Goal: Check status: Check status

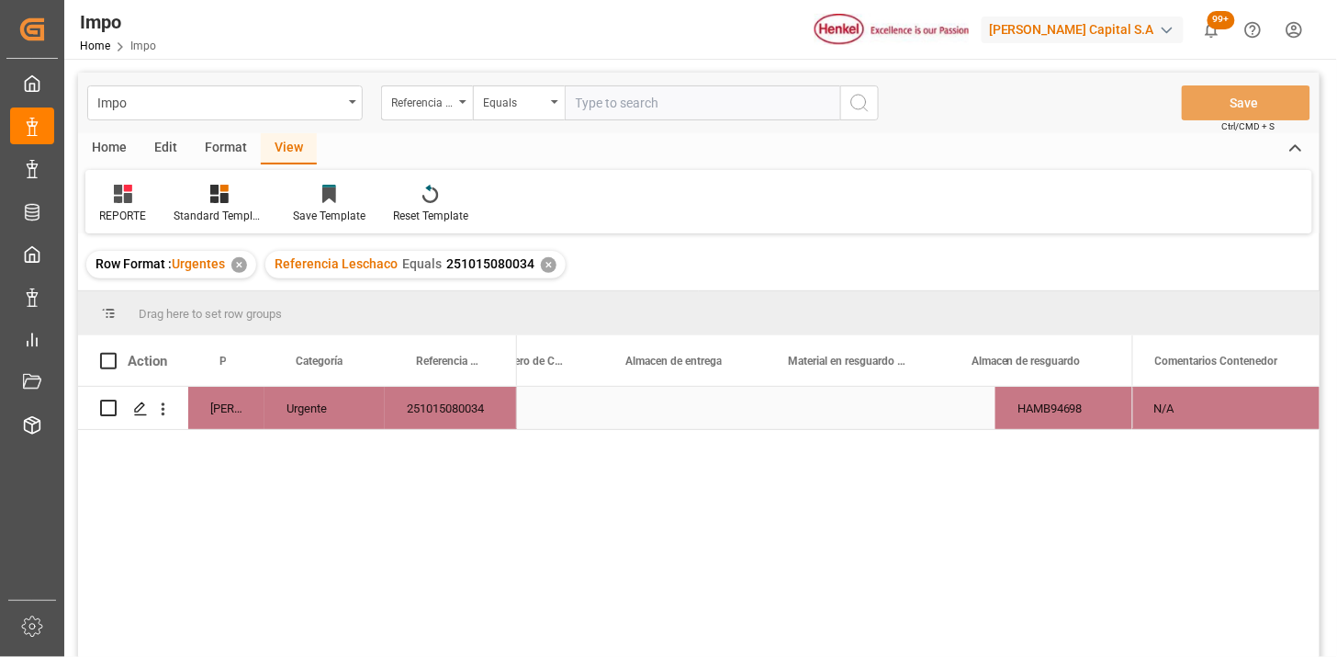
scroll to position [0, 710]
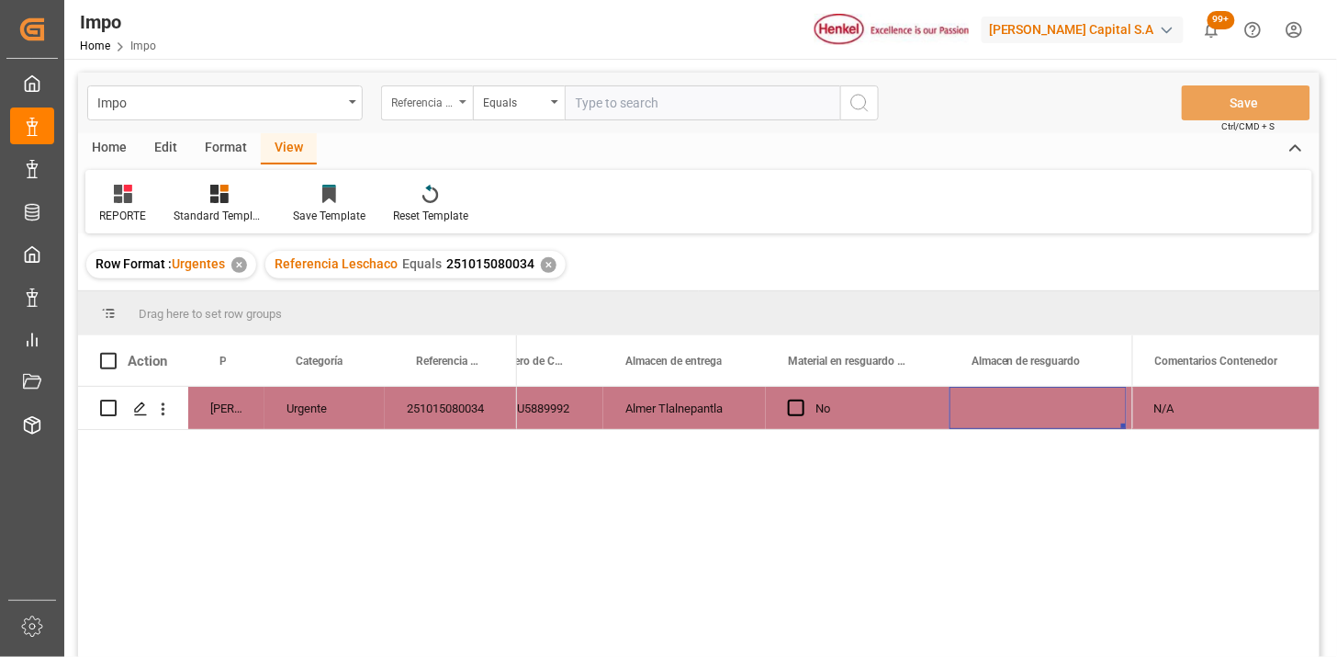
click at [424, 96] on div "Referencia Leschaco" at bounding box center [422, 100] width 62 height 21
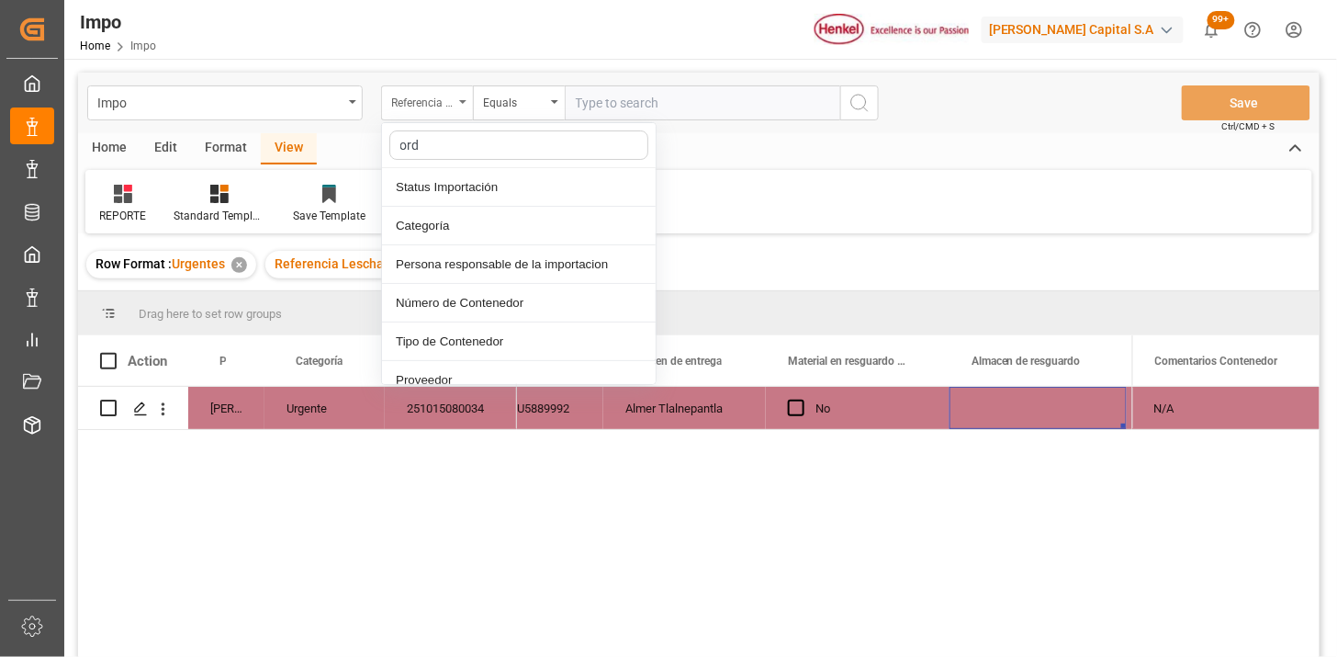
type input "orde"
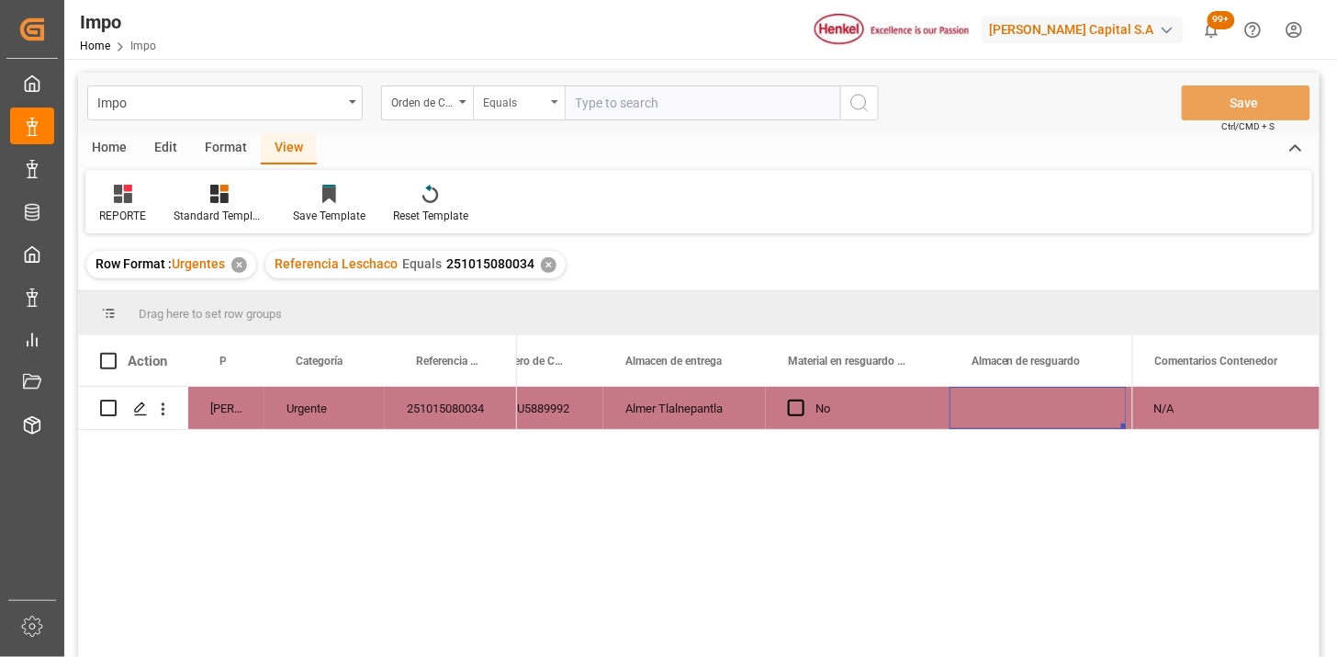
click at [501, 94] on div "Equals" at bounding box center [514, 100] width 62 height 21
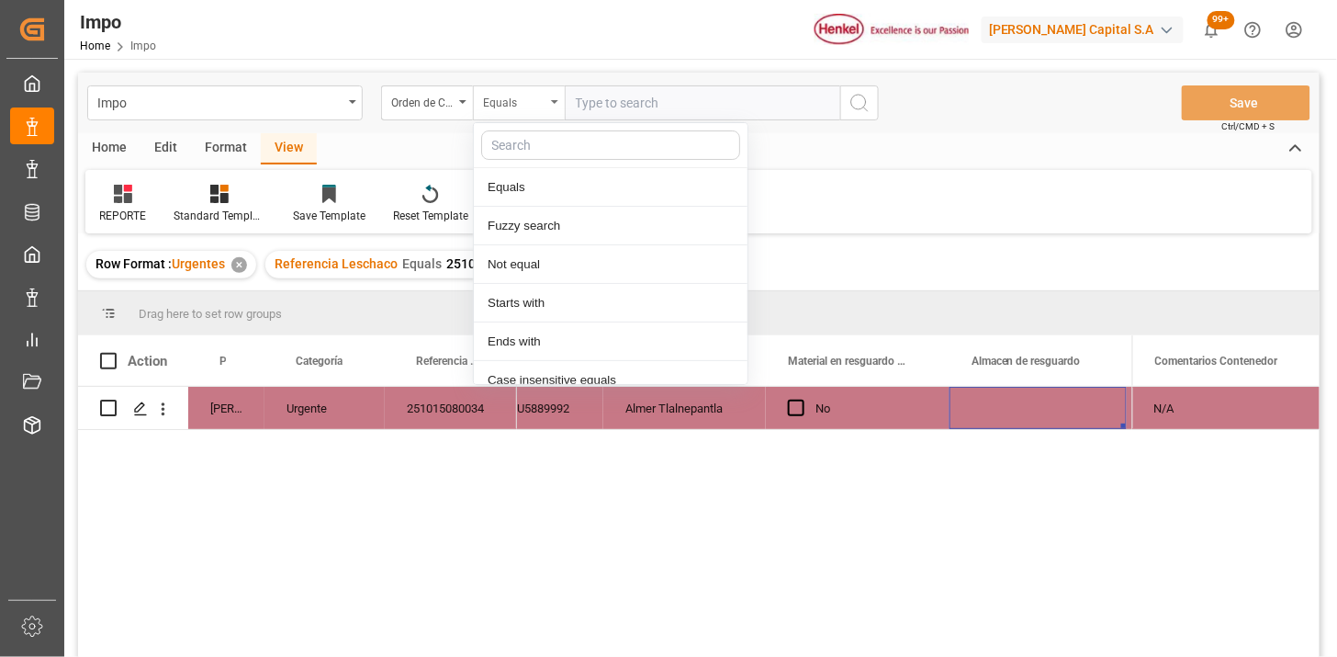
scroll to position [92, 0]
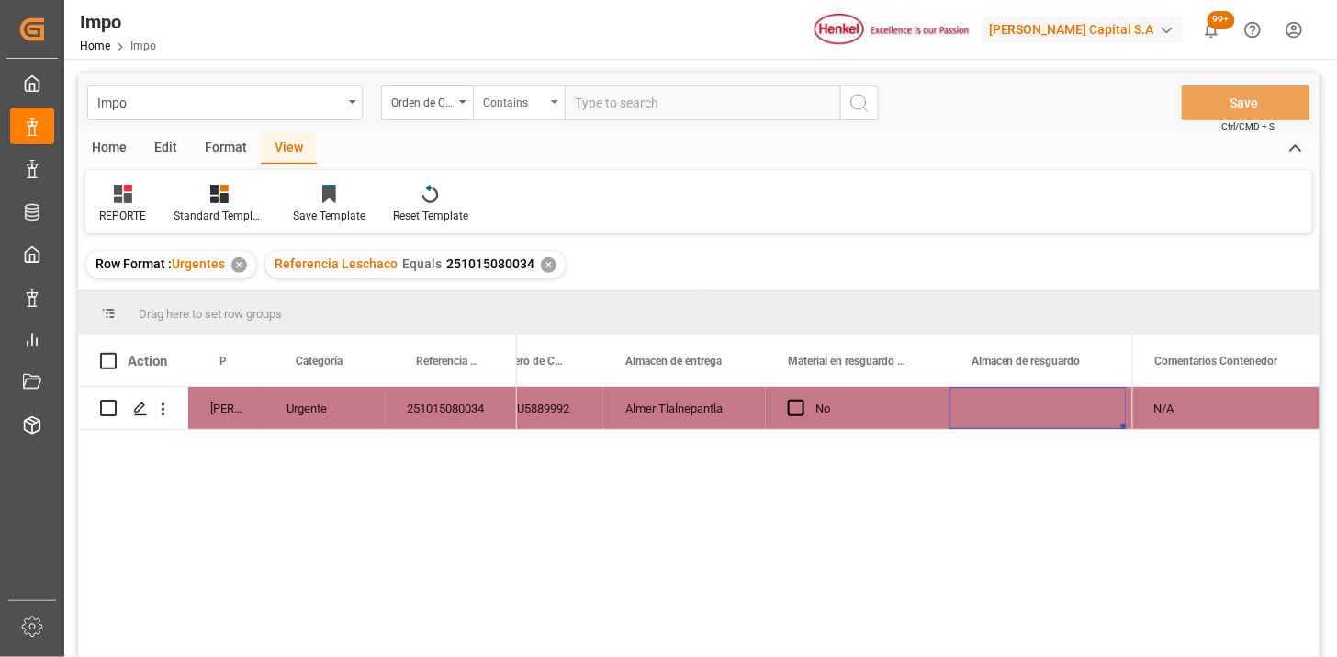
paste input "4578156935"
paste input "4578210776"
type input "4578156935,4578210776,"
click at [793, 98] on input "4578156935,4578210776," at bounding box center [702, 102] width 275 height 35
paste input "4578355366"
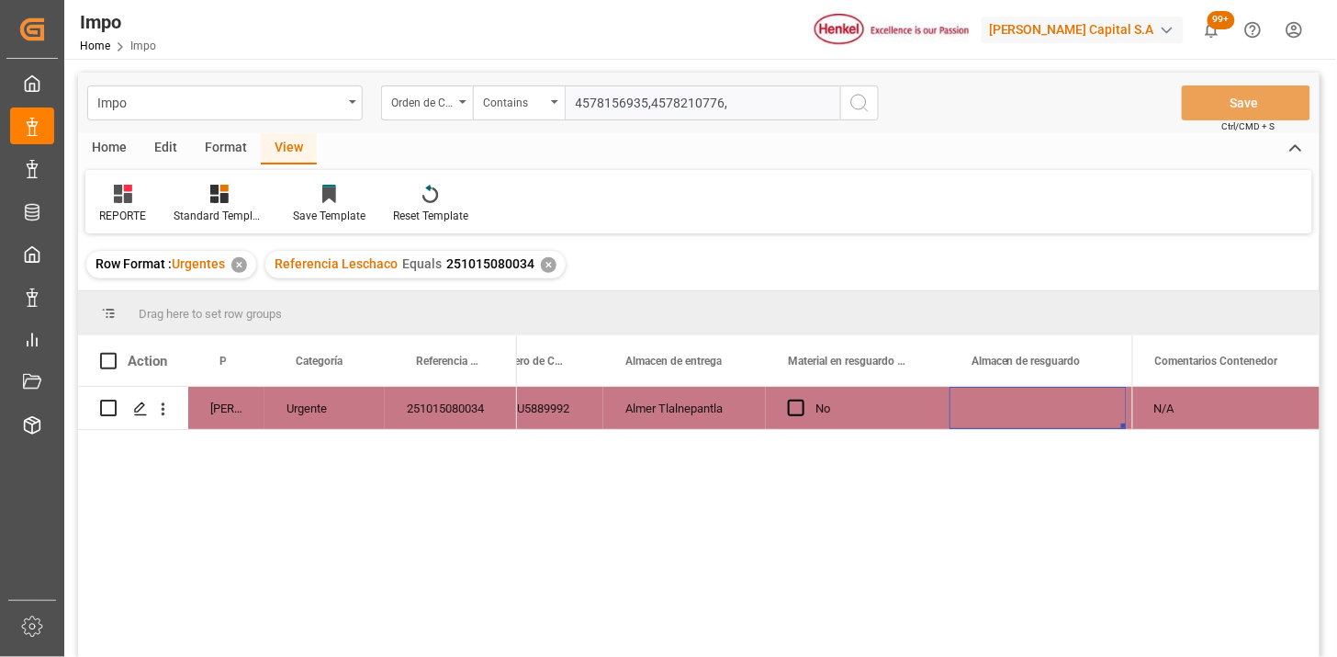
type input "4578156935,4578210776,4578355366"
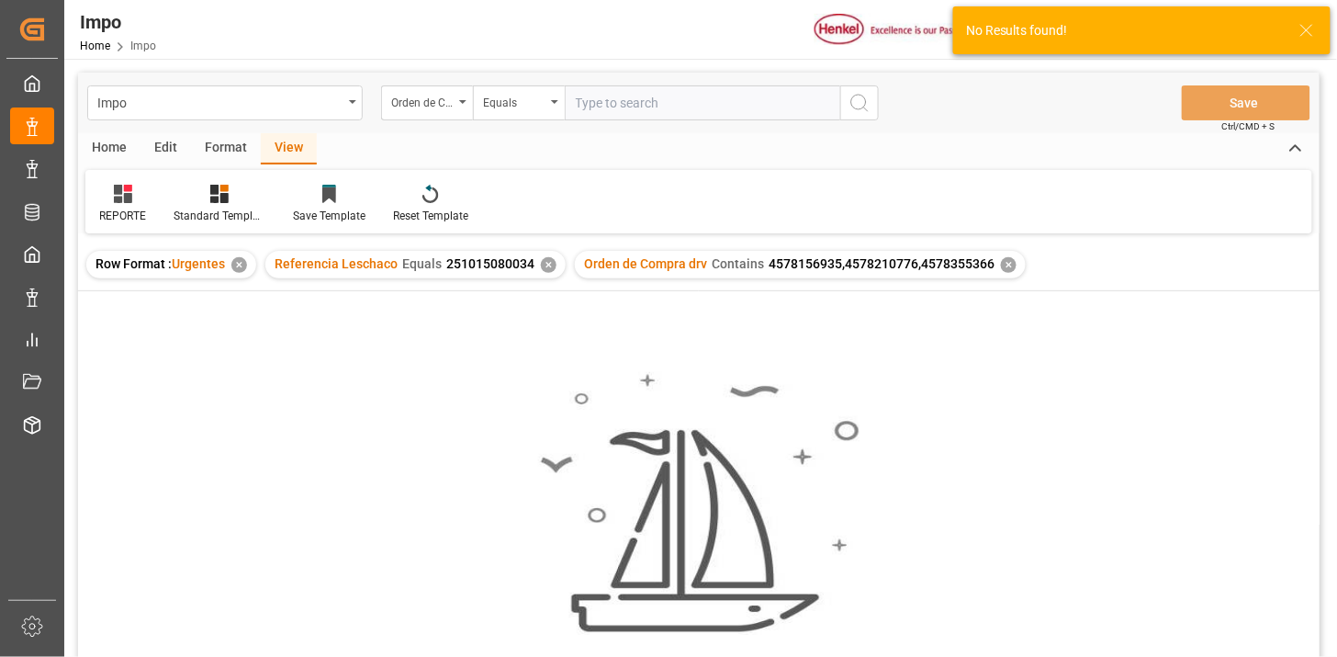
click at [541, 266] on div "✕" at bounding box center [549, 265] width 16 height 16
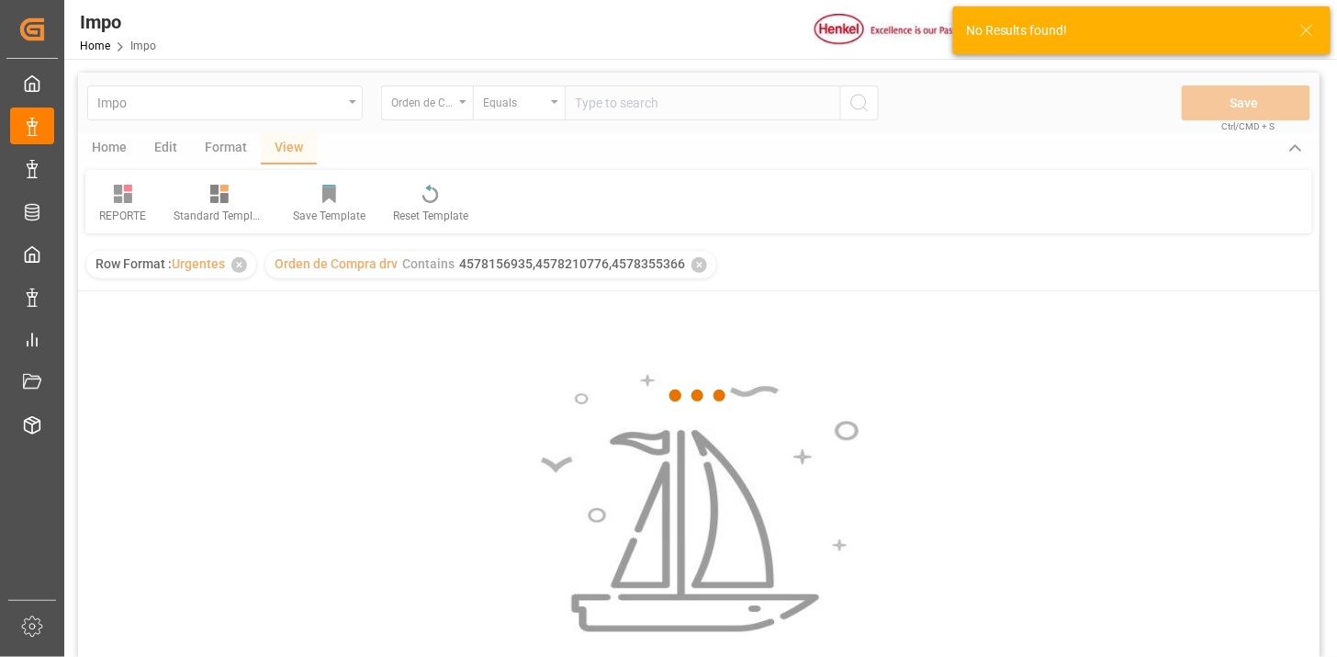
scroll to position [102, 0]
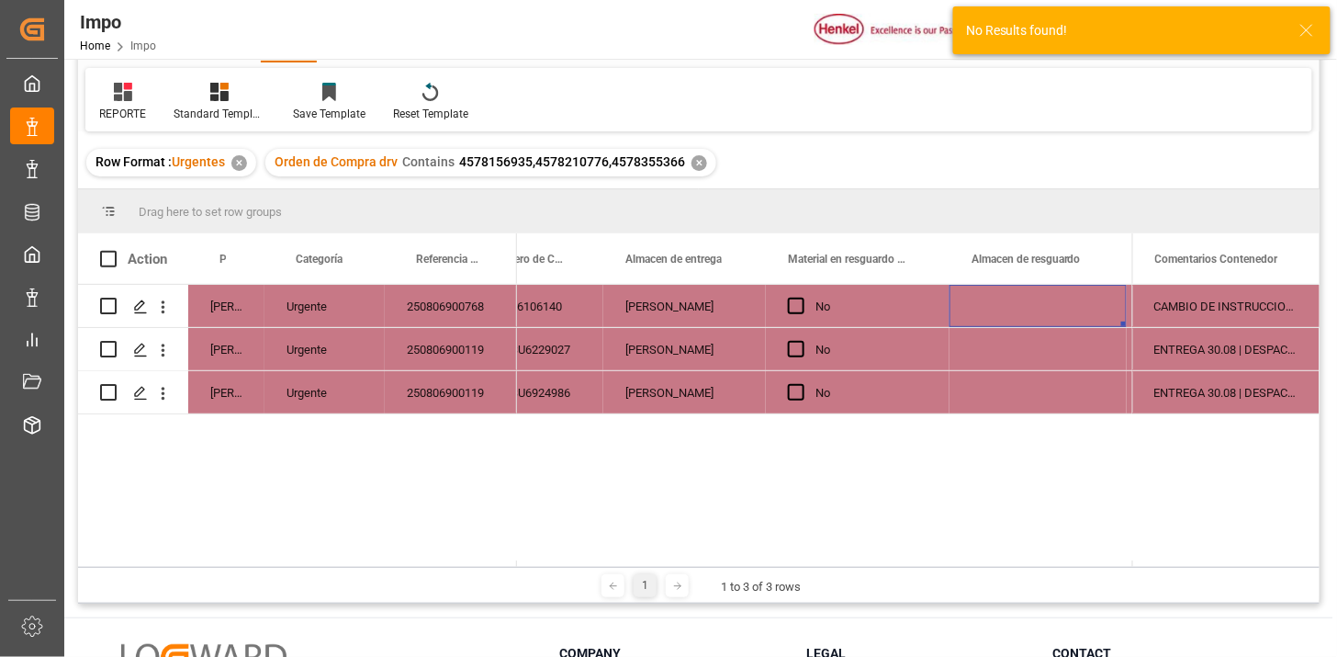
click at [408, 312] on div "250806900768" at bounding box center [451, 306] width 132 height 42
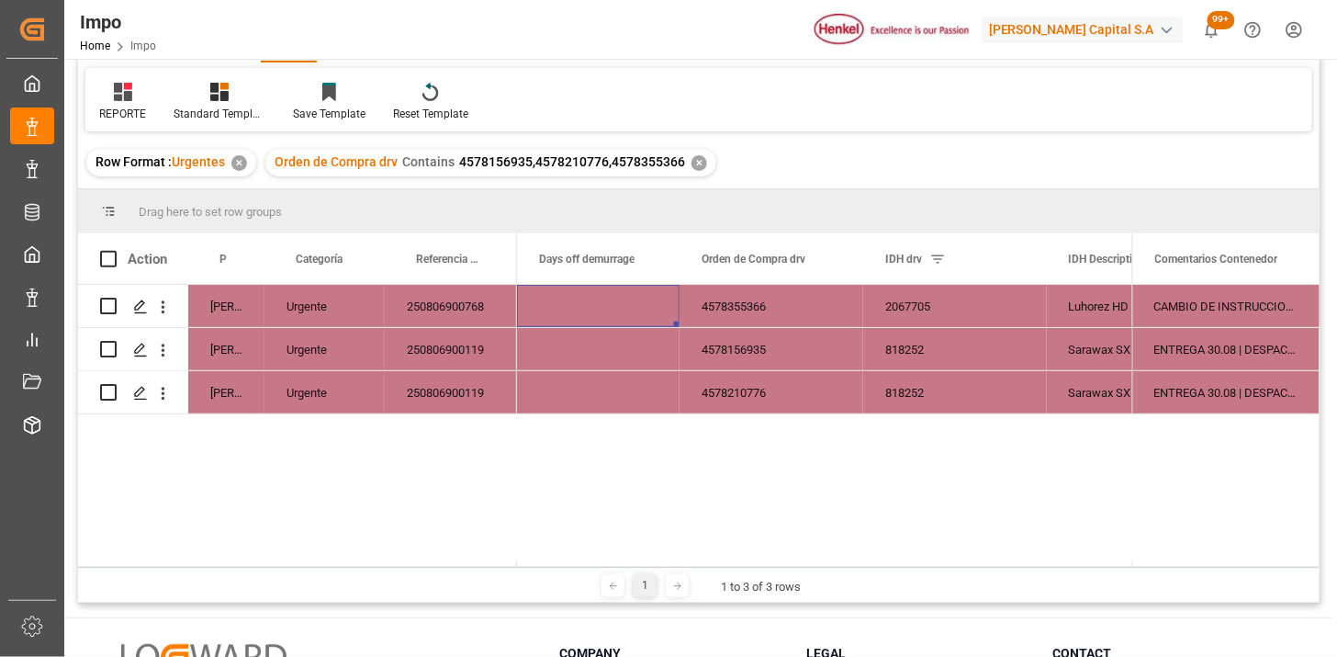
scroll to position [0, 0]
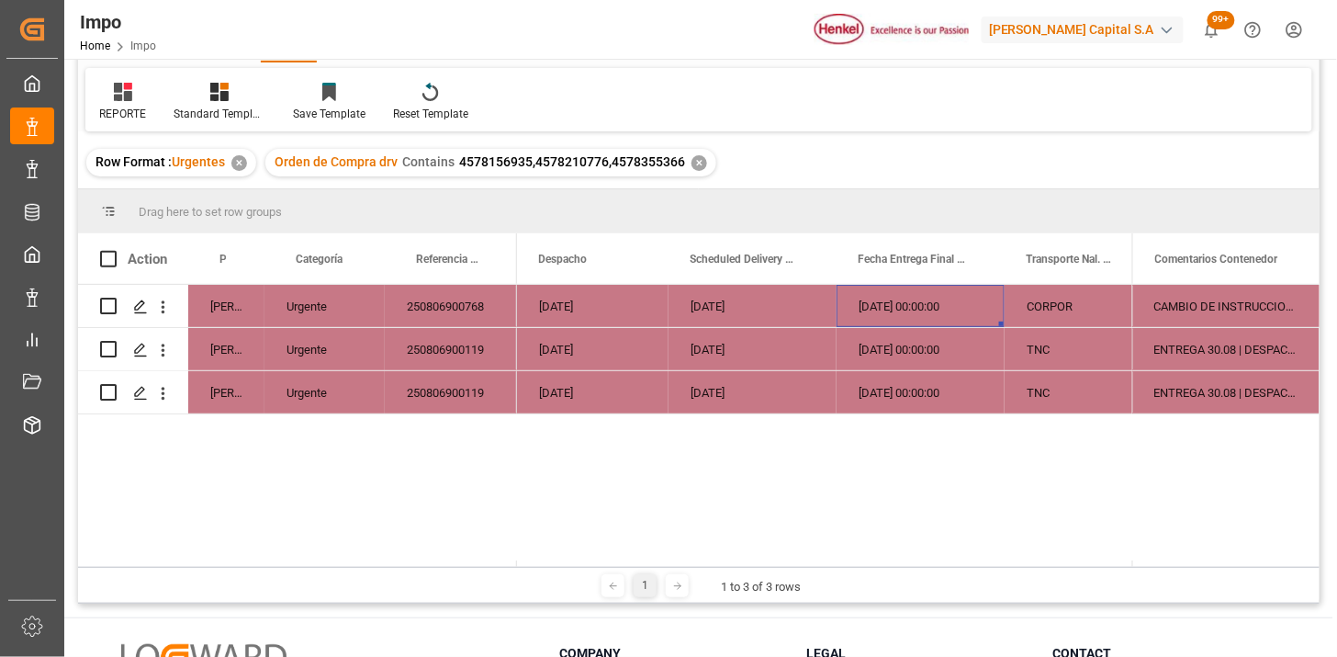
click at [692, 171] on div "Orden de Compra drv Contains 4578156935,4578210776,4578355366 ✕" at bounding box center [490, 163] width 451 height 28
click at [698, 166] on div "✕" at bounding box center [699, 163] width 16 height 16
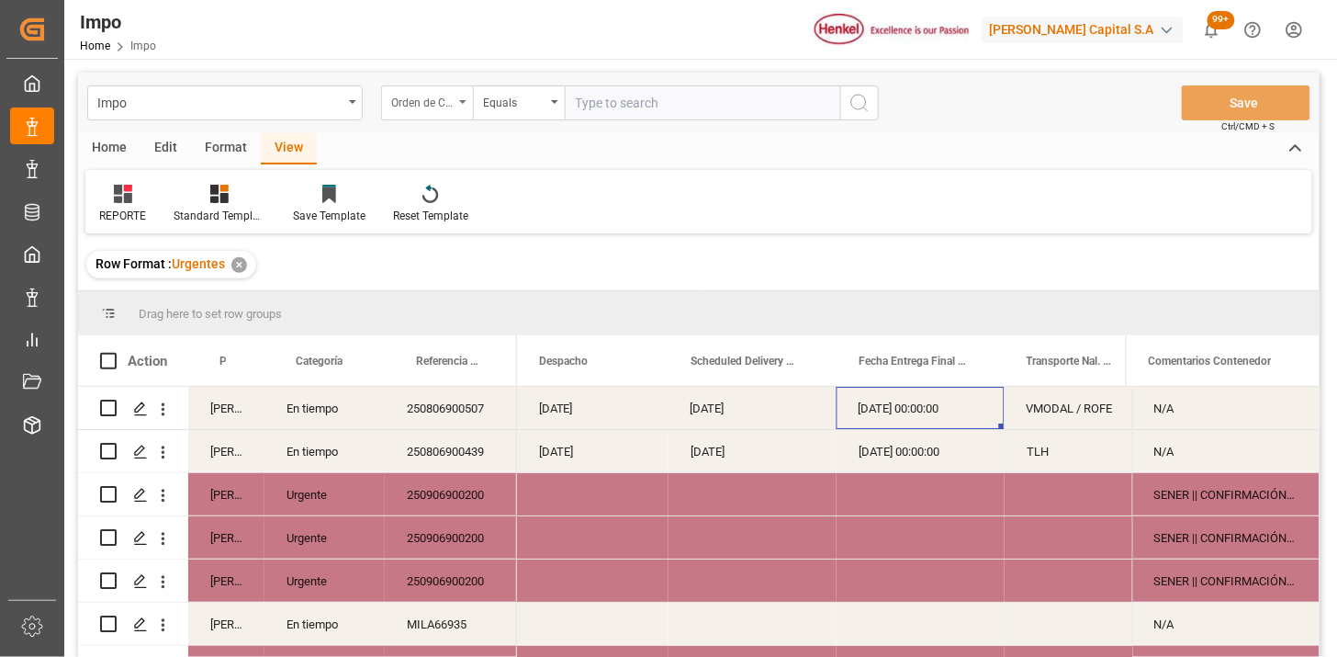
click at [442, 104] on div "Orden de Compra drv" at bounding box center [422, 100] width 62 height 21
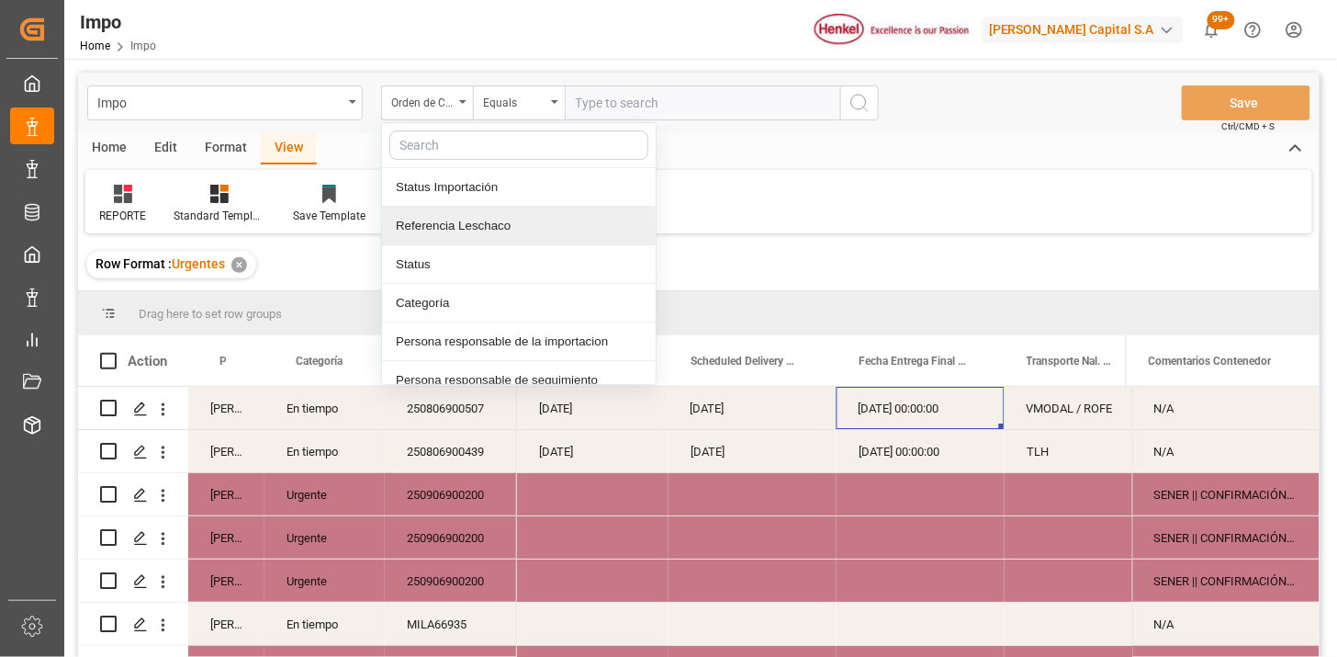
drag, startPoint x: 499, startPoint y: 224, endPoint x: 593, endPoint y: 145, distance: 123.2
click at [507, 220] on div "Referencia Leschaco" at bounding box center [519, 226] width 274 height 39
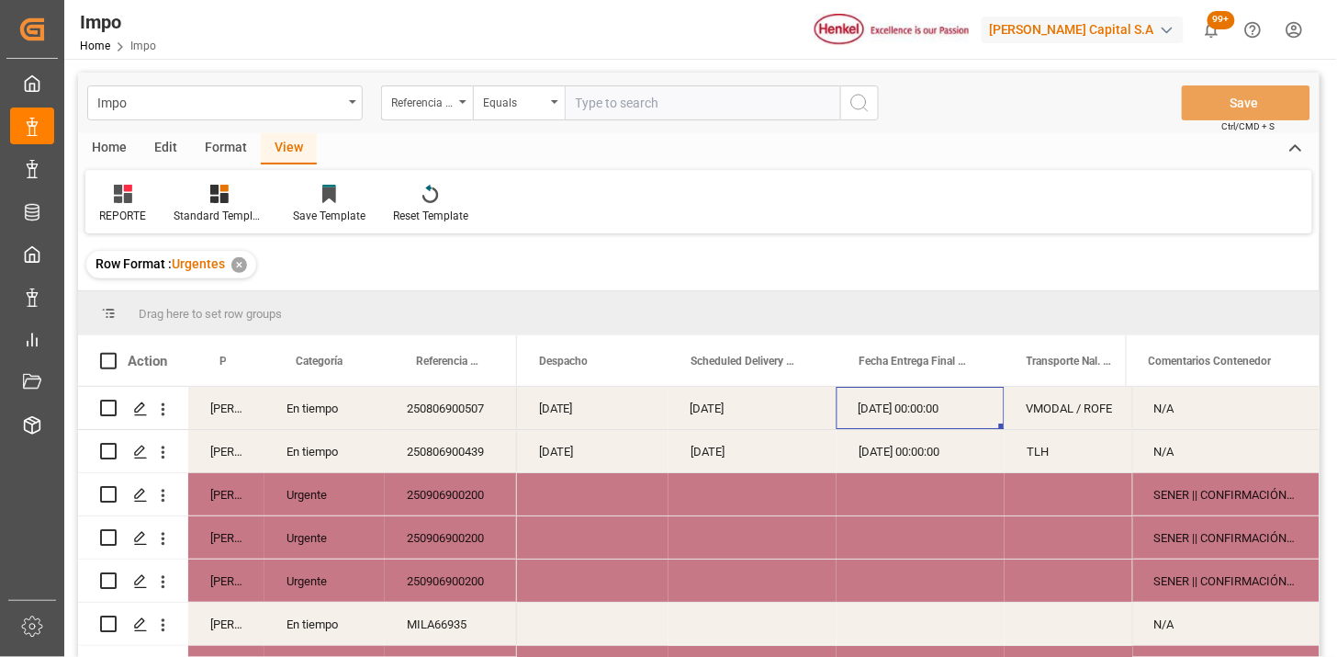
click at [612, 118] on input "text" at bounding box center [702, 102] width 275 height 35
paste input "250915080141"
type input "250915080141"
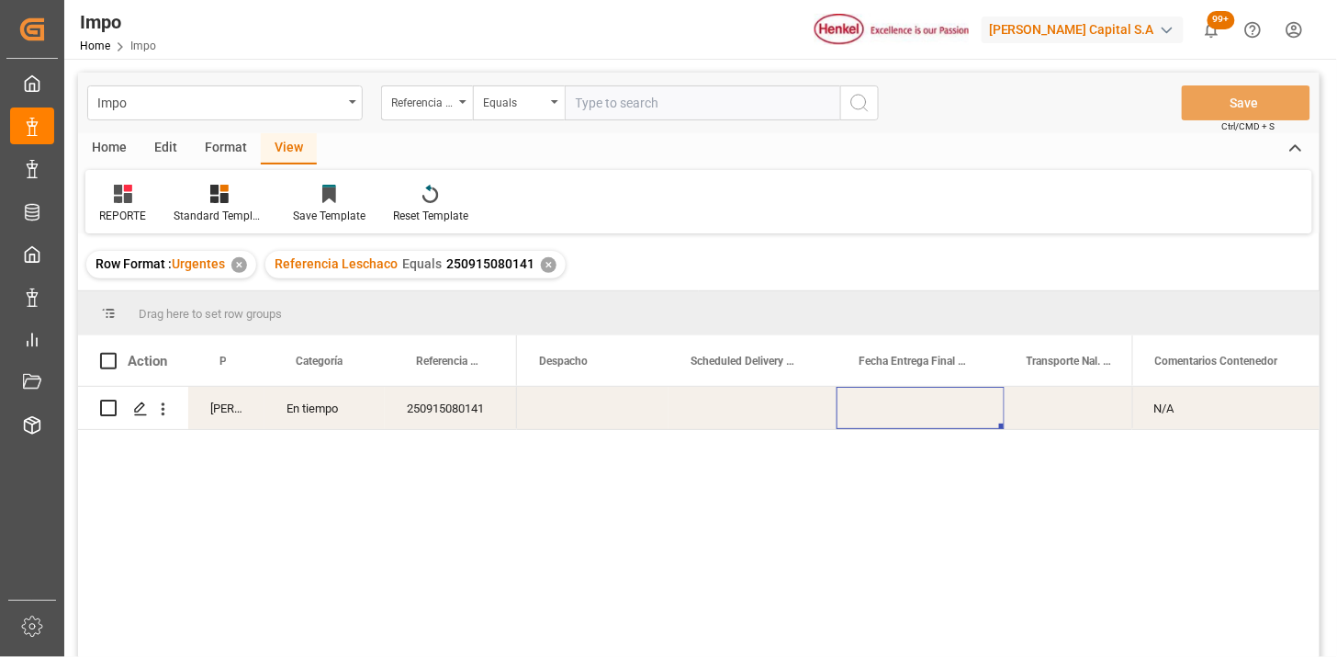
drag, startPoint x: 166, startPoint y: 416, endPoint x: 195, endPoint y: 425, distance: 29.9
click at [168, 415] on icon "open menu" at bounding box center [162, 408] width 19 height 19
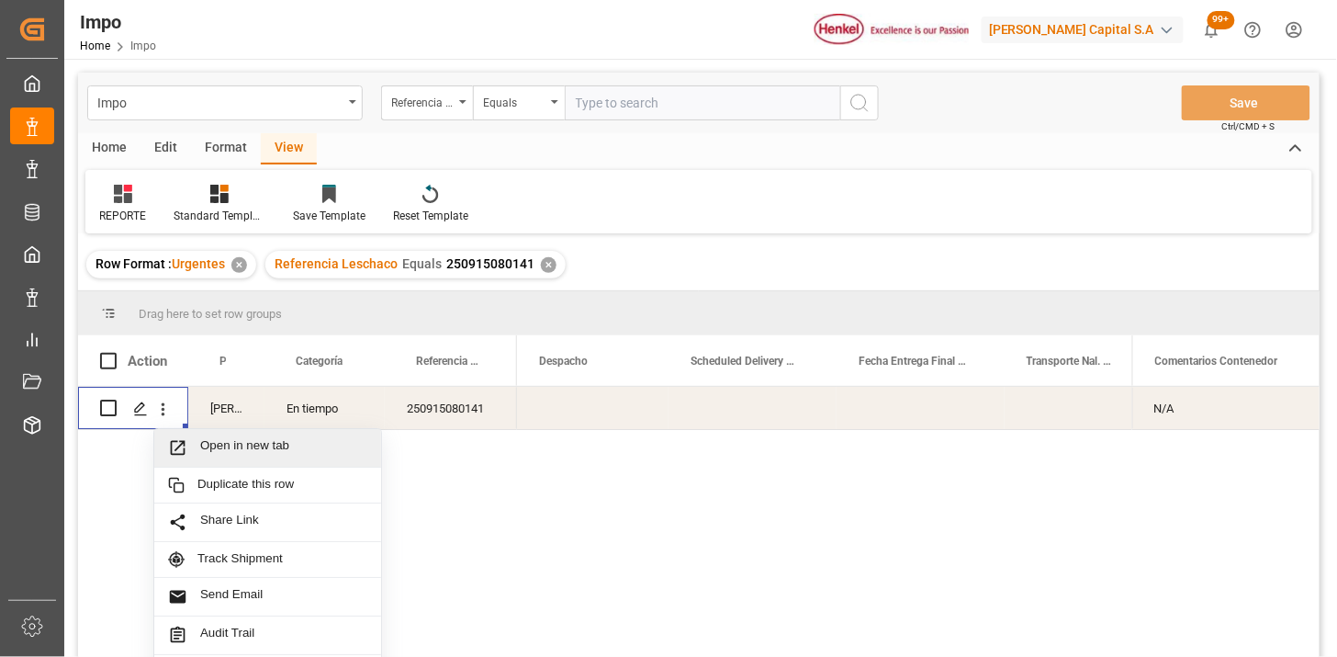
click at [240, 446] on span "Open in new tab" at bounding box center [283, 447] width 167 height 19
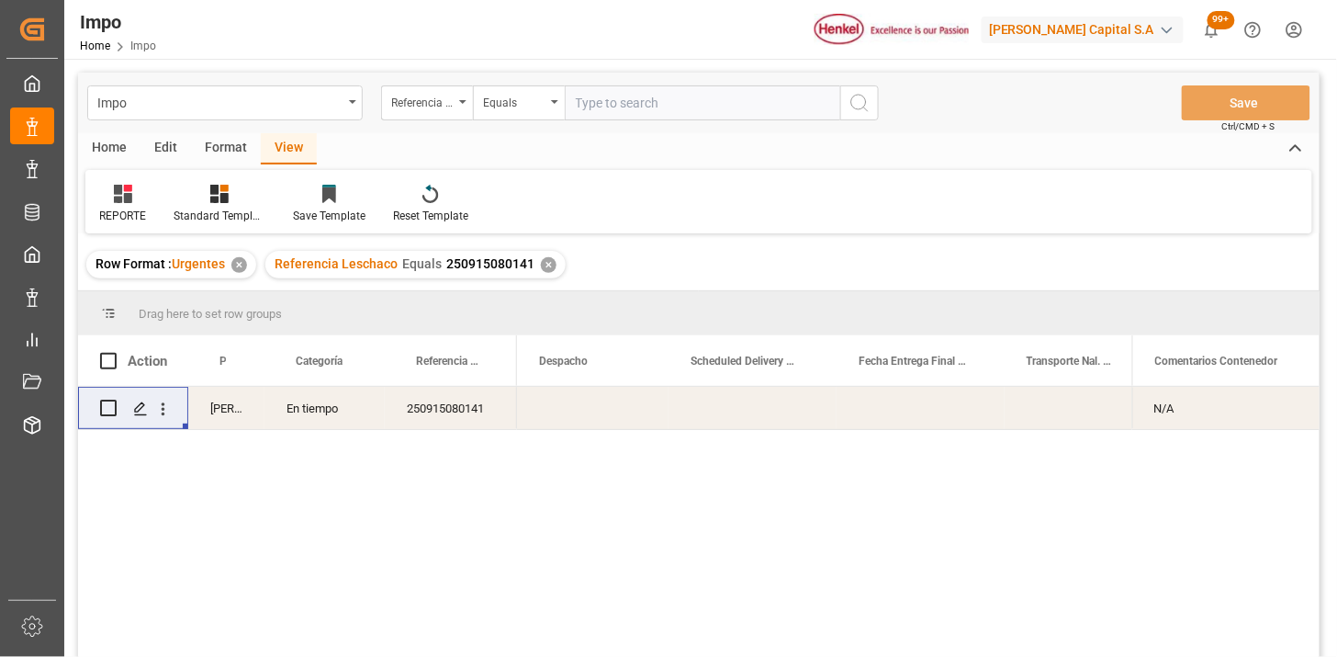
click at [673, 94] on input "text" at bounding box center [702, 102] width 275 height 35
paste input "250906900869"
paste input "9"
type input "250906900869"
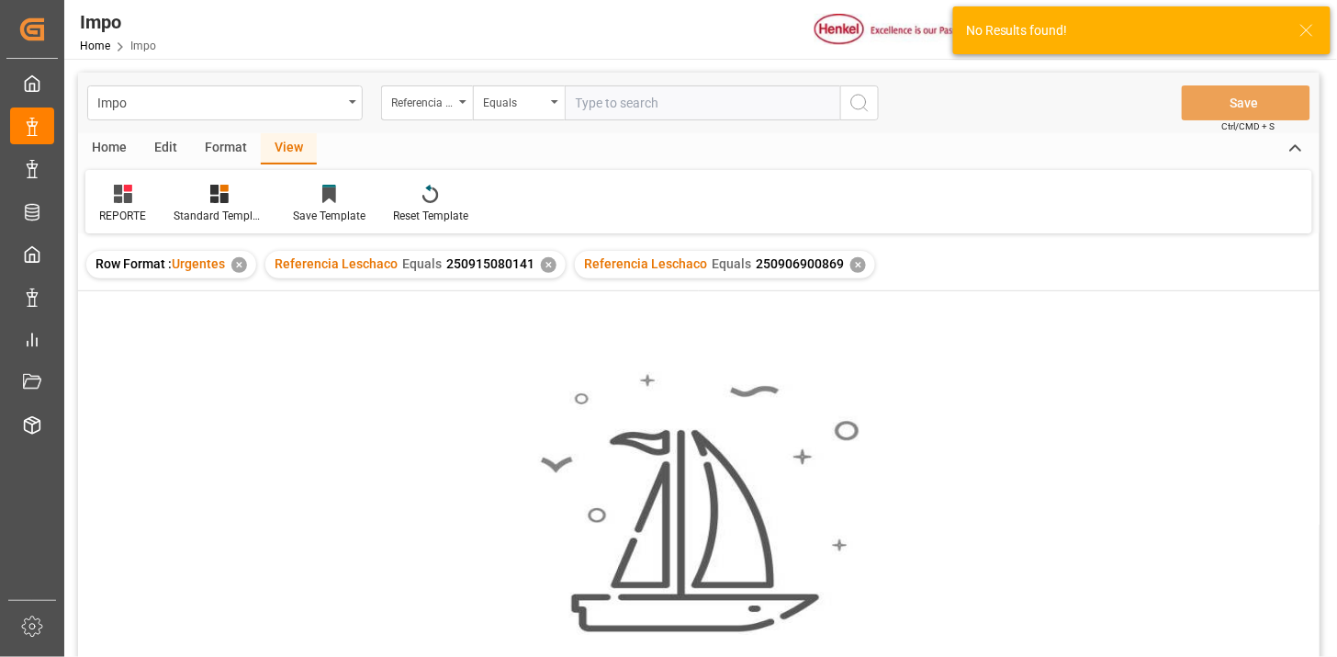
click at [543, 263] on div "✕" at bounding box center [549, 265] width 16 height 16
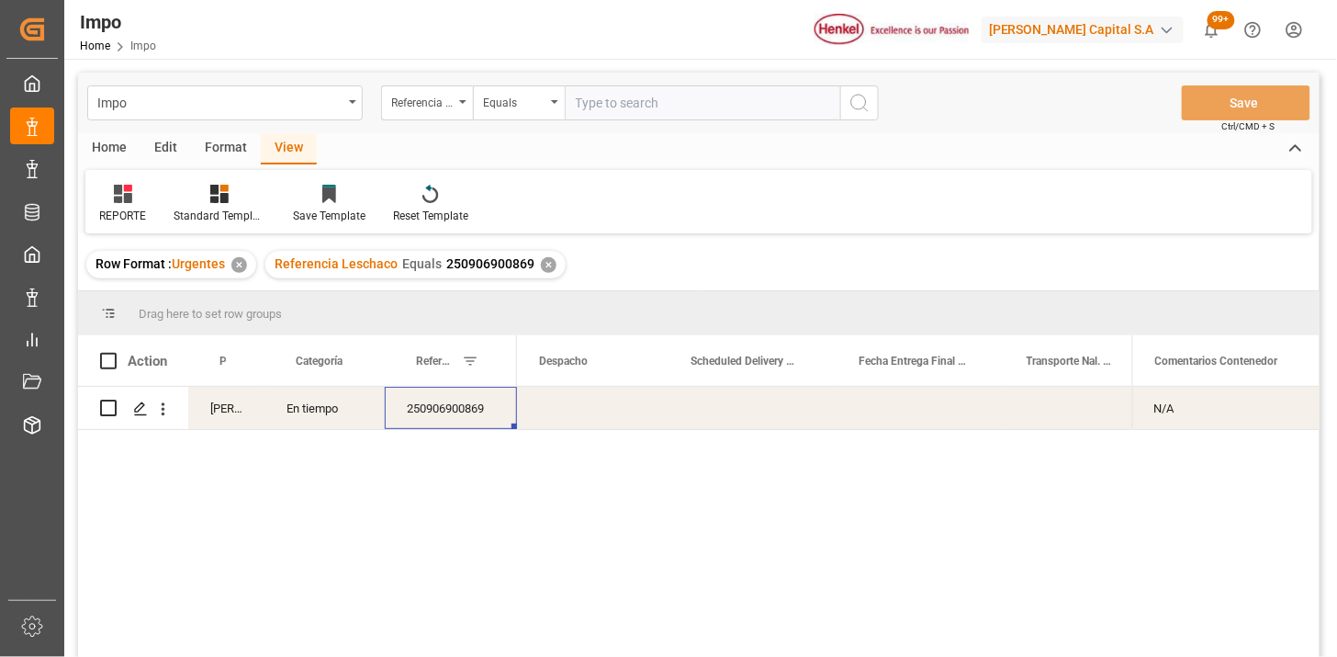
click at [442, 420] on div "250906900869" at bounding box center [451, 408] width 132 height 42
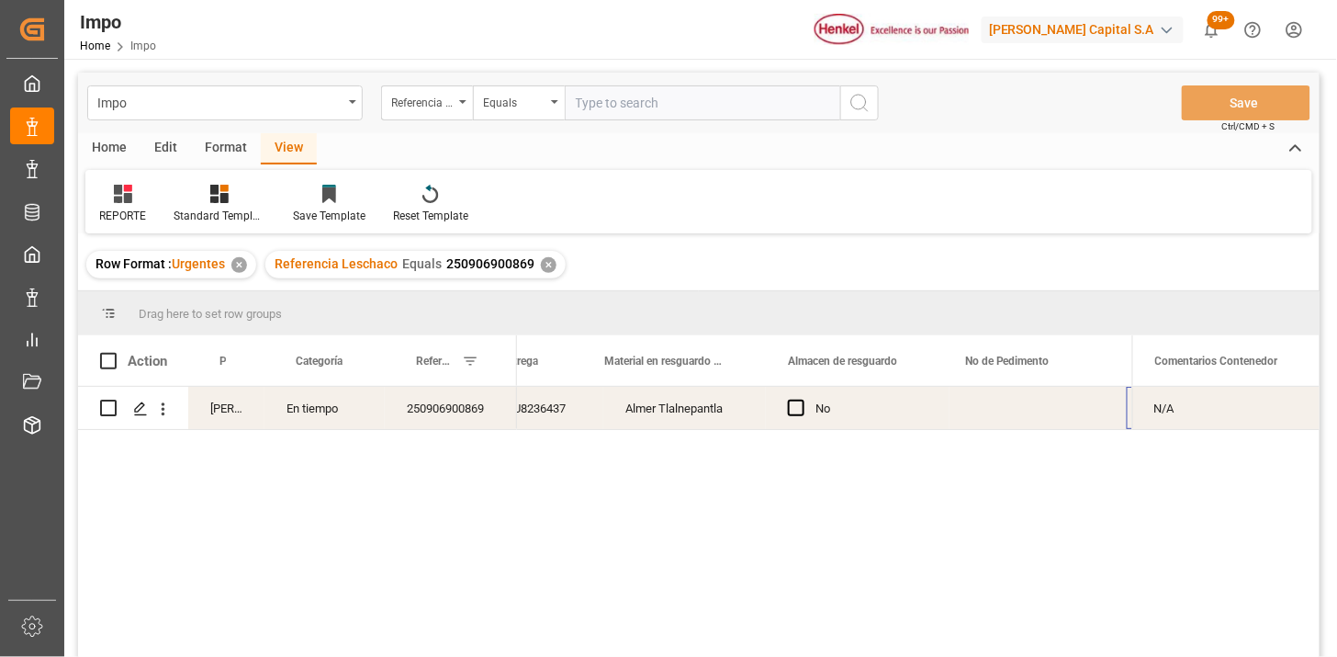
scroll to position [0, 893]
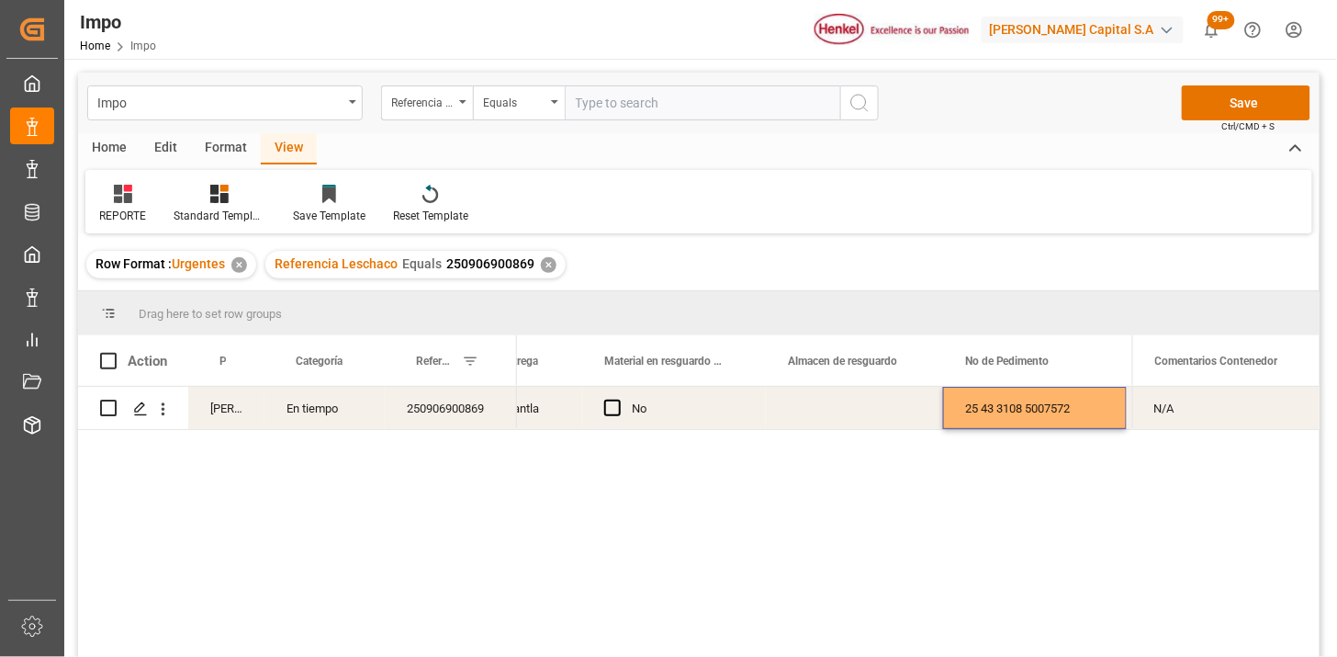
click at [1186, 420] on div "N/A" at bounding box center [1225, 408] width 187 height 42
click at [1186, 420] on input "N/A" at bounding box center [1226, 418] width 158 height 35
type input "COA"
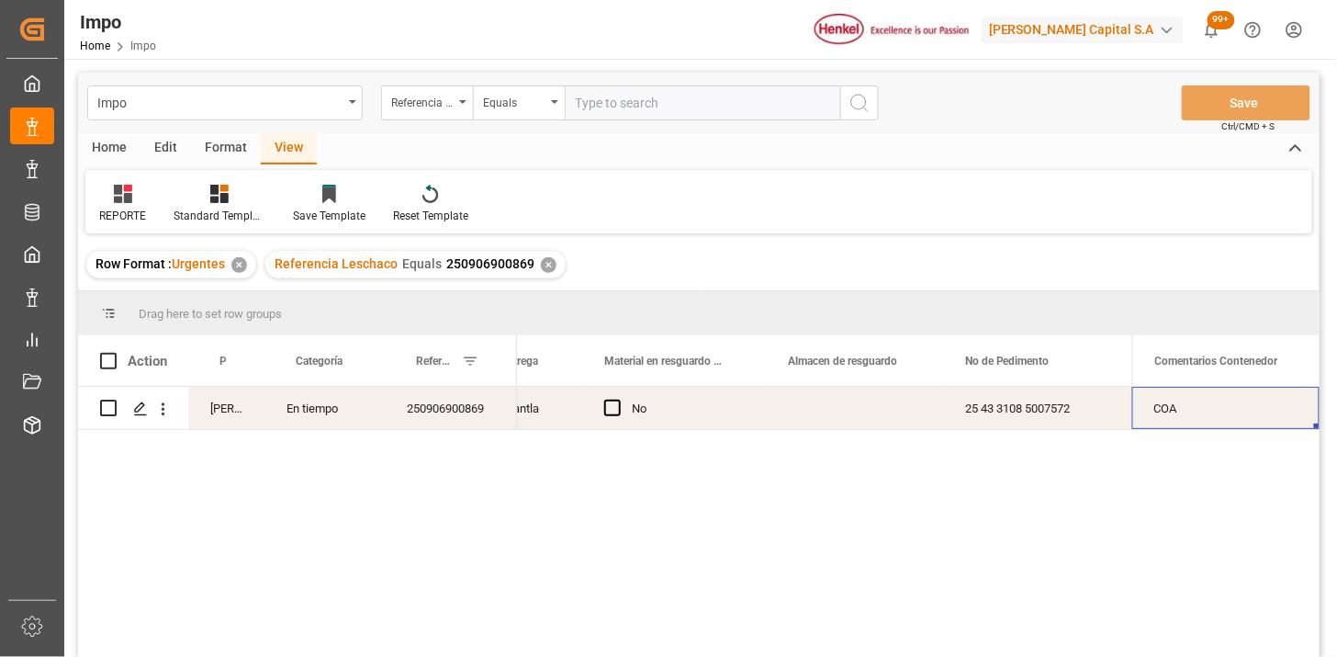
click at [579, 102] on input "text" at bounding box center [702, 102] width 275 height 35
paste input "251015080049"
type input "251015080049"
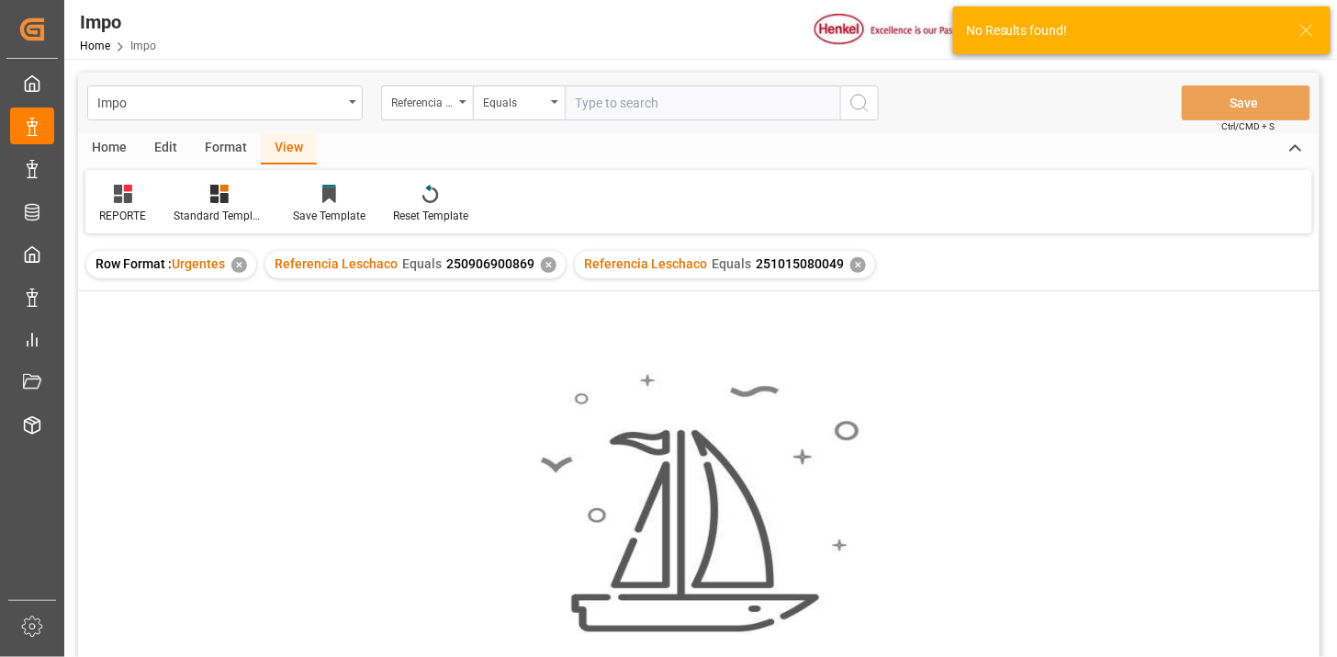
click at [542, 264] on div "✕" at bounding box center [549, 265] width 16 height 16
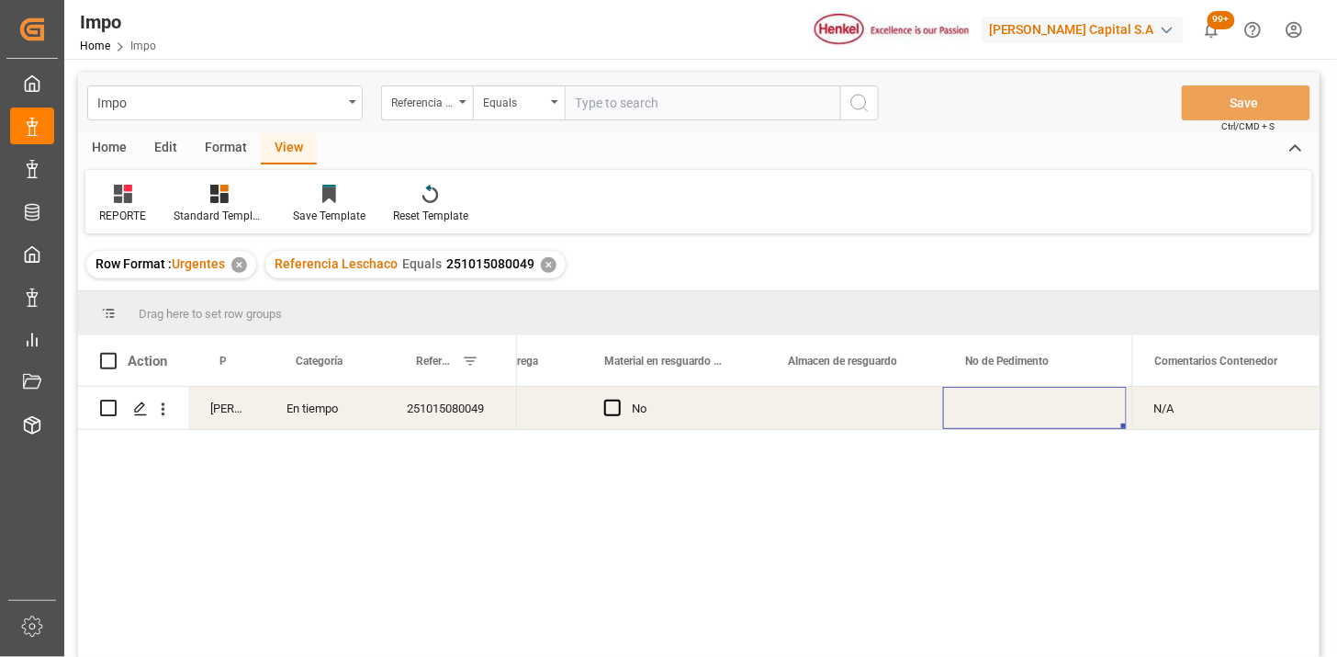
click at [1001, 404] on div "Press SPACE to select this row." at bounding box center [1035, 408] width 184 height 42
click at [691, 85] on input "text" at bounding box center [702, 102] width 275 height 35
paste input "250906900854"
type input "250906900854"
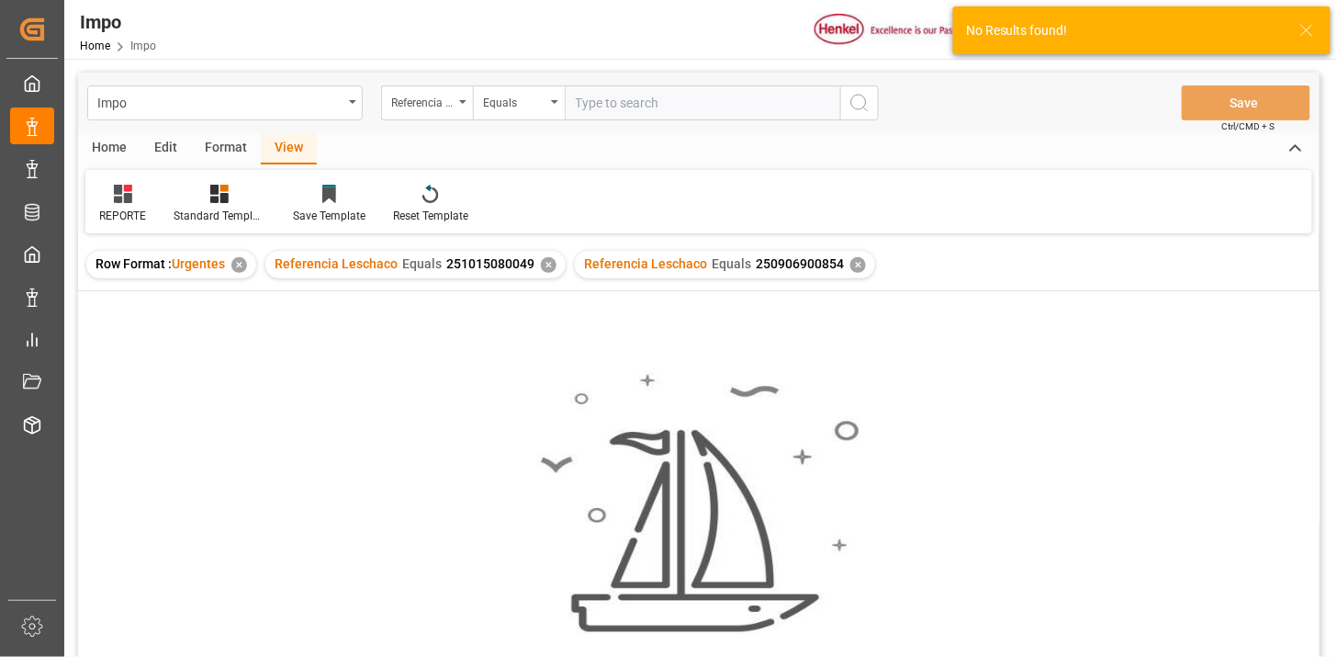
click at [545, 267] on div "✕" at bounding box center [549, 265] width 16 height 16
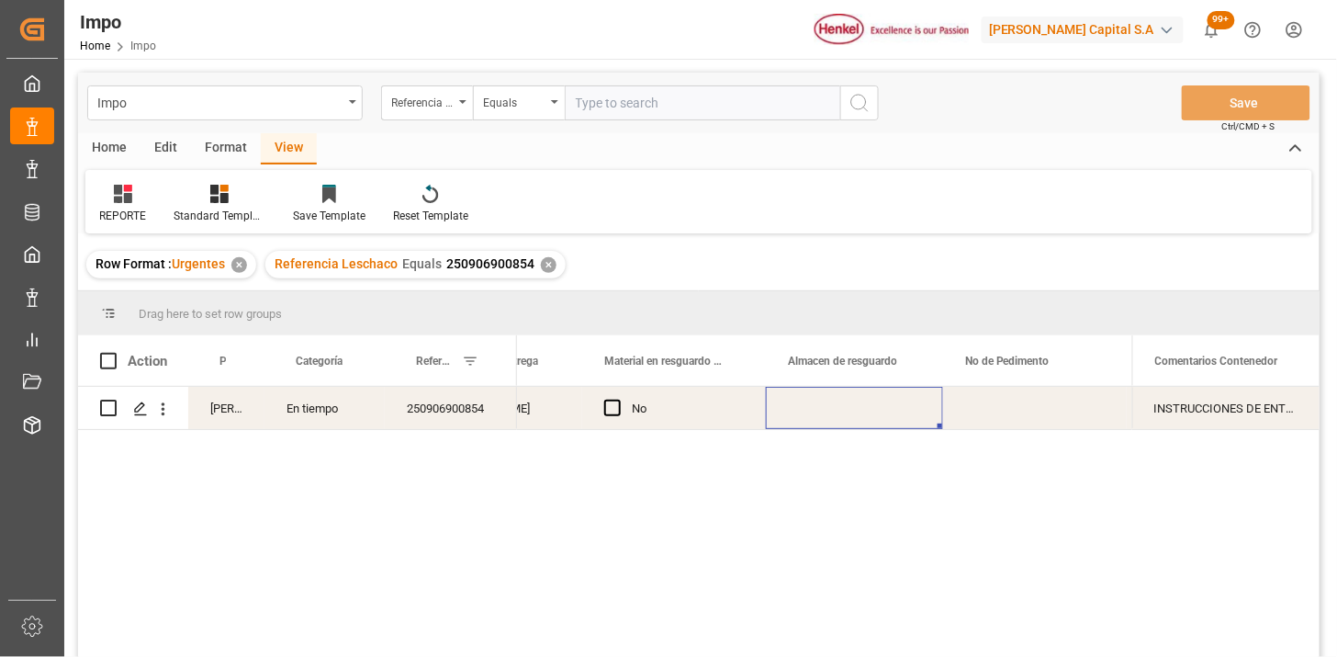
click at [856, 416] on div "Press SPACE to select this row." at bounding box center [854, 408] width 177 height 42
click at [429, 102] on div "Referencia Leschaco" at bounding box center [422, 100] width 62 height 21
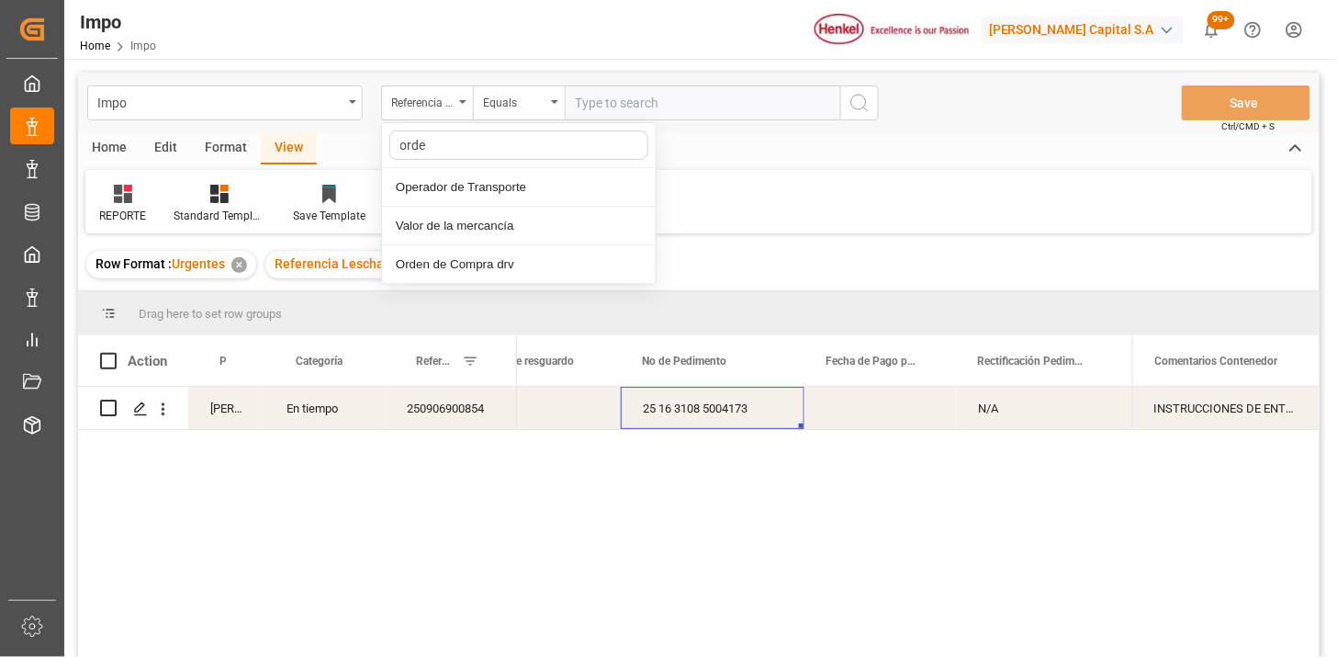
type input "orde"
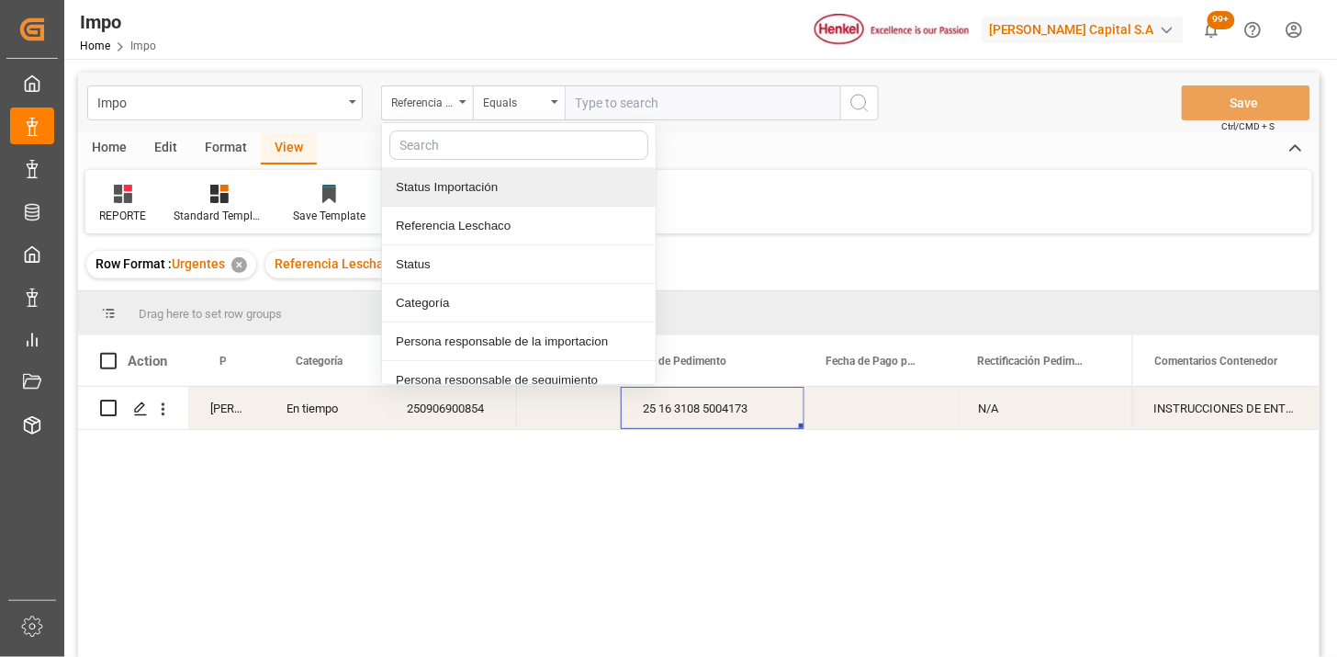
click at [621, 111] on input "text" at bounding box center [702, 102] width 275 height 35
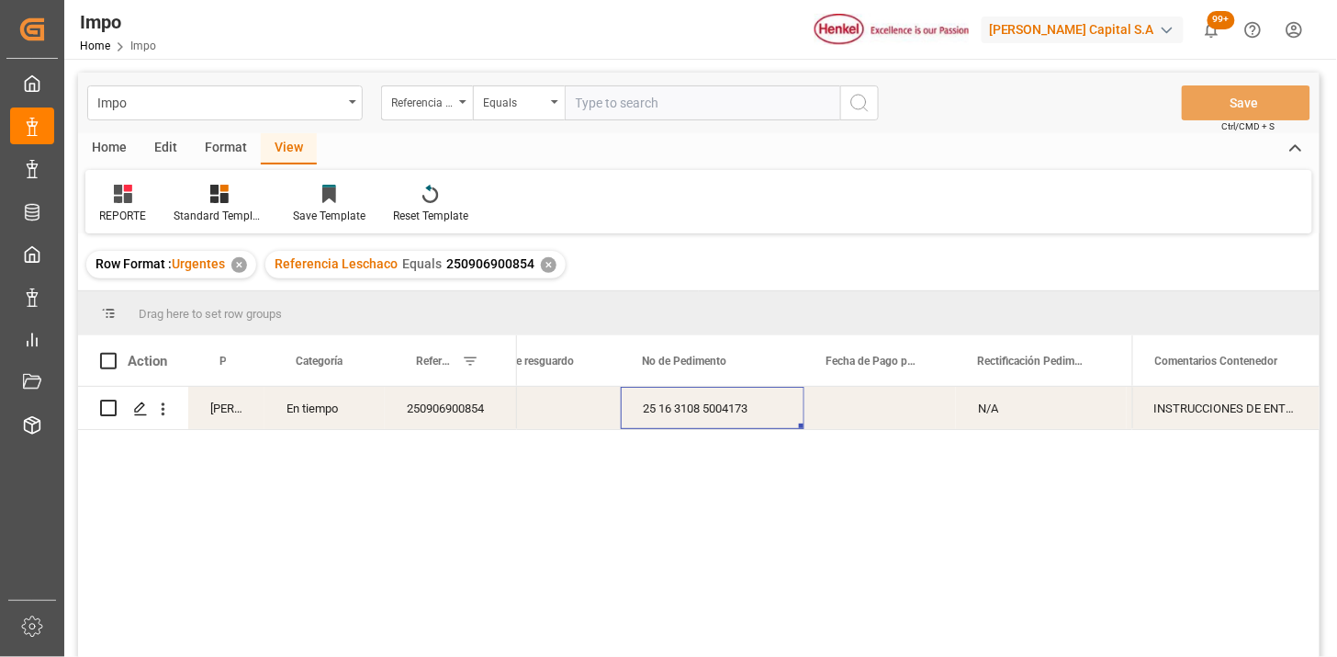
paste input "250906900242"
type input "250906900242"
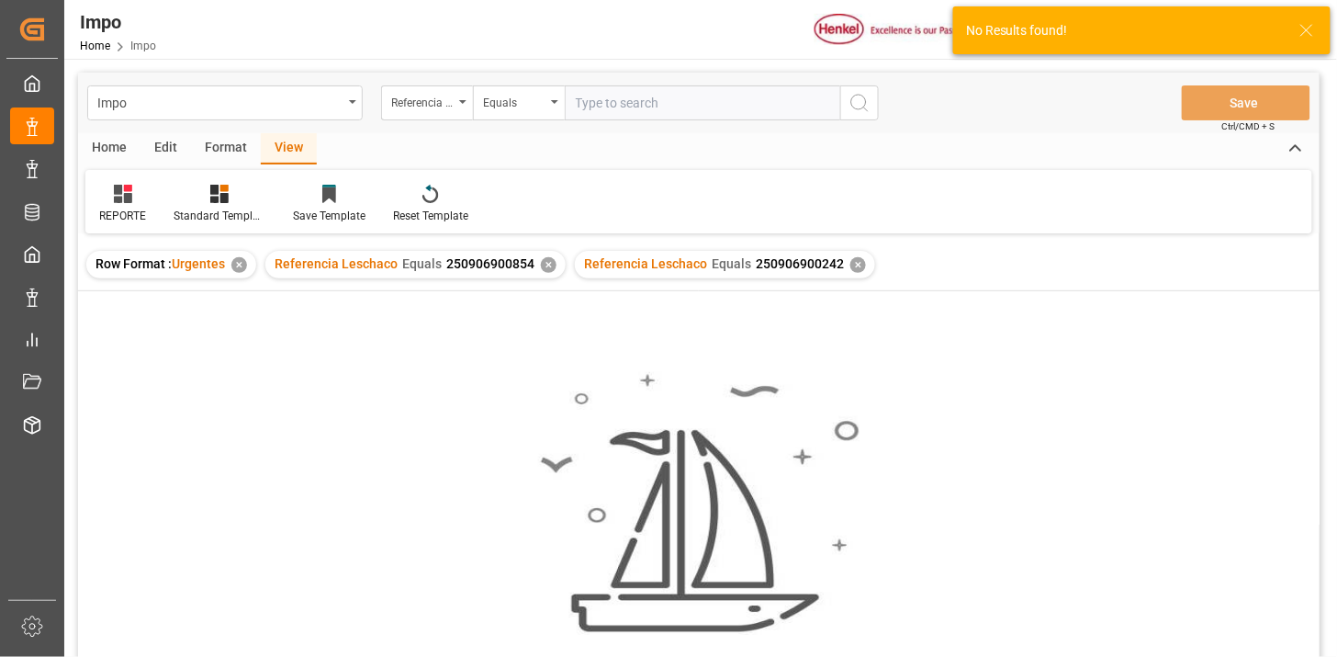
click at [548, 264] on div "✕" at bounding box center [549, 265] width 16 height 16
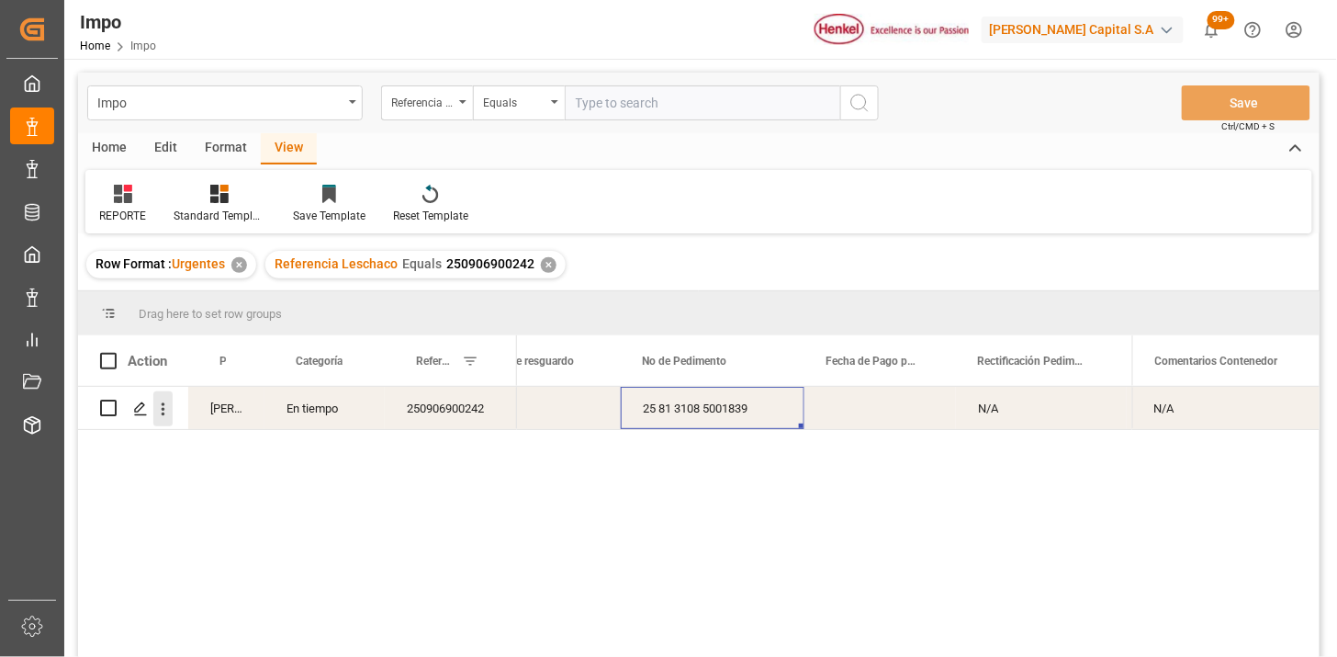
click at [167, 411] on icon "open menu" at bounding box center [162, 408] width 19 height 19
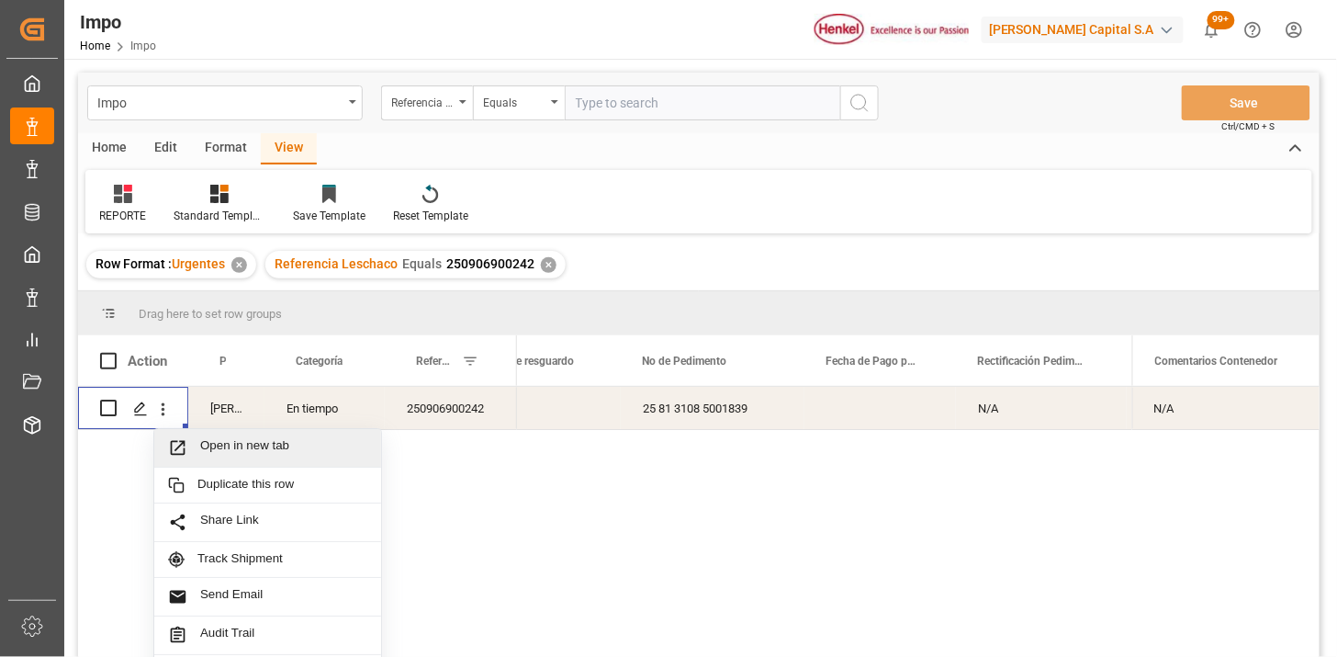
click at [230, 444] on span "Open in new tab" at bounding box center [283, 447] width 167 height 19
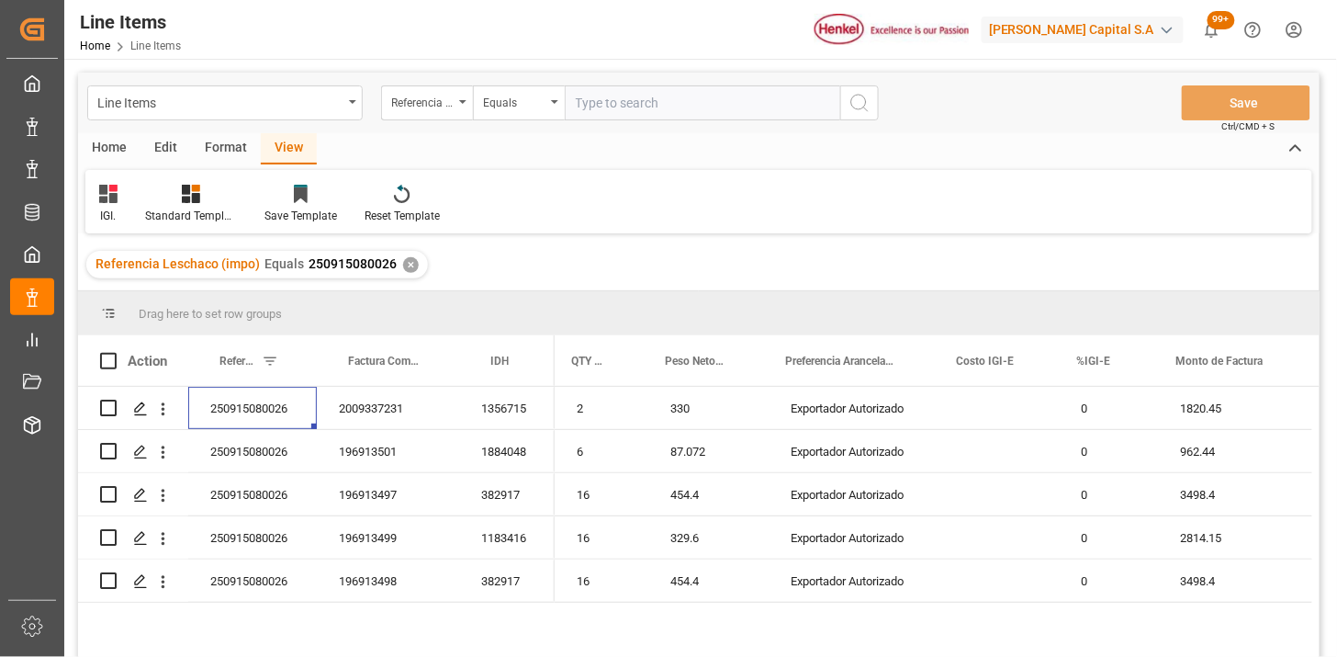
scroll to position [0, 5]
click at [612, 104] on input "text" at bounding box center [702, 102] width 275 height 35
paste input "250915080141"
type input "250915080141"
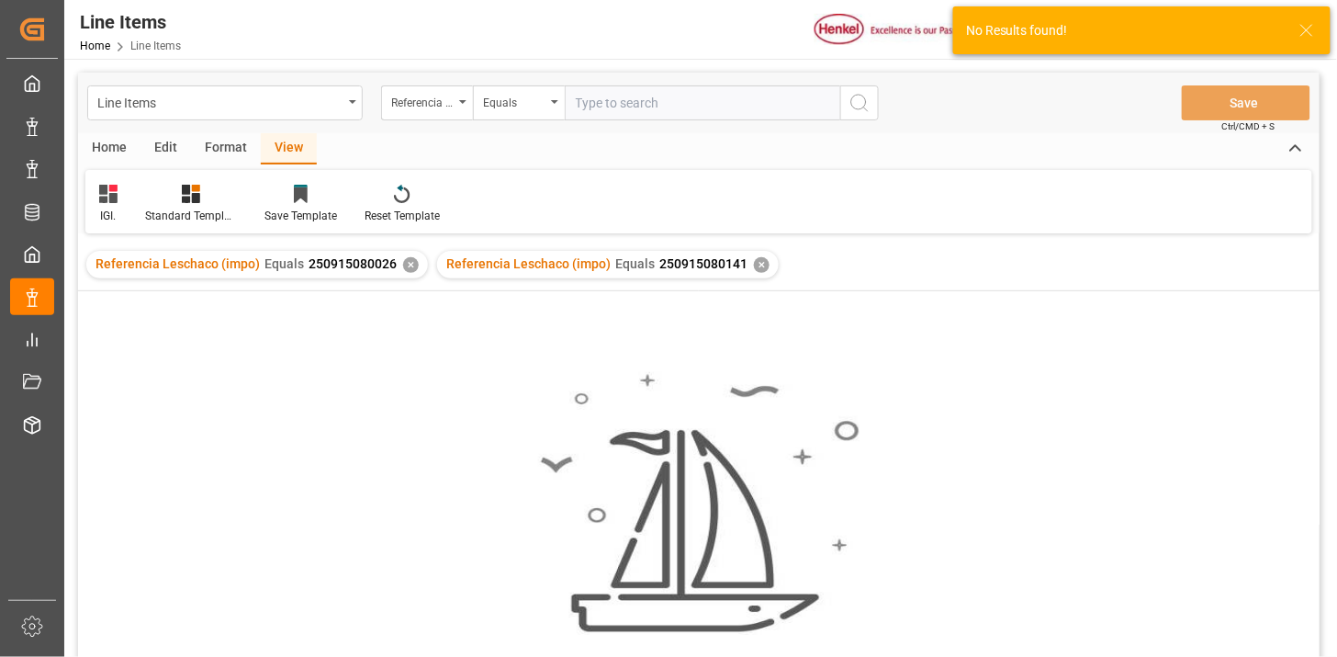
click at [405, 266] on div "✕" at bounding box center [411, 265] width 16 height 16
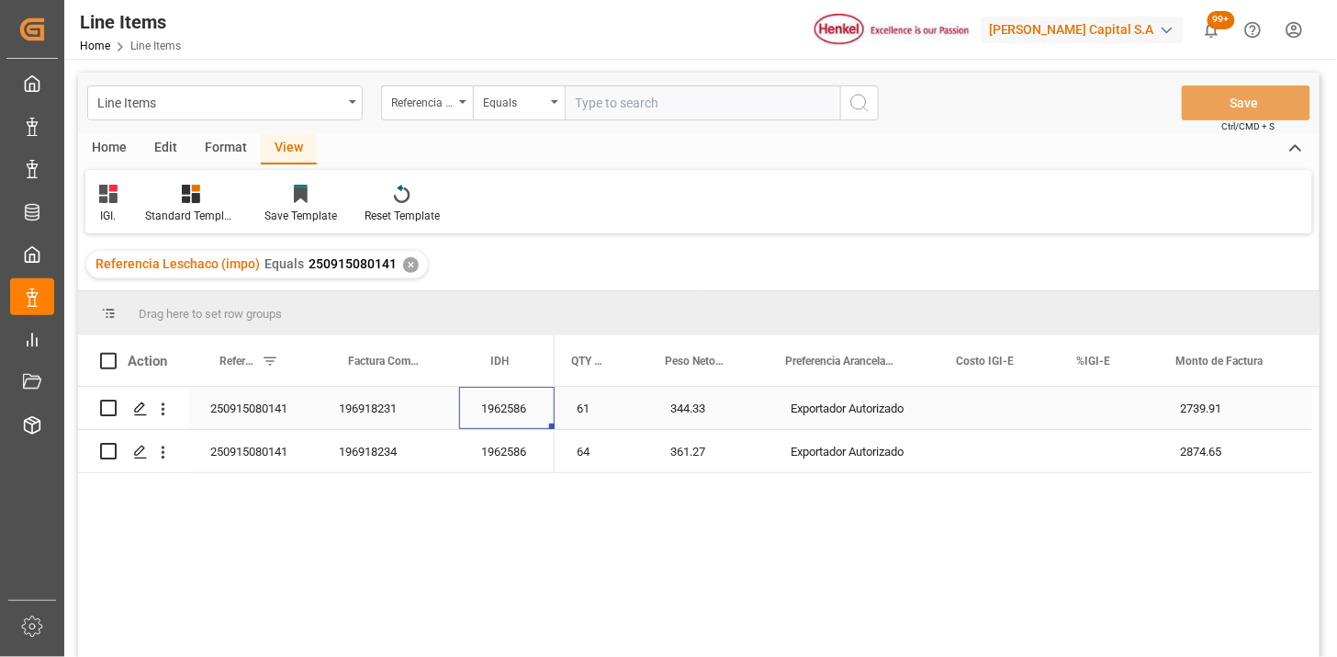
click at [520, 418] on div "1962586" at bounding box center [506, 408] width 95 height 42
click at [1109, 411] on div "Press SPACE to select this row." at bounding box center [1109, 408] width 99 height 42
click at [1109, 410] on div "Press SPACE to select this row." at bounding box center [1109, 408] width 99 height 42
type input "0"
click at [655, 94] on input "text" at bounding box center [702, 102] width 275 height 35
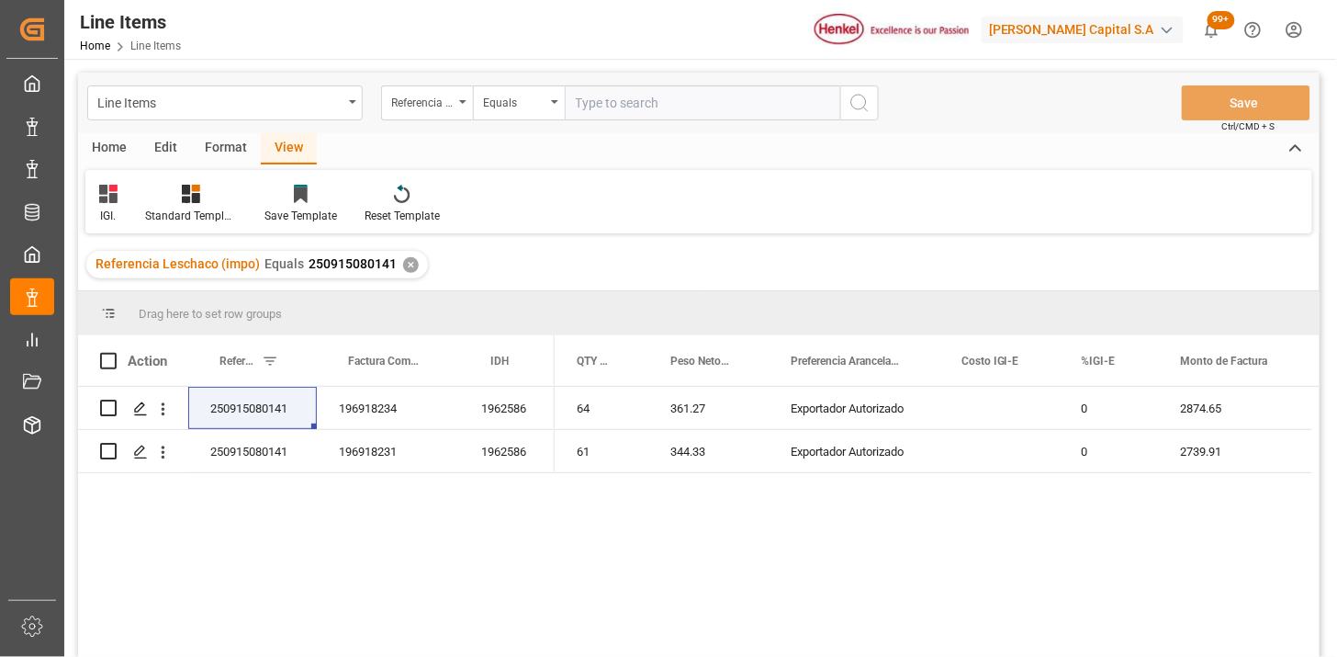
paste input "251015080049"
type input "251015080049"
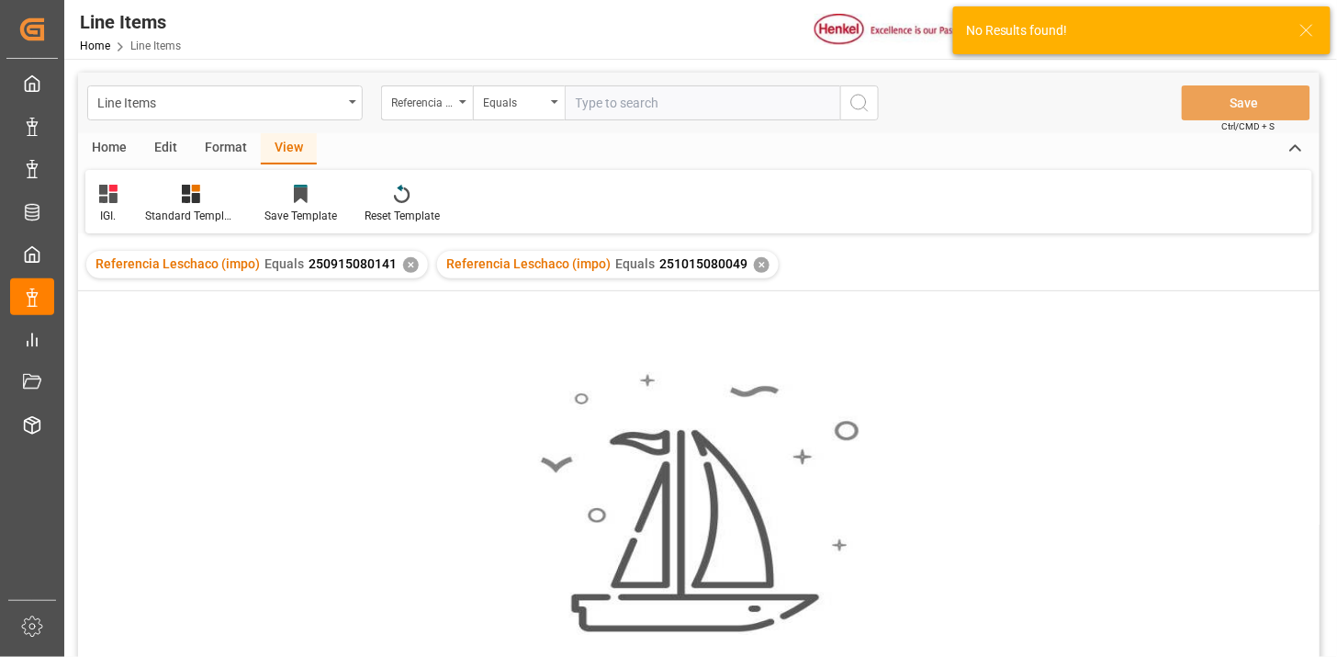
click at [408, 264] on div "✕" at bounding box center [411, 265] width 16 height 16
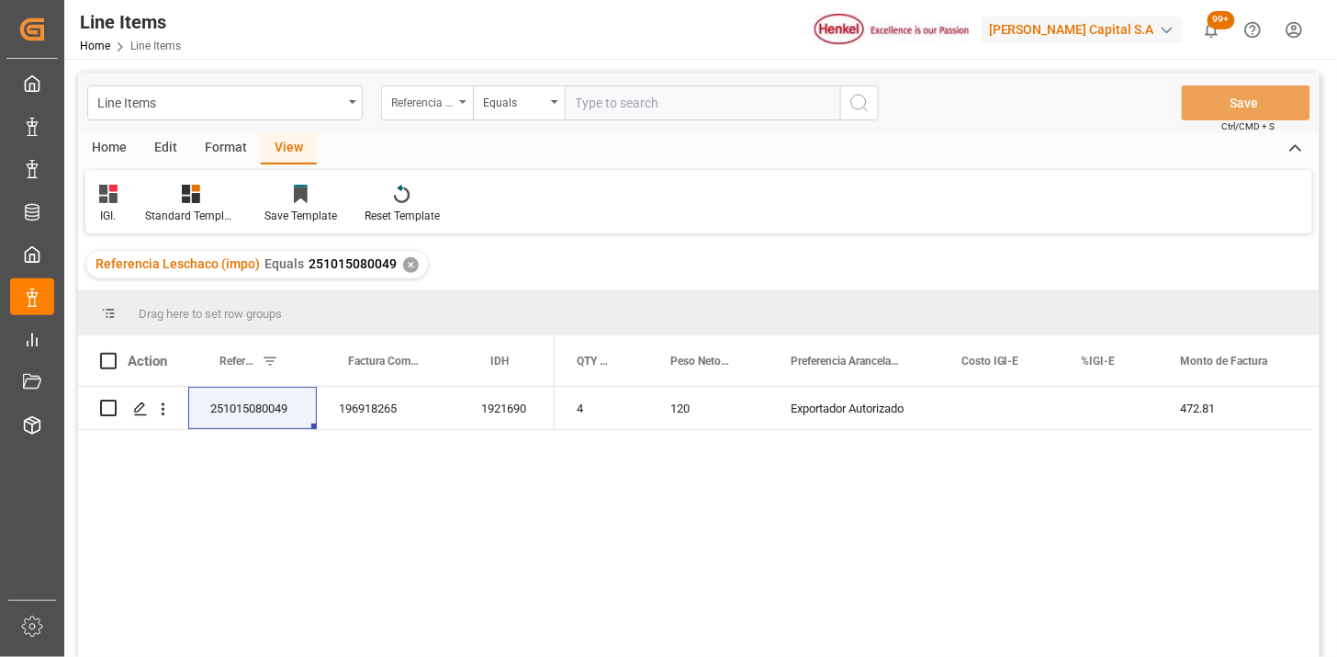
click at [416, 108] on div "Referencia Leschaco (impo)" at bounding box center [422, 100] width 62 height 21
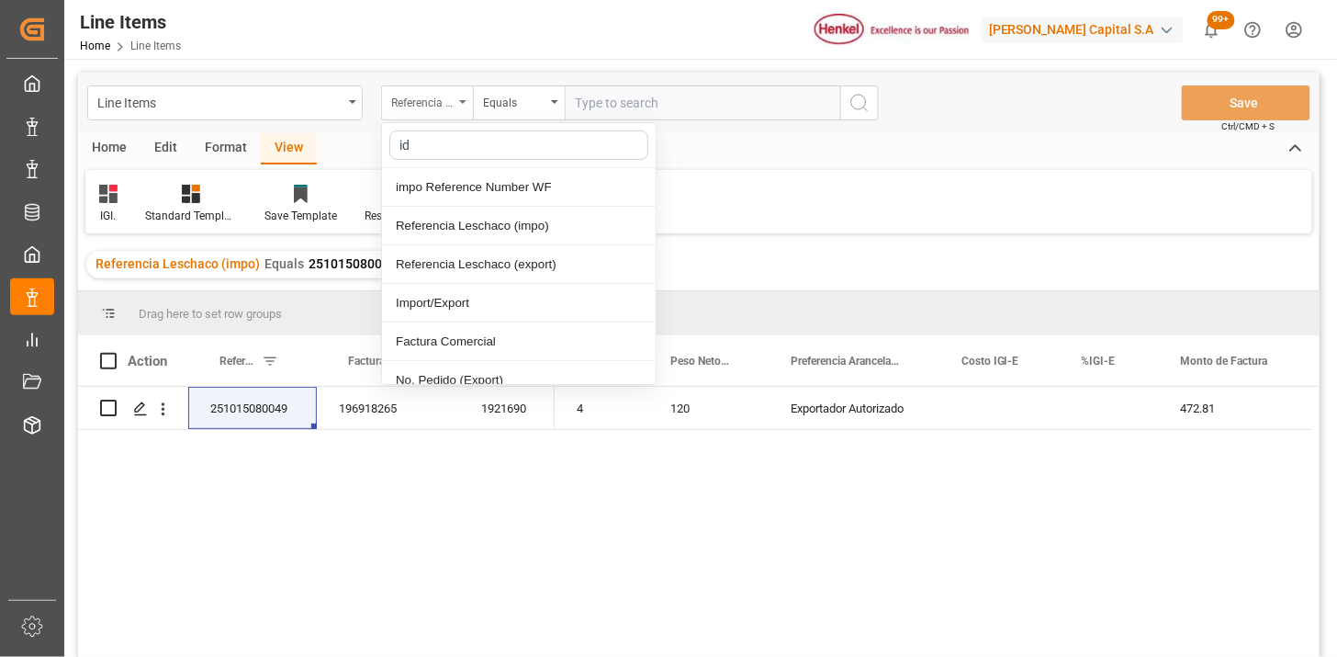
type input "idh"
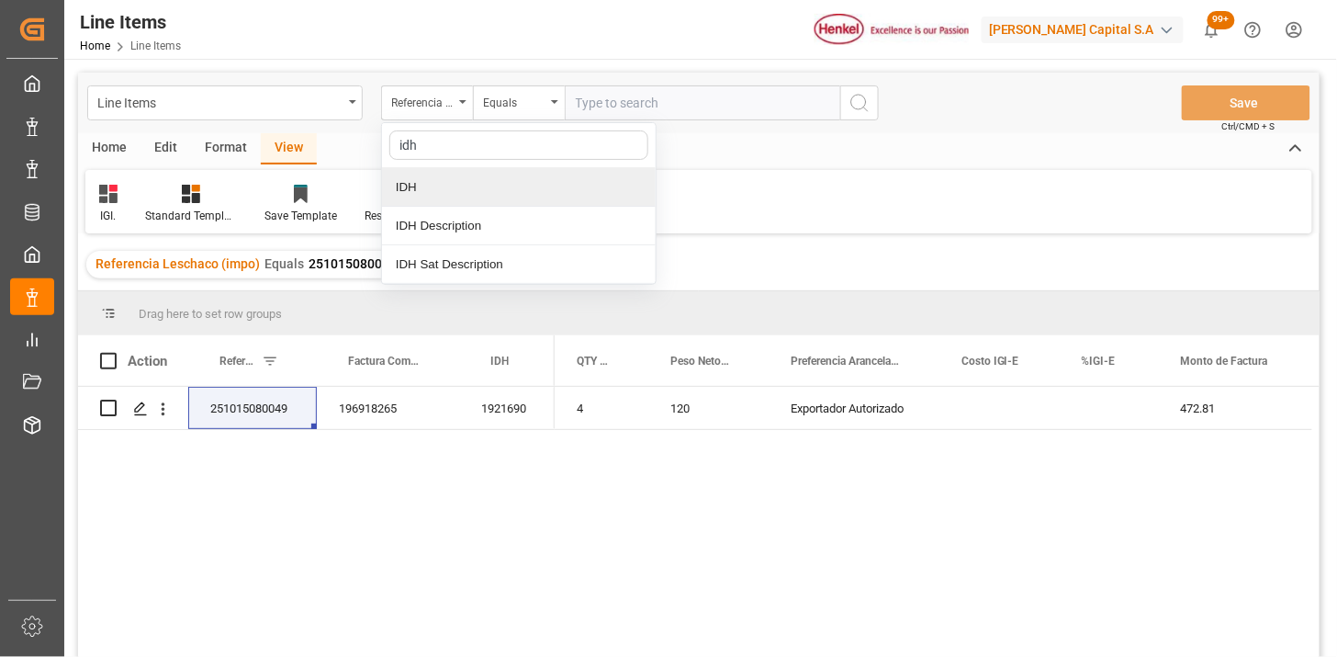
drag, startPoint x: 464, startPoint y: 197, endPoint x: 482, endPoint y: 188, distance: 20.1
click at [465, 197] on div "IDH" at bounding box center [519, 187] width 274 height 39
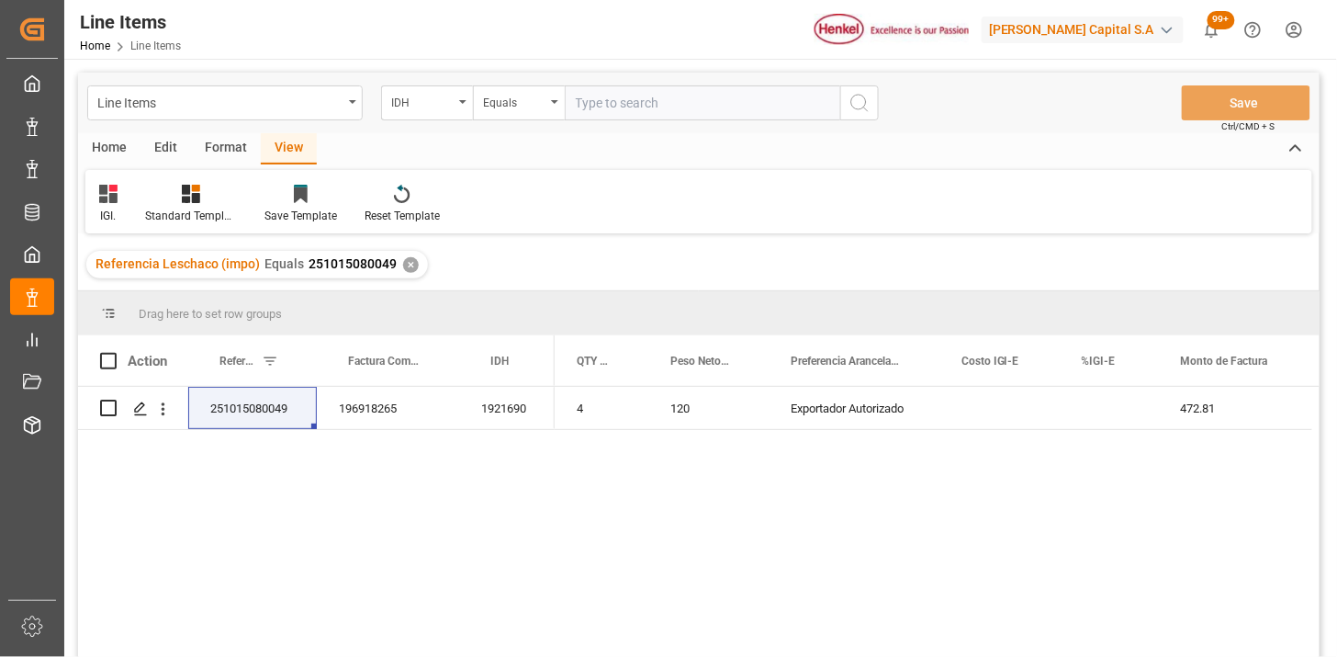
click at [627, 114] on input "text" at bounding box center [702, 102] width 275 height 35
paste input "2266080"
type input "2266080"
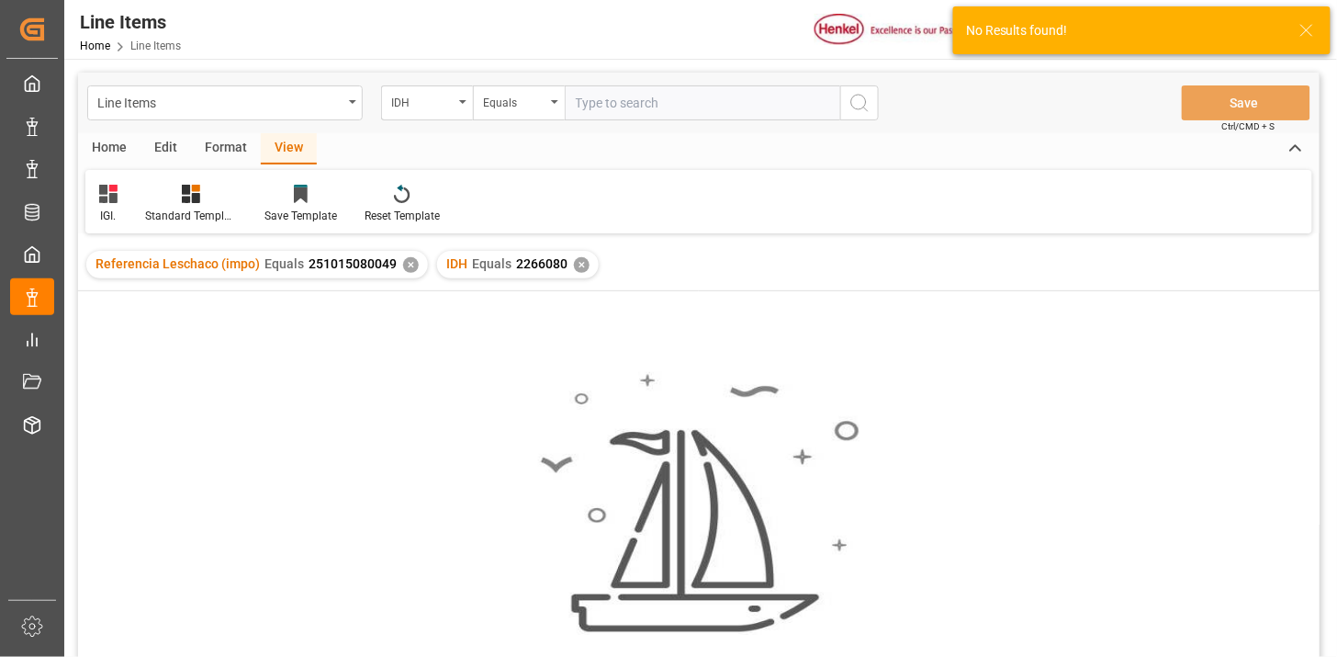
click at [405, 264] on div "✕" at bounding box center [411, 265] width 16 height 16
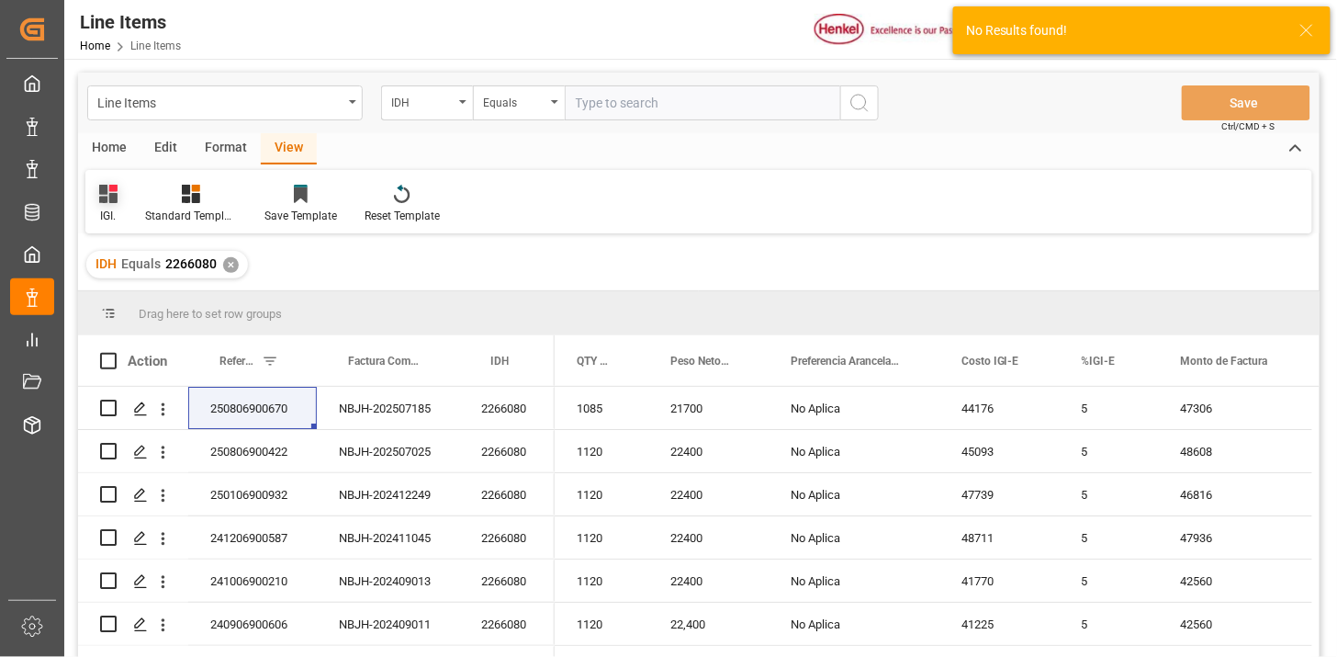
click at [116, 198] on icon at bounding box center [108, 194] width 18 height 18
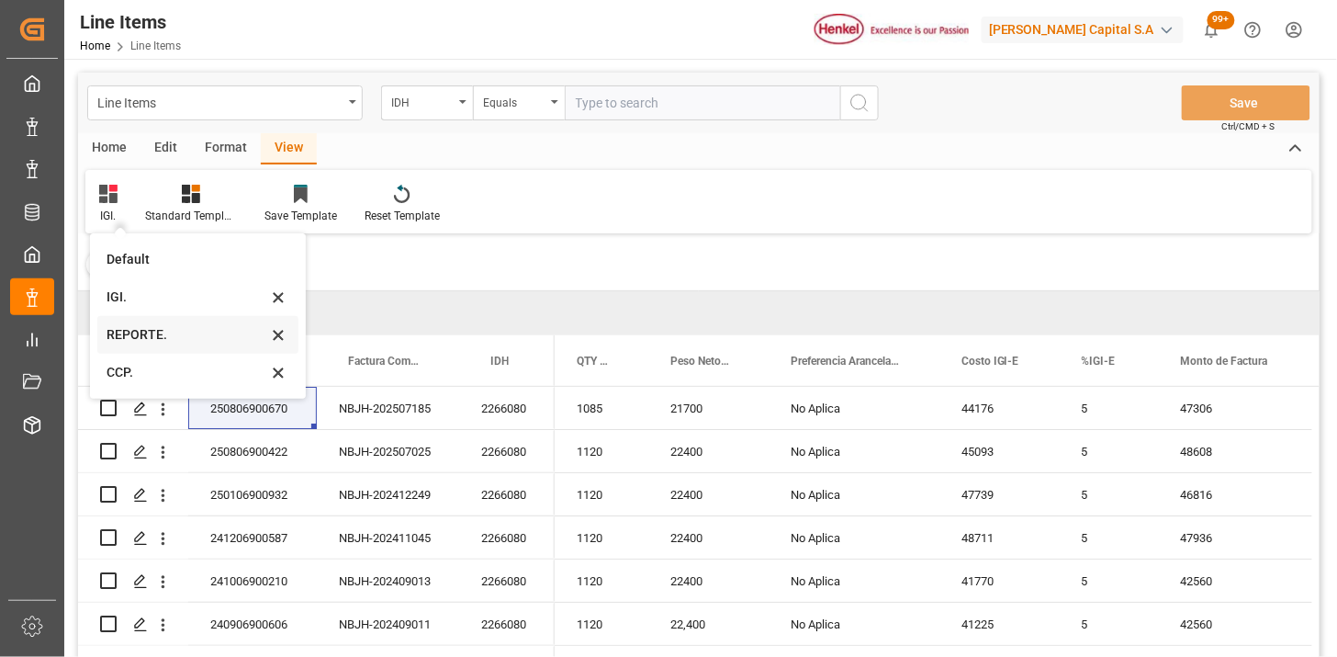
click at [159, 336] on div "REPORTE." at bounding box center [187, 334] width 161 height 19
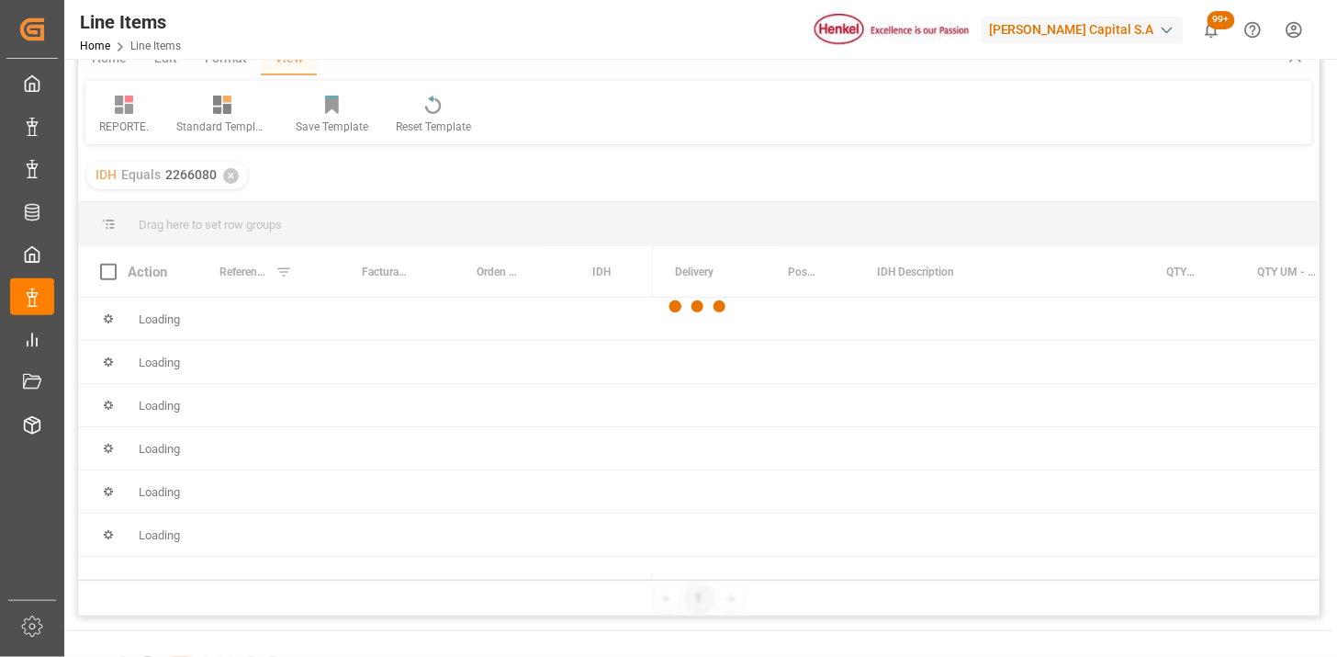
scroll to position [102, 0]
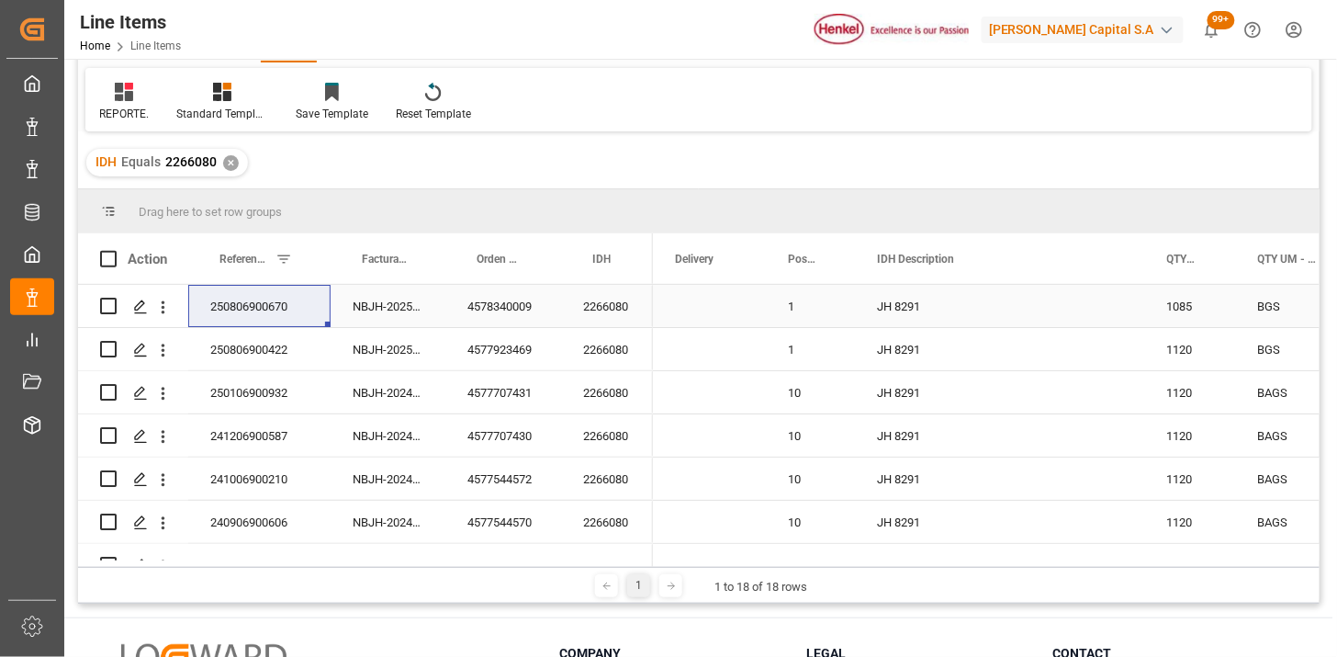
click at [270, 312] on div "250806900670" at bounding box center [259, 306] width 142 height 42
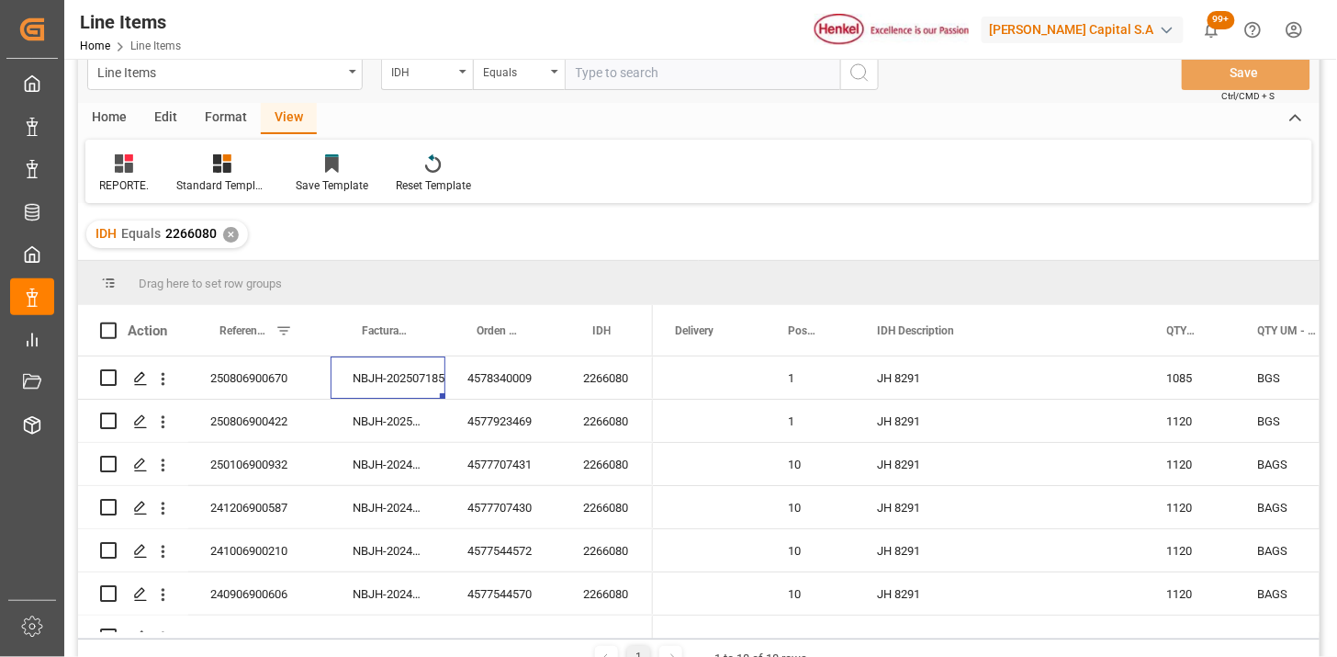
scroll to position [0, 0]
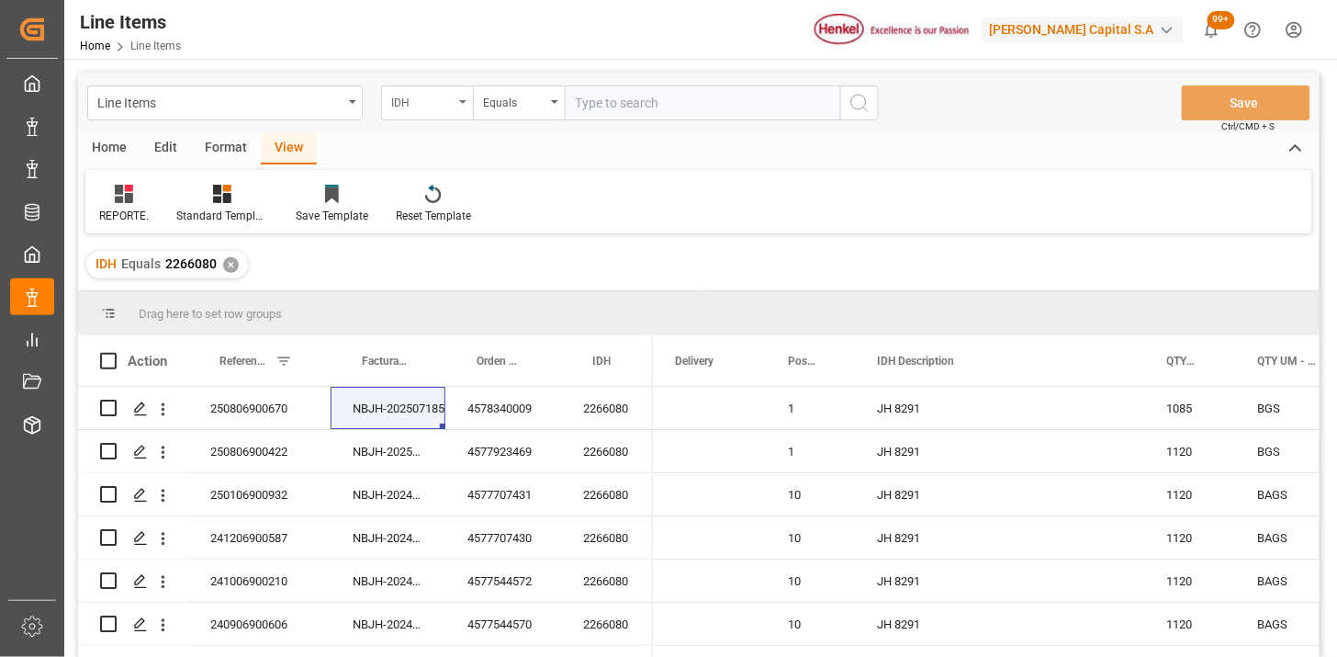
click at [441, 101] on div "IDH" at bounding box center [422, 100] width 62 height 21
type input "orde"
click at [641, 103] on input "text" at bounding box center [702, 102] width 275 height 35
paste input "4578366078"
type input "4578366078"
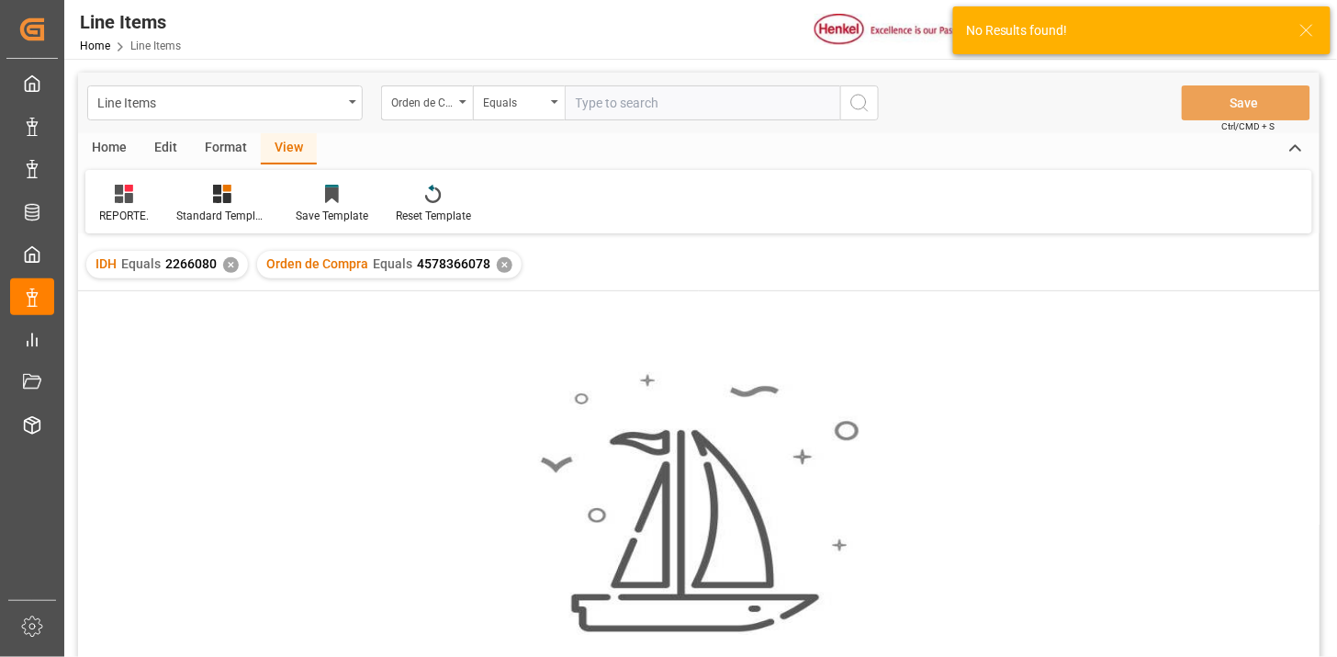
click at [234, 270] on div "✕" at bounding box center [231, 265] width 16 height 16
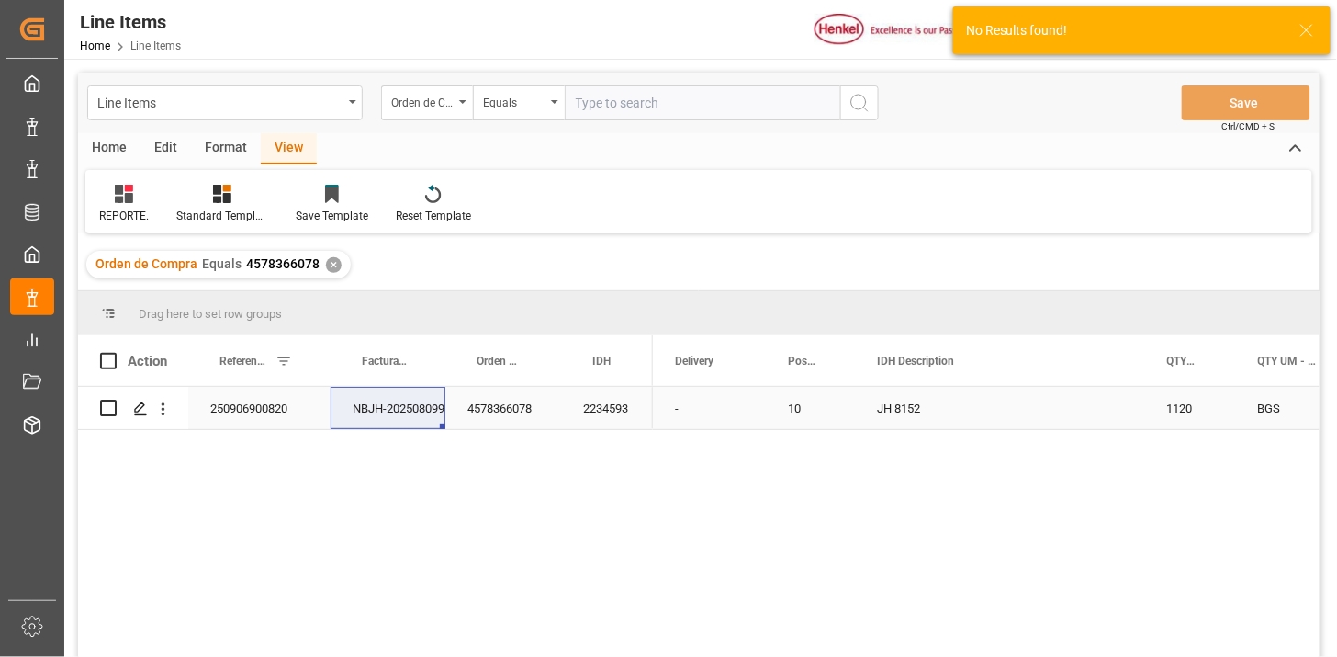
click at [268, 418] on div "250906900820" at bounding box center [259, 408] width 142 height 42
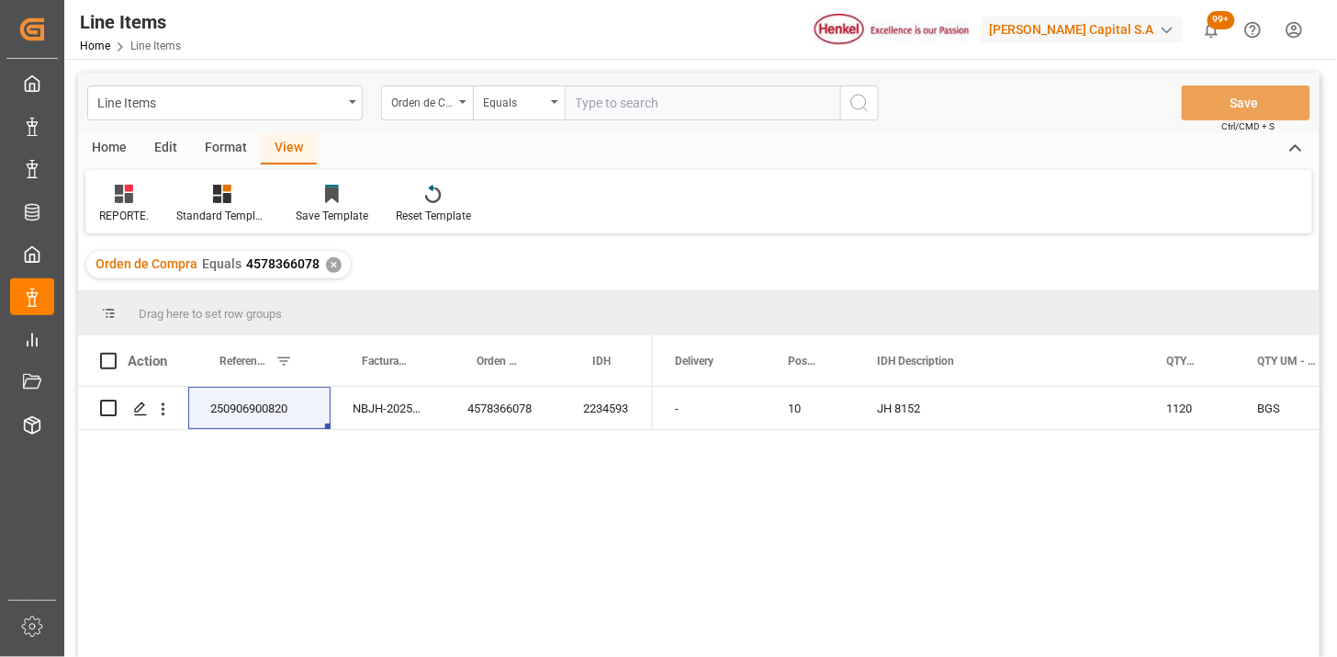
click at [634, 107] on input "text" at bounding box center [702, 102] width 275 height 35
click at [452, 107] on div "Orden de Compra" at bounding box center [422, 100] width 62 height 21
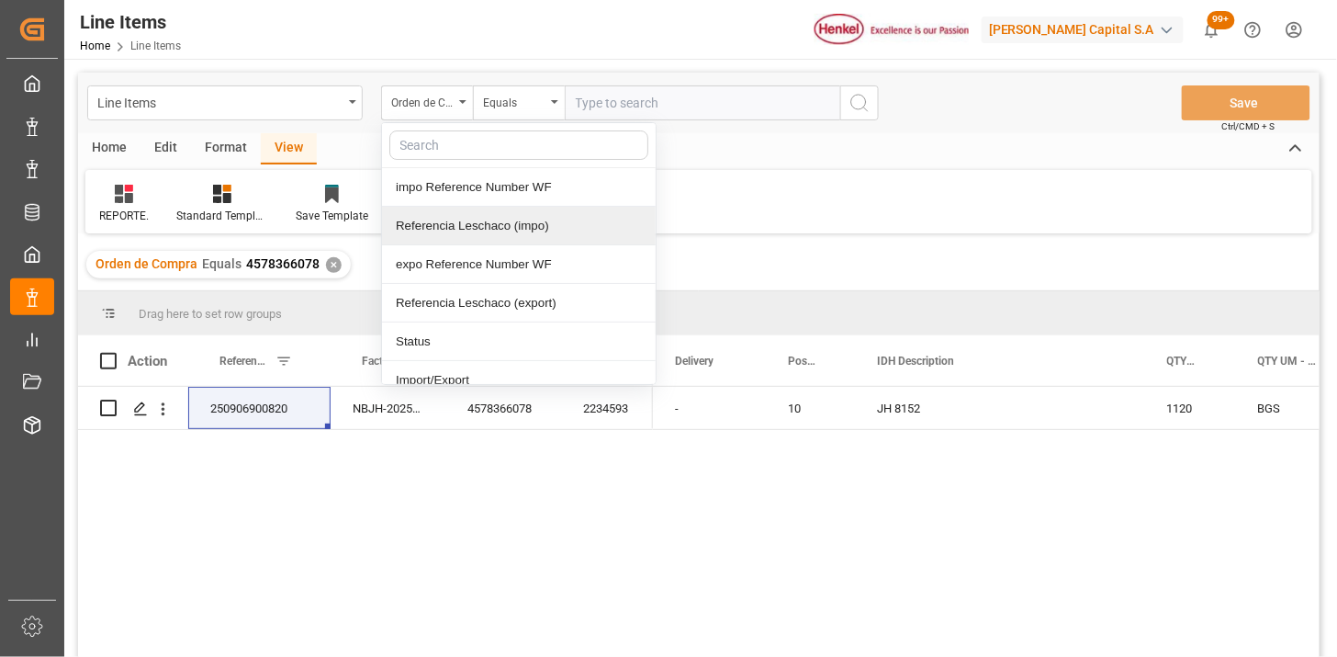
drag, startPoint x: 511, startPoint y: 220, endPoint x: 544, endPoint y: 200, distance: 38.0
click at [534, 208] on div "Referencia Leschaco (impo)" at bounding box center [519, 226] width 274 height 39
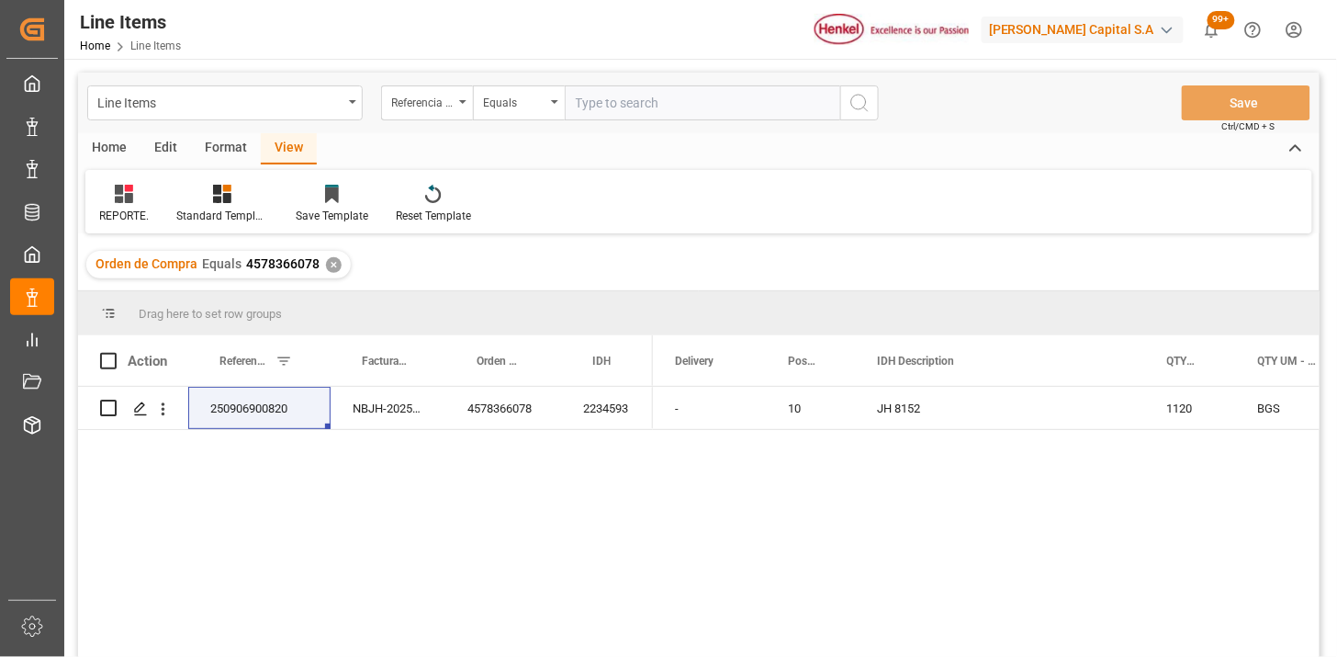
click at [630, 107] on input "text" at bounding box center [702, 102] width 275 height 35
paste input "250906900242"
type input "250906900242"
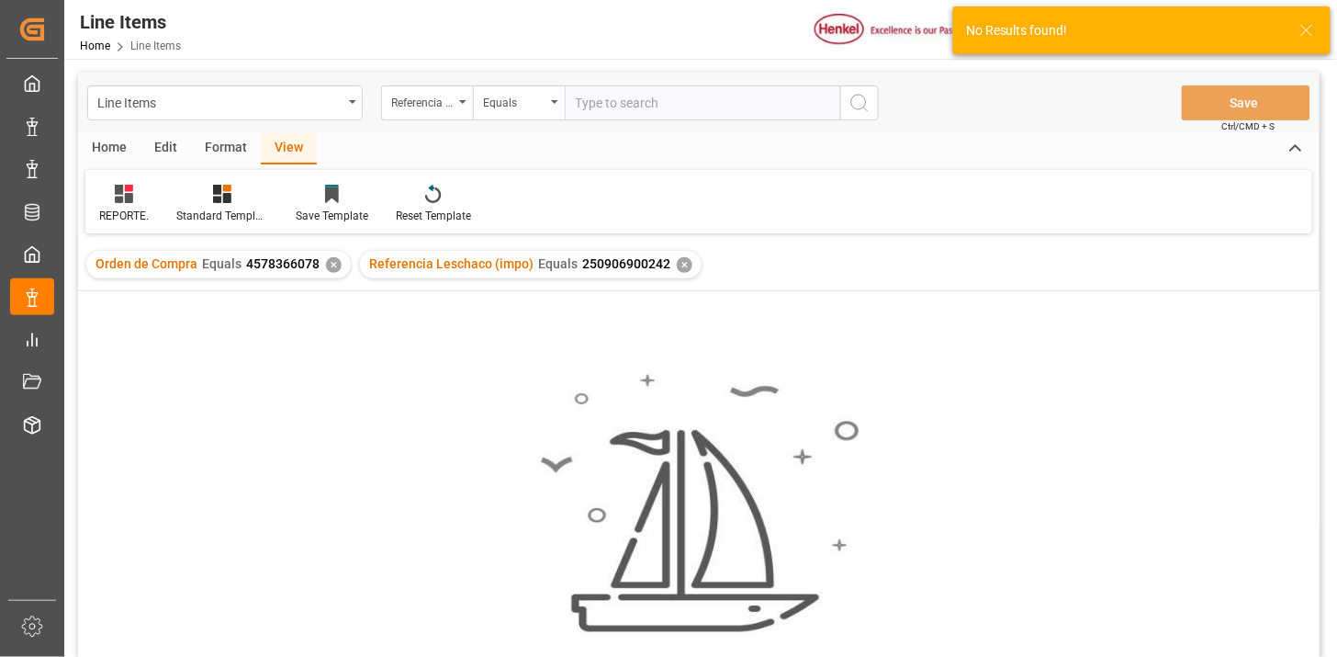
click at [329, 266] on div "✕" at bounding box center [334, 265] width 16 height 16
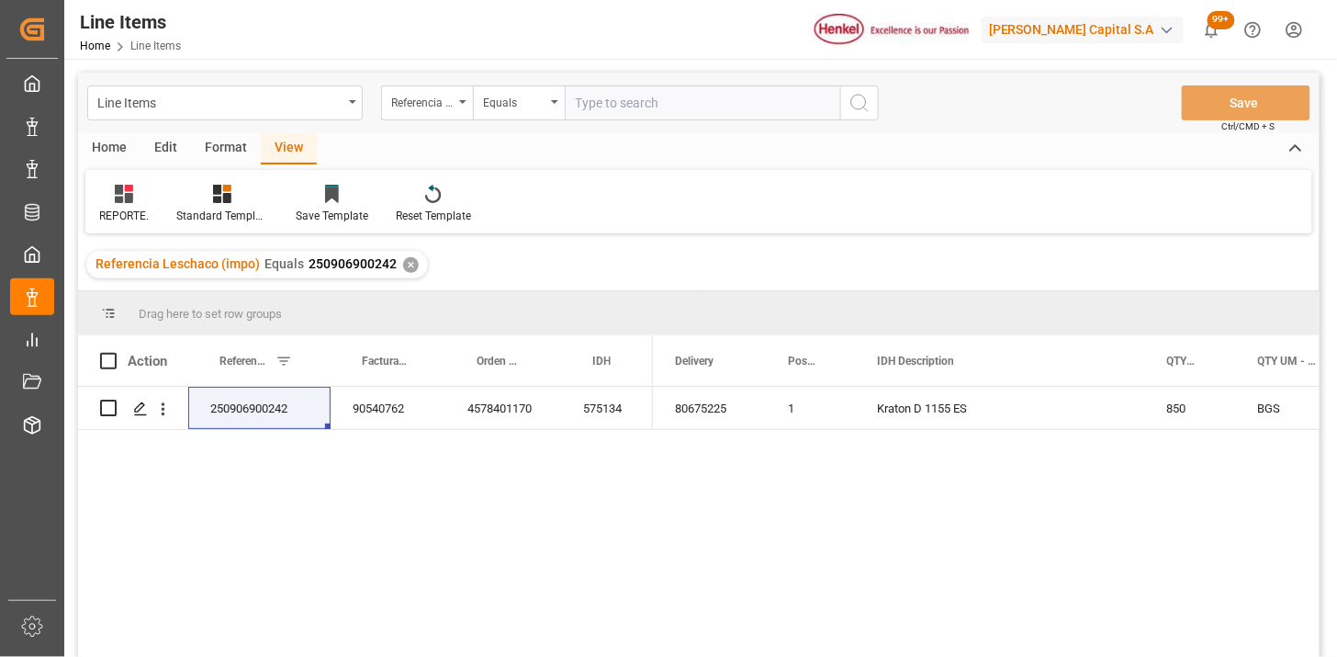
click at [839, 417] on div "1" at bounding box center [810, 408] width 89 height 42
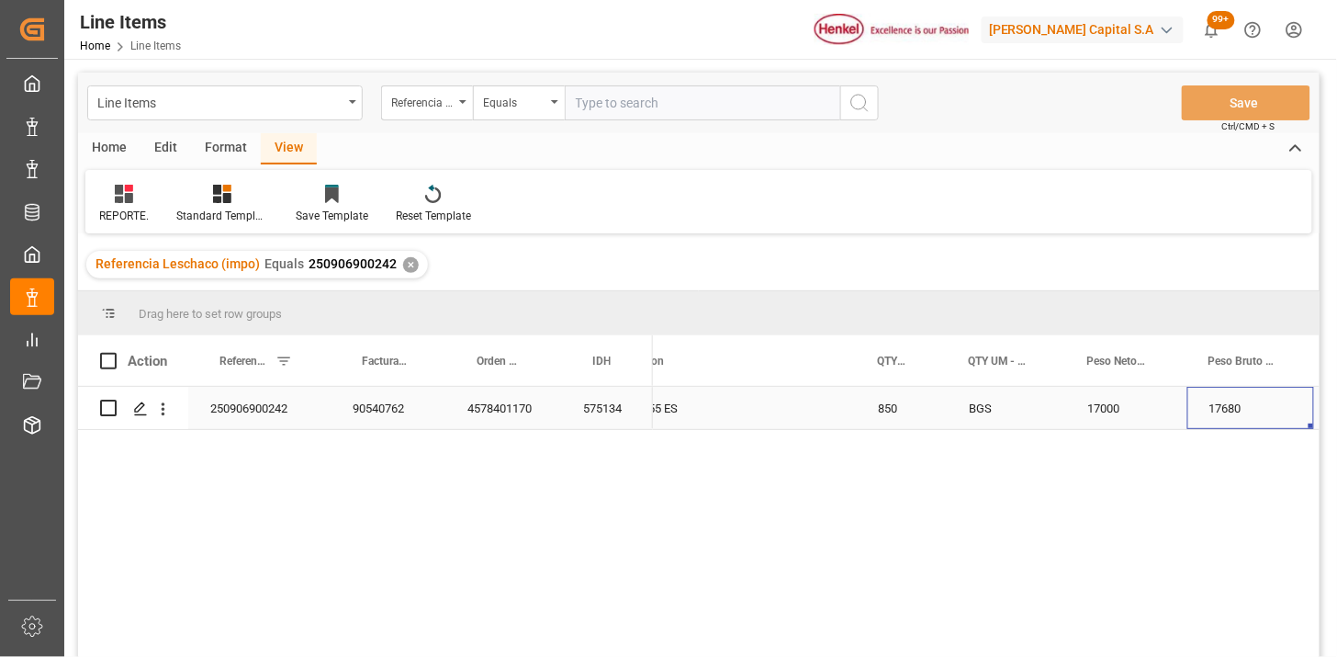
scroll to position [0, 466]
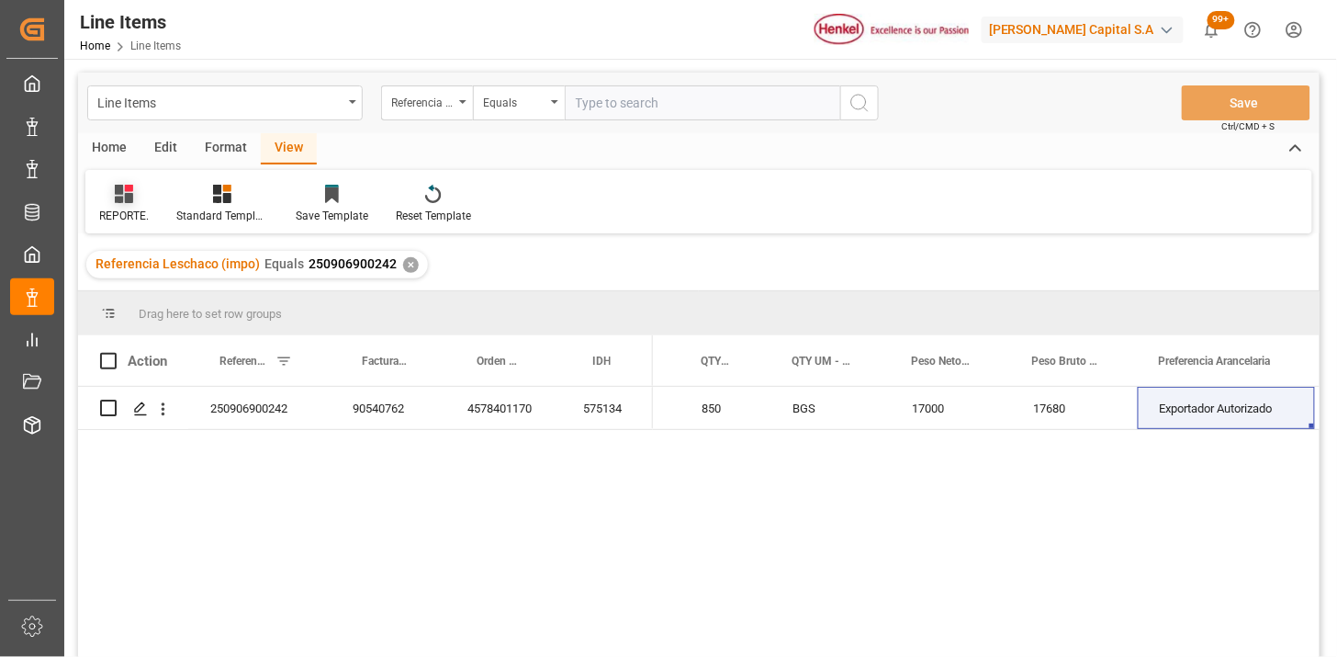
click at [129, 208] on div "REPORTE." at bounding box center [124, 216] width 50 height 17
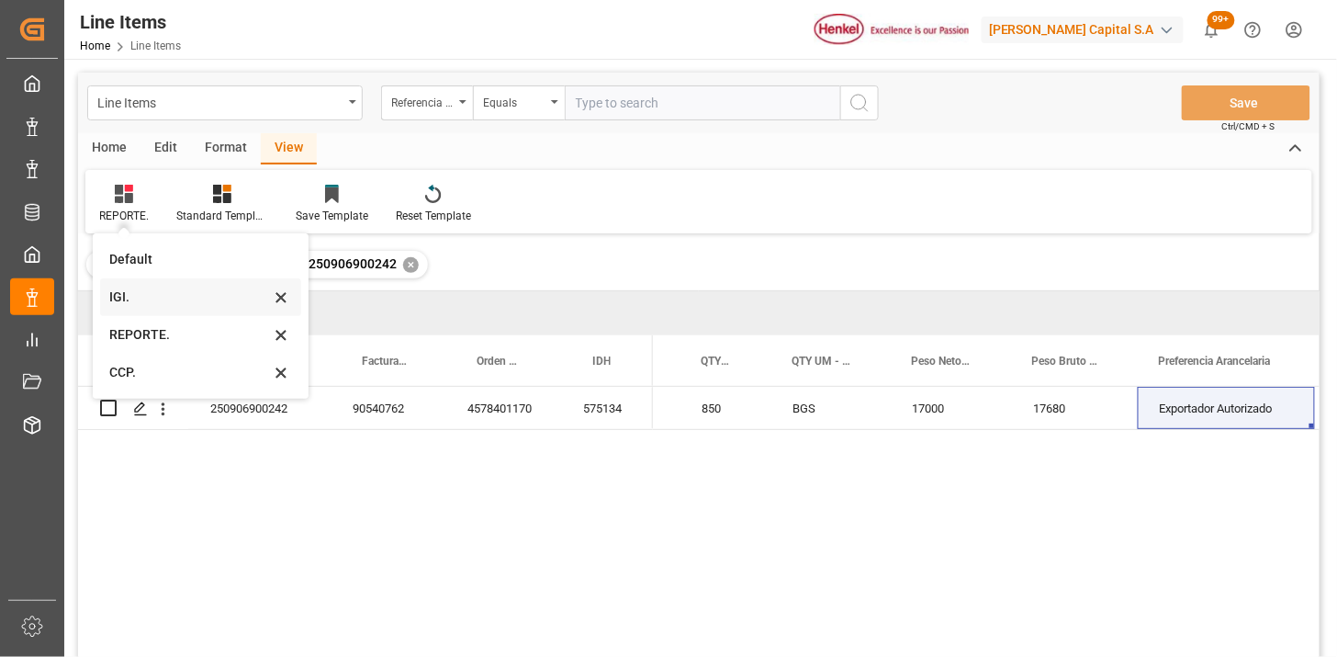
click at [135, 298] on div "IGI." at bounding box center [189, 296] width 161 height 19
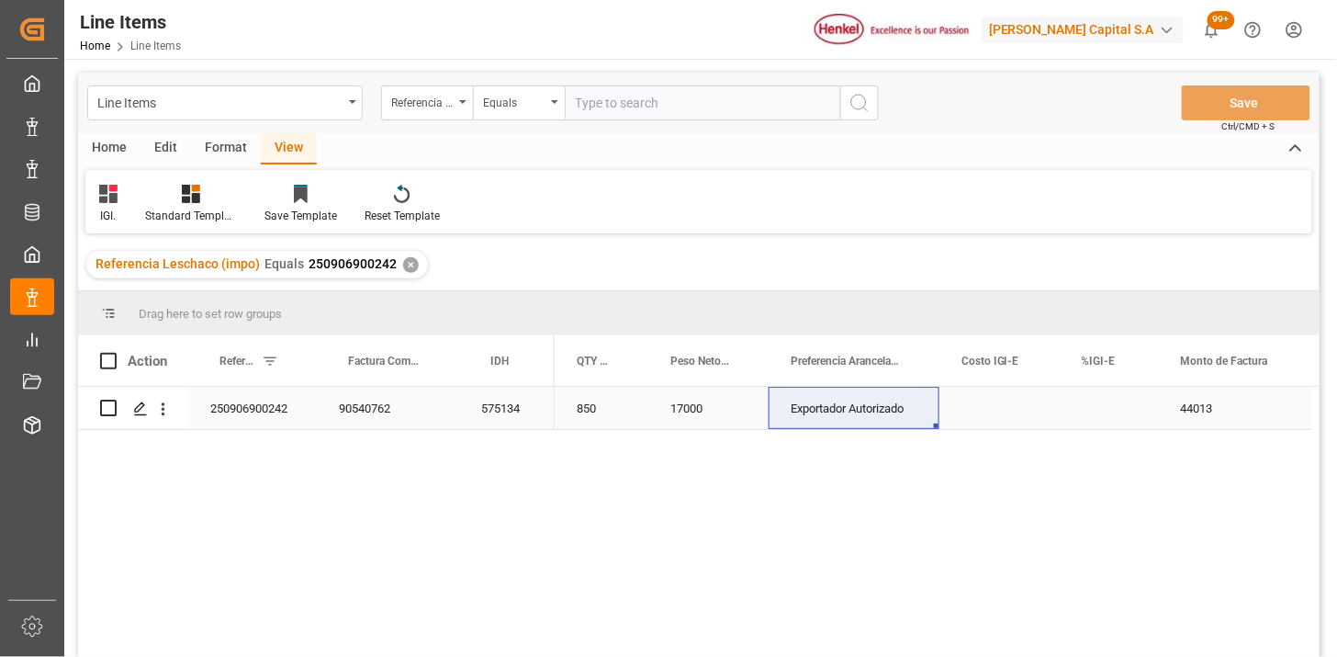
click at [1107, 418] on div "Press SPACE to select this row." at bounding box center [1109, 408] width 99 height 42
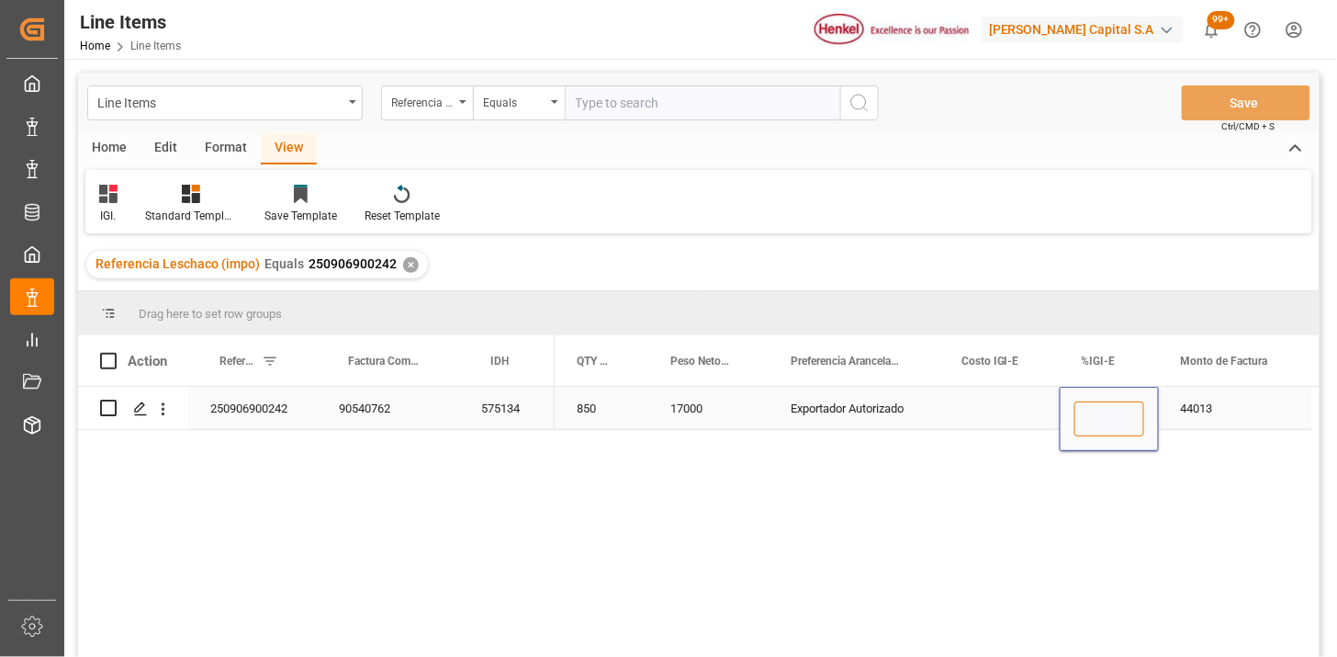
click at [1107, 418] on input "Press SPACE to select this row." at bounding box center [1109, 418] width 70 height 35
type input "0"
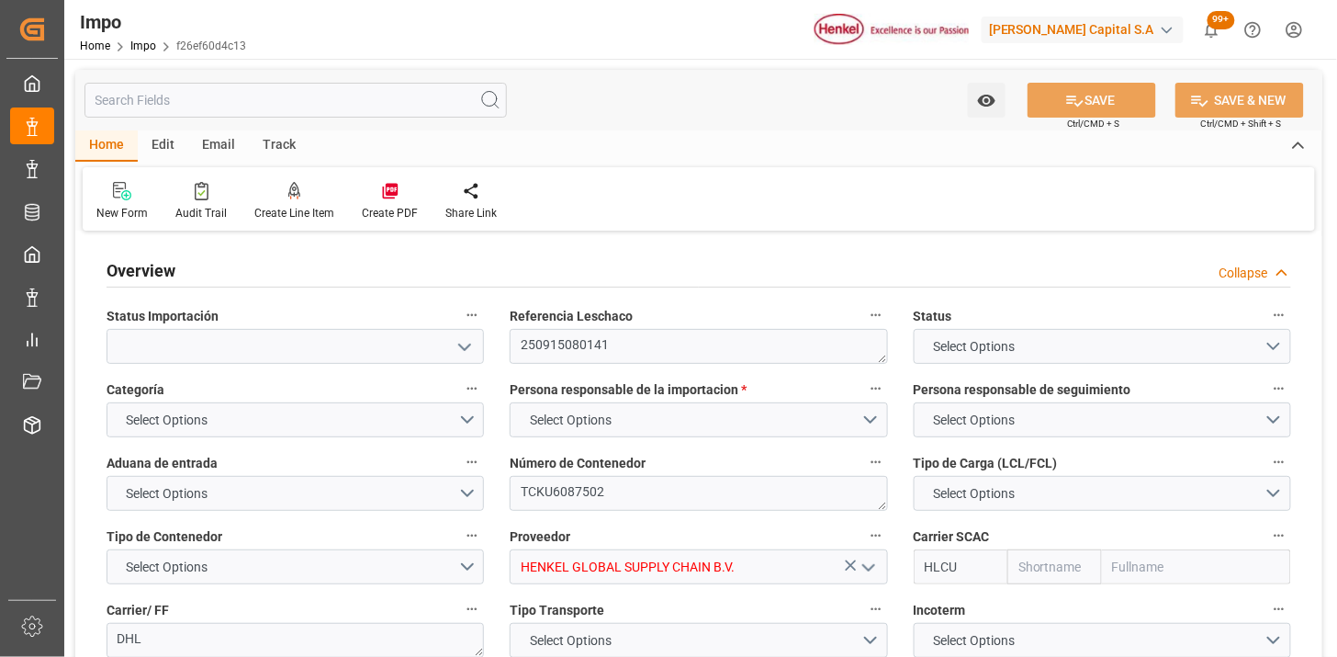
type input "Hapag Lloyd"
type input "Hapag Lloyd Aktiengesellschaft"
type input "2"
type input "0.806"
type input "2"
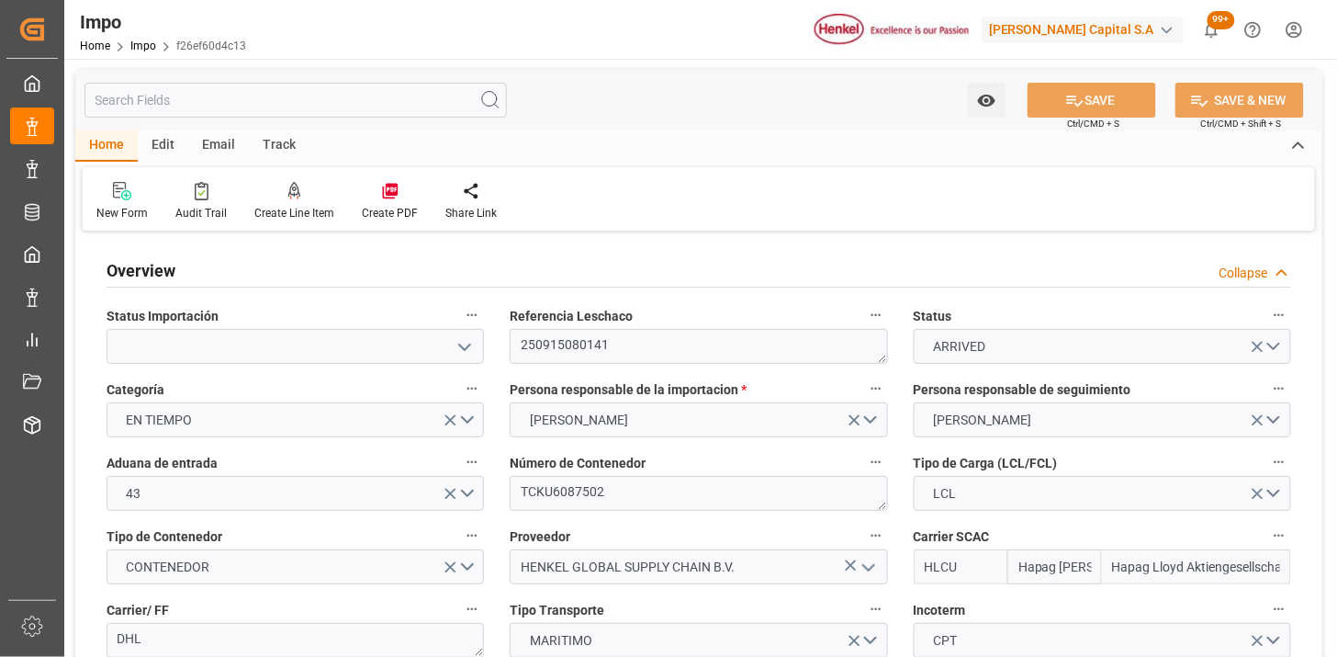
type input "[DATE]"
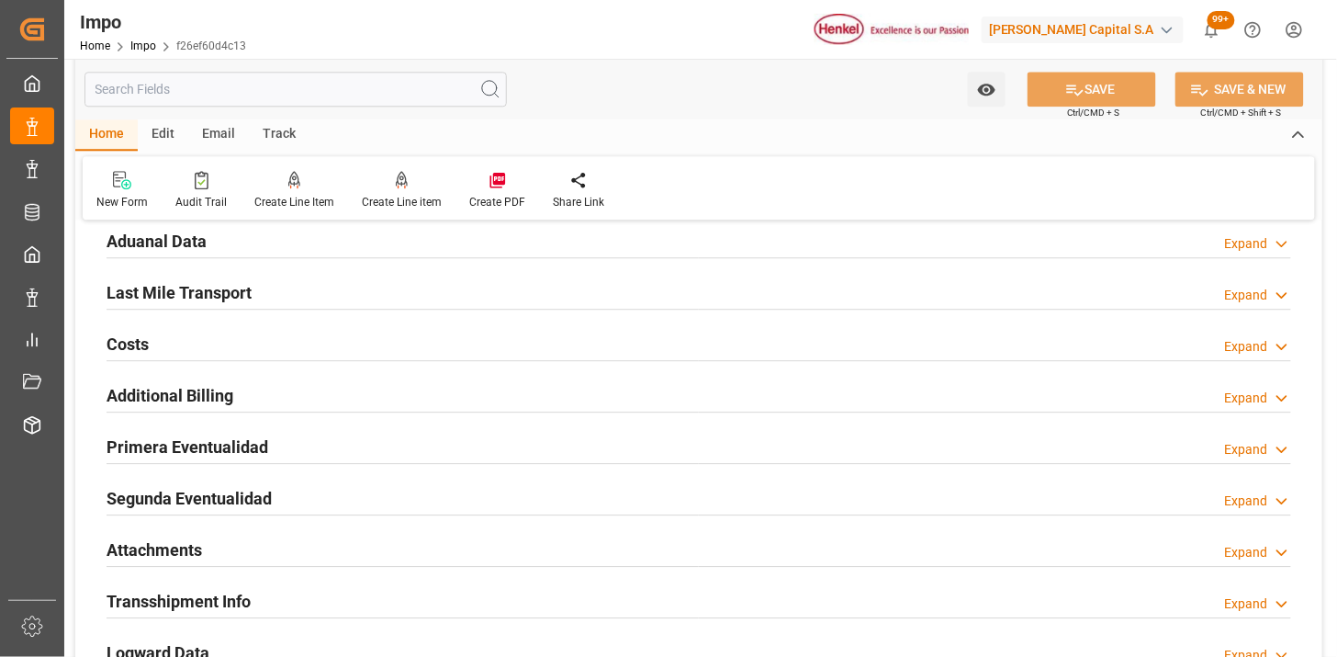
scroll to position [1224, 0]
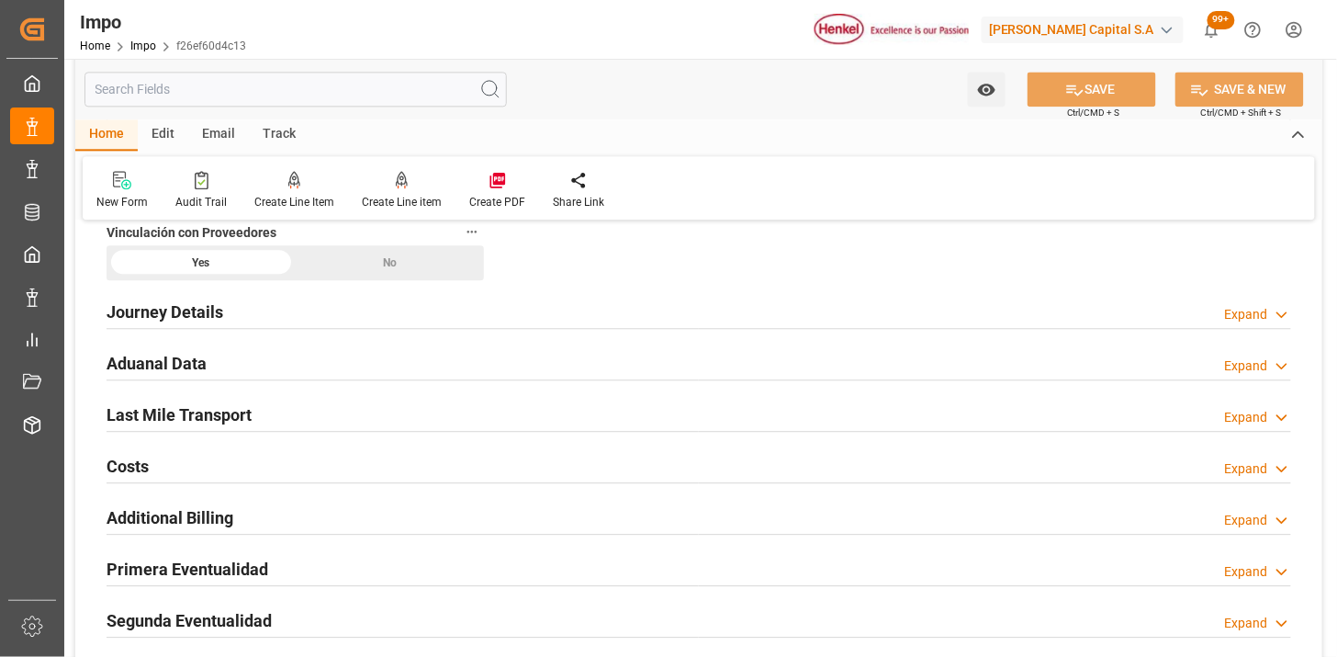
click at [294, 365] on div "Aduanal Data Expand" at bounding box center [699, 361] width 1185 height 35
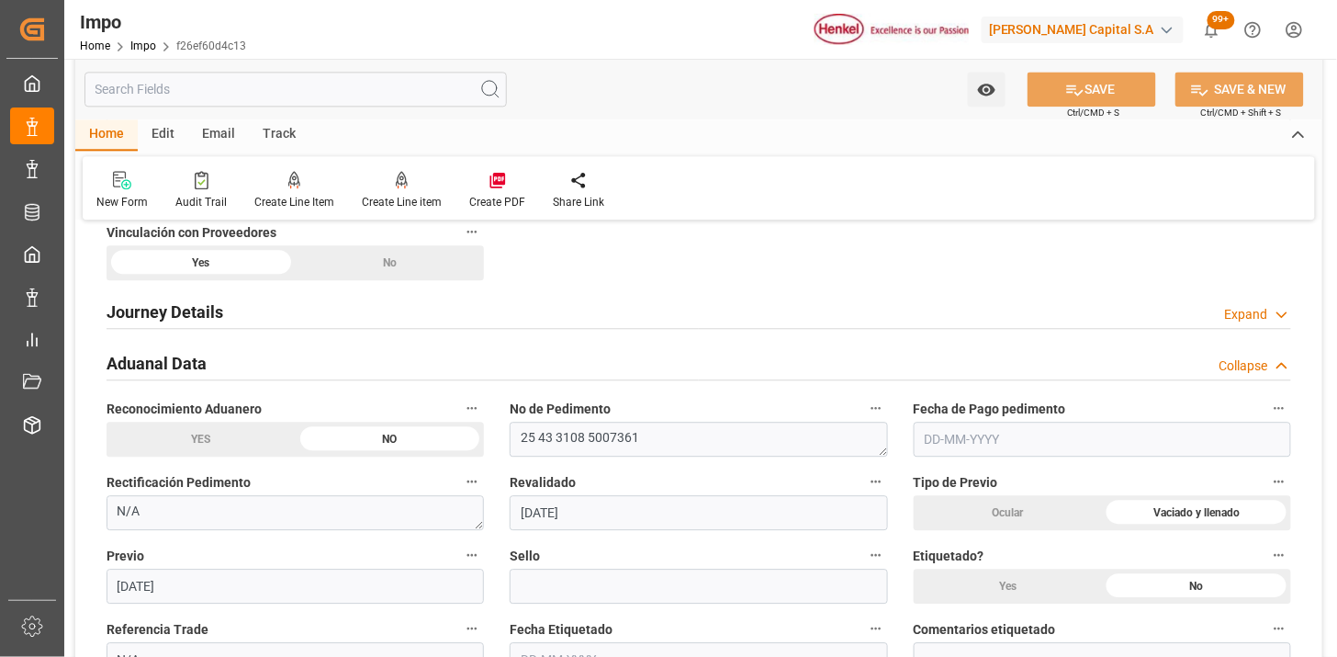
click at [298, 363] on div "Aduanal Data Collapse" at bounding box center [699, 361] width 1185 height 35
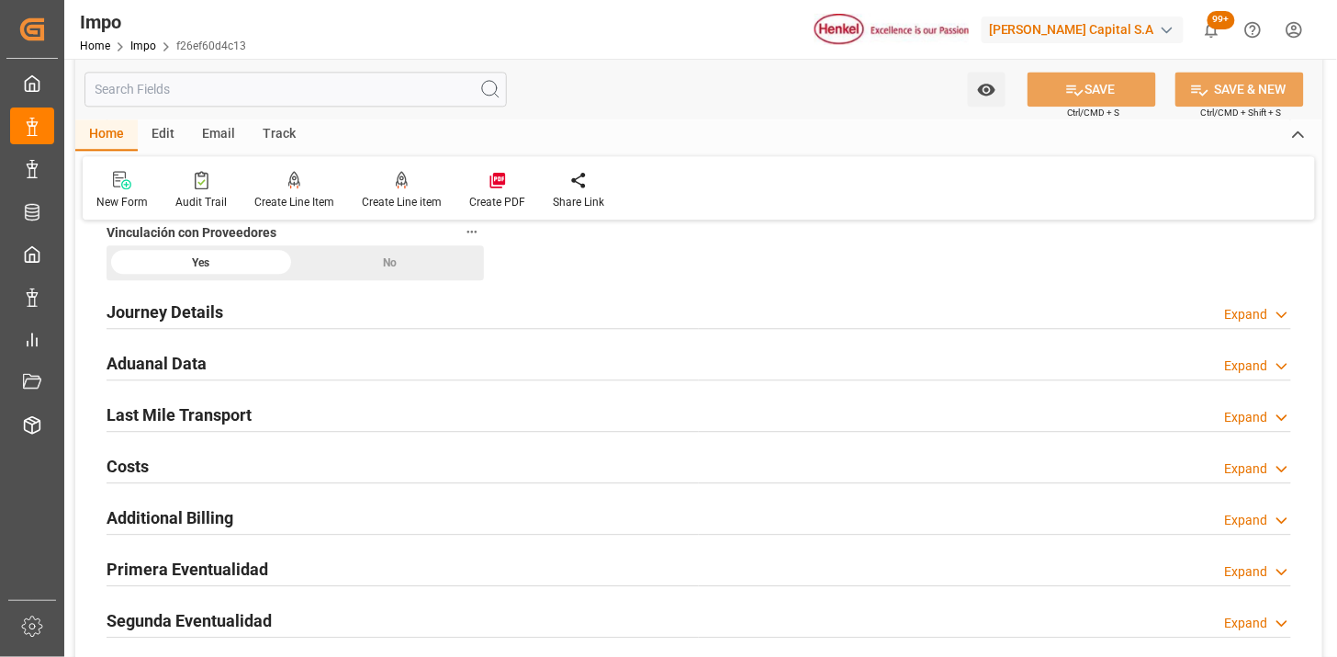
click at [309, 410] on div "Last Mile Transport Expand" at bounding box center [699, 413] width 1185 height 35
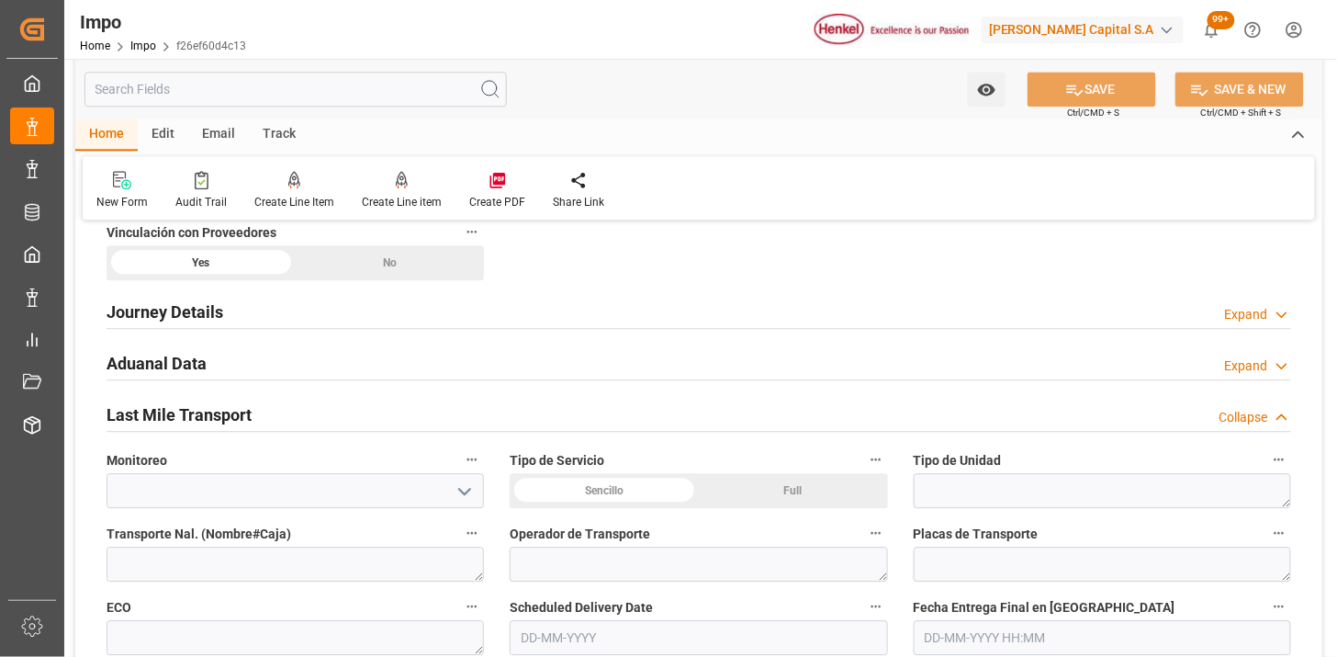
drag, startPoint x: 312, startPoint y: 421, endPoint x: 322, endPoint y: 372, distance: 49.7
click at [312, 415] on div "Last Mile Transport Collapse" at bounding box center [699, 413] width 1185 height 35
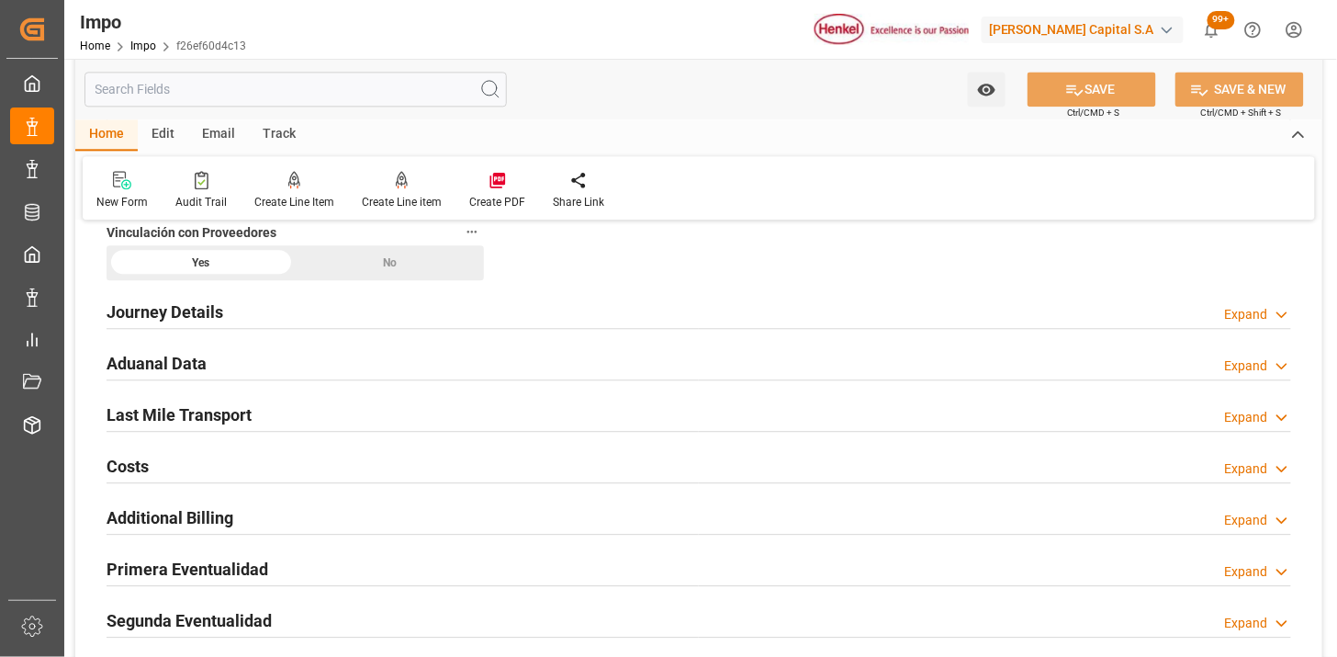
click at [322, 370] on div "Aduanal Data Expand" at bounding box center [699, 361] width 1185 height 35
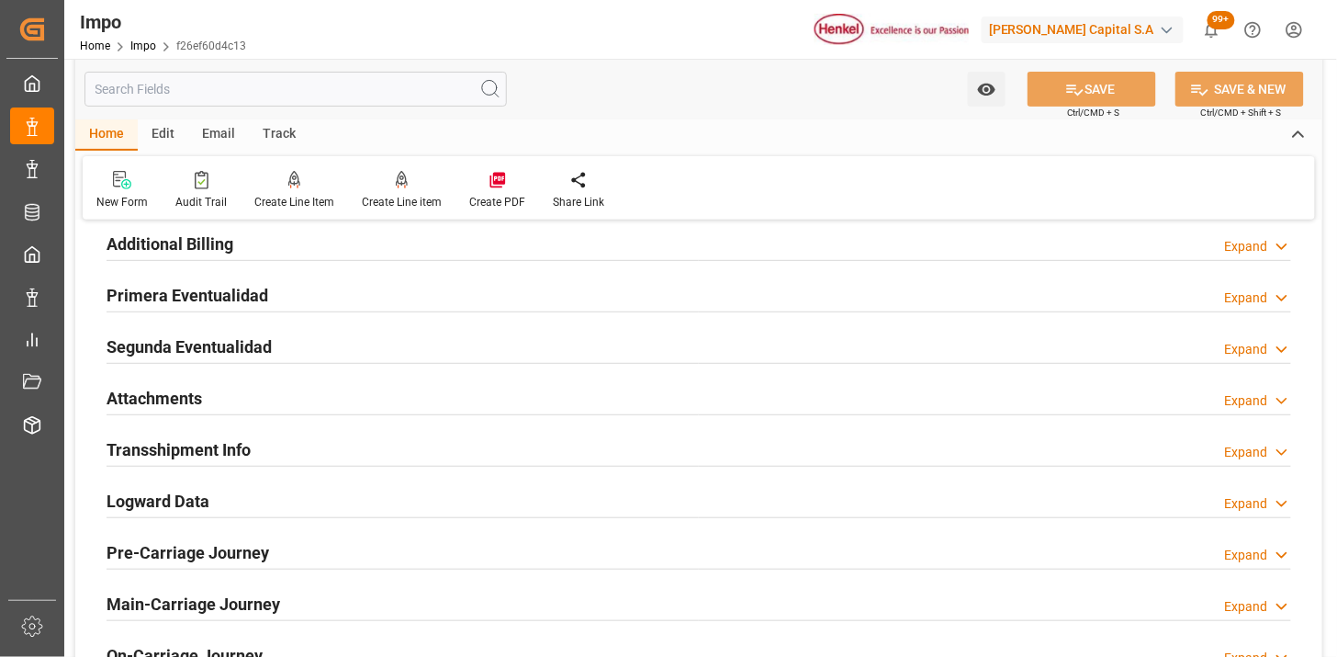
scroll to position [2244, 0]
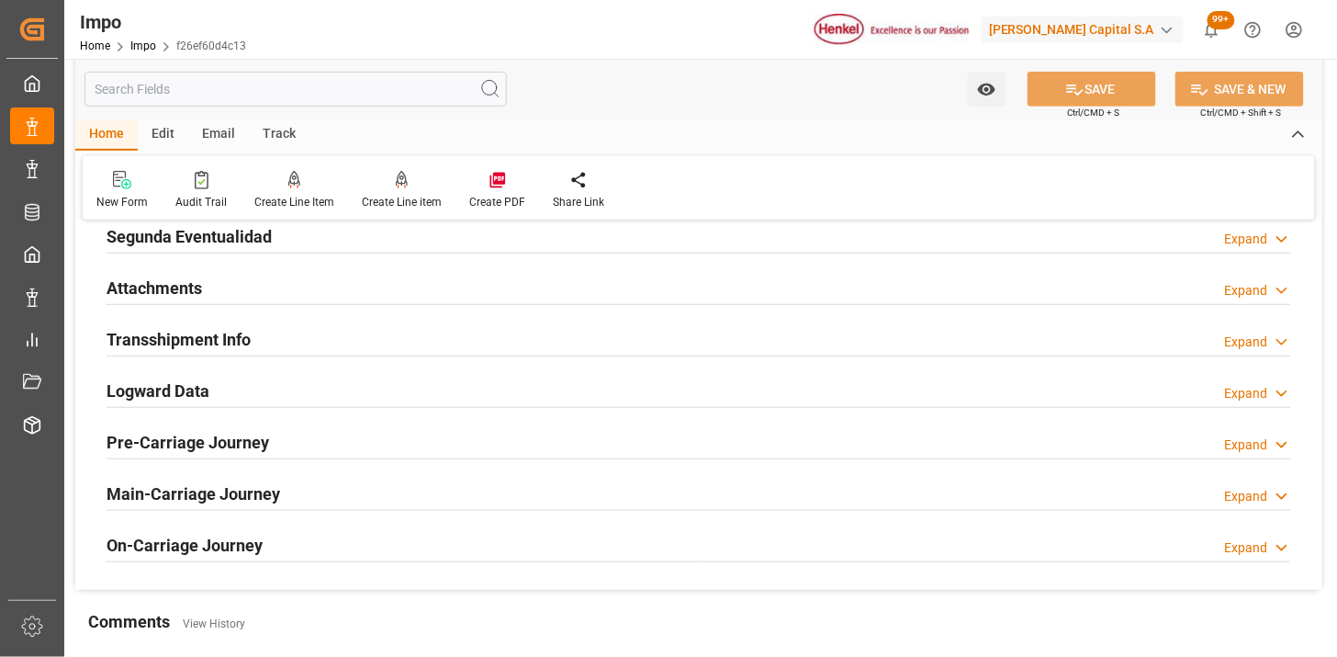
click at [267, 294] on div "Attachments Expand" at bounding box center [699, 286] width 1185 height 35
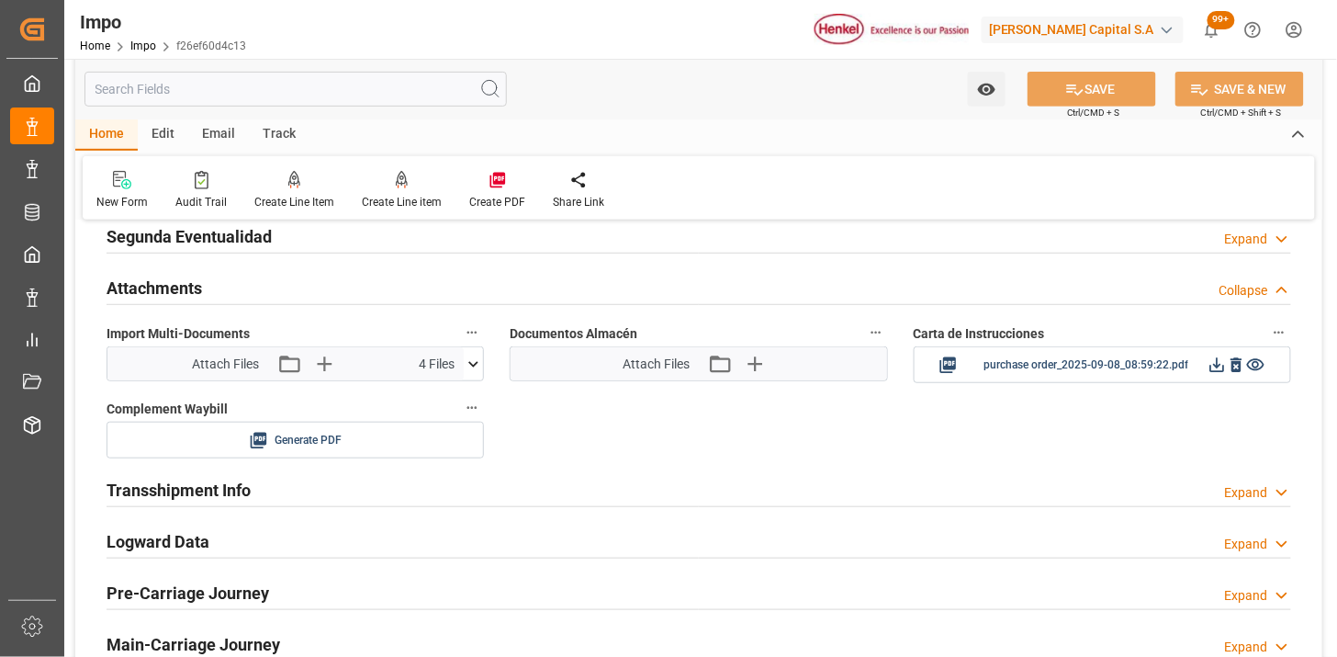
click at [209, 296] on div "Attachments Collapse" at bounding box center [699, 286] width 1185 height 35
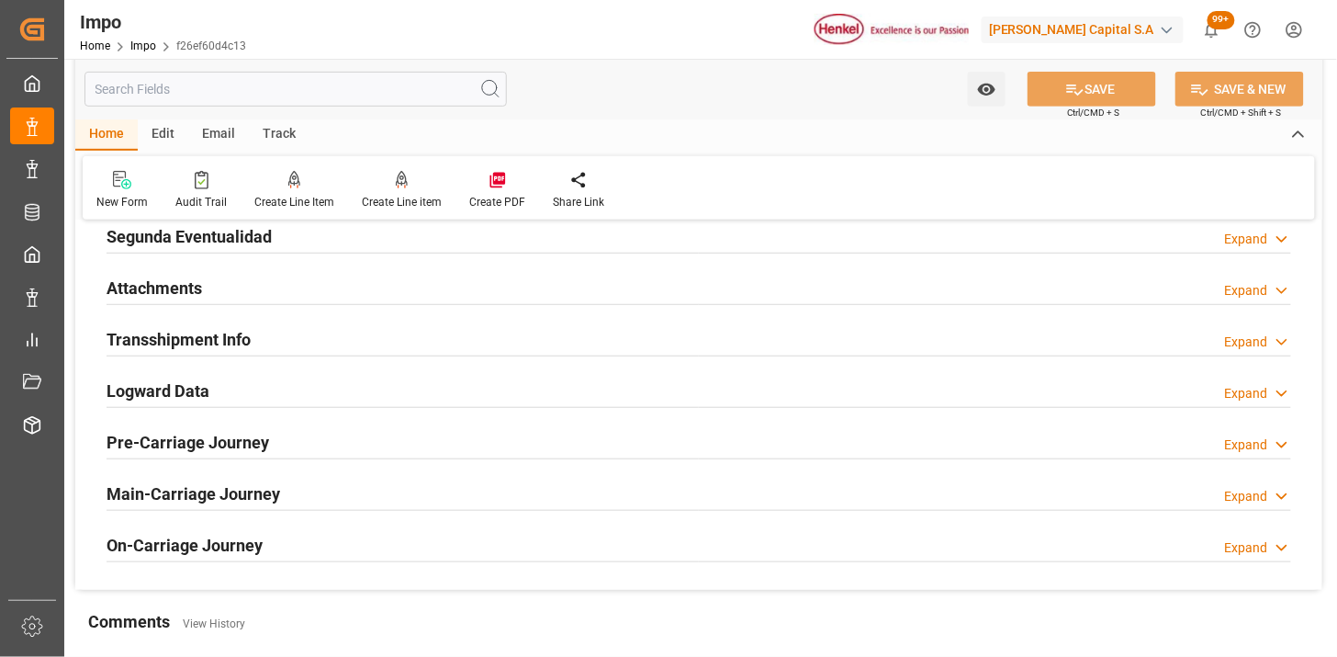
click at [188, 389] on h2 "Logward Data" at bounding box center [158, 390] width 103 height 25
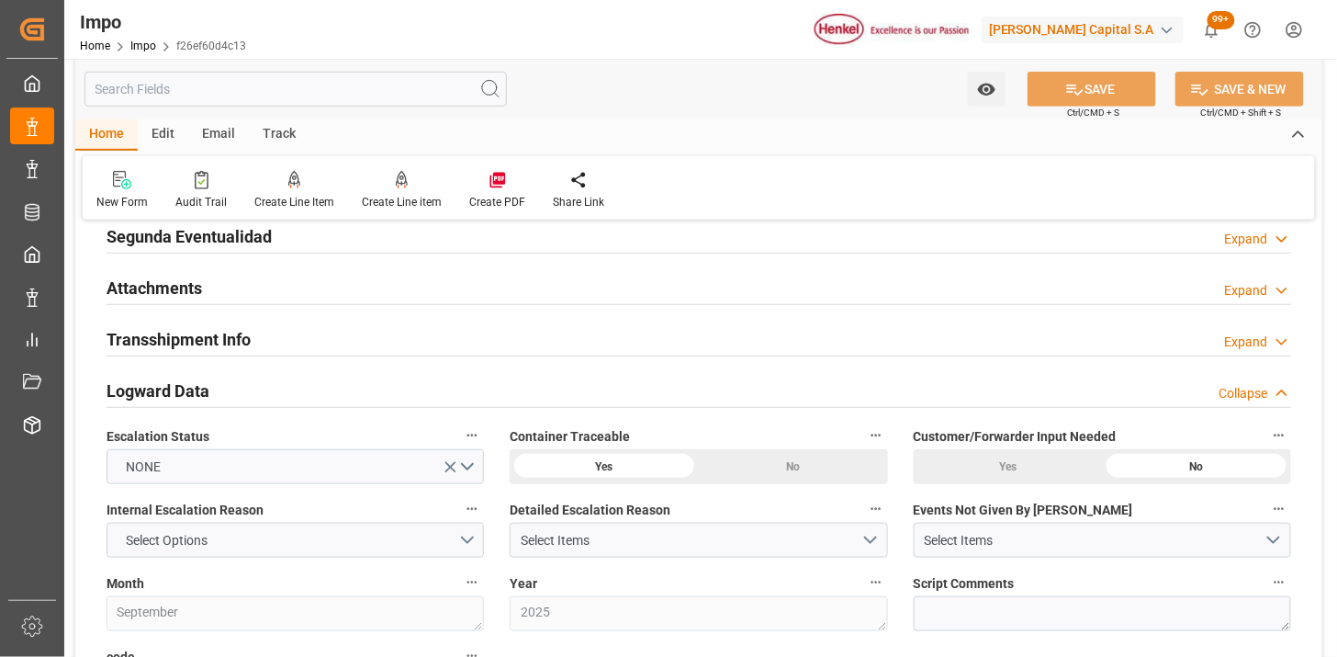
click at [220, 384] on div "Logward Data Collapse" at bounding box center [699, 389] width 1185 height 35
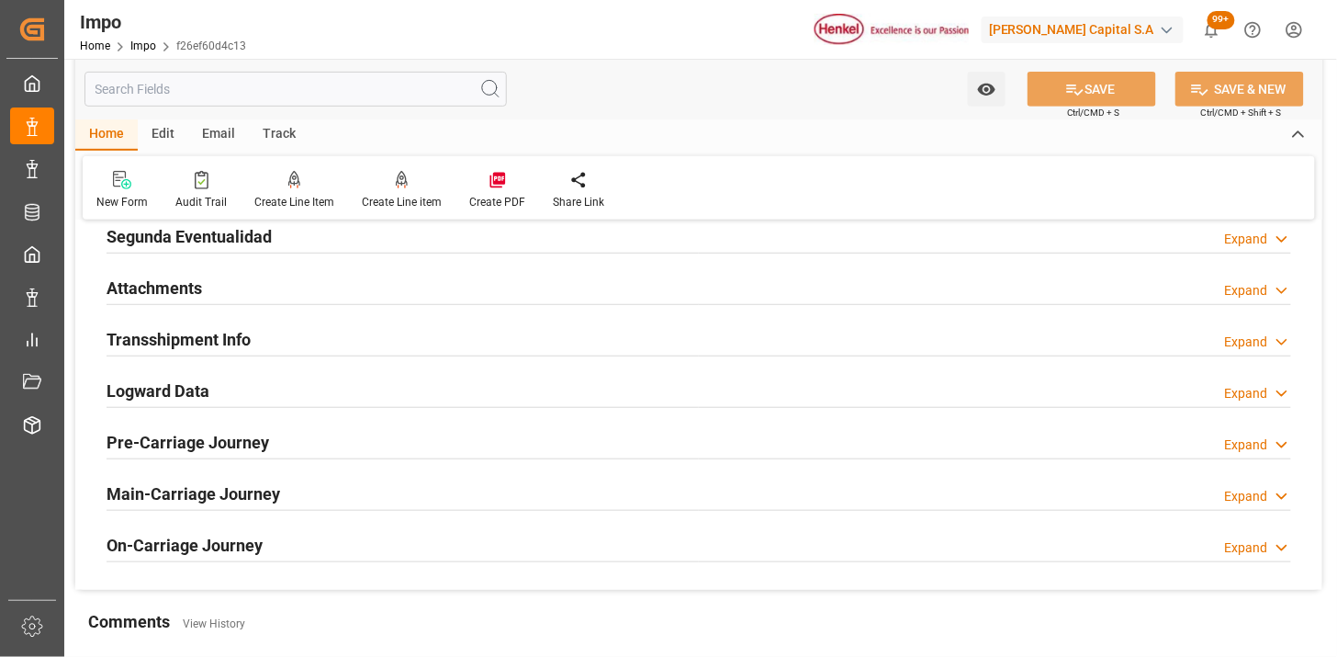
click at [226, 298] on div "Attachments Expand" at bounding box center [699, 286] width 1185 height 35
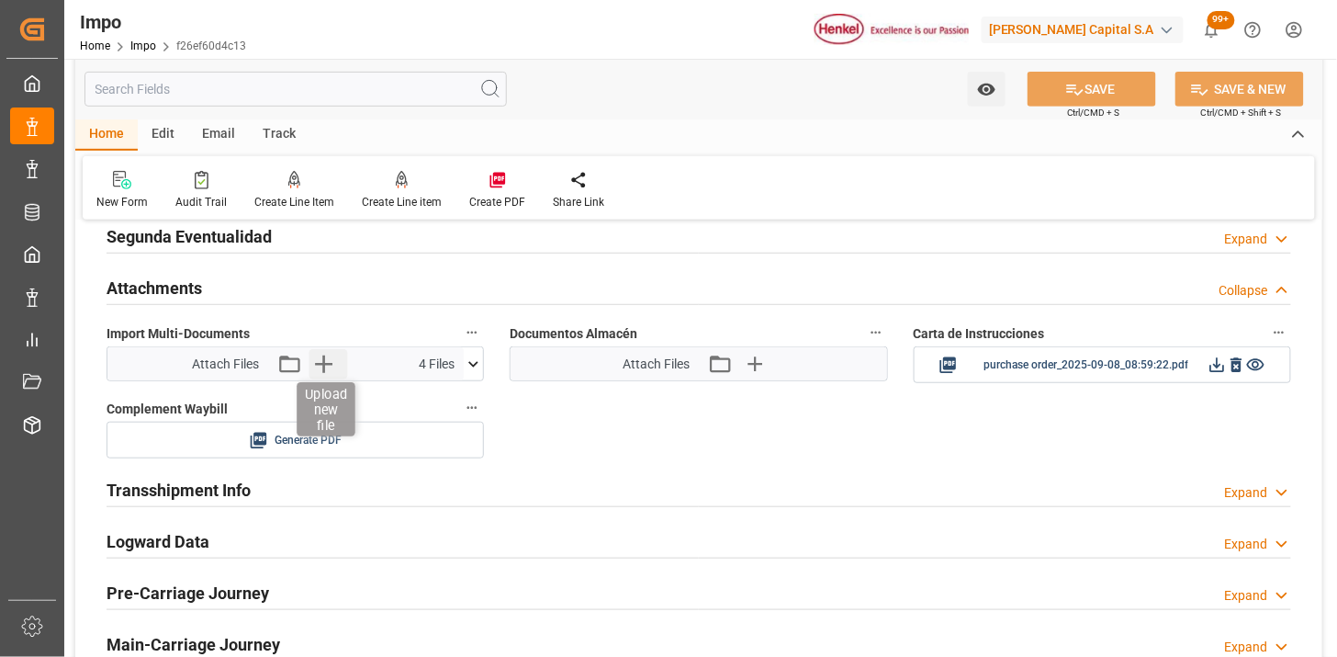
click at [332, 365] on icon "button" at bounding box center [323, 363] width 29 height 29
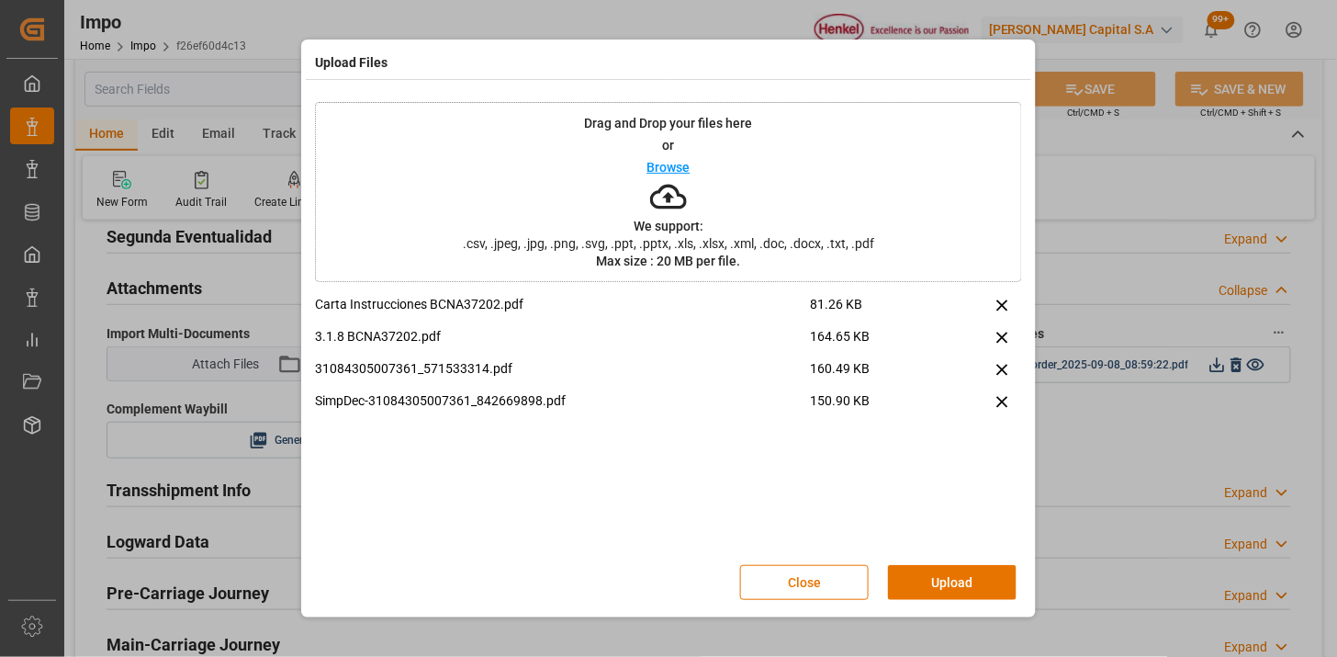
drag, startPoint x: 946, startPoint y: 577, endPoint x: 910, endPoint y: 594, distance: 39.8
click at [946, 581] on button "Upload" at bounding box center [952, 582] width 129 height 35
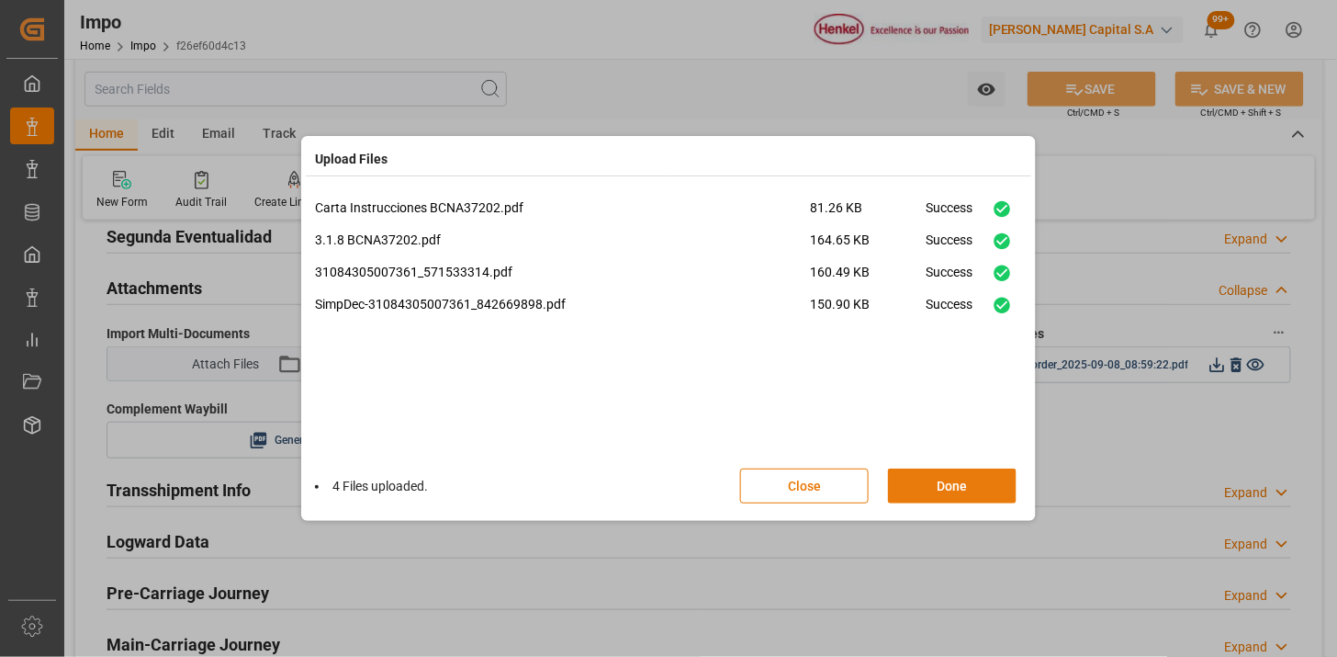
click at [974, 493] on button "Done" at bounding box center [952, 485] width 129 height 35
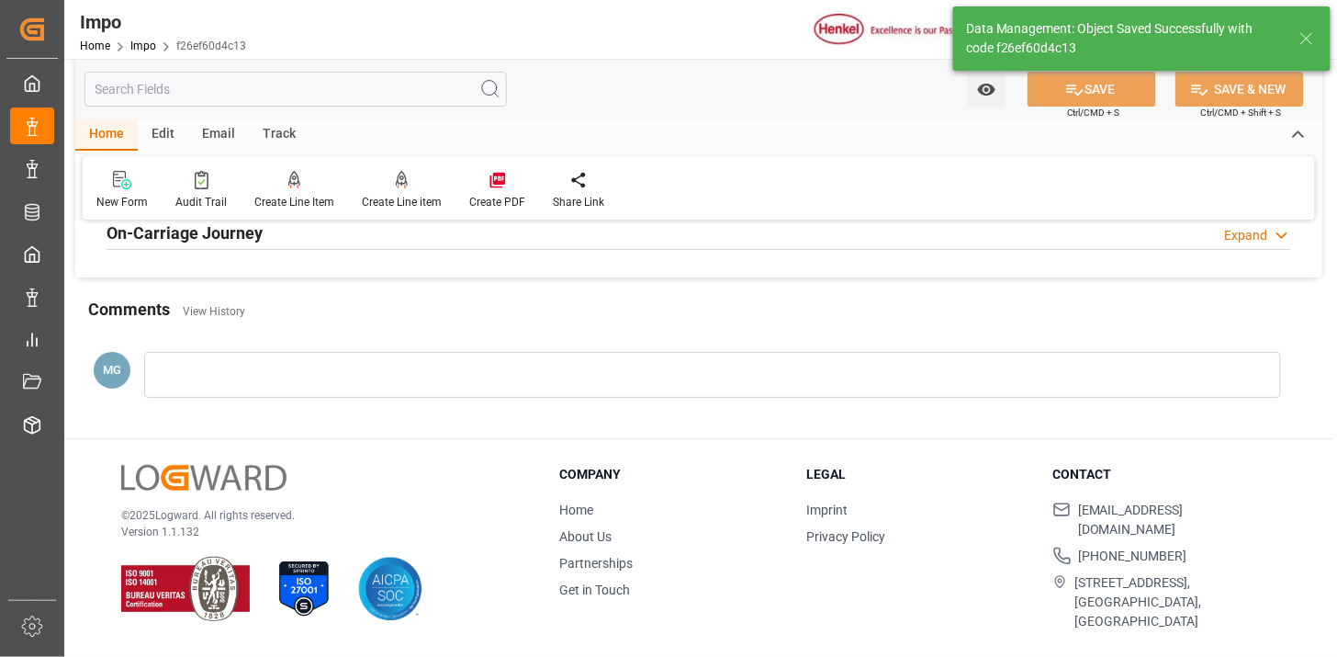
scroll to position [1608, 0]
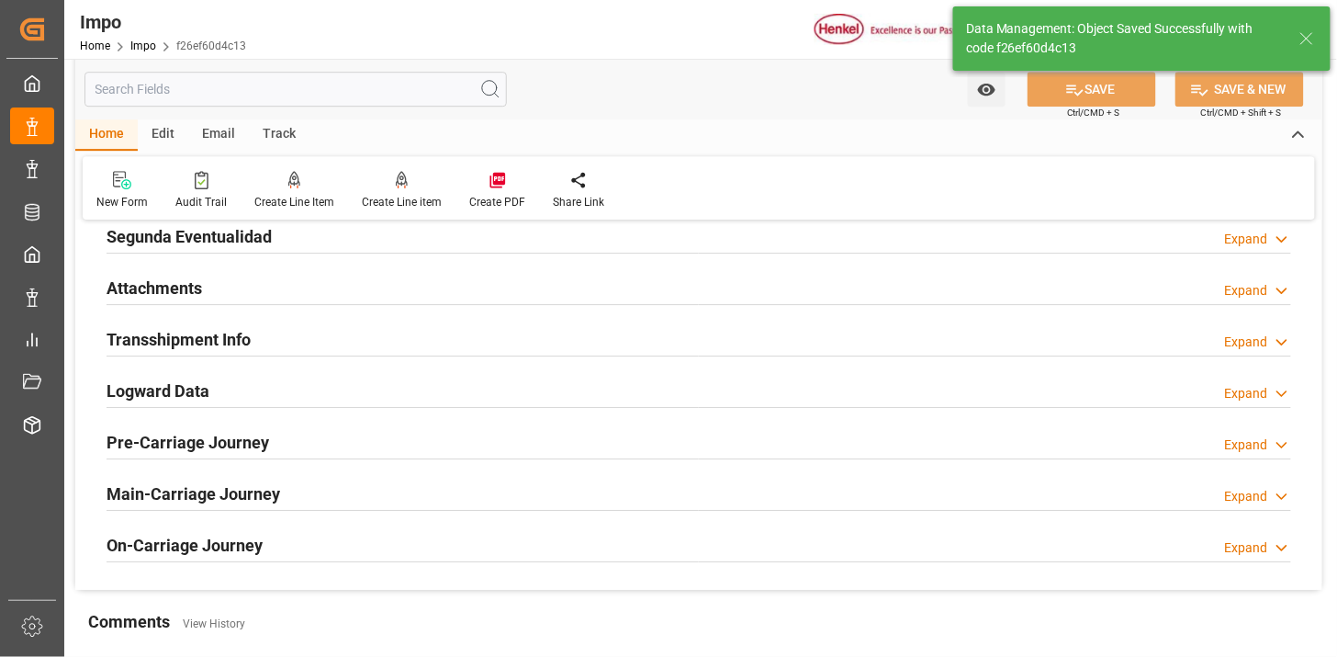
click at [322, 294] on div "Attachments Expand" at bounding box center [699, 286] width 1185 height 35
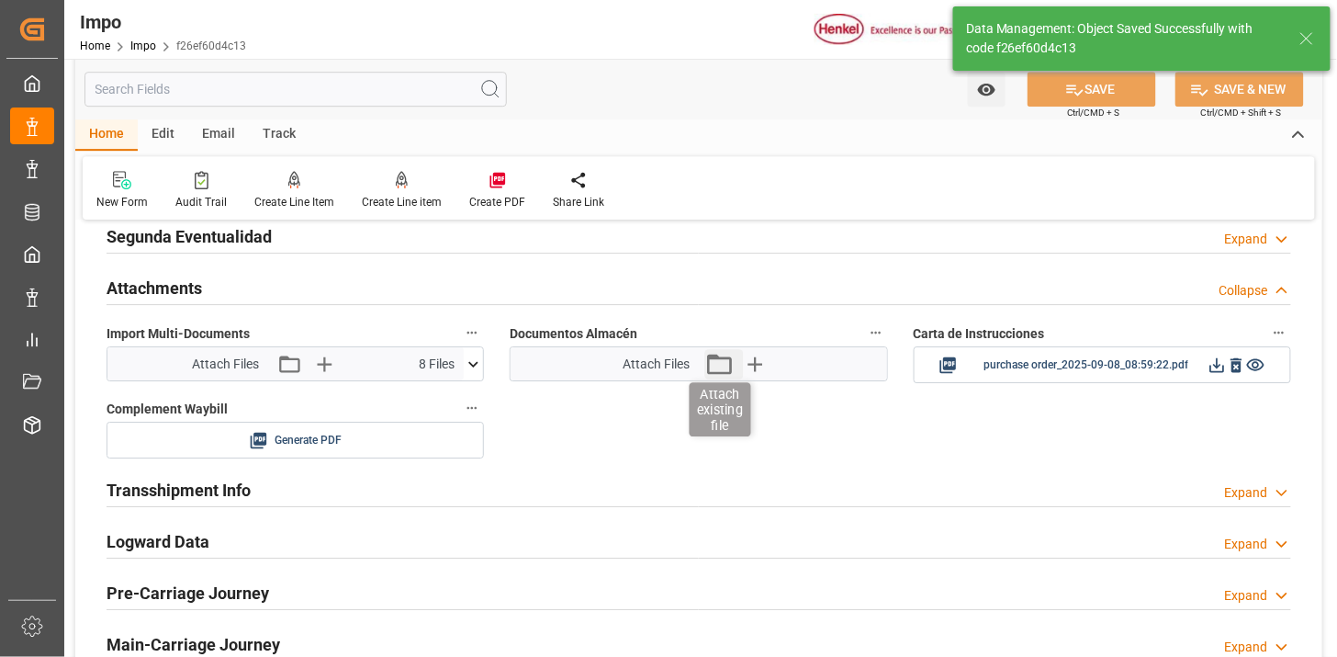
click at [716, 365] on icon "button" at bounding box center [718, 363] width 29 height 29
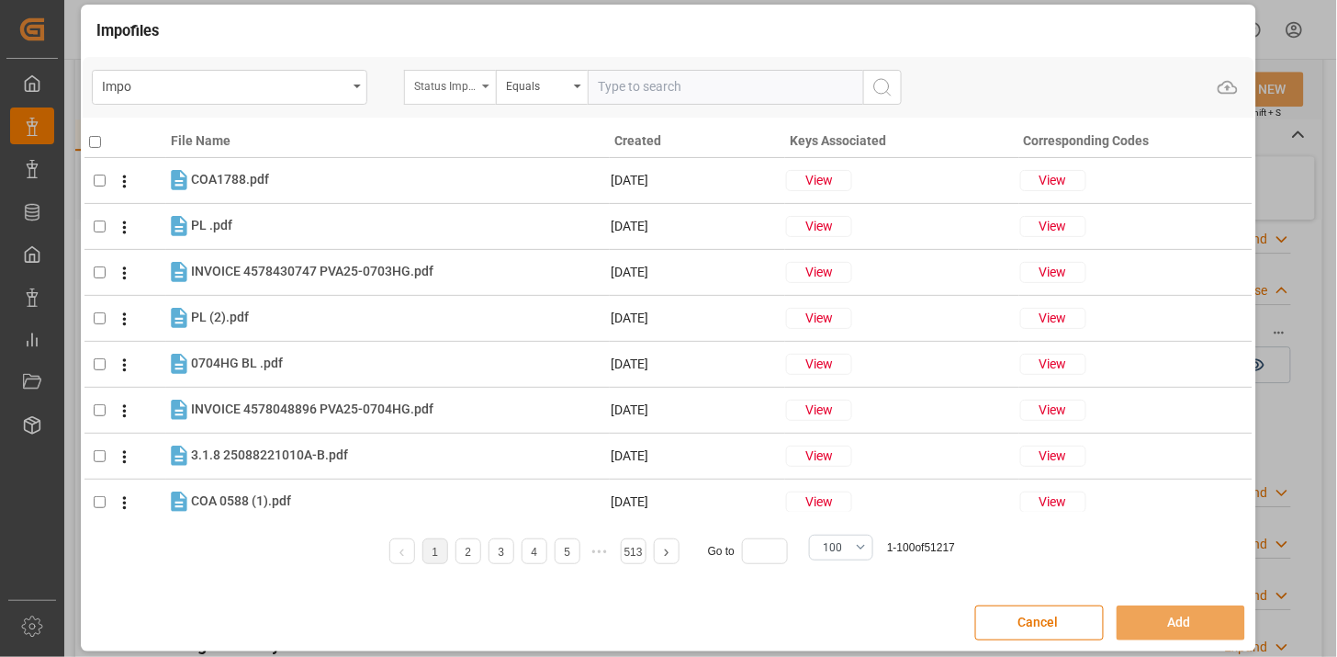
click at [455, 93] on div "Status Importación" at bounding box center [445, 83] width 62 height 21
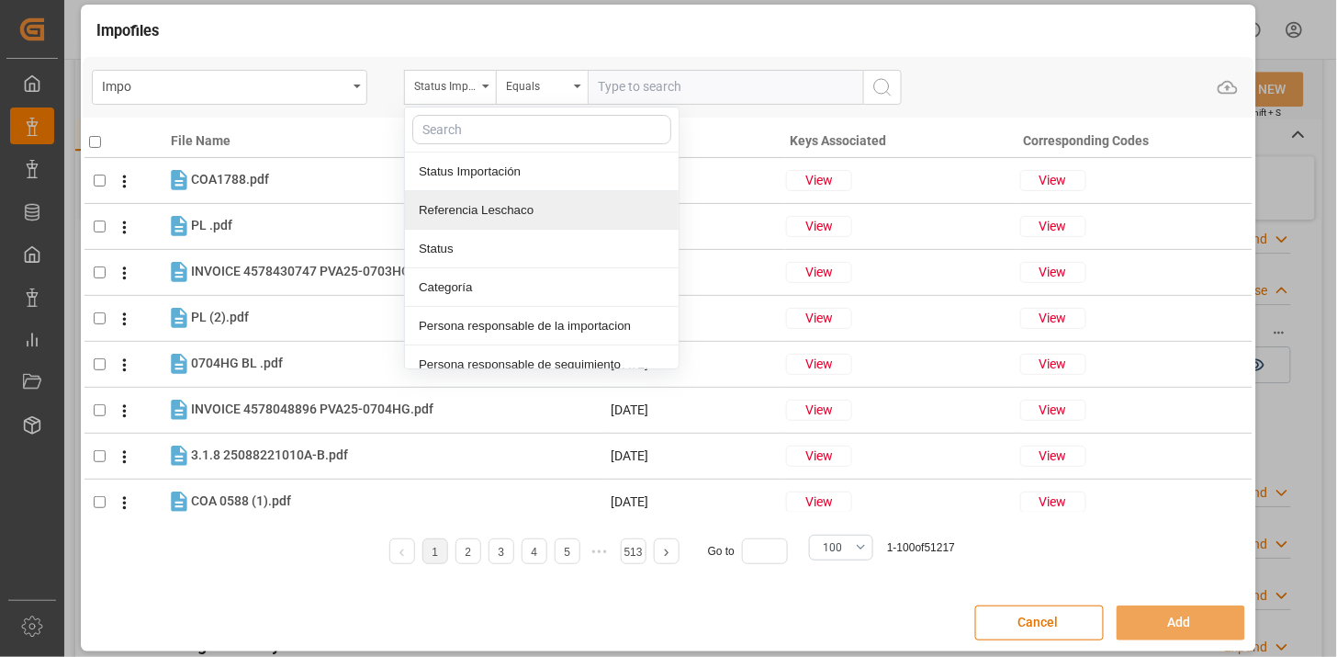
drag, startPoint x: 498, startPoint y: 205, endPoint x: 582, endPoint y: 135, distance: 109.6
click at [499, 205] on div "Referencia Leschaco" at bounding box center [542, 210] width 274 height 39
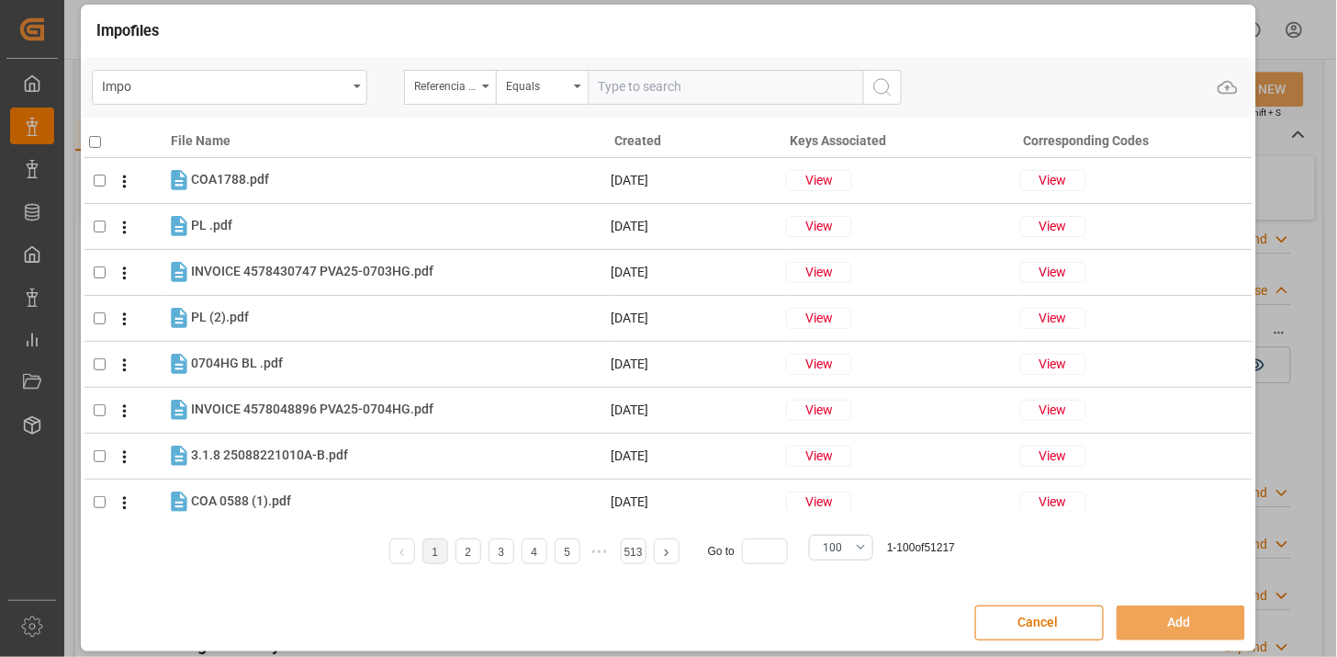
click at [634, 95] on input "text" at bounding box center [725, 87] width 275 height 35
paste input "250915080141"
type input "250915080141"
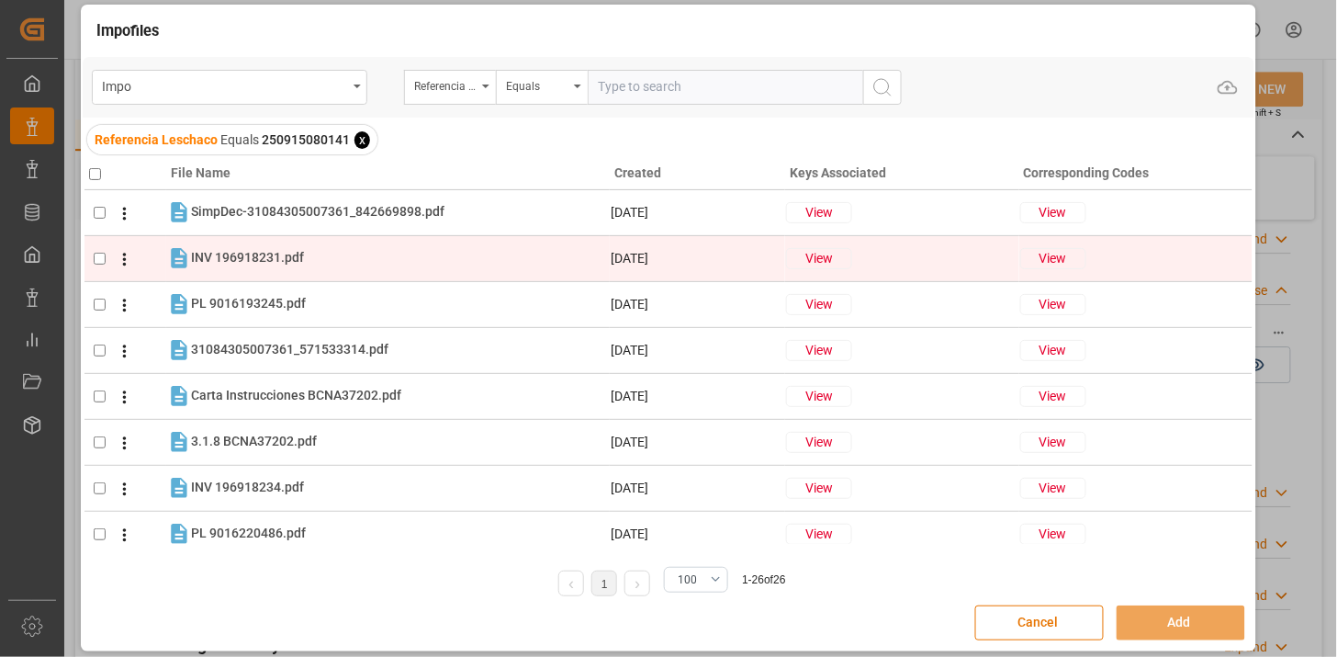
drag, startPoint x: 400, startPoint y: 209, endPoint x: 358, endPoint y: 255, distance: 62.4
click at [399, 211] on span "SimpDec-31084305007361_842669898.pdf" at bounding box center [317, 211] width 253 height 15
checkbox input "true"
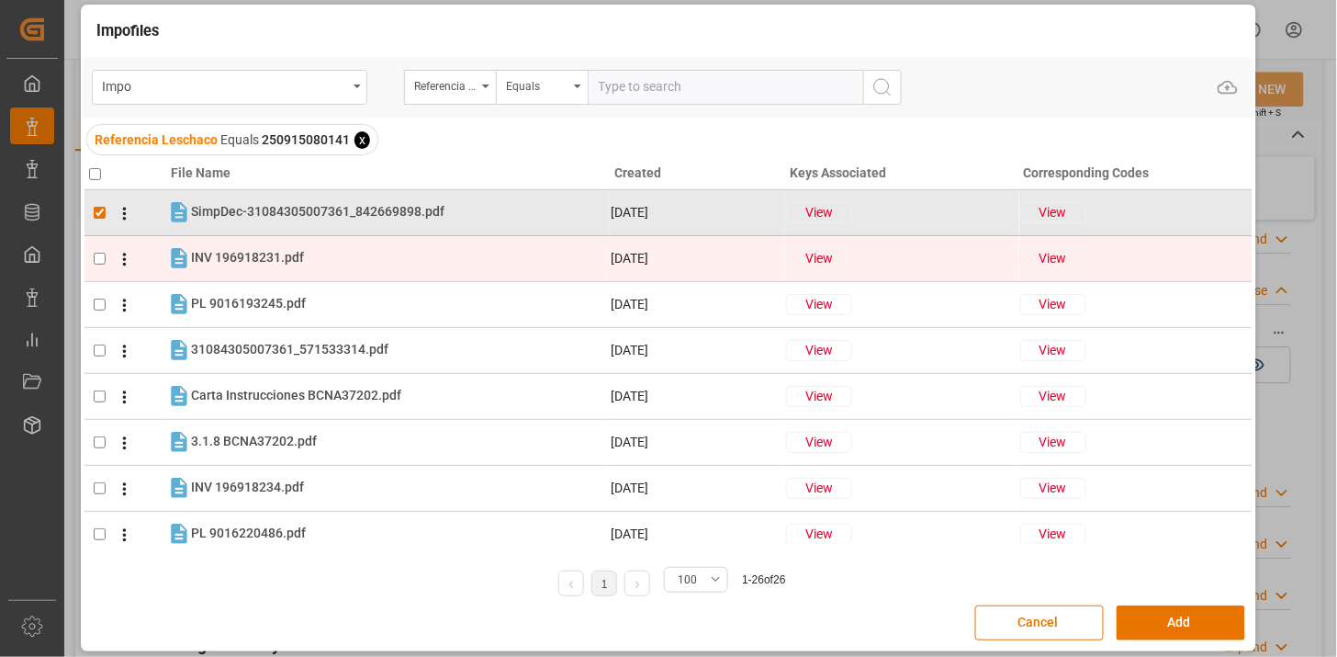
click at [356, 258] on div "INV 196918231.pdf INV 196918231.pdf" at bounding box center [400, 258] width 418 height 24
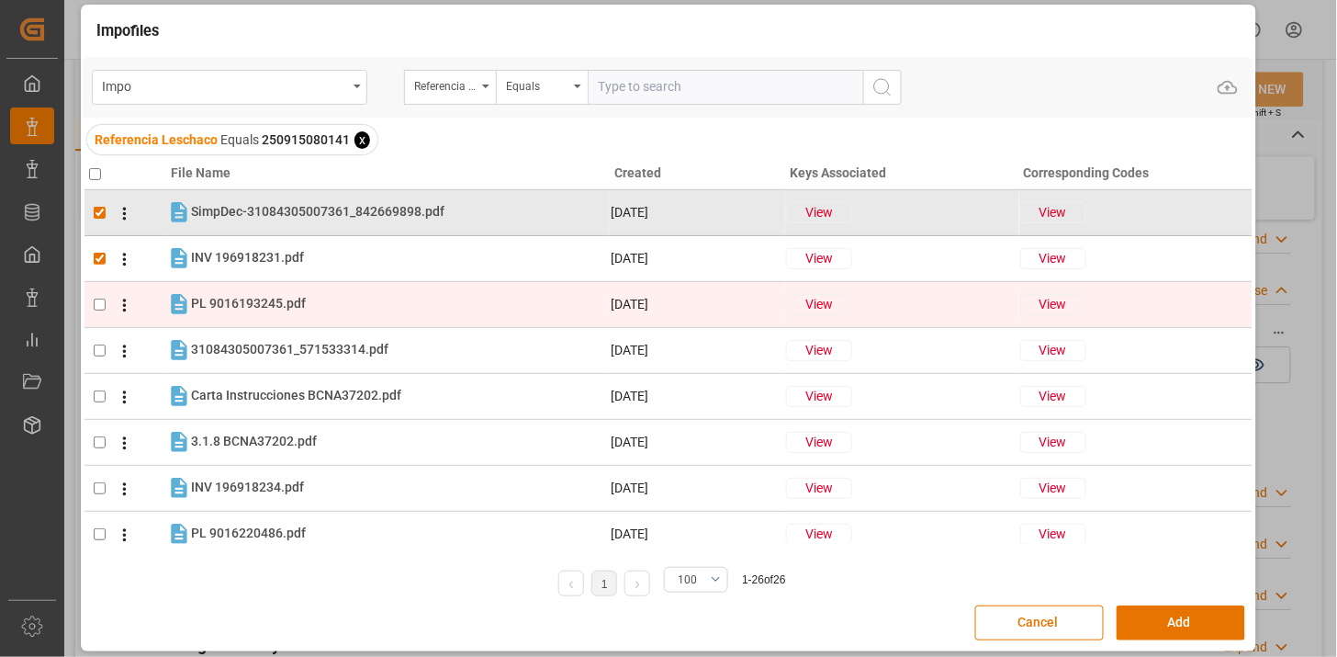
checkbox input "true"
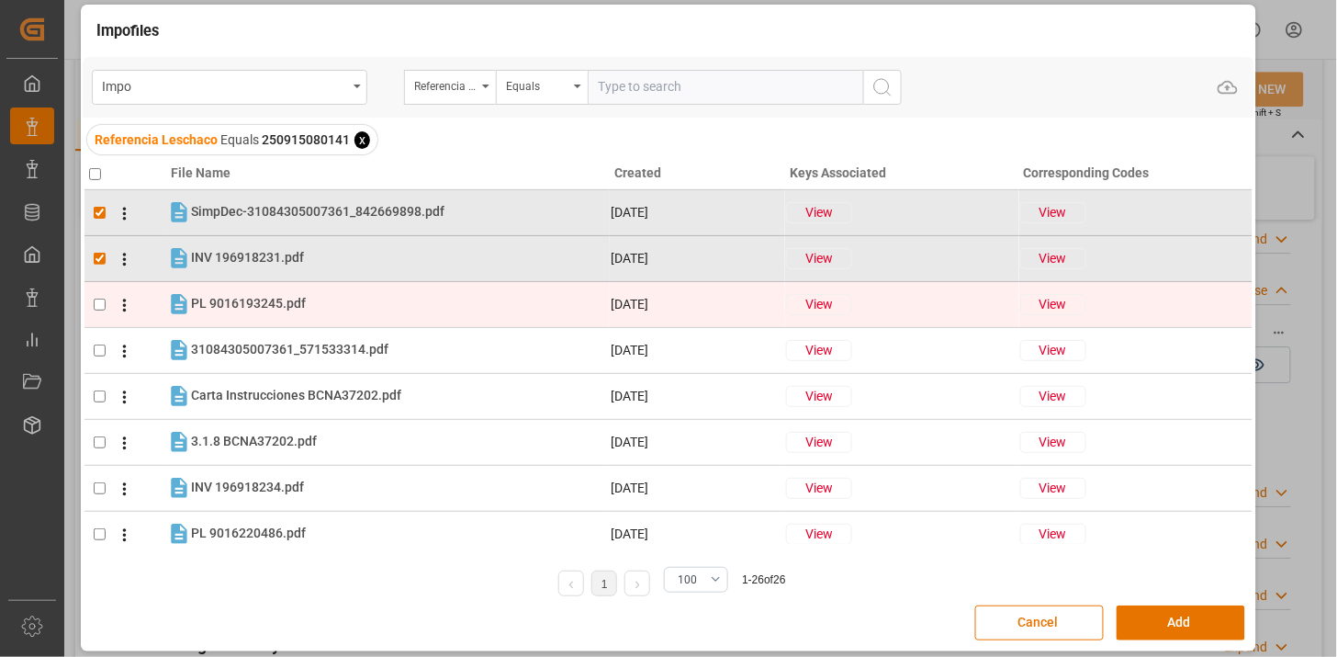
click at [353, 312] on div "PL 9016193245.pdf PL 9016193245.pdf" at bounding box center [400, 304] width 418 height 24
checkbox input "true"
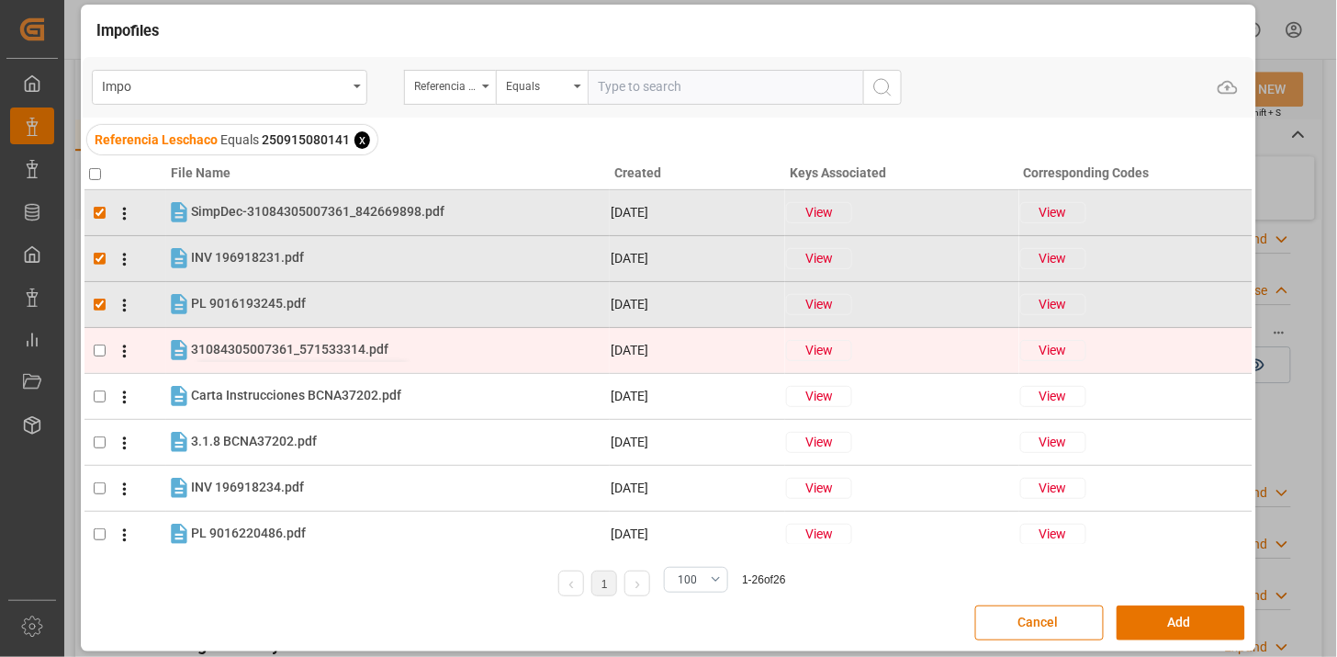
drag, startPoint x: 360, startPoint y: 354, endPoint x: 372, endPoint y: 347, distance: 13.6
click at [361, 354] on span "31084305007361_571533314.pdf" at bounding box center [289, 349] width 197 height 15
checkbox input "true"
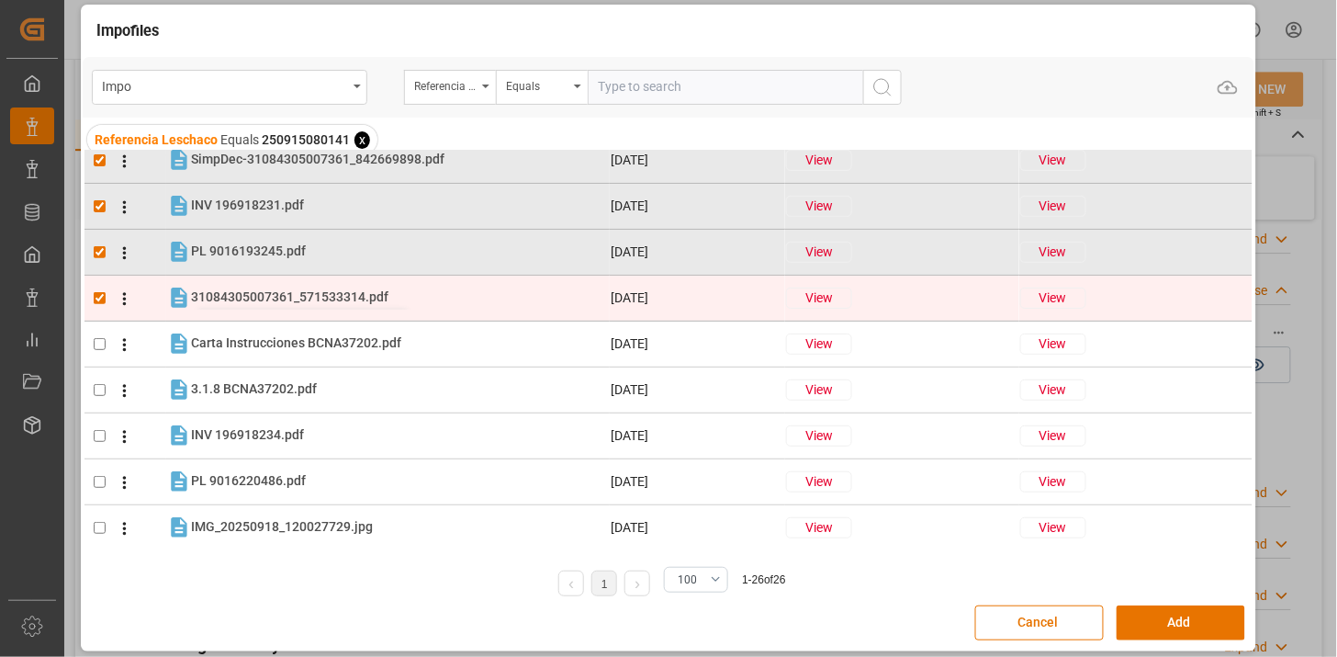
scroll to position [102, 0]
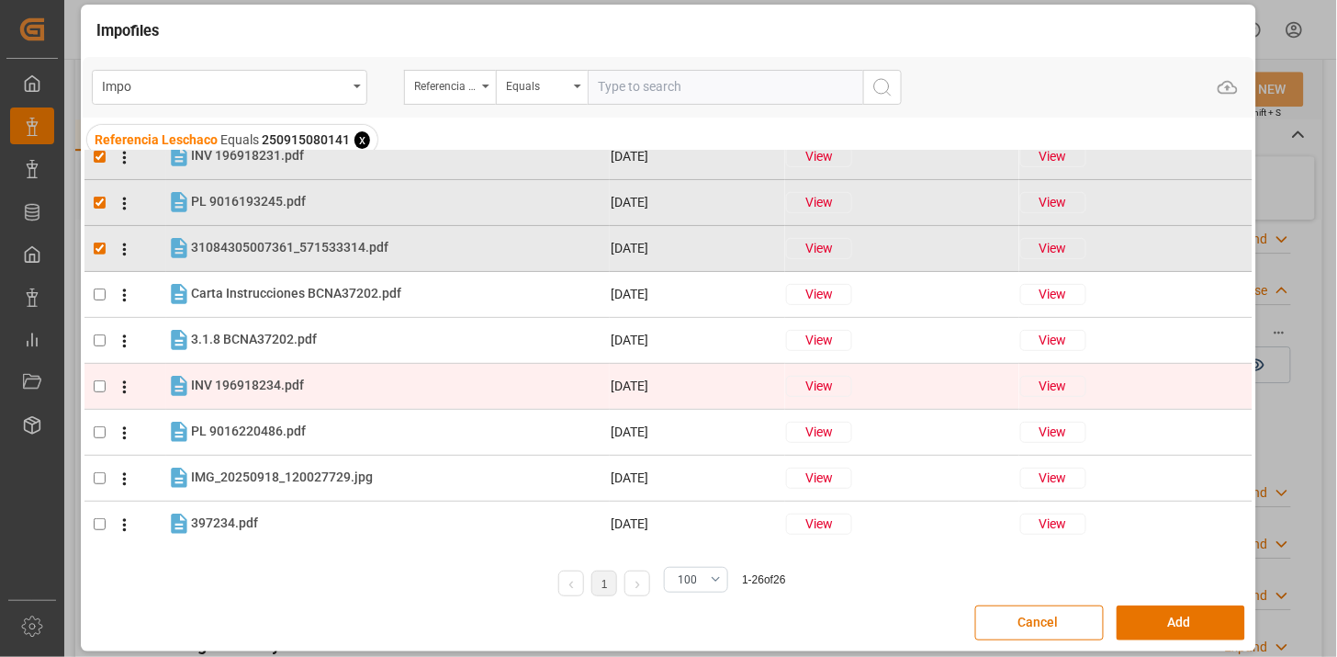
click at [367, 367] on tr "INV 196918234.pdf INV 196918234.pdf 08-09-2025 View View" at bounding box center [668, 386] width 1168 height 46
checkbox input "true"
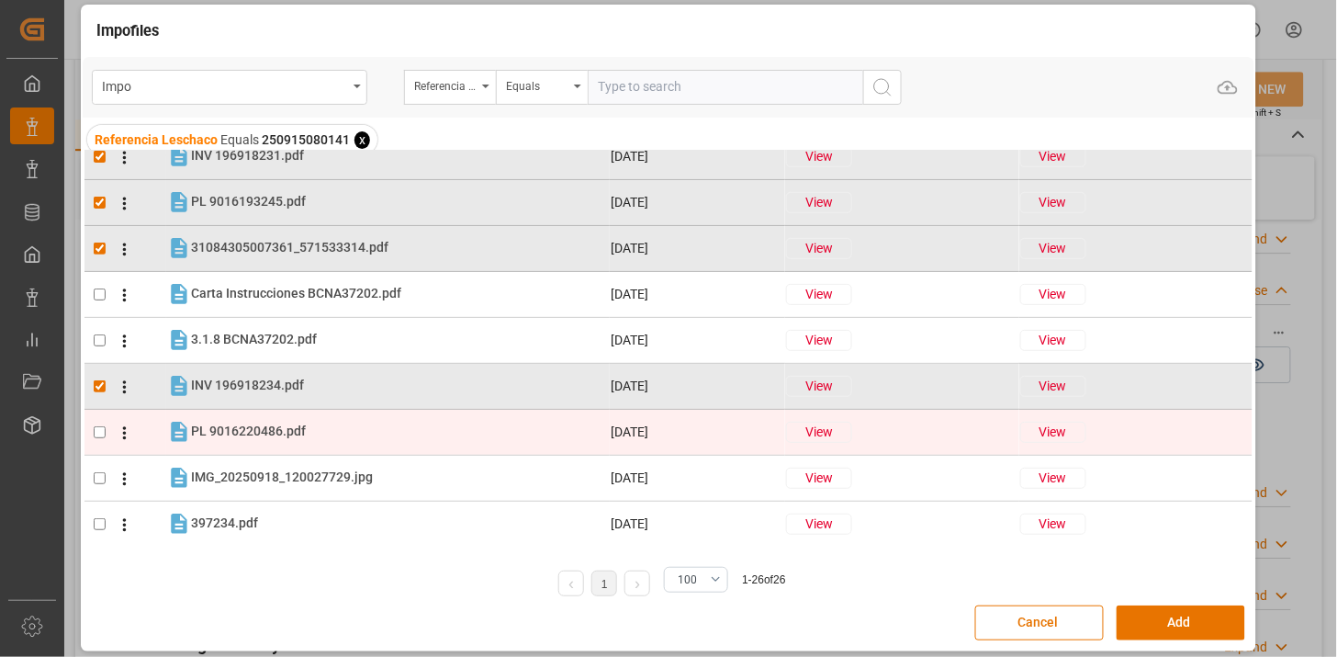
click at [344, 444] on td "PL 9016220486.pdf PL 9016220486.pdf" at bounding box center [388, 432] width 444 height 26
checkbox input "true"
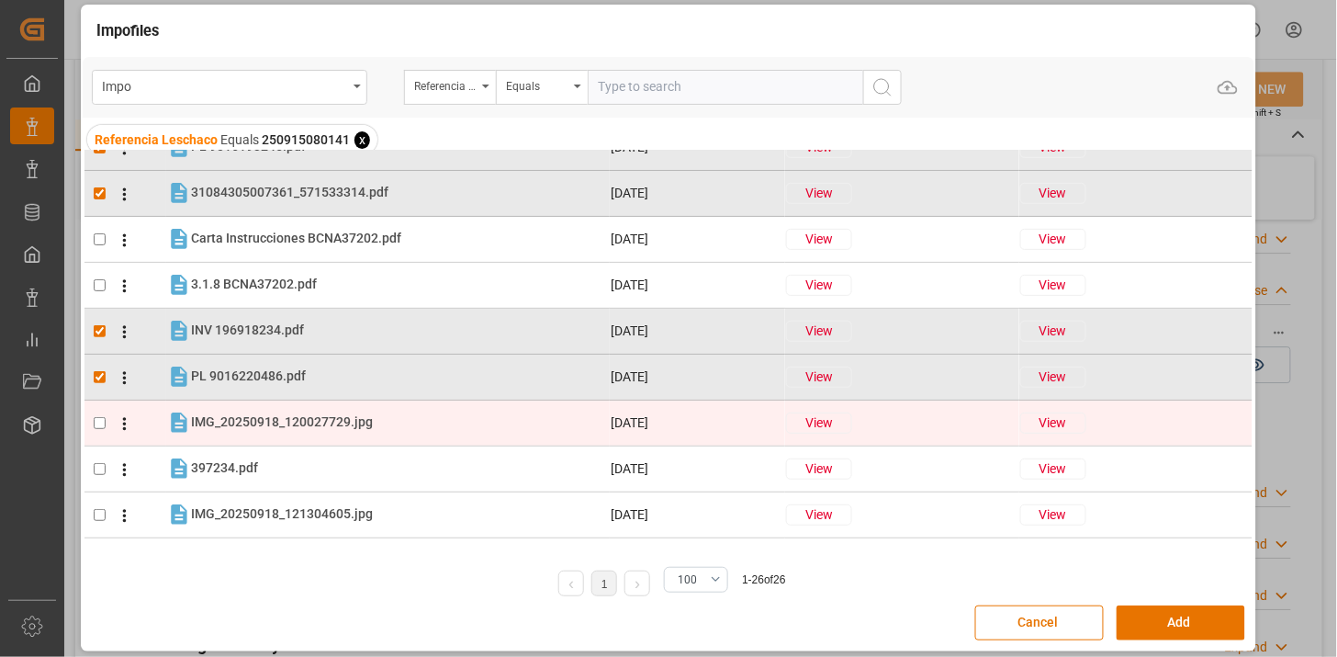
scroll to position [204, 0]
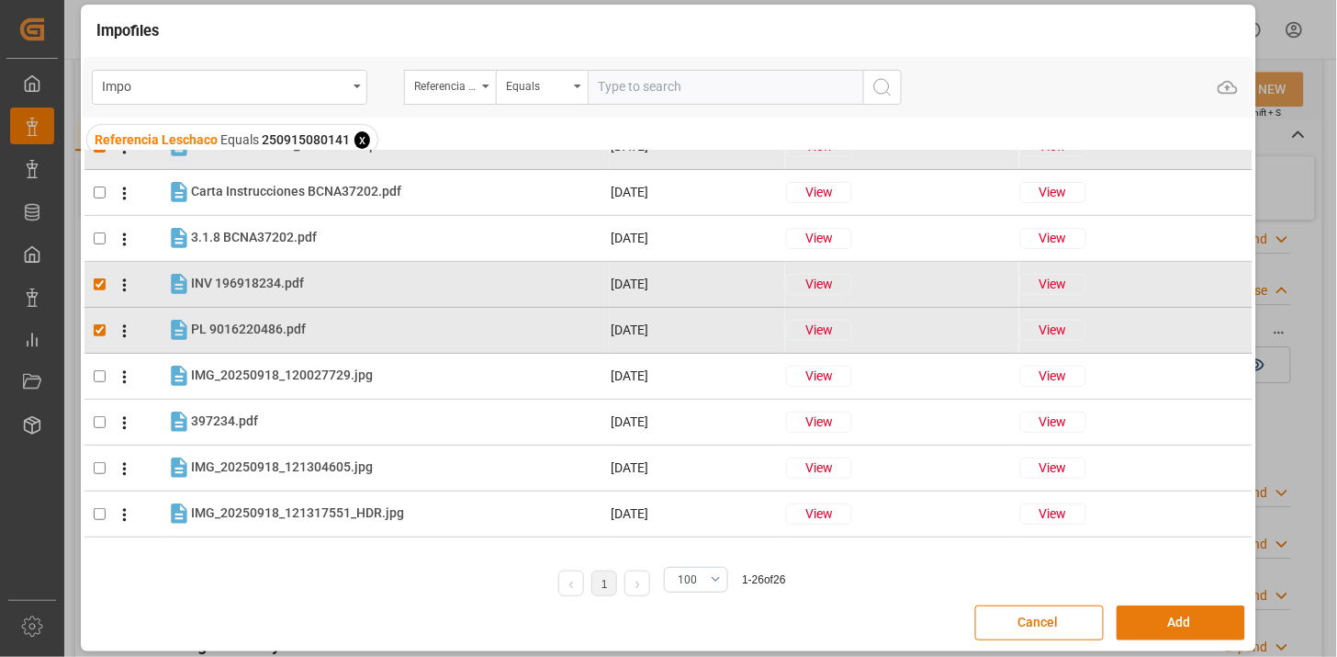
click at [1168, 626] on button "Add" at bounding box center [1181, 622] width 129 height 35
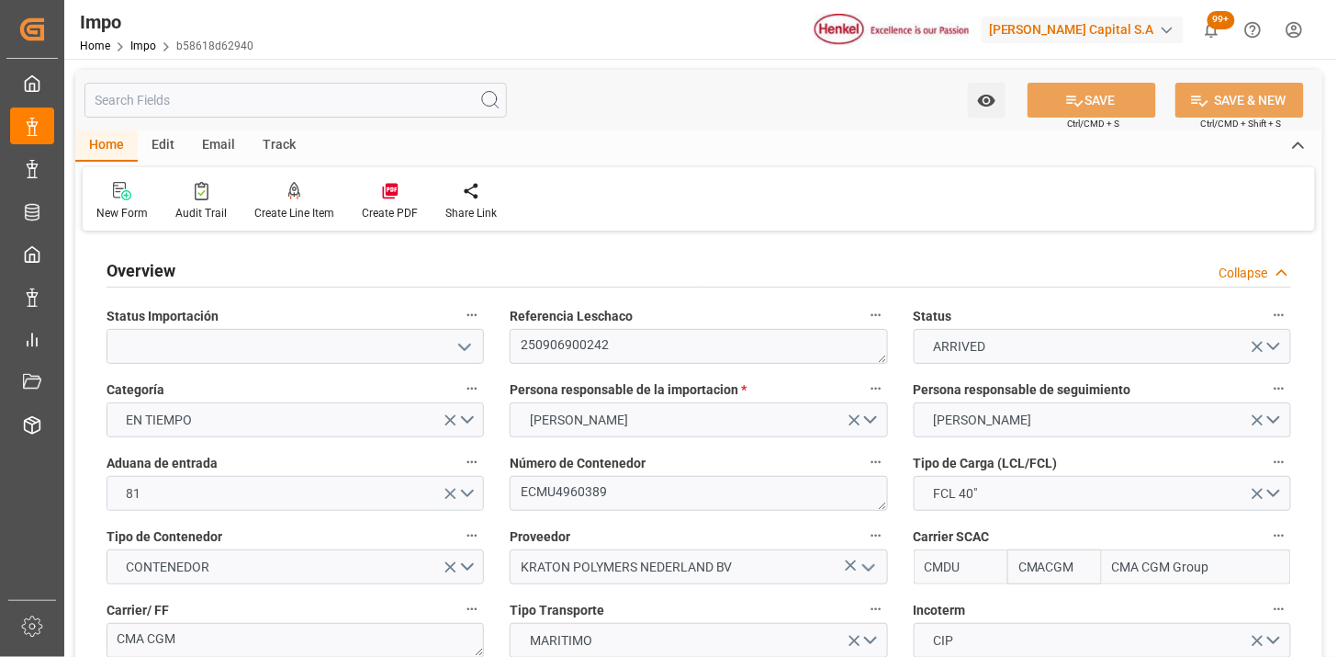
type input "CMACGM"
type input "CMA CGM Group"
type input "1"
type input "50"
type input "17"
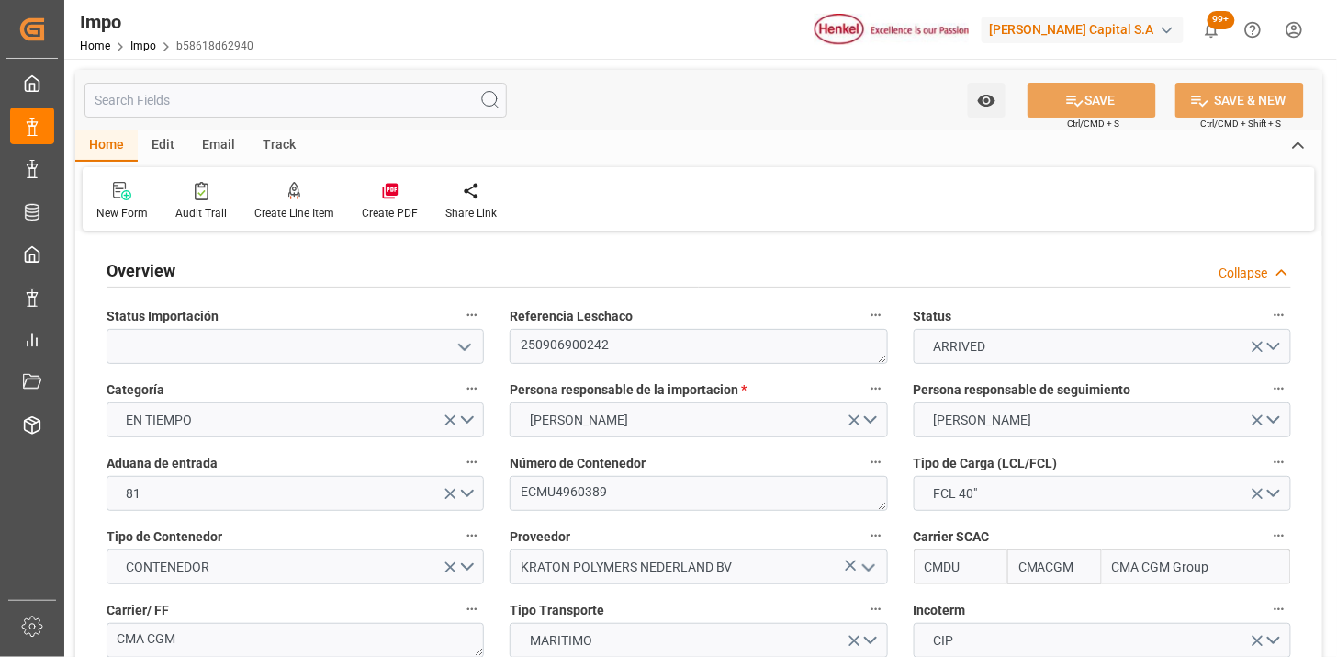
type input "[DATE]"
type input "18-08-2025"
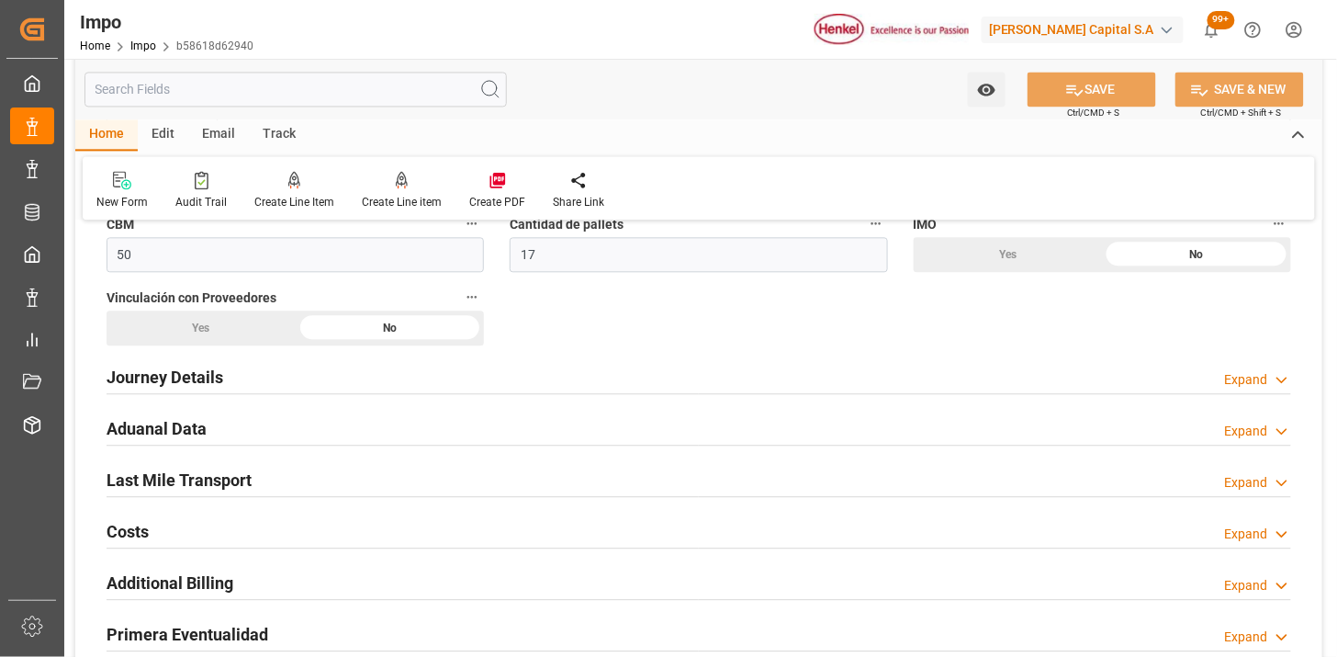
scroll to position [1224, 0]
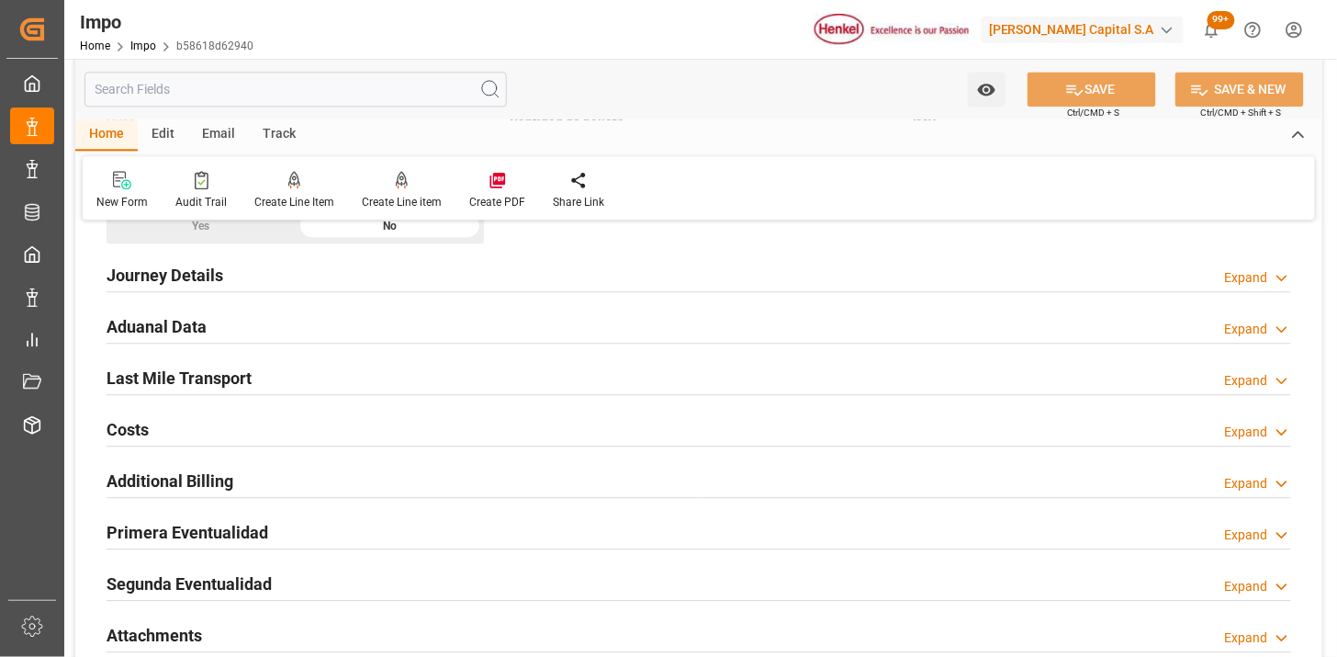
click at [321, 333] on div "Aduanal Data Expand" at bounding box center [699, 325] width 1185 height 35
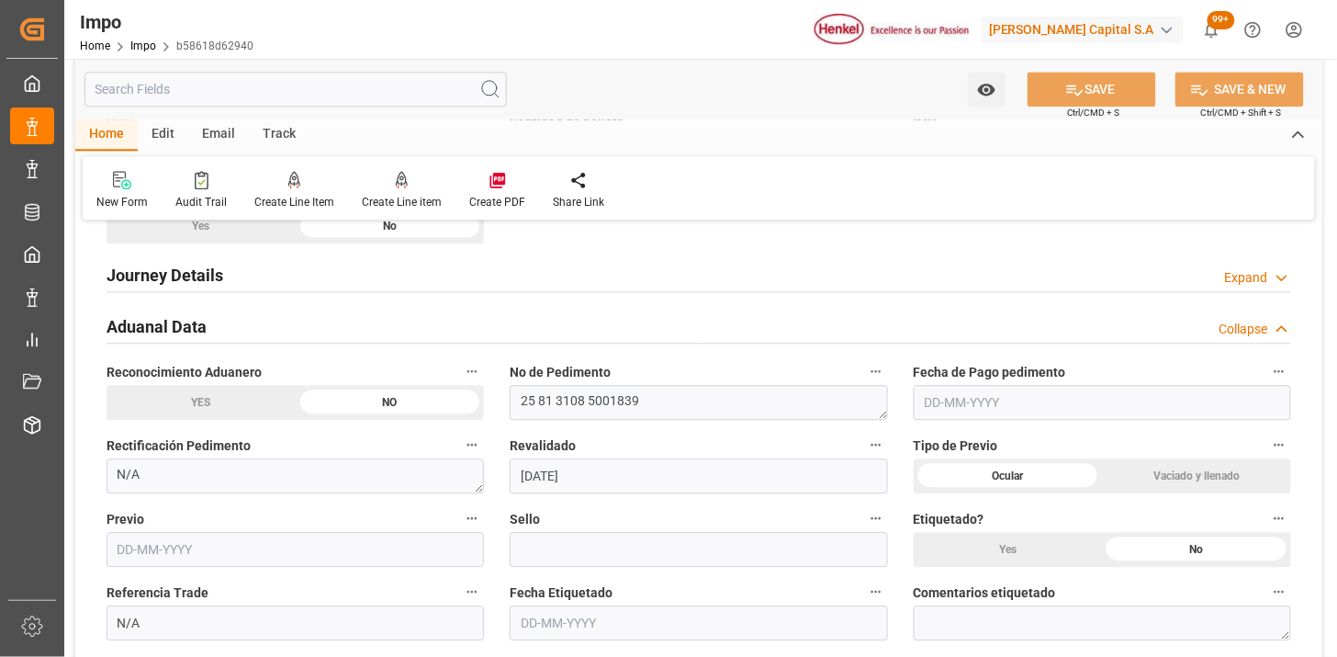
click at [933, 410] on input "text" at bounding box center [1102, 402] width 377 height 35
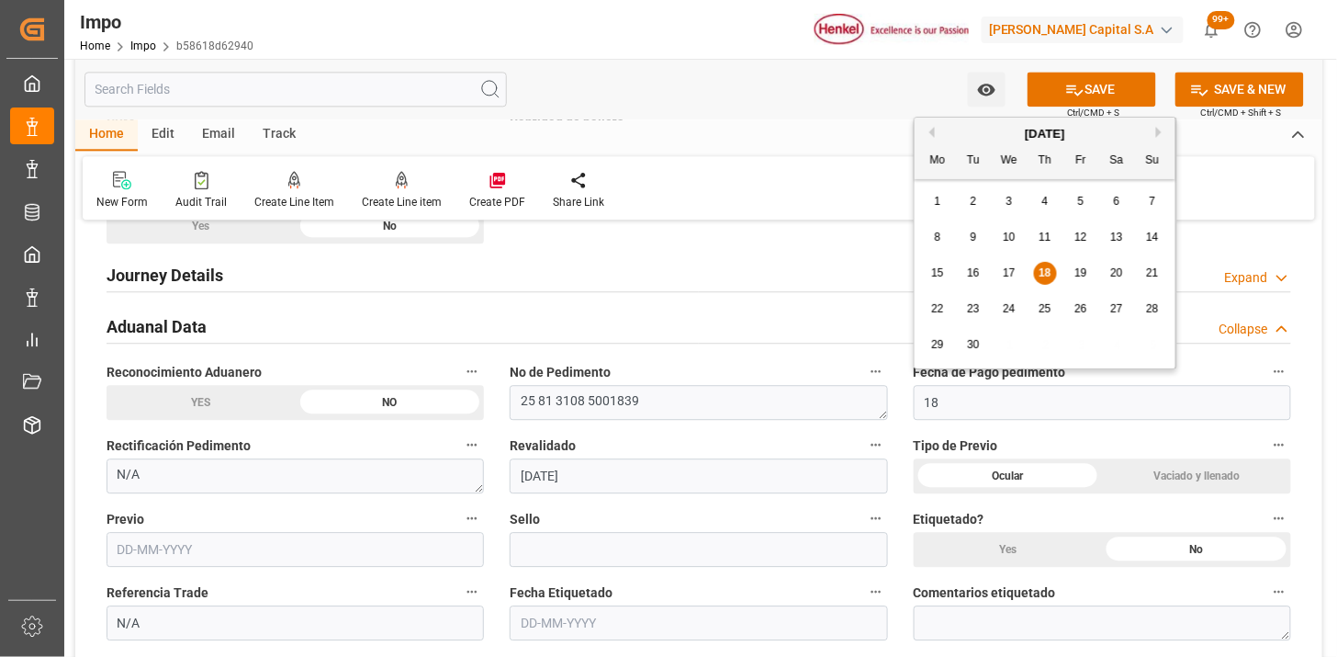
type input "[DATE]"
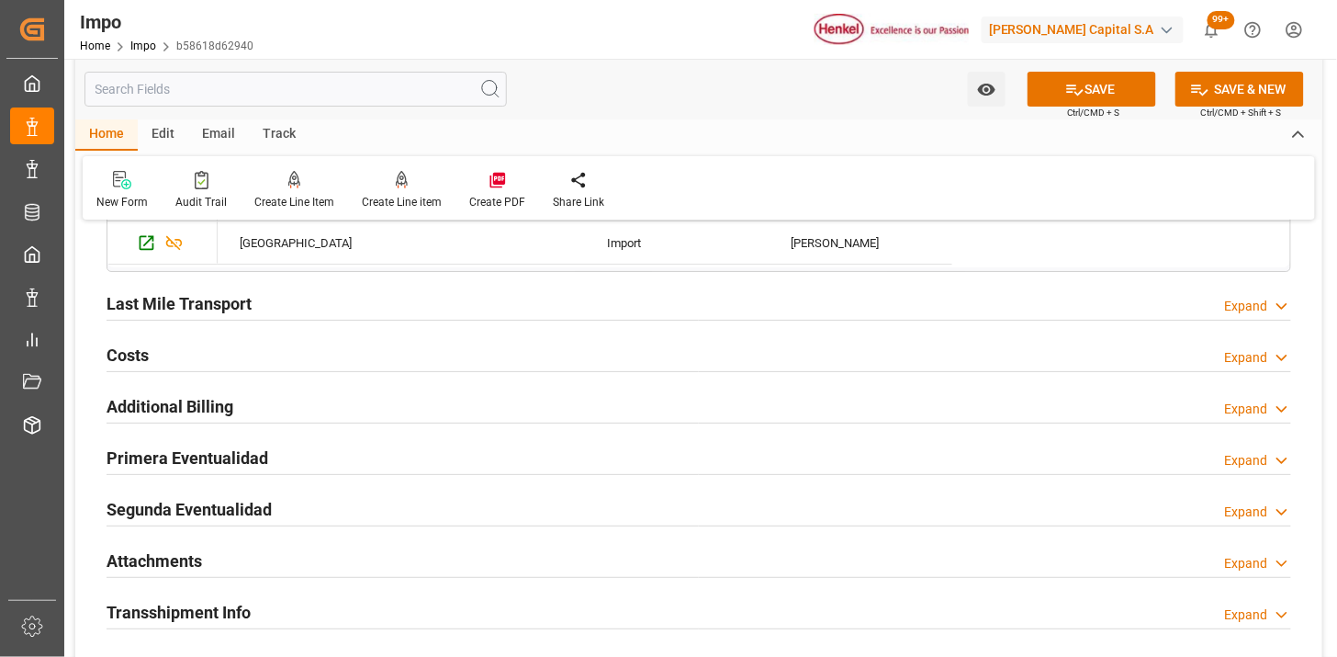
scroll to position [2040, 0]
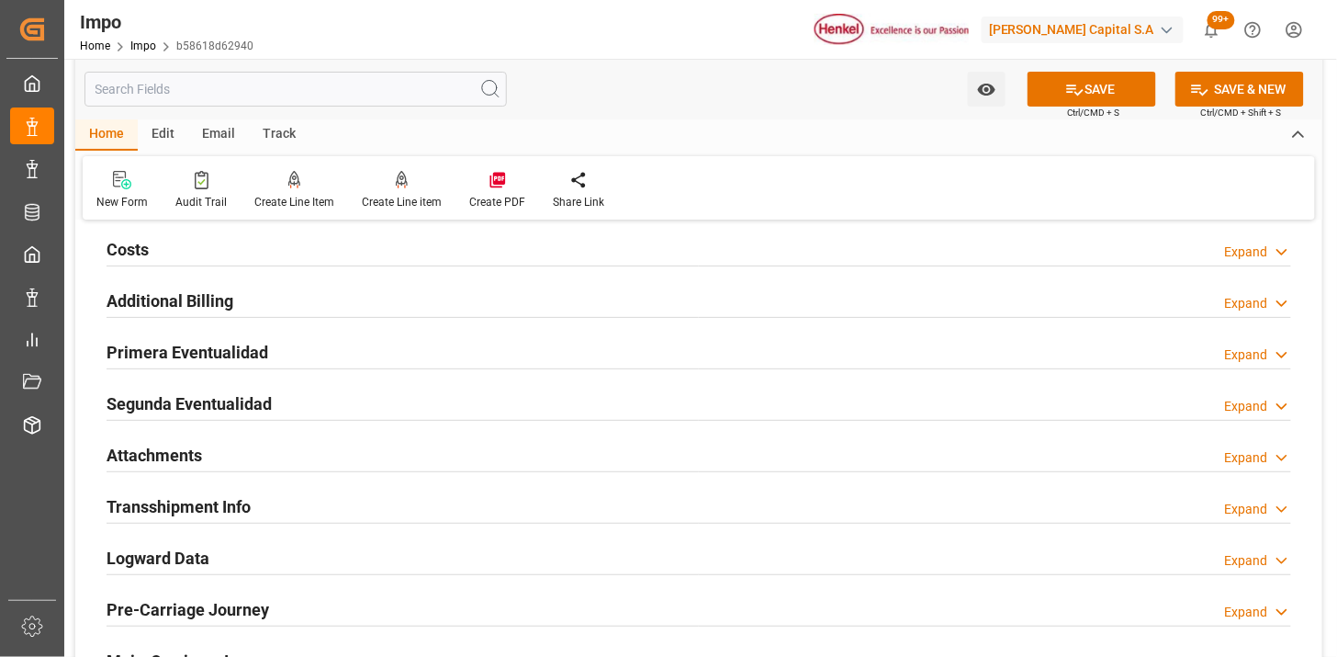
click at [494, 345] on div "Primera Eventualidad Expand" at bounding box center [699, 350] width 1185 height 35
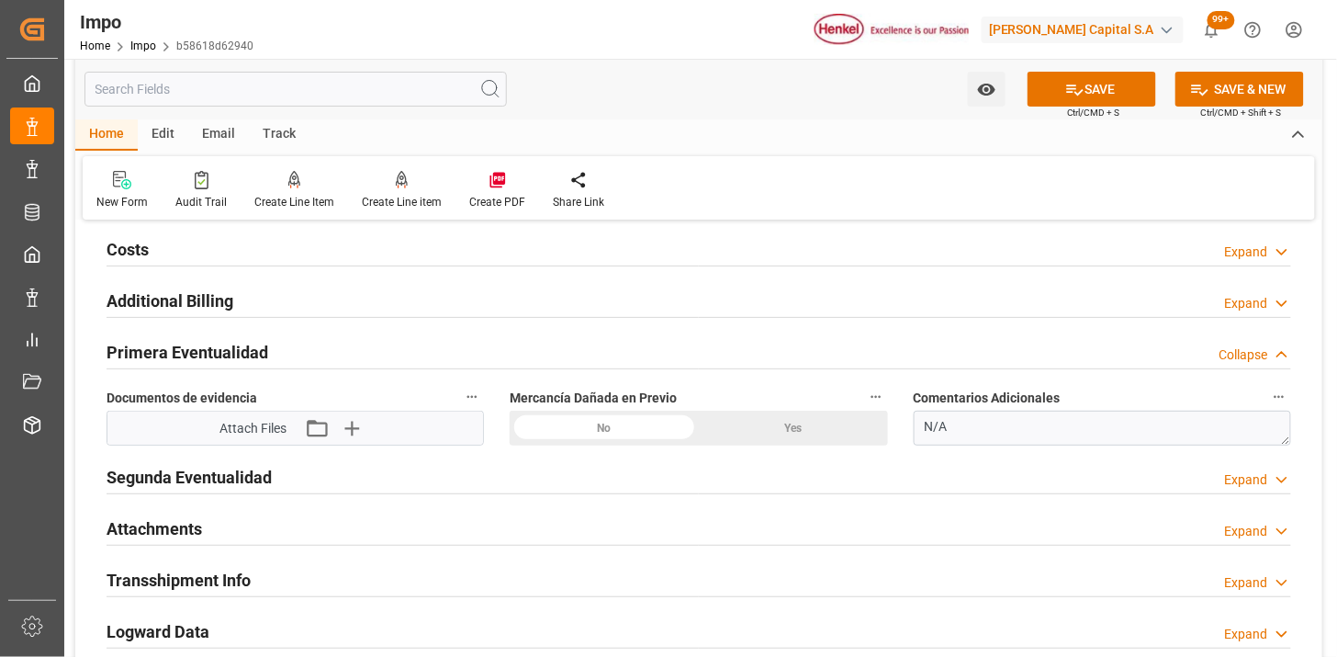
click at [666, 434] on div "No" at bounding box center [604, 427] width 189 height 35
click at [353, 422] on icon "button" at bounding box center [350, 427] width 29 height 29
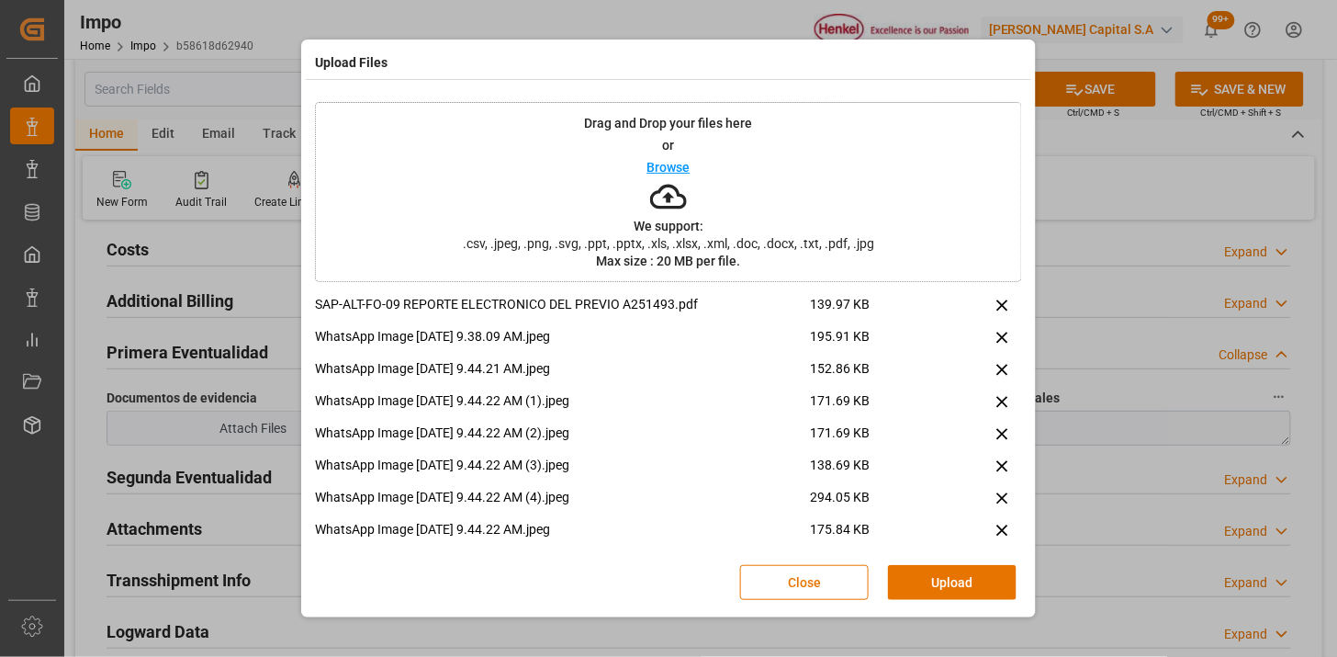
click at [930, 589] on button "Upload" at bounding box center [952, 582] width 129 height 35
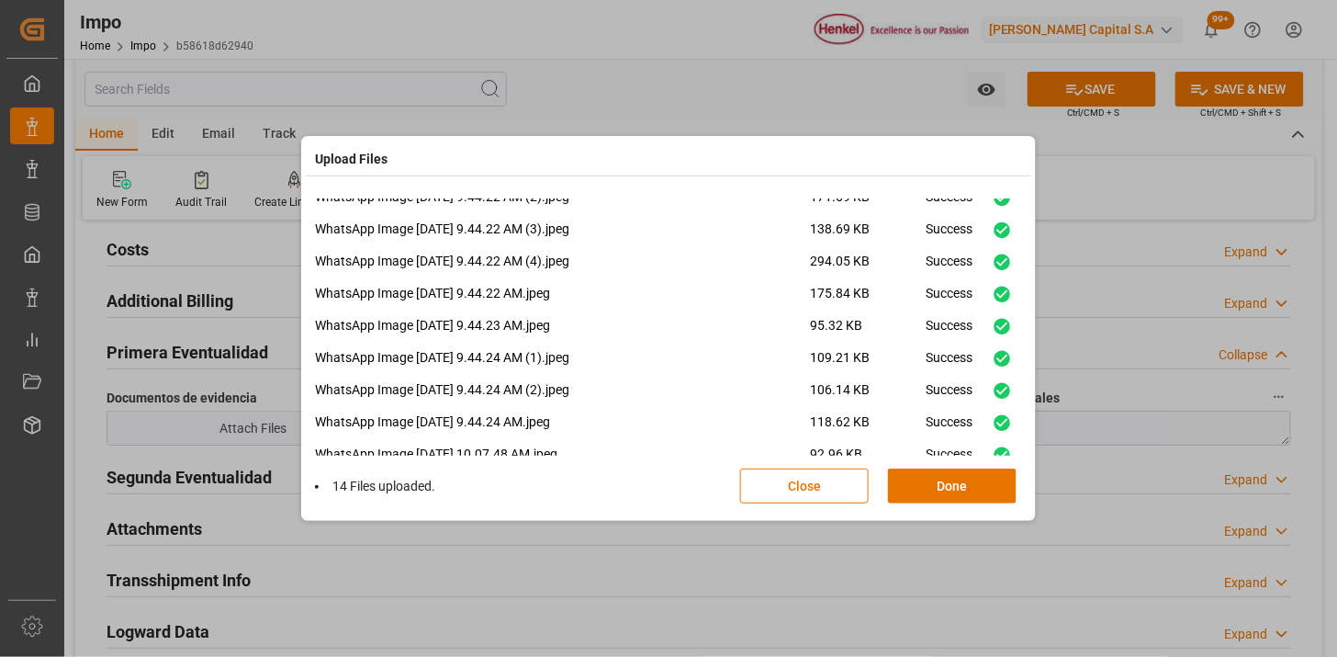
scroll to position [103, 0]
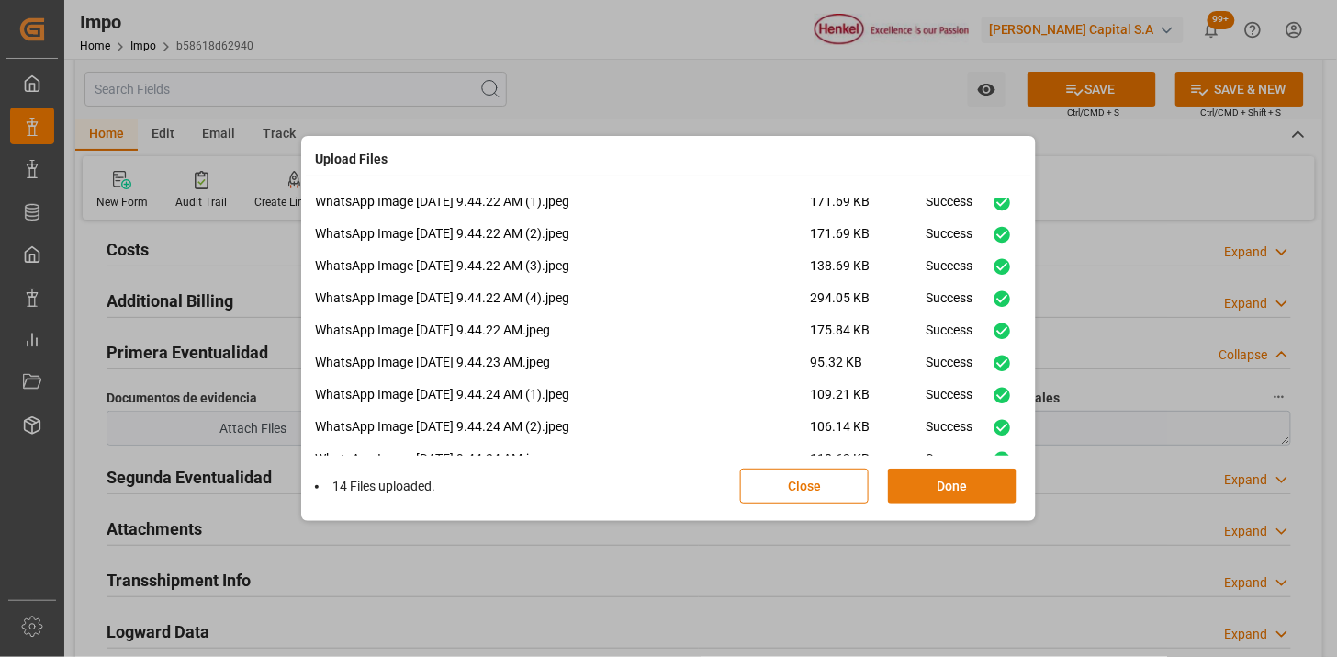
click at [975, 469] on button "Done" at bounding box center [952, 485] width 129 height 35
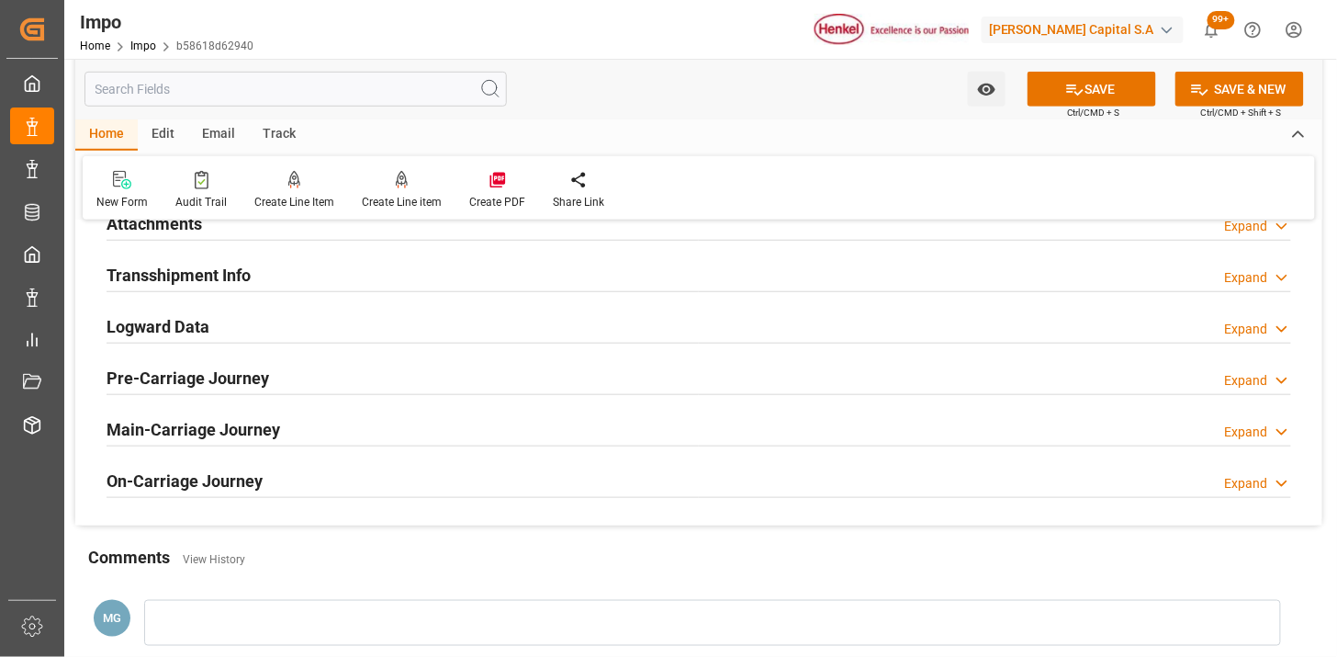
scroll to position [2346, 0]
click at [190, 231] on h2 "Attachments" at bounding box center [154, 222] width 95 height 25
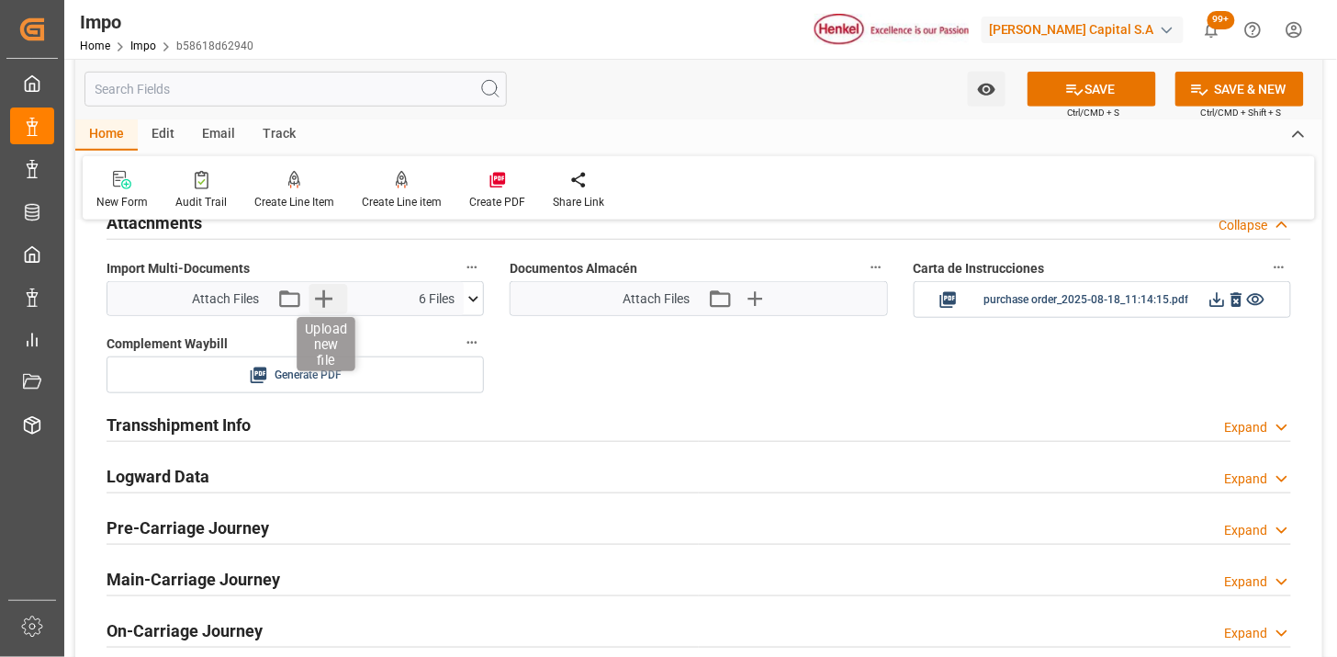
click at [331, 309] on icon "button" at bounding box center [323, 298] width 29 height 29
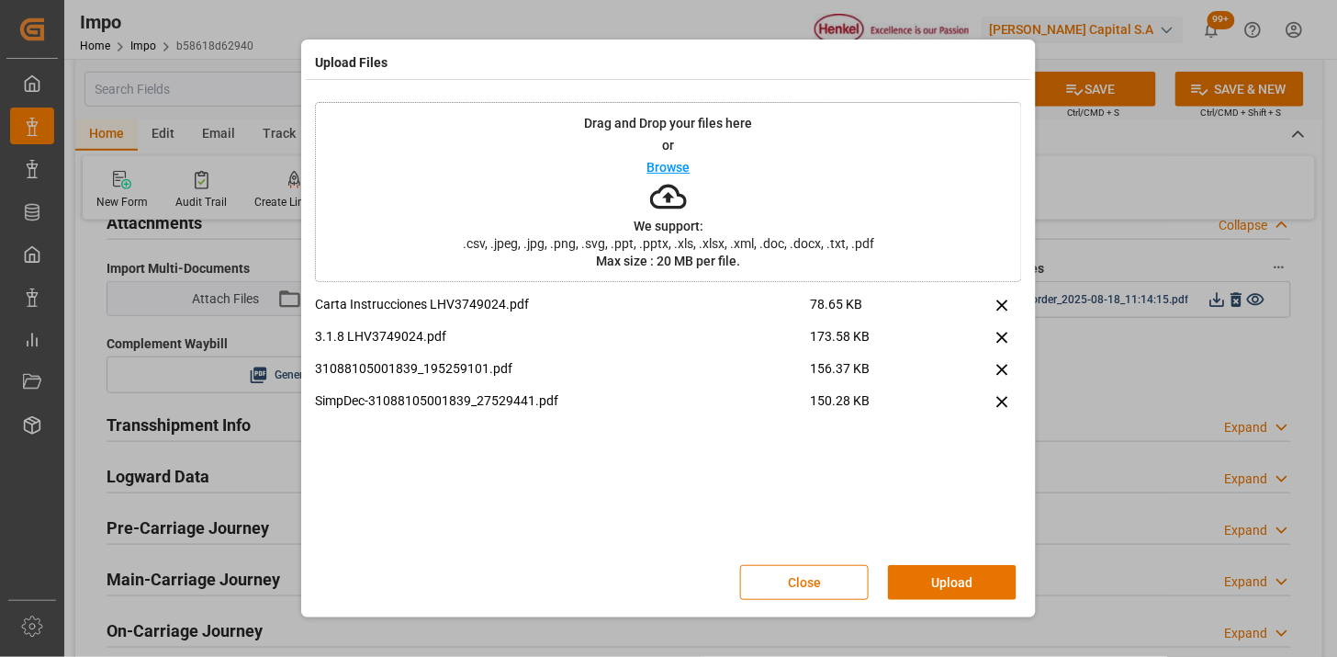
drag, startPoint x: 966, startPoint y: 586, endPoint x: 914, endPoint y: 594, distance: 53.0
click at [961, 584] on button "Upload" at bounding box center [952, 582] width 129 height 35
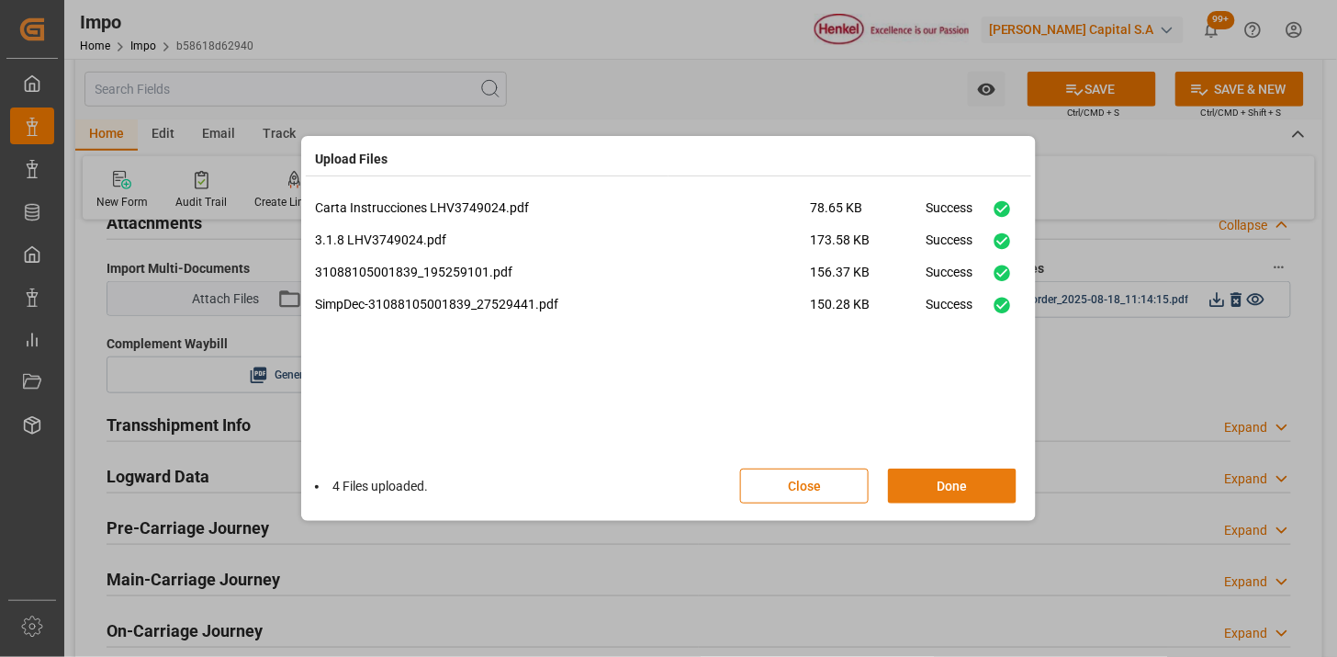
click at [960, 484] on button "Done" at bounding box center [952, 485] width 129 height 35
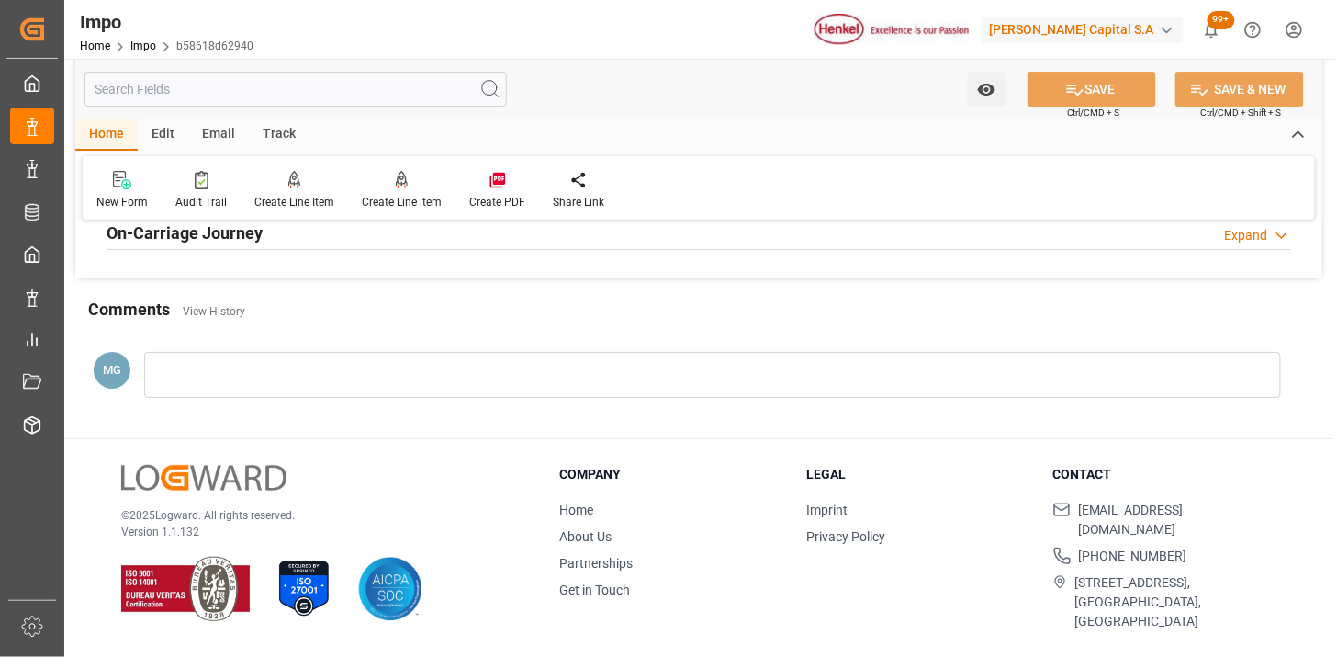
scroll to position [1710, 0]
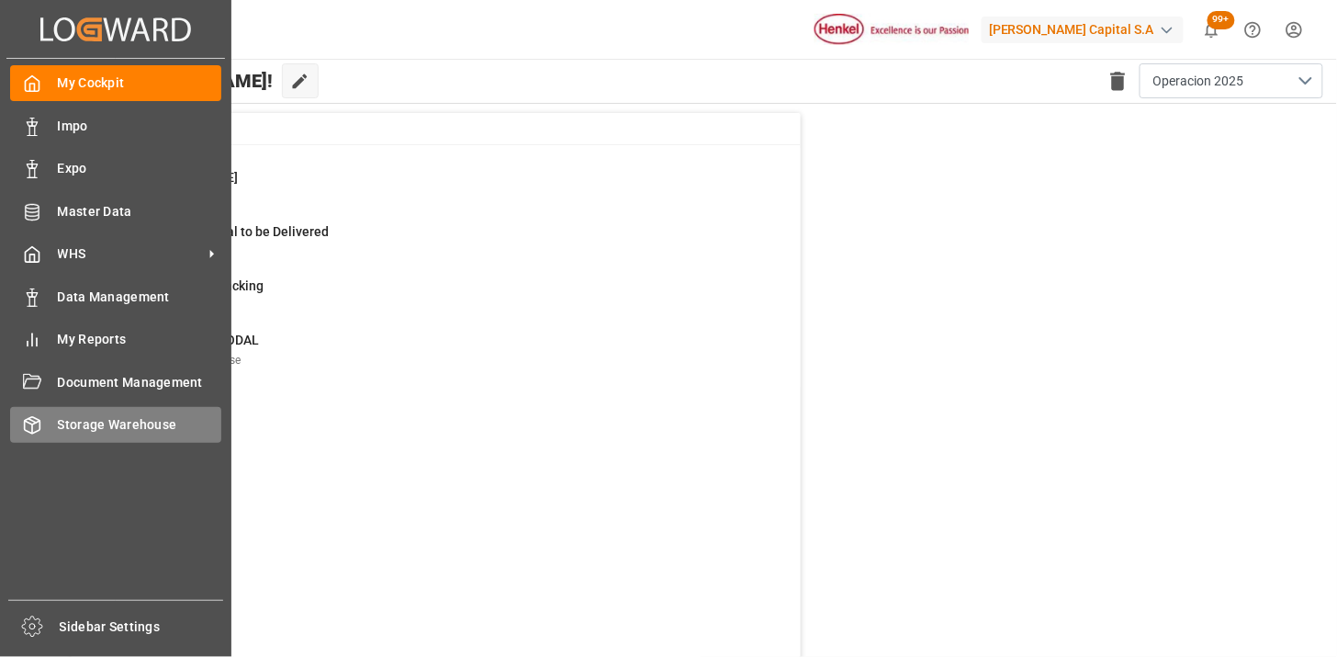
click at [108, 415] on span "Storage Warehouse" at bounding box center [140, 424] width 164 height 19
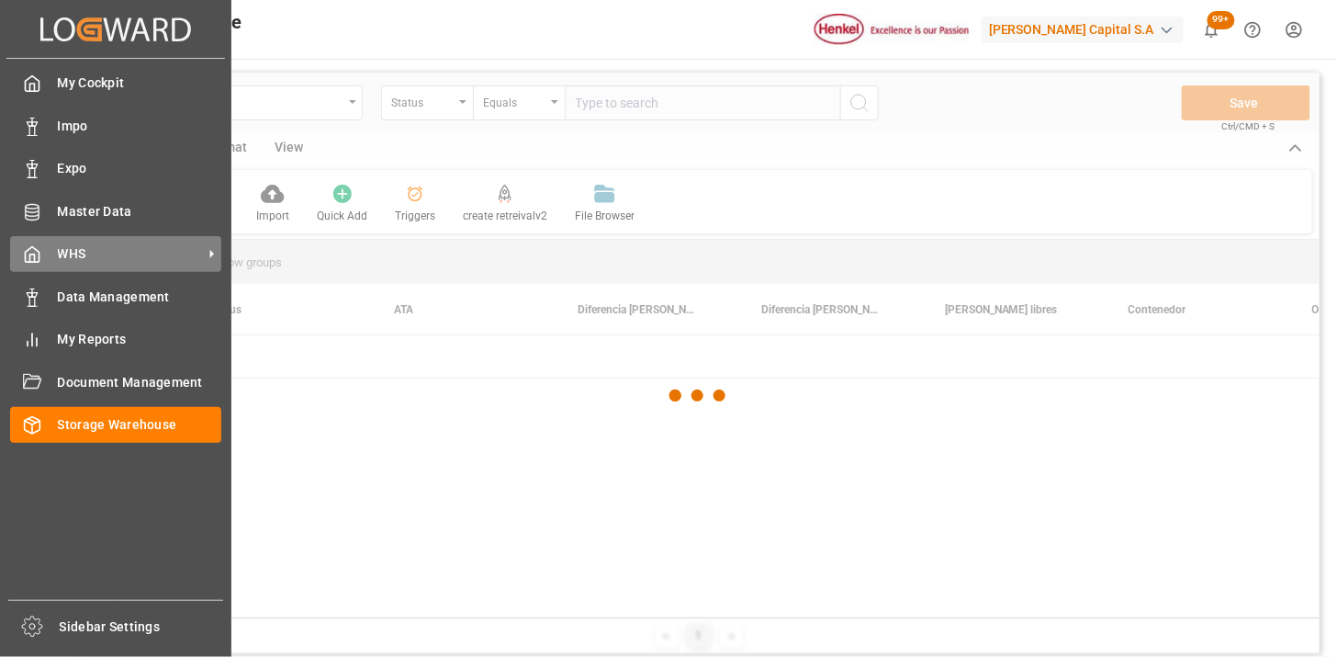
click at [112, 258] on span "WHS" at bounding box center [130, 253] width 145 height 19
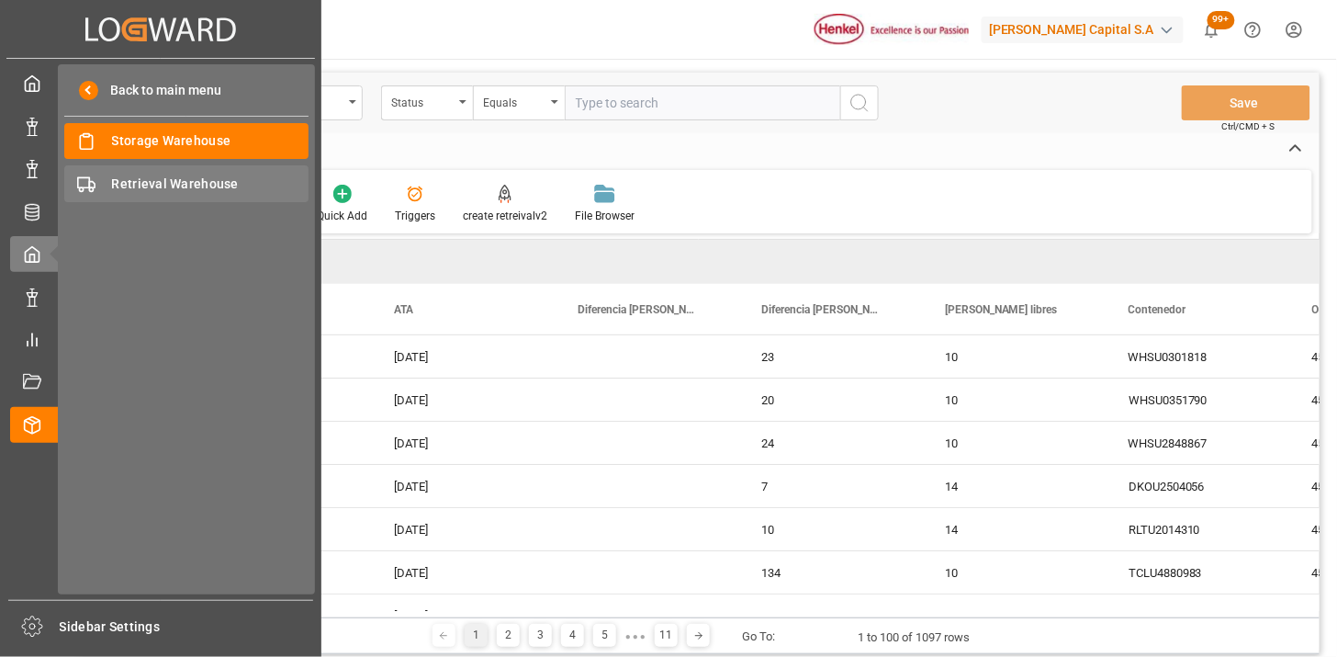
click at [180, 177] on span "Retrieval Warehouse" at bounding box center [210, 183] width 197 height 19
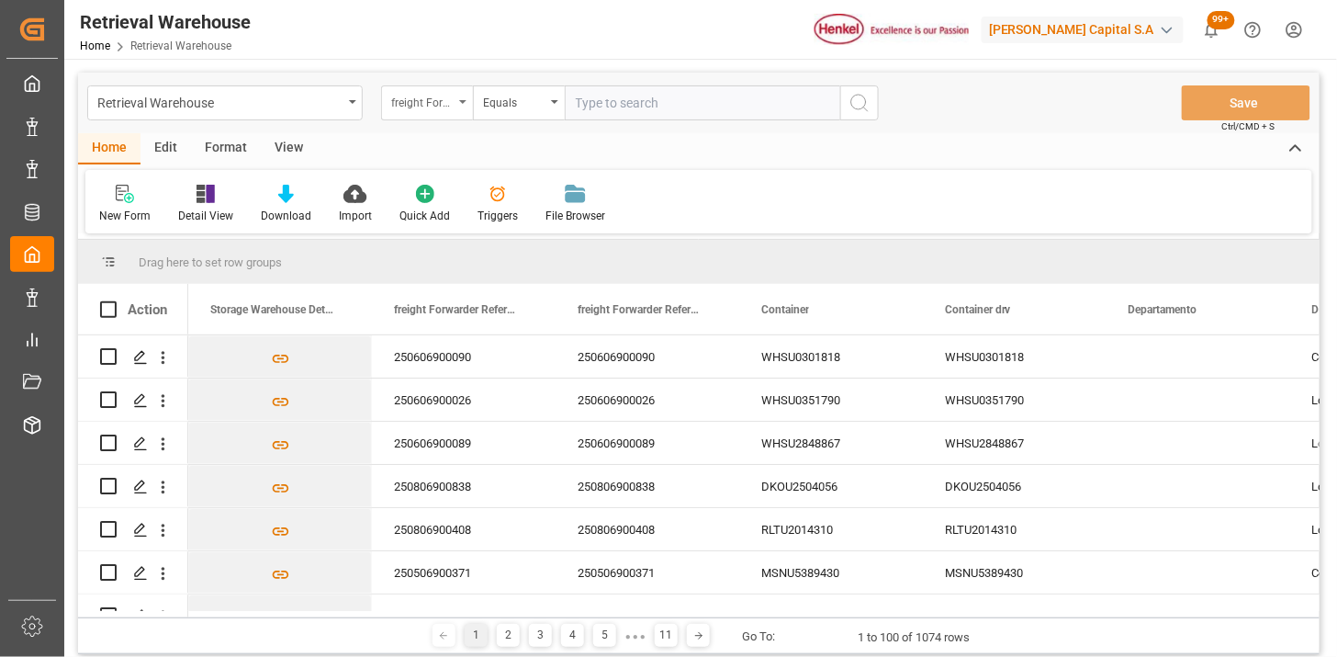
click at [444, 105] on div "freight Forwarder Reference Number" at bounding box center [422, 100] width 62 height 21
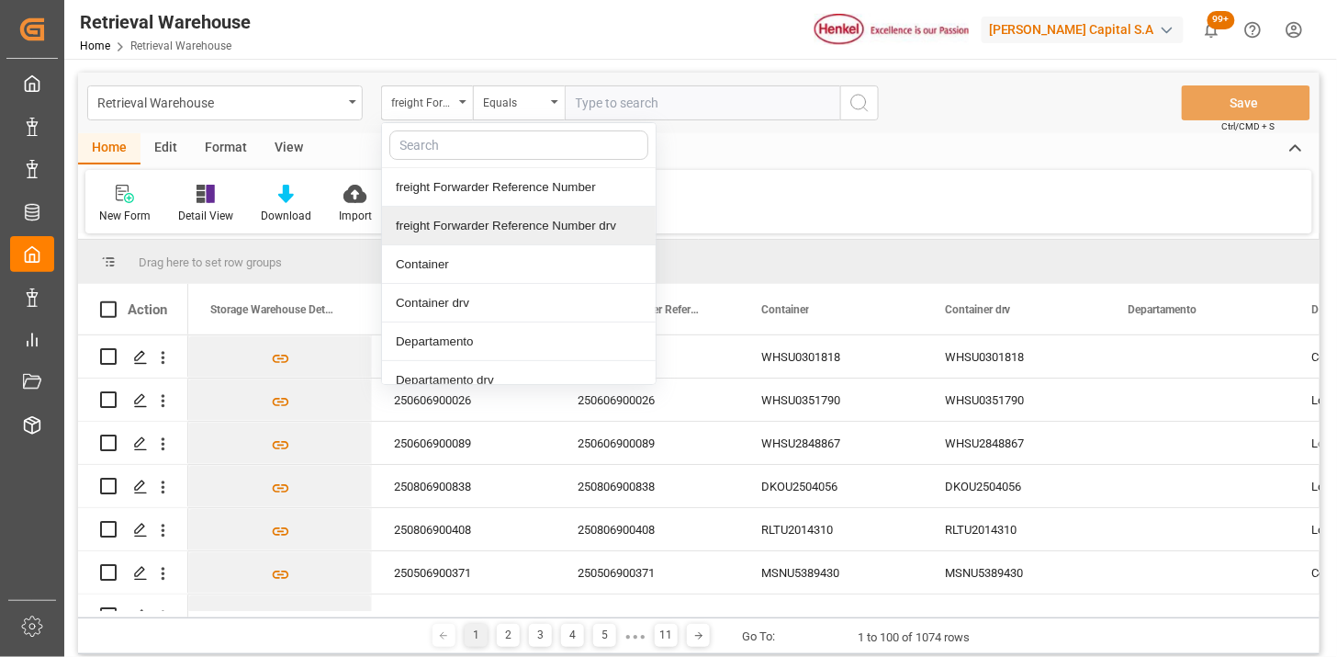
drag, startPoint x: 496, startPoint y: 221, endPoint x: 622, endPoint y: 127, distance: 157.4
click at [508, 211] on div "freight Forwarder Reference Number drv" at bounding box center [519, 226] width 274 height 39
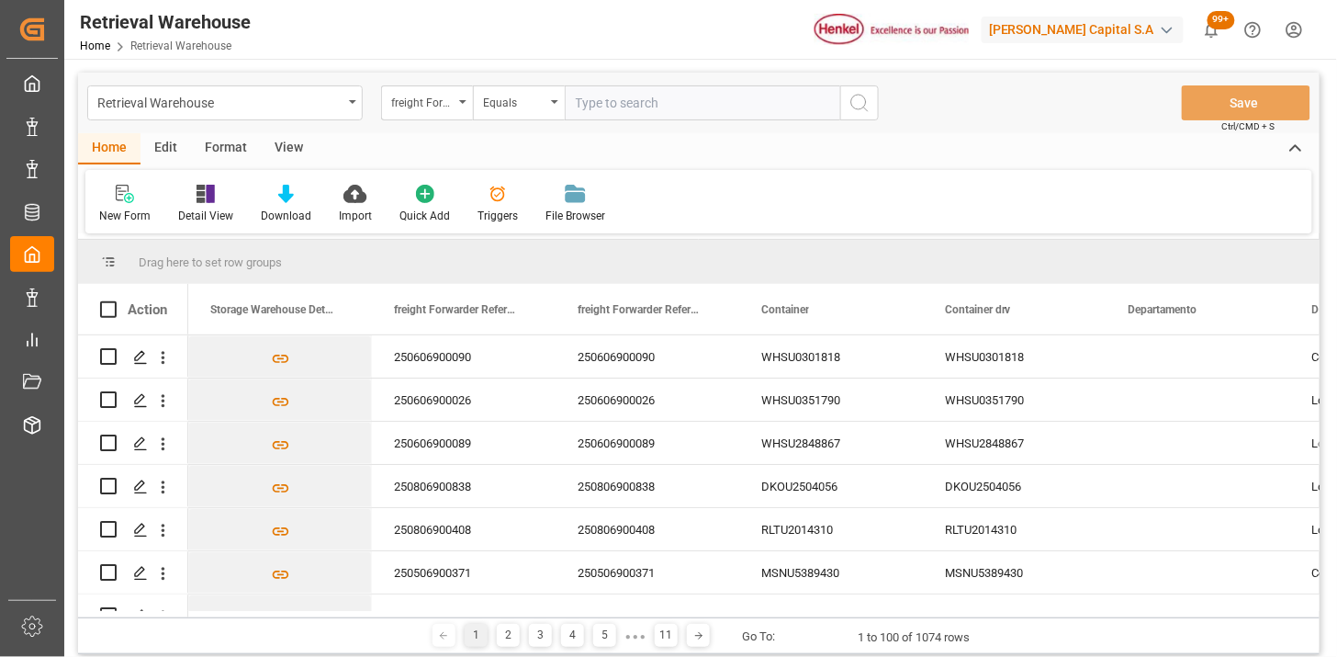
click at [632, 98] on input "text" at bounding box center [702, 102] width 275 height 35
paste input "250906900302"
type input "250906900302"
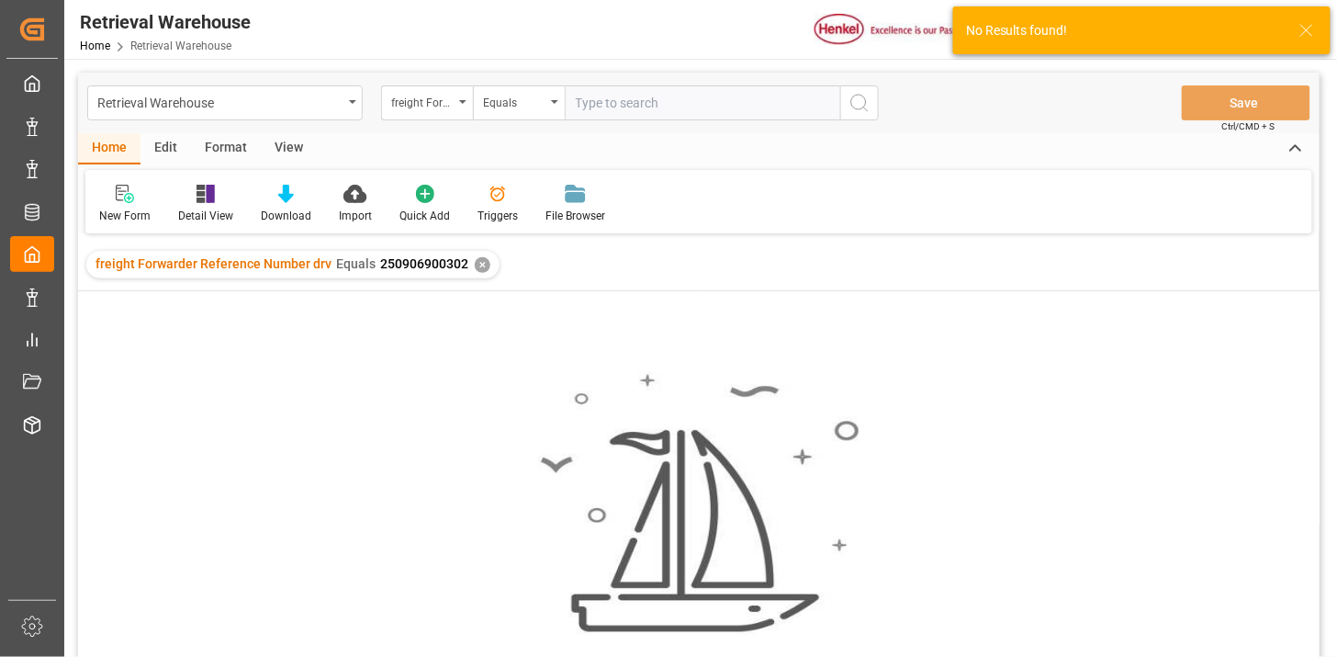
click at [647, 99] on input "text" at bounding box center [702, 102] width 275 height 35
type input "250906900302"
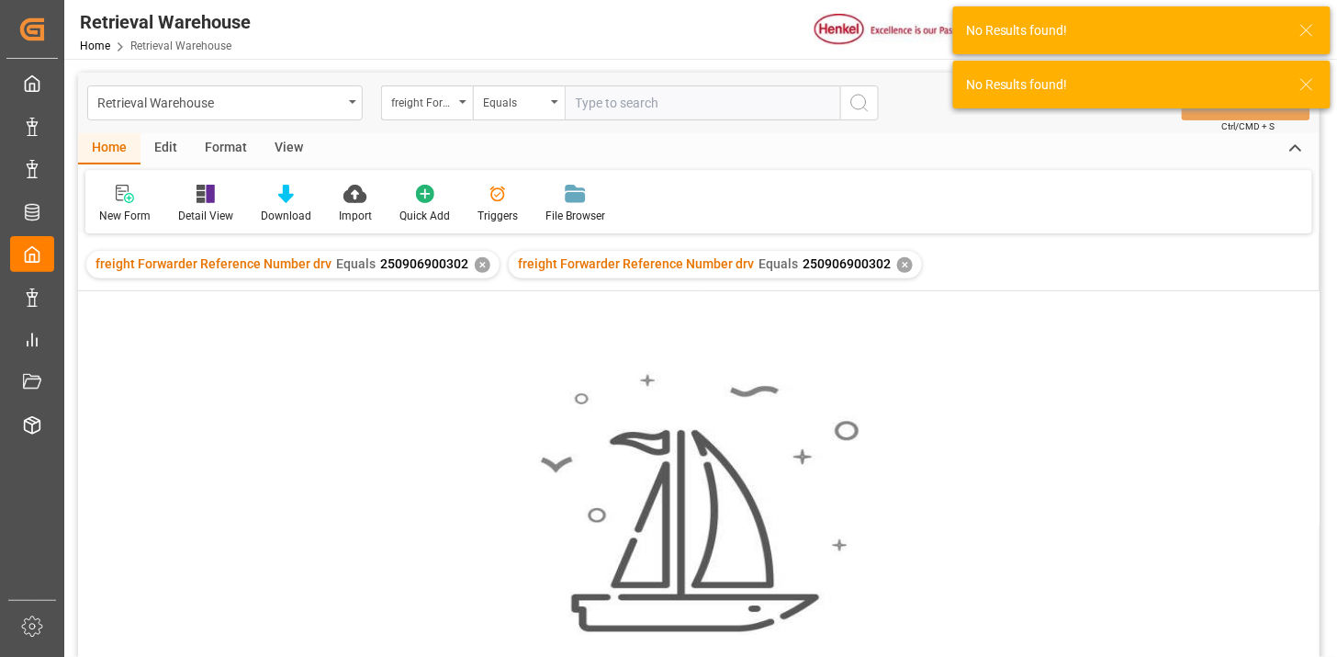
click at [475, 262] on div "✕" at bounding box center [483, 265] width 16 height 16
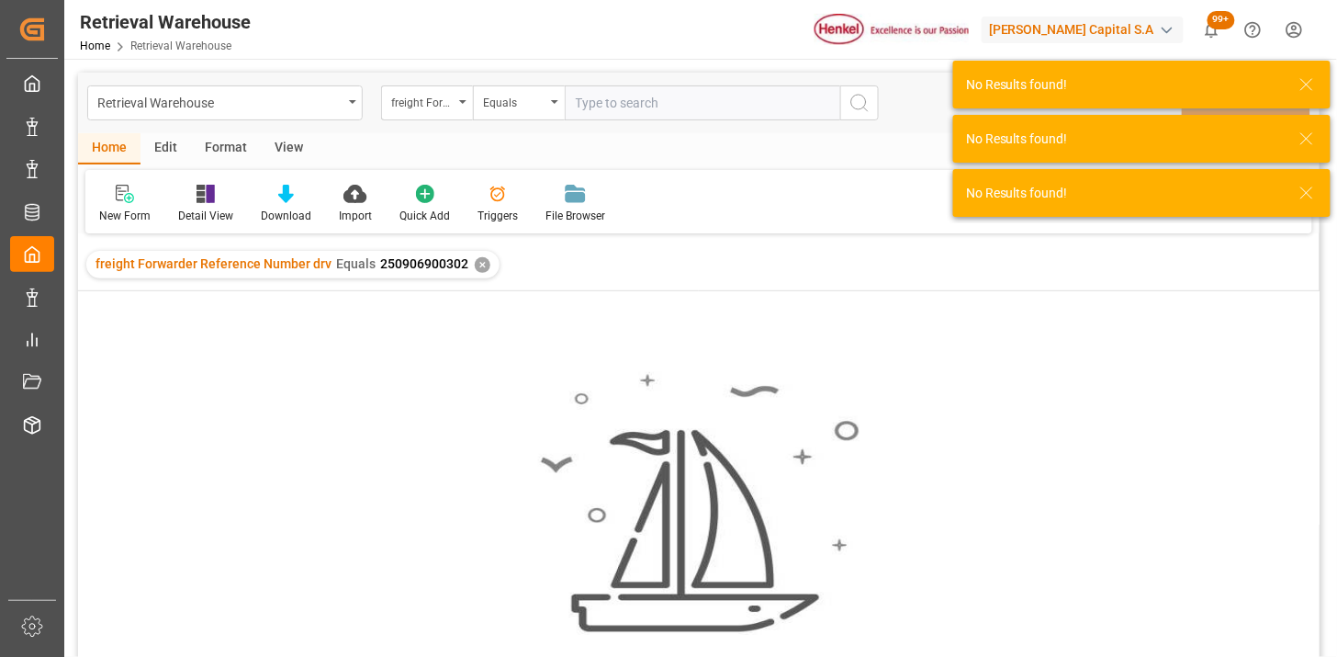
click at [480, 268] on div "✕" at bounding box center [483, 265] width 16 height 16
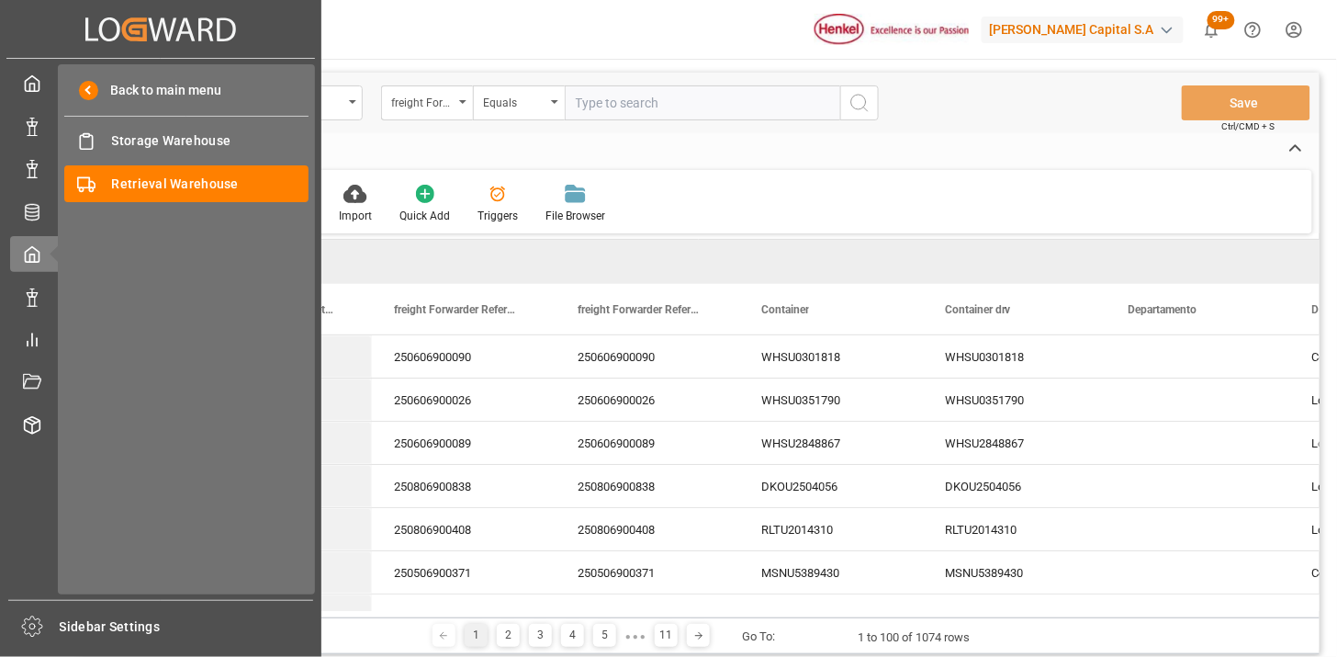
drag, startPoint x: 129, startPoint y: 144, endPoint x: 283, endPoint y: 222, distance: 172.1
click at [129, 144] on span "Storage Warehouse" at bounding box center [210, 140] width 197 height 19
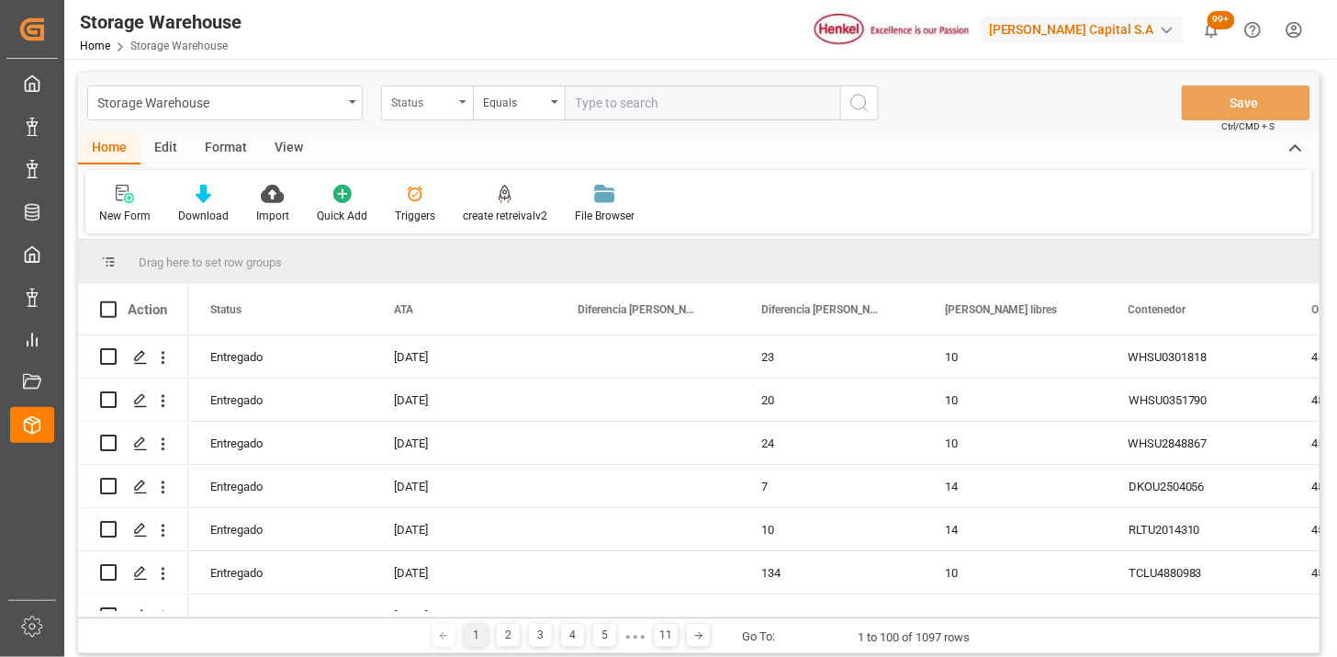
click at [405, 110] on div "Status" at bounding box center [422, 100] width 62 height 21
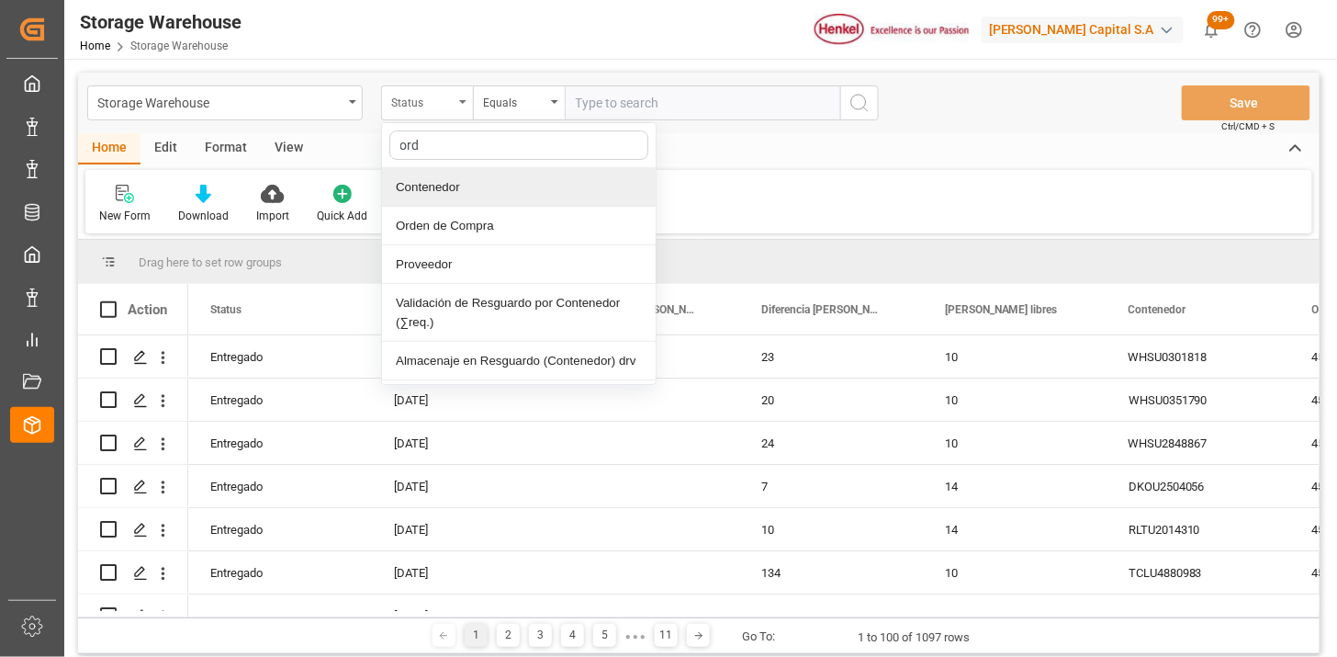
type input "orde"
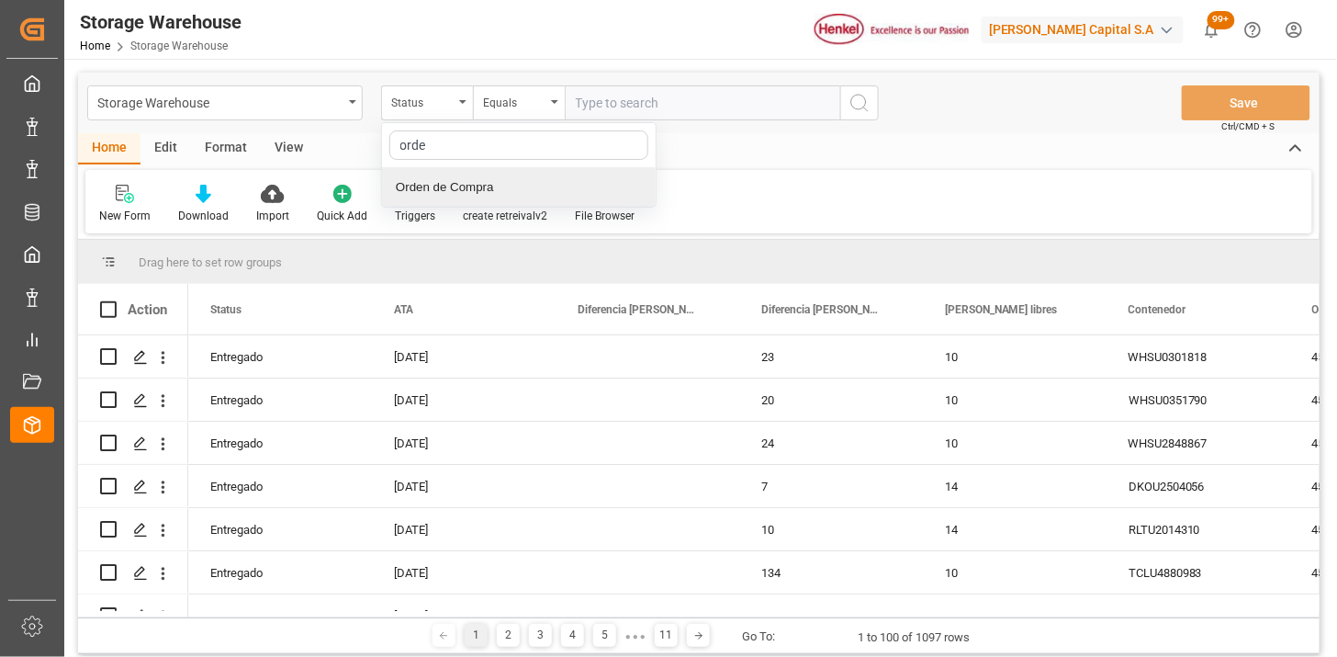
click at [473, 188] on div "Orden de Compra" at bounding box center [519, 187] width 274 height 39
click at [616, 93] on input "text" at bounding box center [702, 102] width 275 height 35
paste input "4578340026"
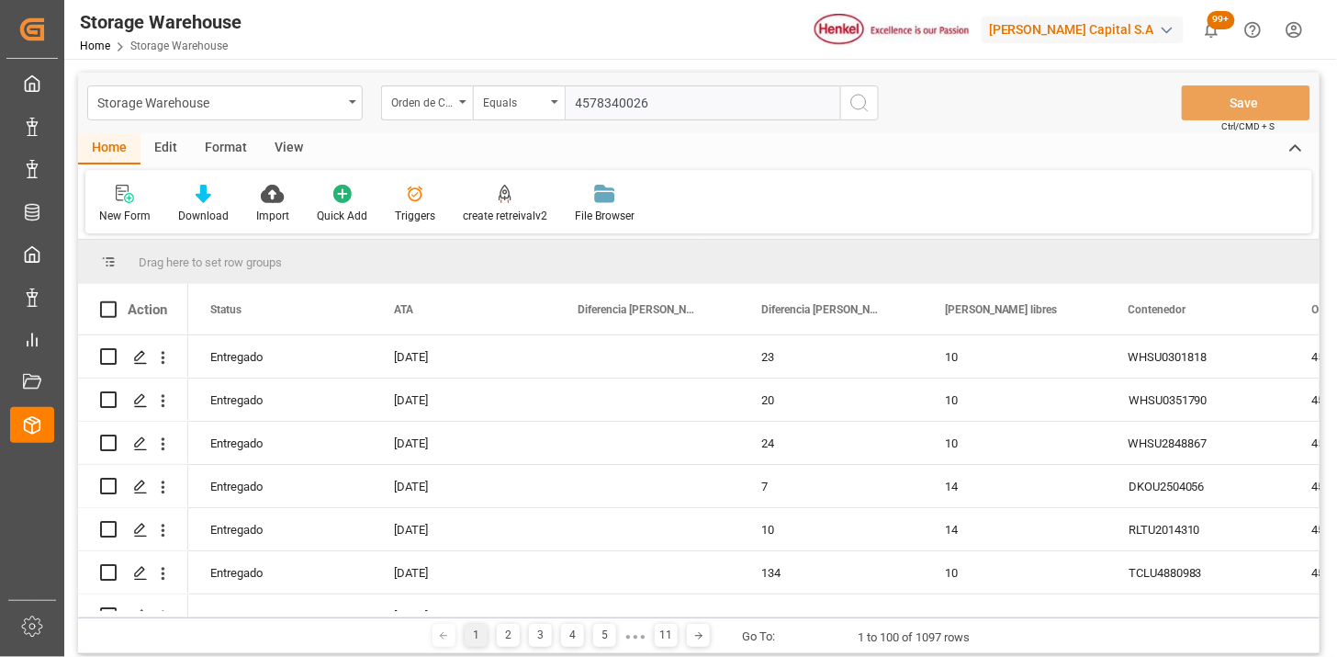
type input "4578340026"
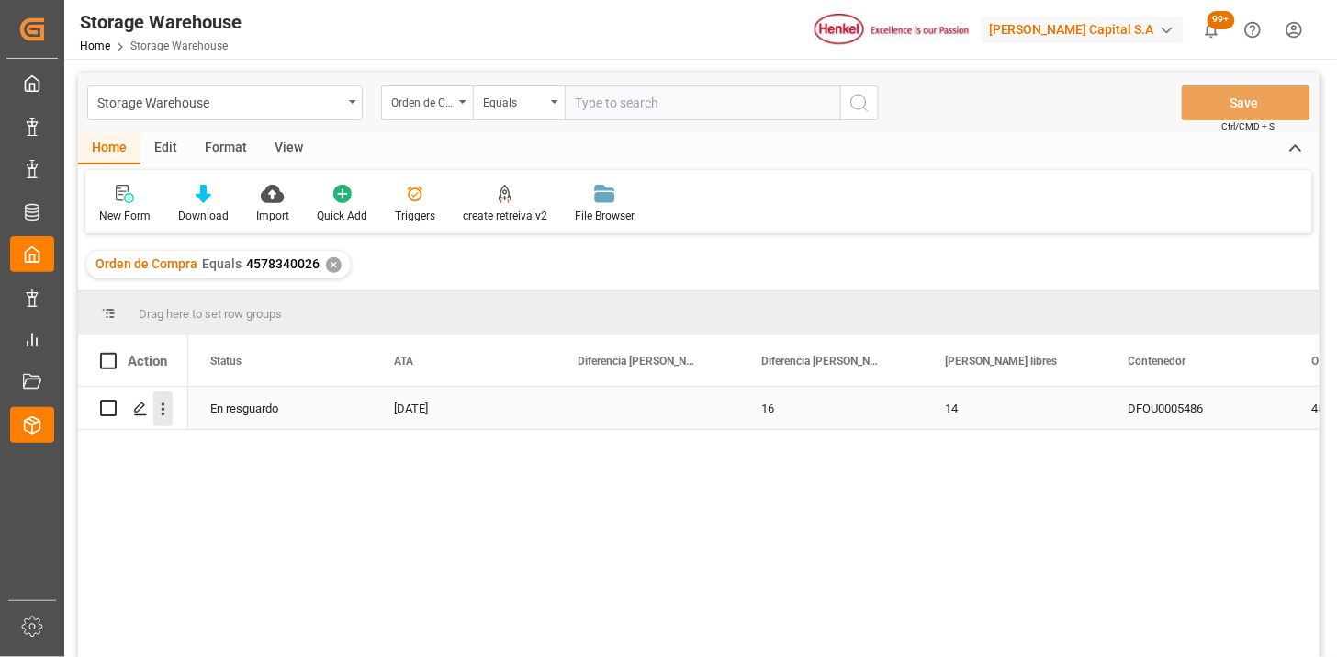
click at [170, 420] on button "open menu" at bounding box center [162, 408] width 19 height 35
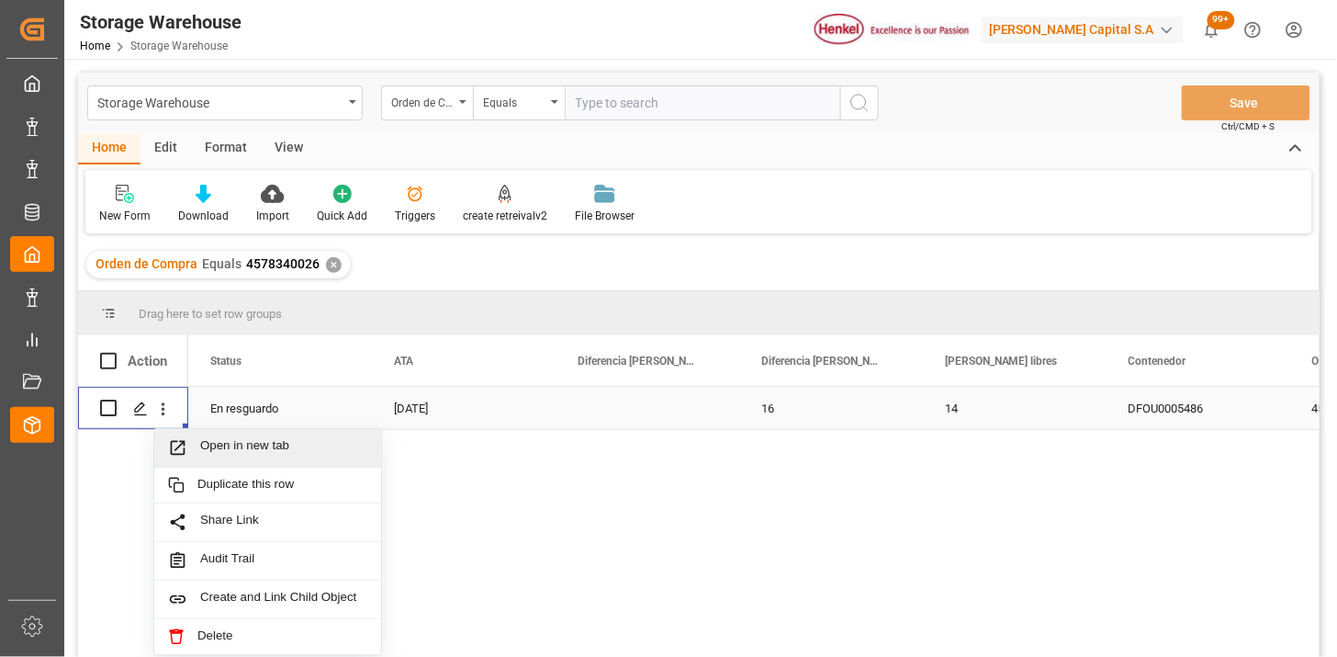
click at [216, 442] on span "Open in new tab" at bounding box center [283, 447] width 167 height 19
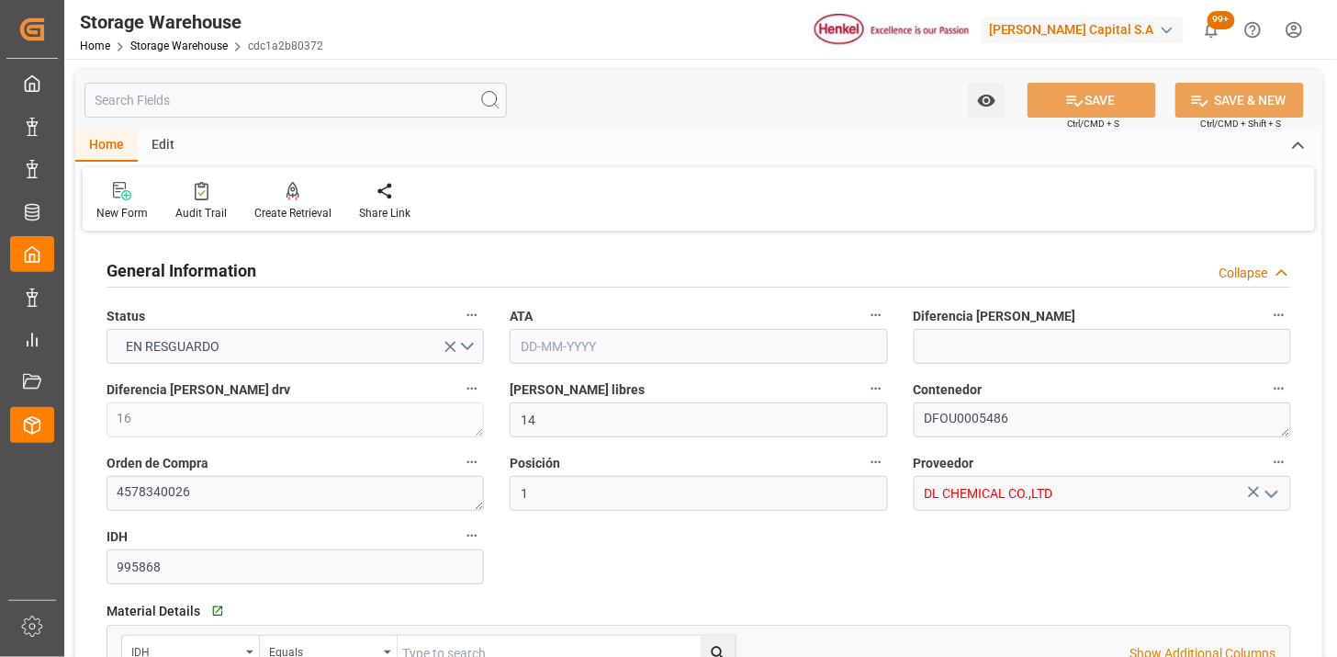
type input "[DATE]"
type input "[DATE] 19:17"
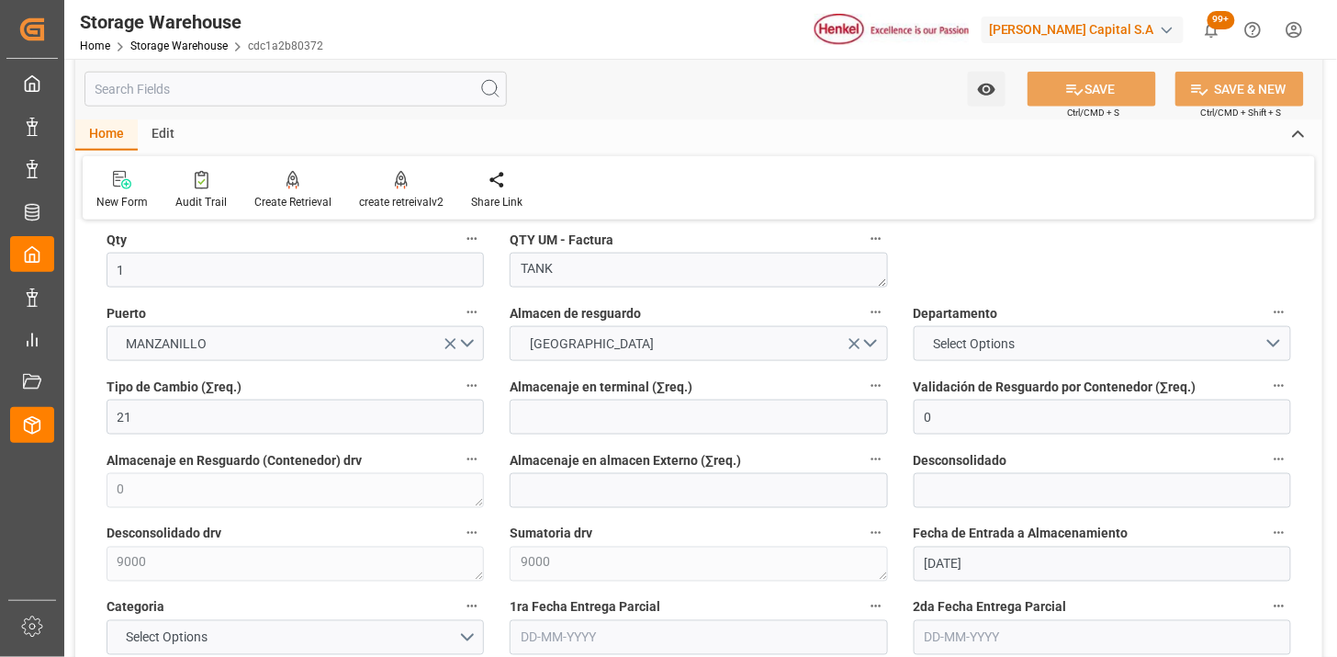
scroll to position [612, 0]
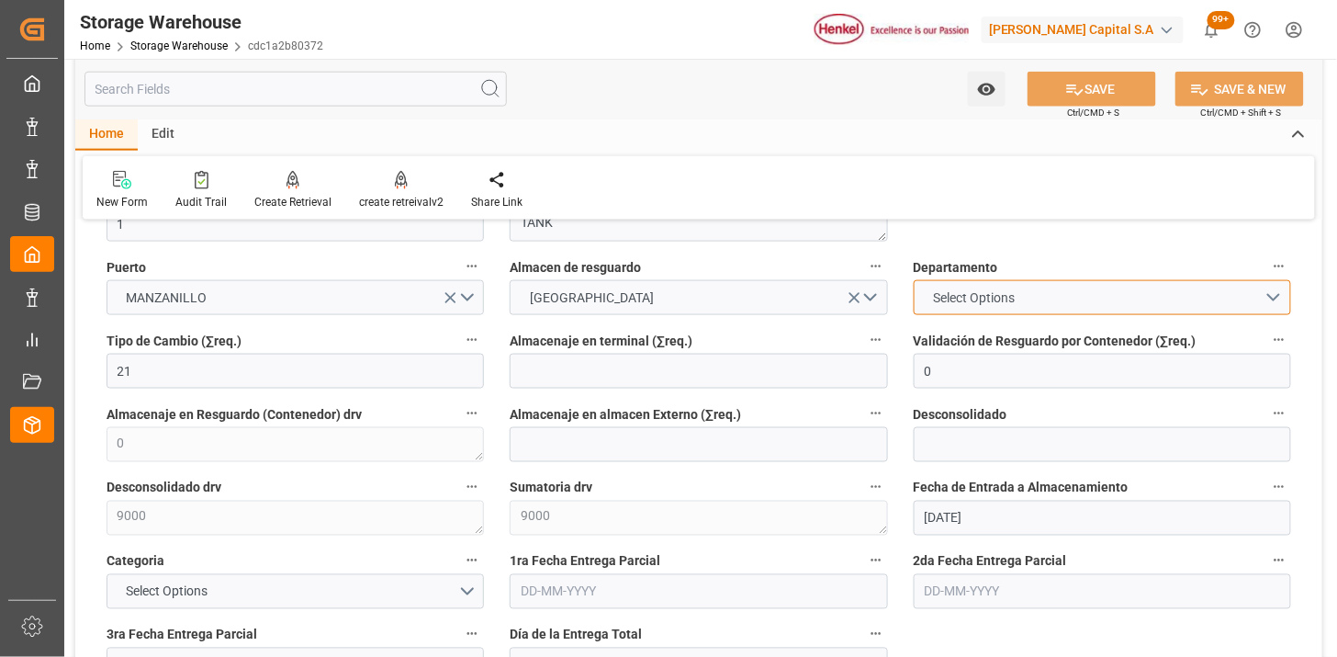
click at [961, 294] on span "Select Options" at bounding box center [974, 297] width 100 height 19
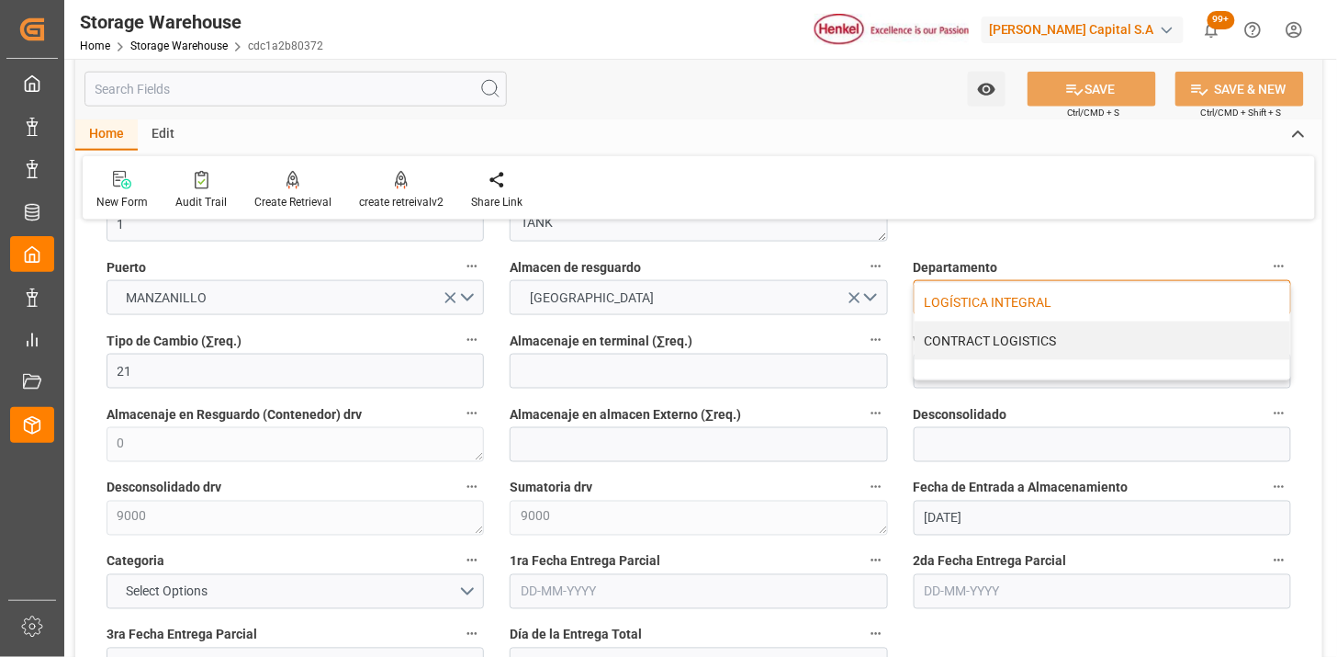
click at [966, 305] on div "LOGÍSTICA INTEGRAL" at bounding box center [1103, 302] width 376 height 39
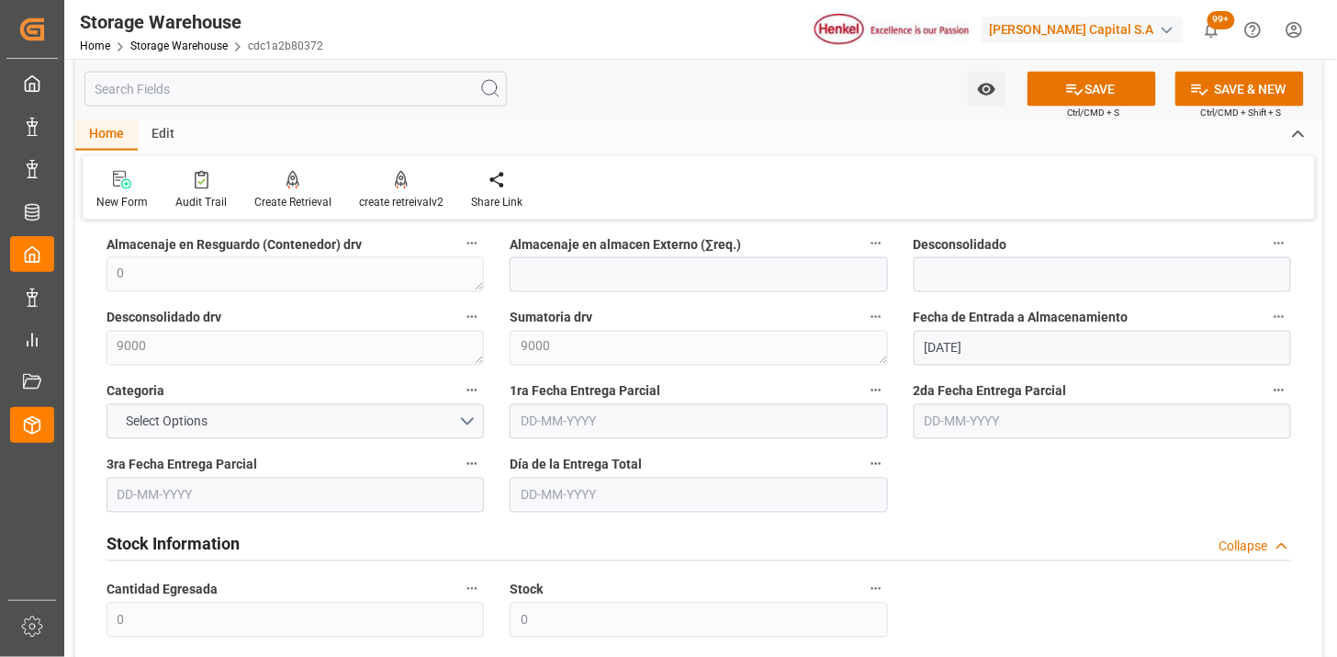
scroll to position [815, 0]
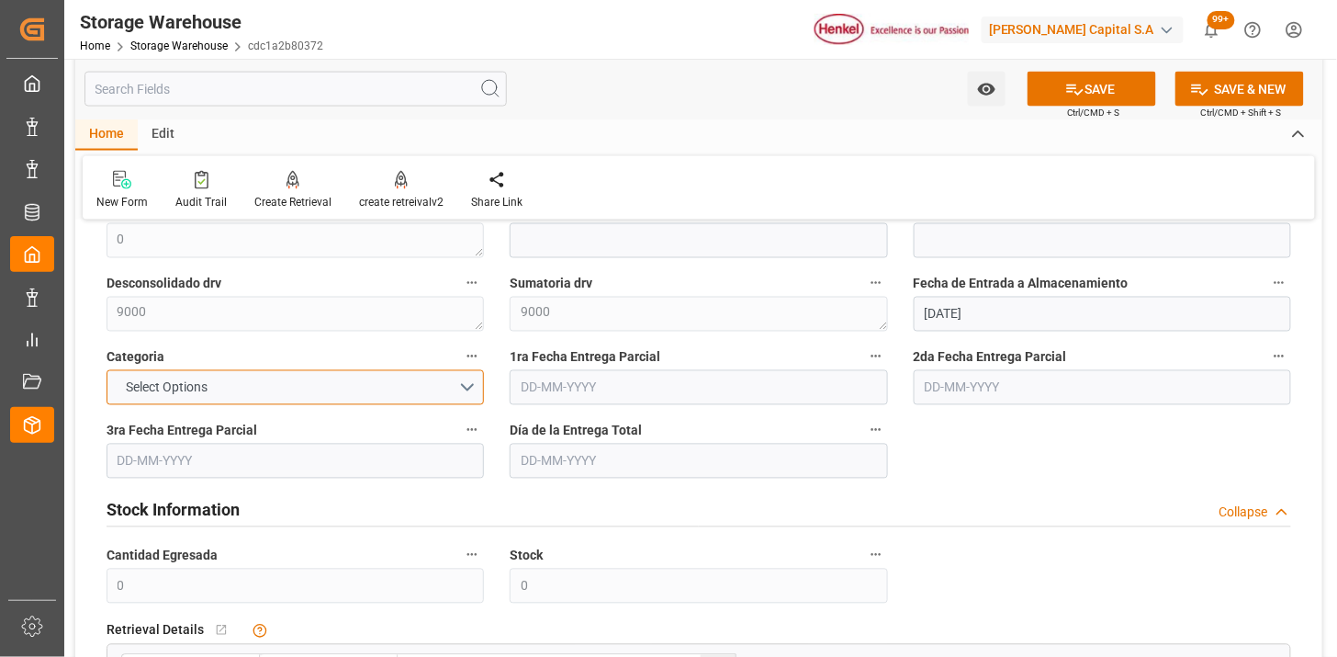
click at [469, 376] on button "Select Options" at bounding box center [295, 387] width 377 height 35
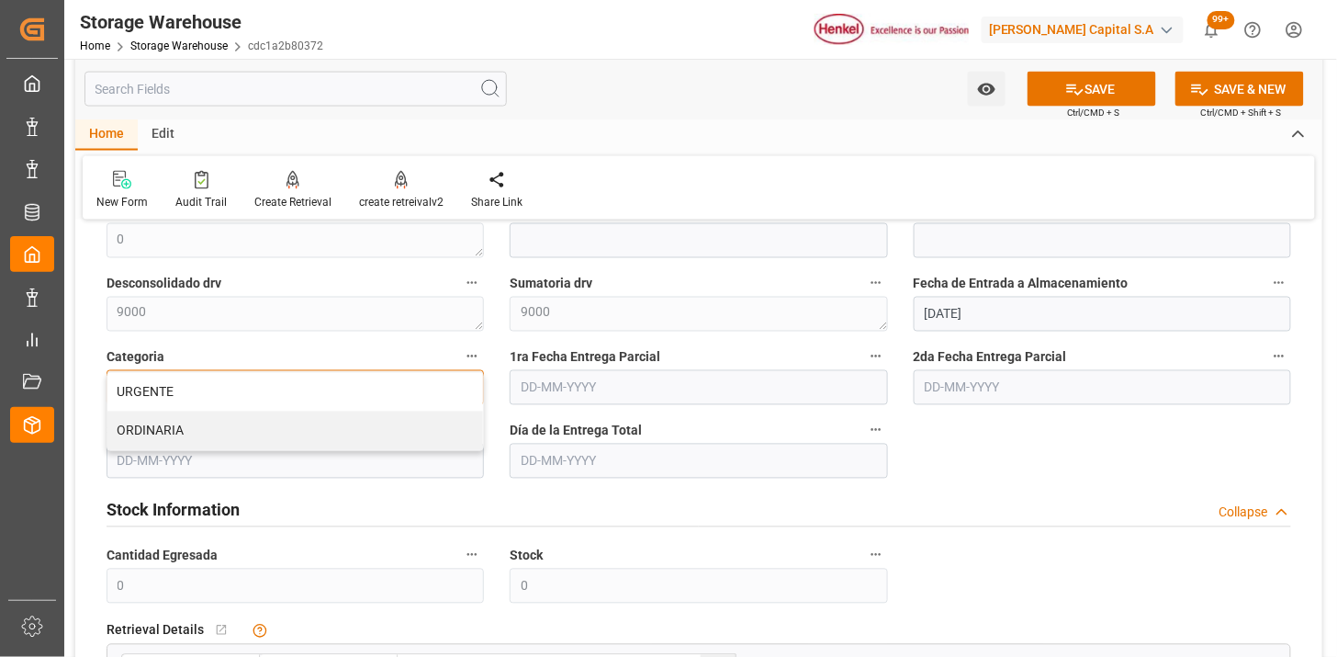
drag, startPoint x: 410, startPoint y: 434, endPoint x: 511, endPoint y: 413, distance: 104.1
click at [409, 434] on div "ORDINARIA" at bounding box center [295, 430] width 376 height 39
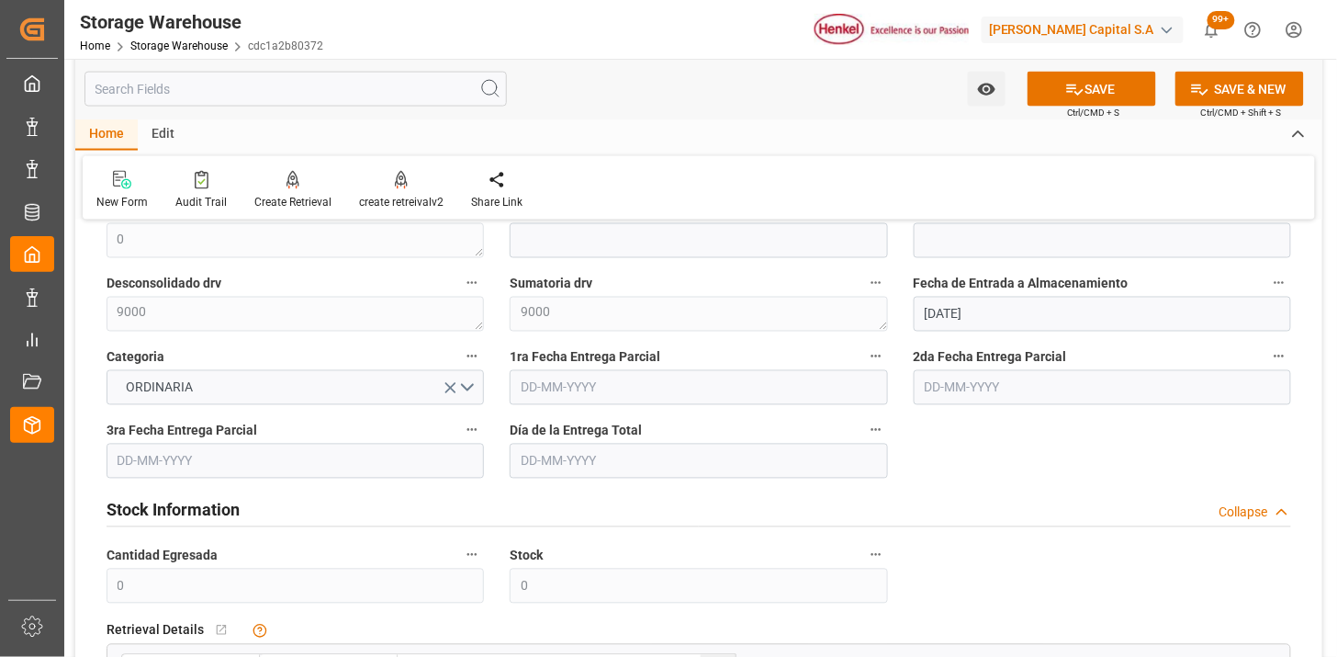
click at [500, 362] on div "1ra Fecha Entrega Parcial" at bounding box center [698, 374] width 403 height 73
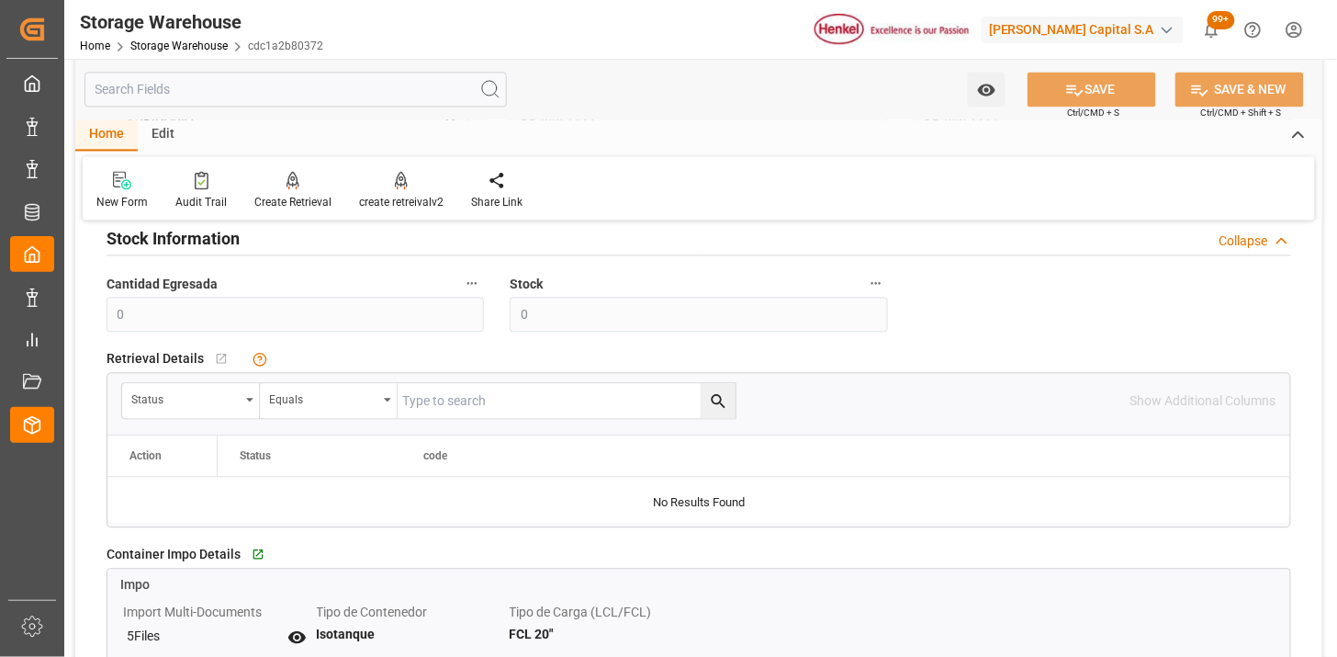
scroll to position [1122, 0]
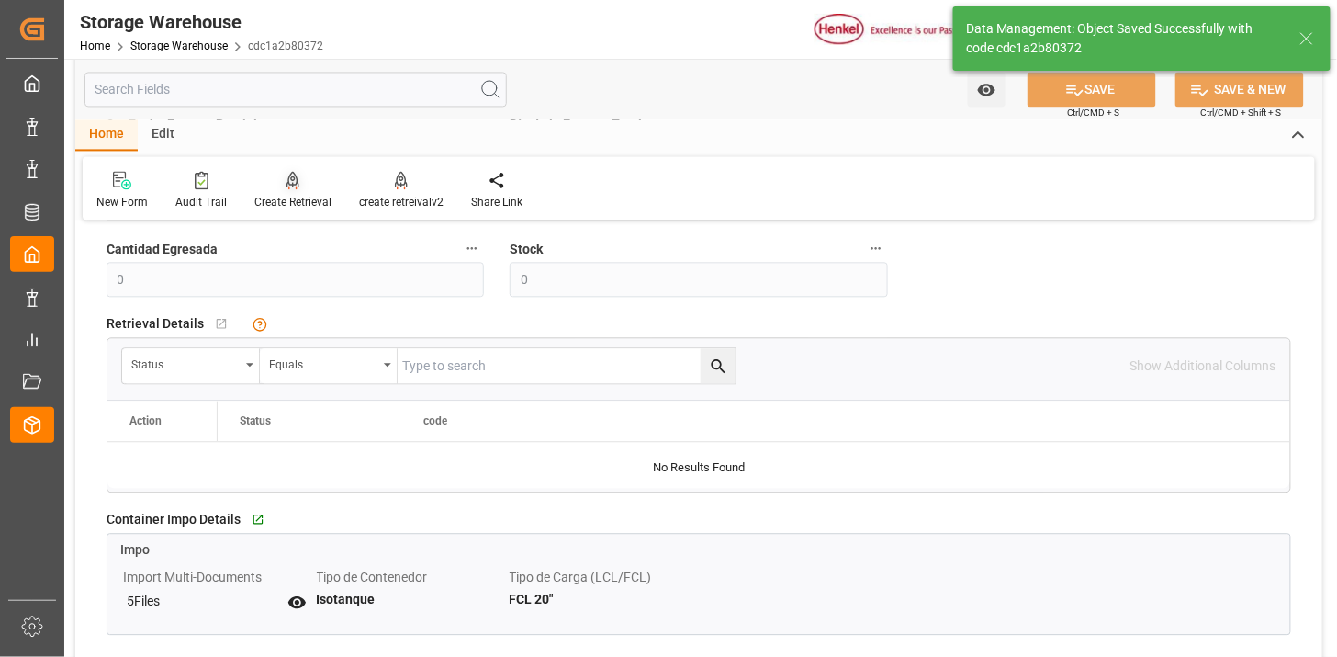
click at [294, 185] on icon at bounding box center [292, 180] width 13 height 18
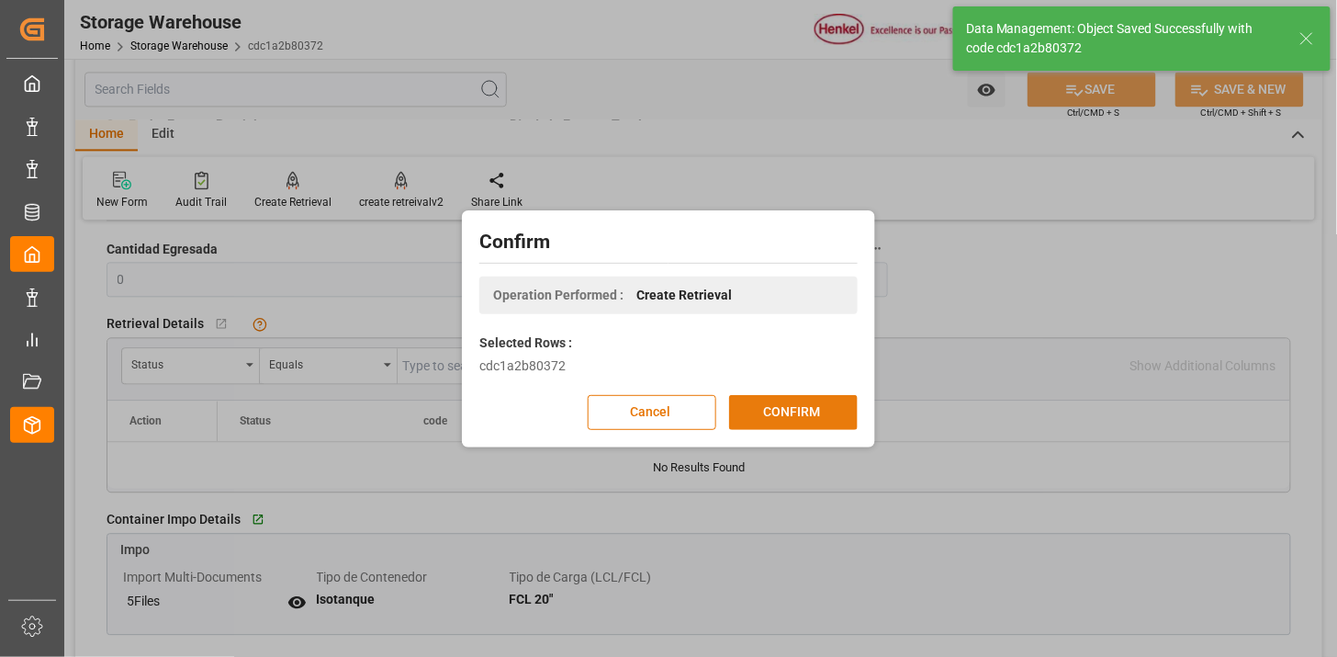
click at [772, 407] on button "CONFIRM" at bounding box center [793, 412] width 129 height 35
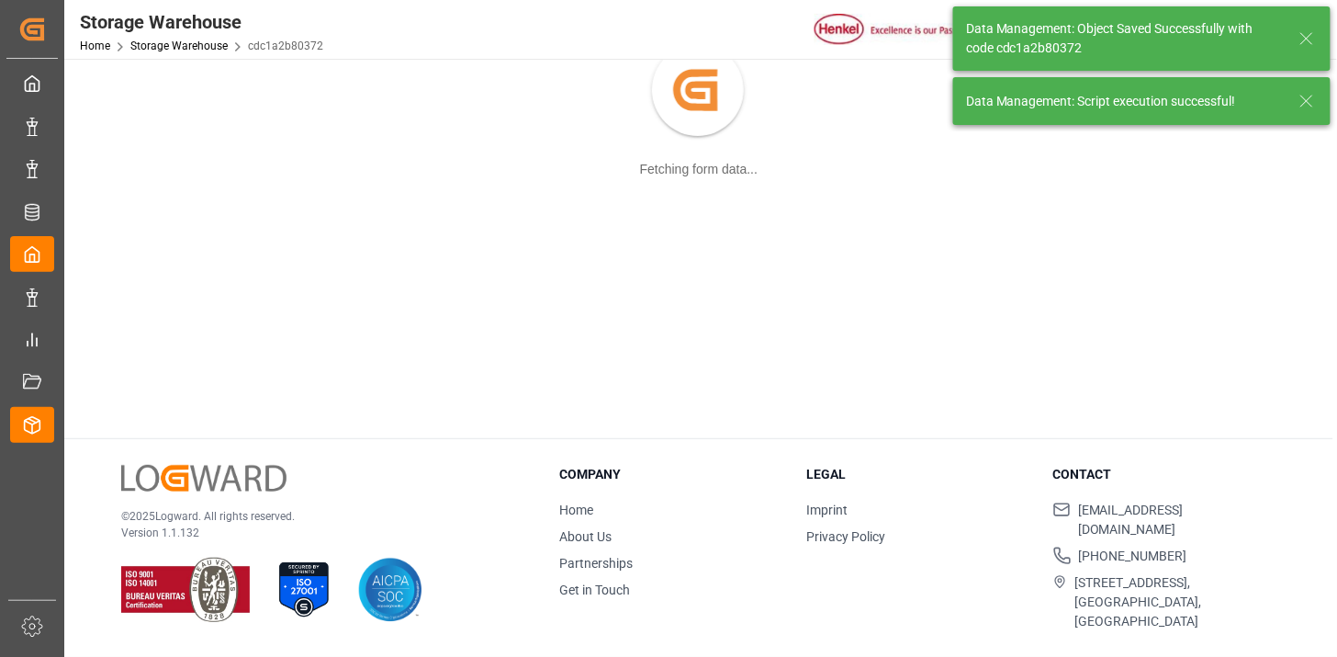
scroll to position [198, 0]
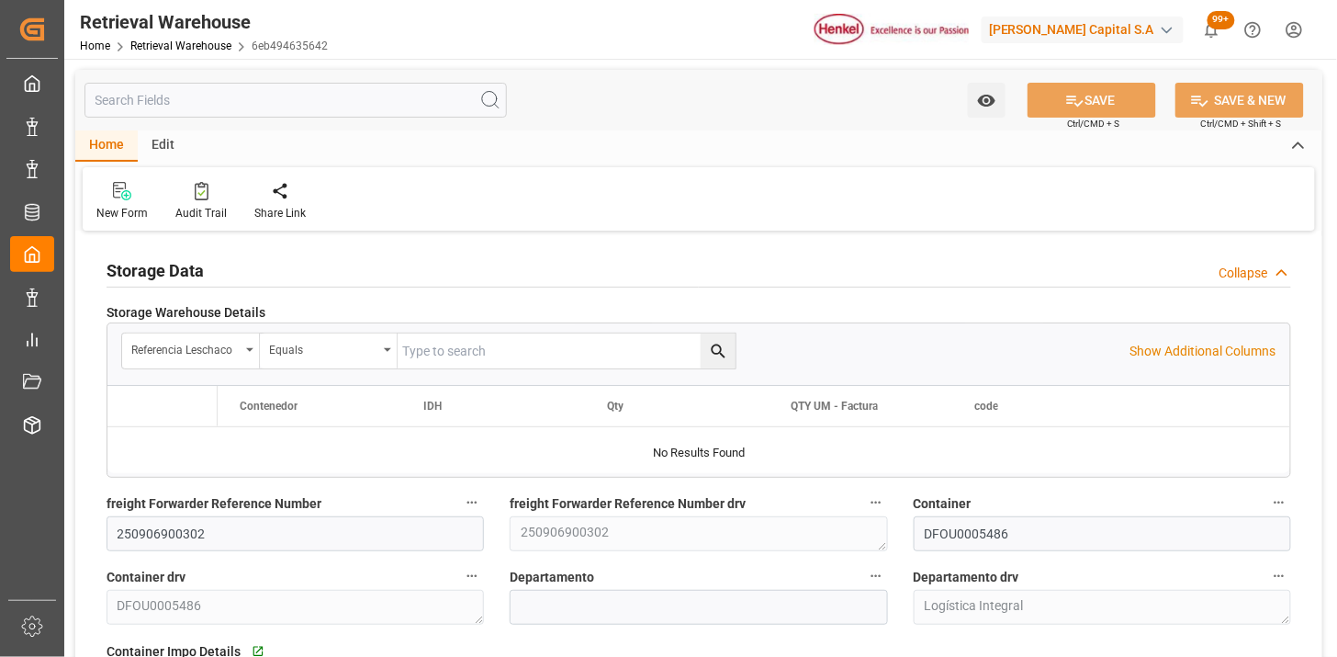
type input "14"
type input "02-09-2025"
type input "18-09-2025"
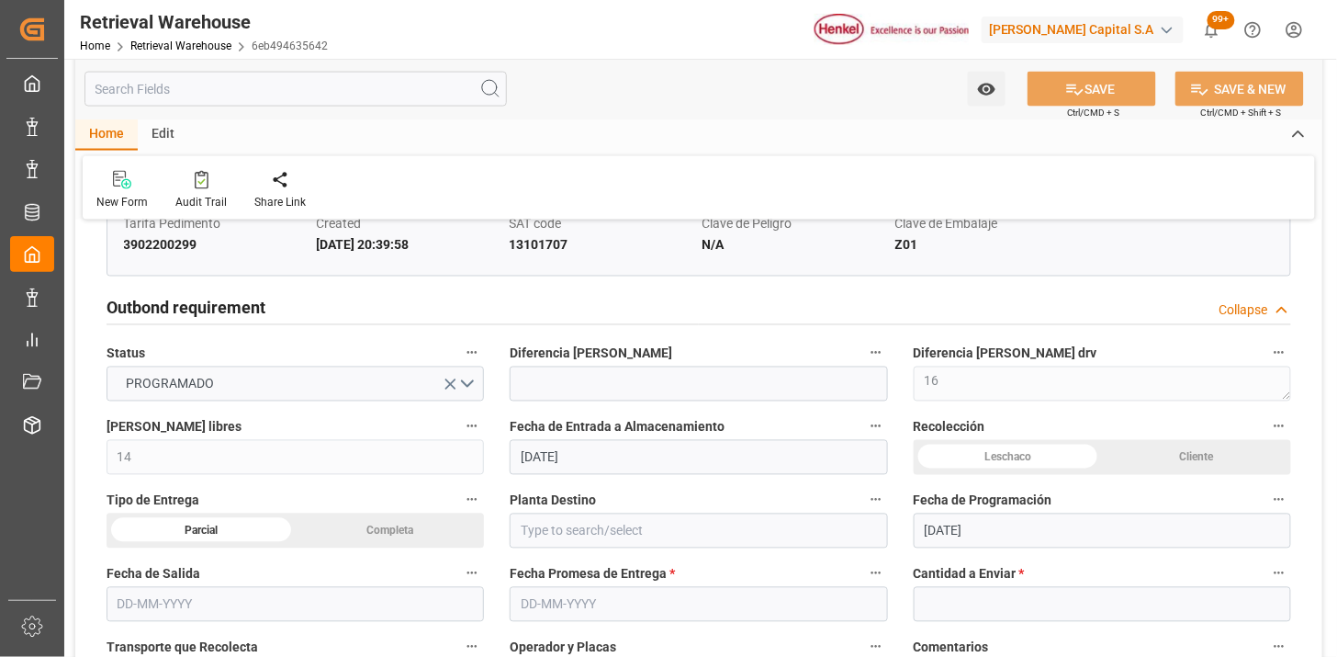
scroll to position [918, 0]
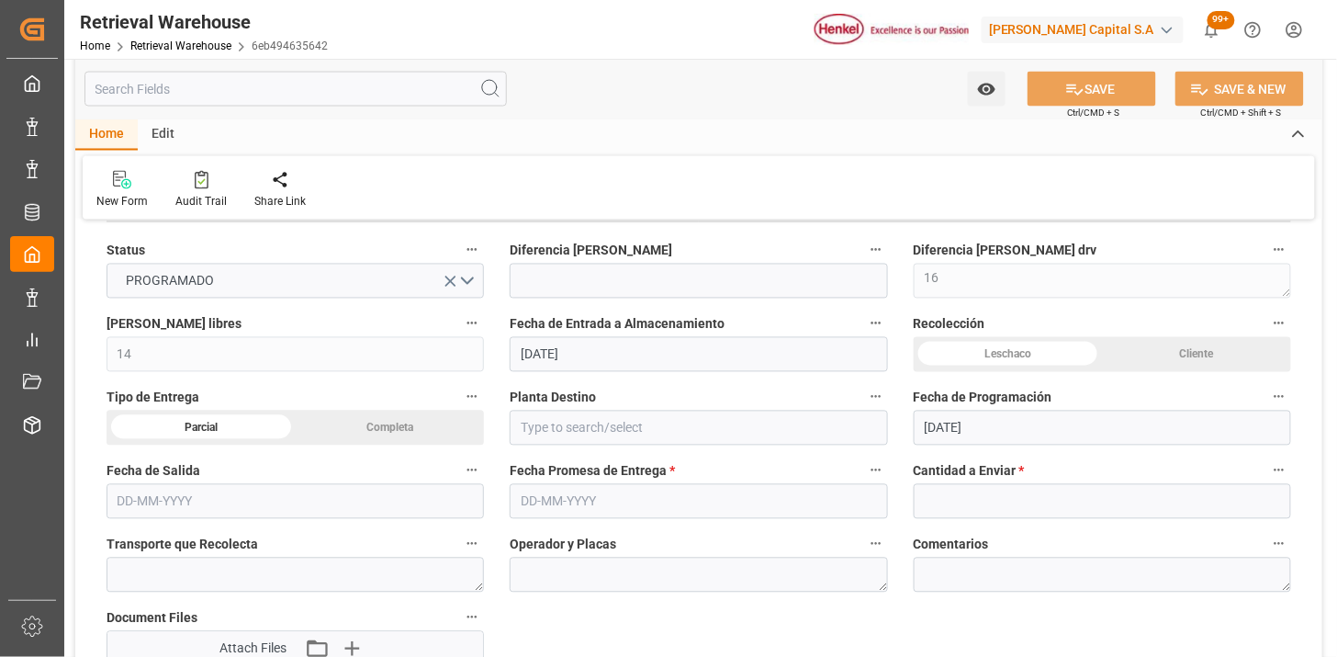
click at [1071, 365] on div "Leschaco" at bounding box center [1008, 354] width 189 height 35
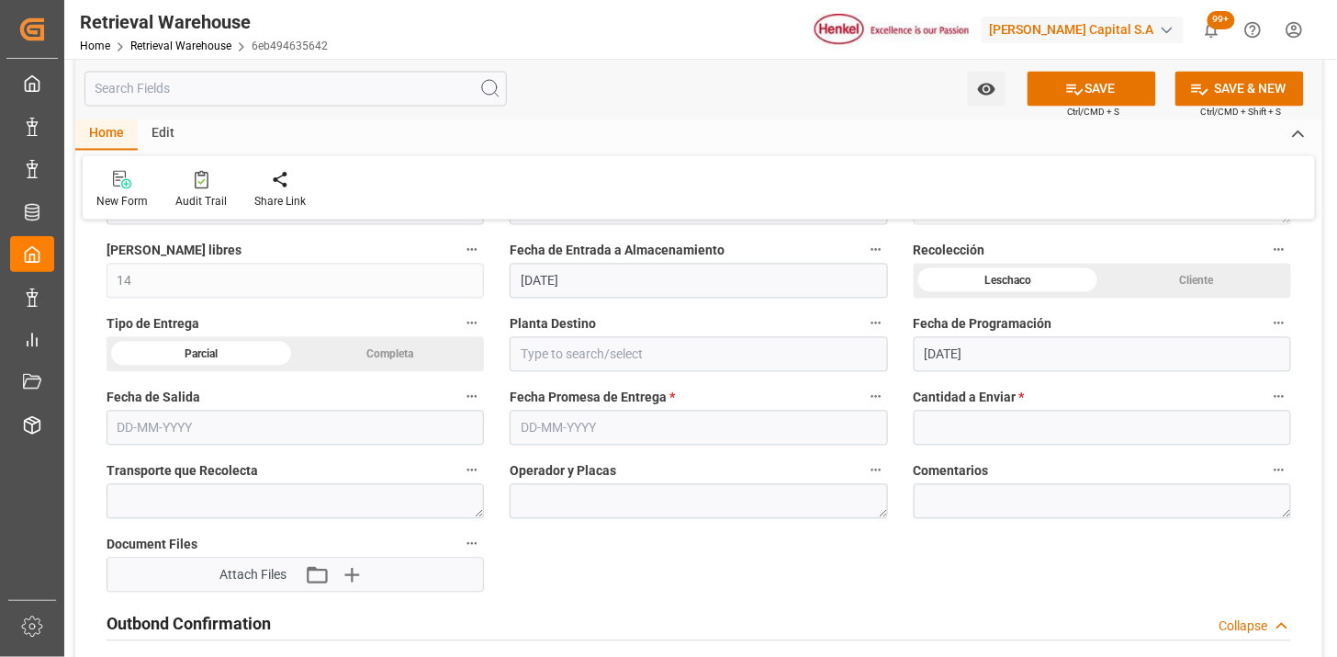
scroll to position [1020, 0]
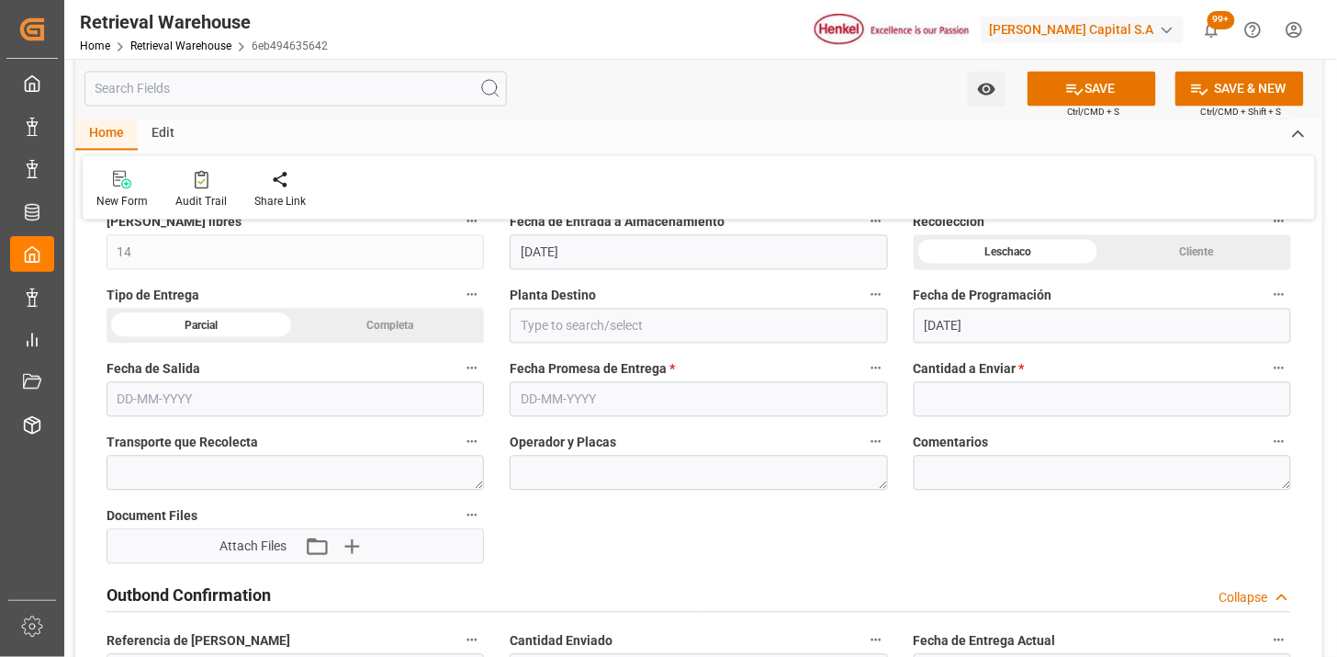
click at [401, 321] on div "Completa" at bounding box center [390, 326] width 189 height 35
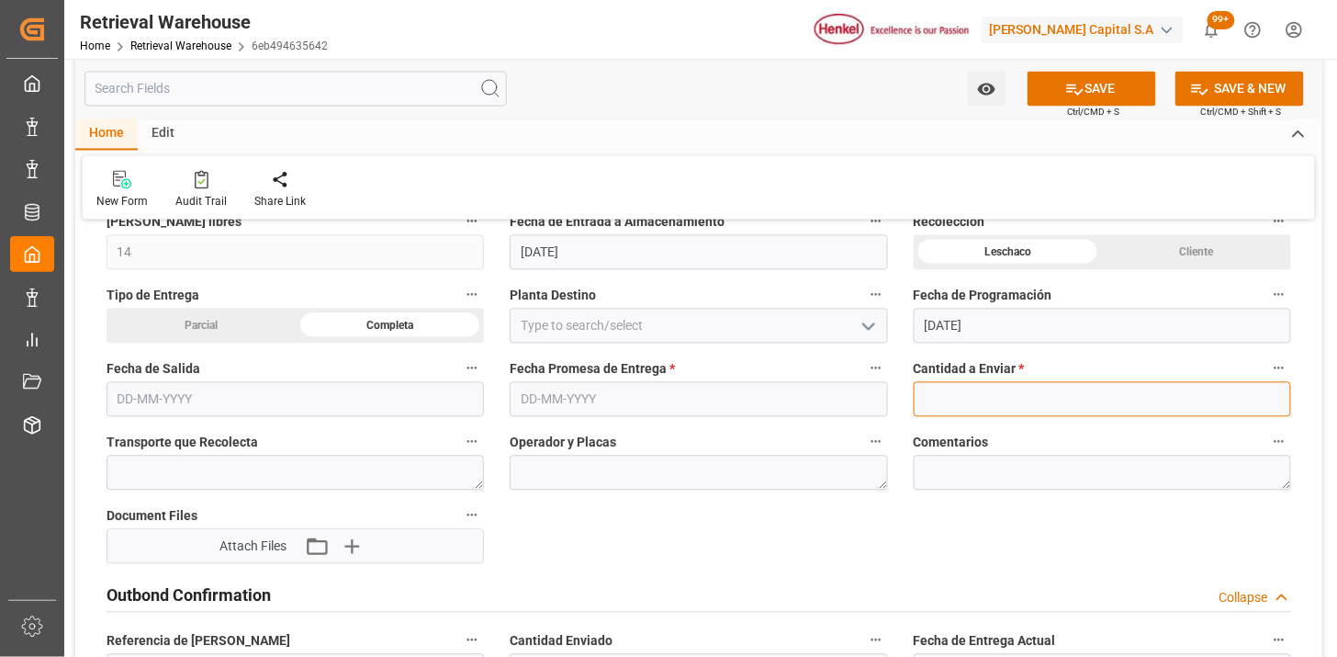
click at [970, 398] on input "text" at bounding box center [1102, 399] width 377 height 35
type input "1"
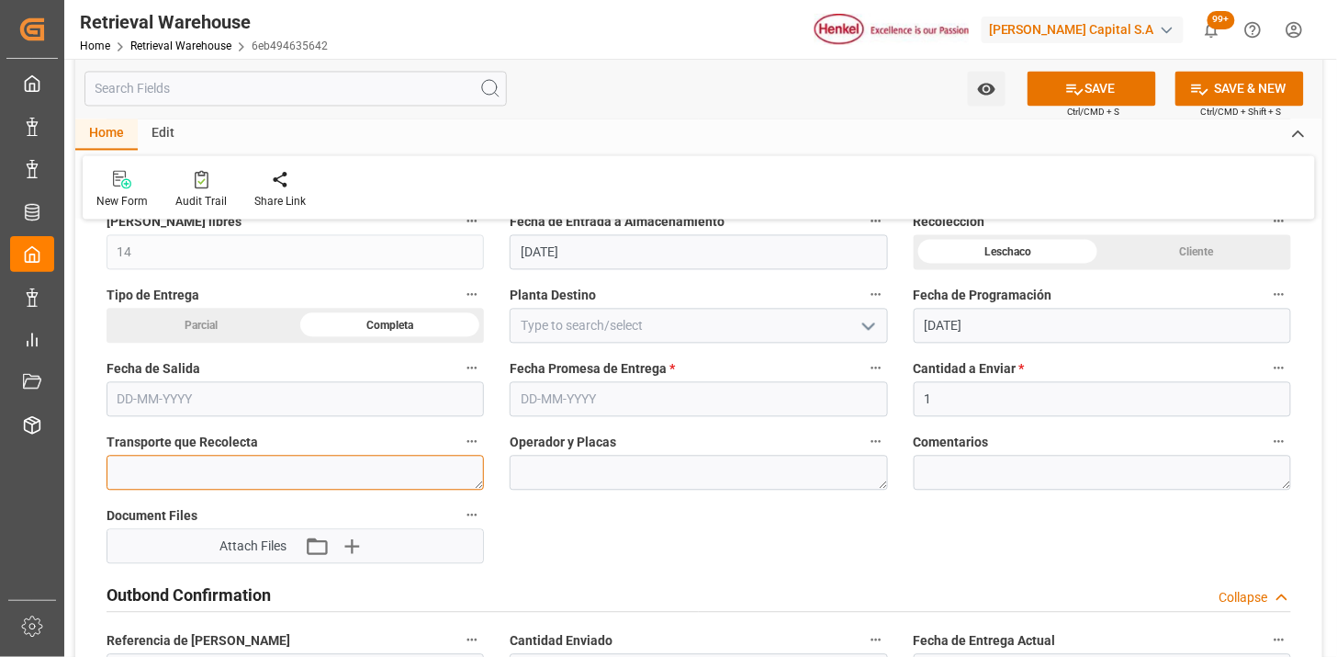
click at [239, 466] on textarea at bounding box center [295, 472] width 377 height 35
type textarea "c"
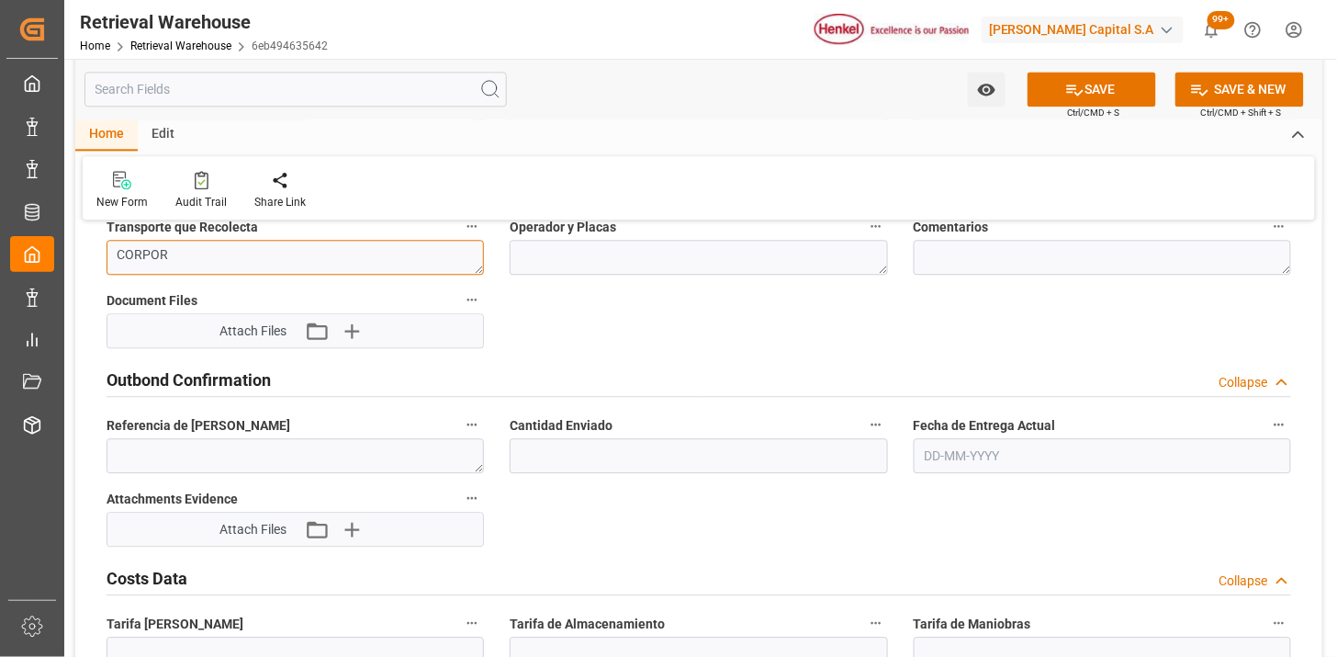
scroll to position [1326, 0]
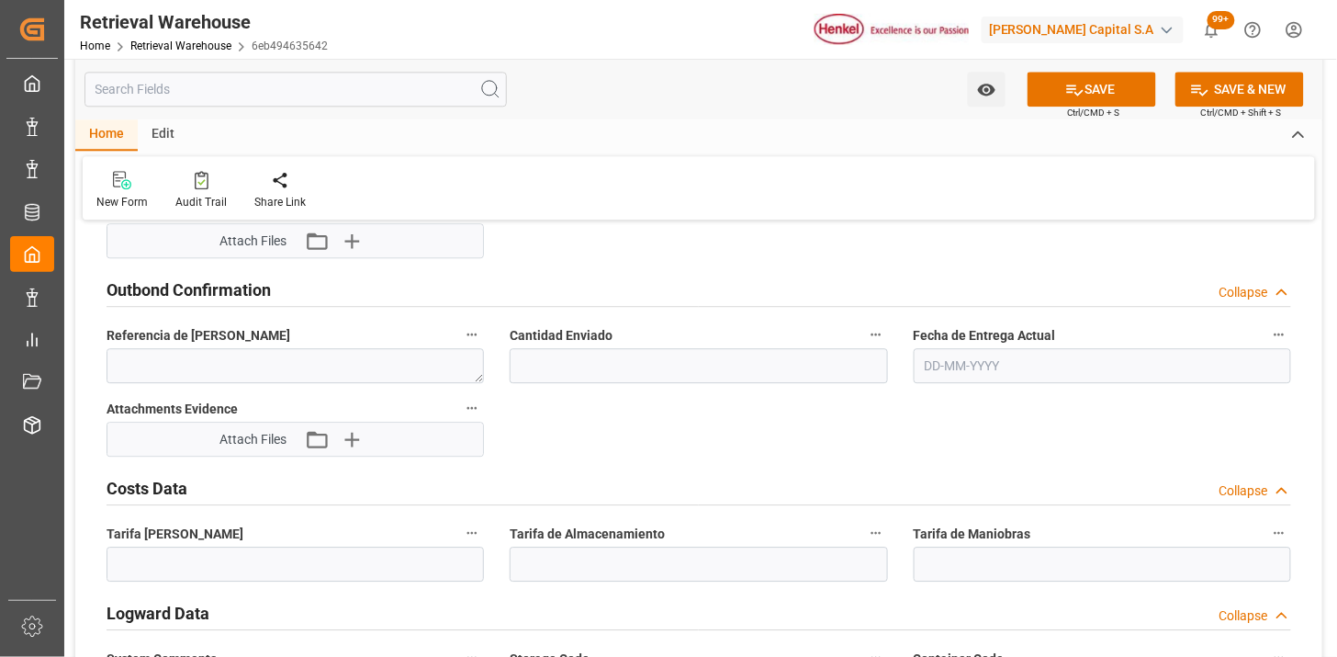
type textarea "CORPOR"
click at [571, 376] on input "text" at bounding box center [698, 365] width 377 height 35
type input "1"
click at [489, 378] on div "Referencia de Salida" at bounding box center [295, 352] width 403 height 73
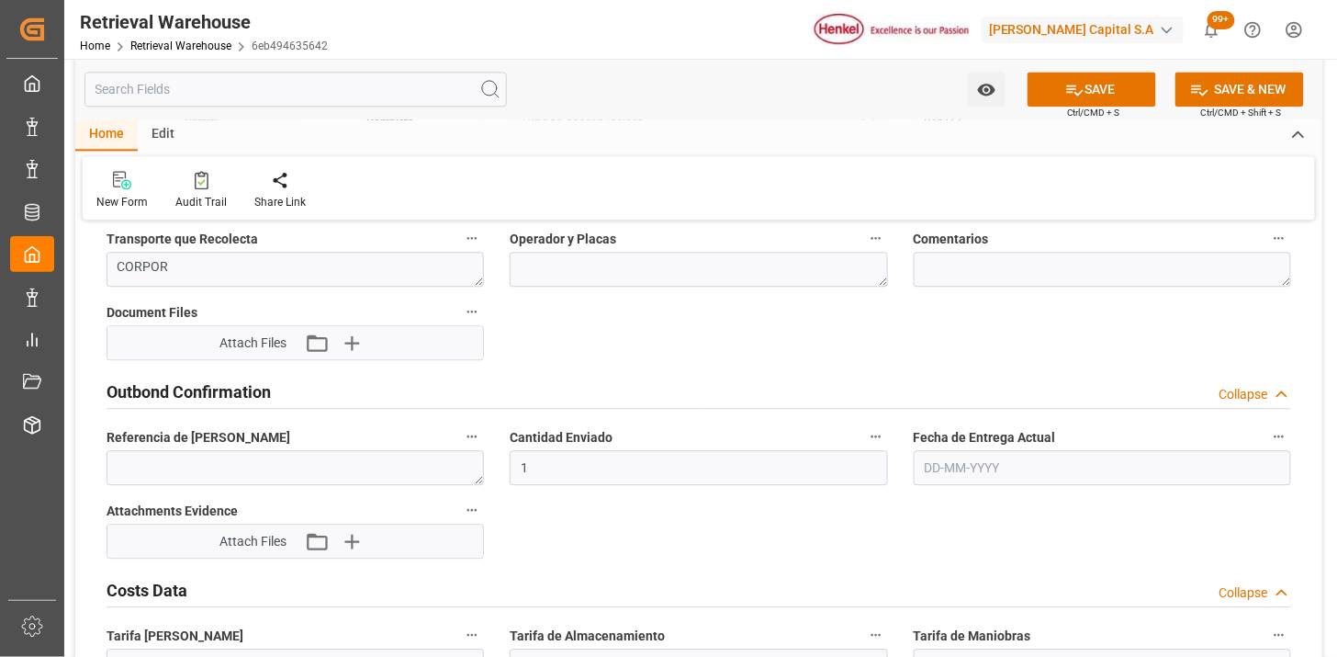
scroll to position [1122, 0]
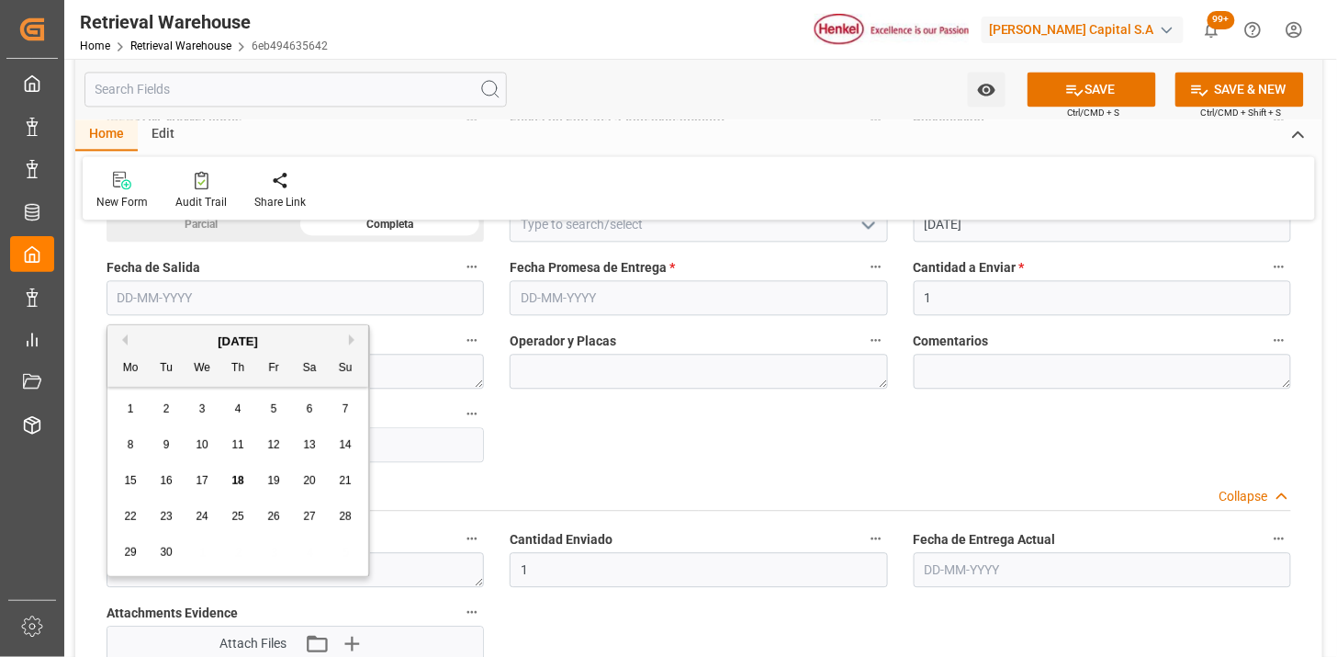
click at [264, 308] on input "text" at bounding box center [295, 297] width 377 height 35
type input "20-09-2025"
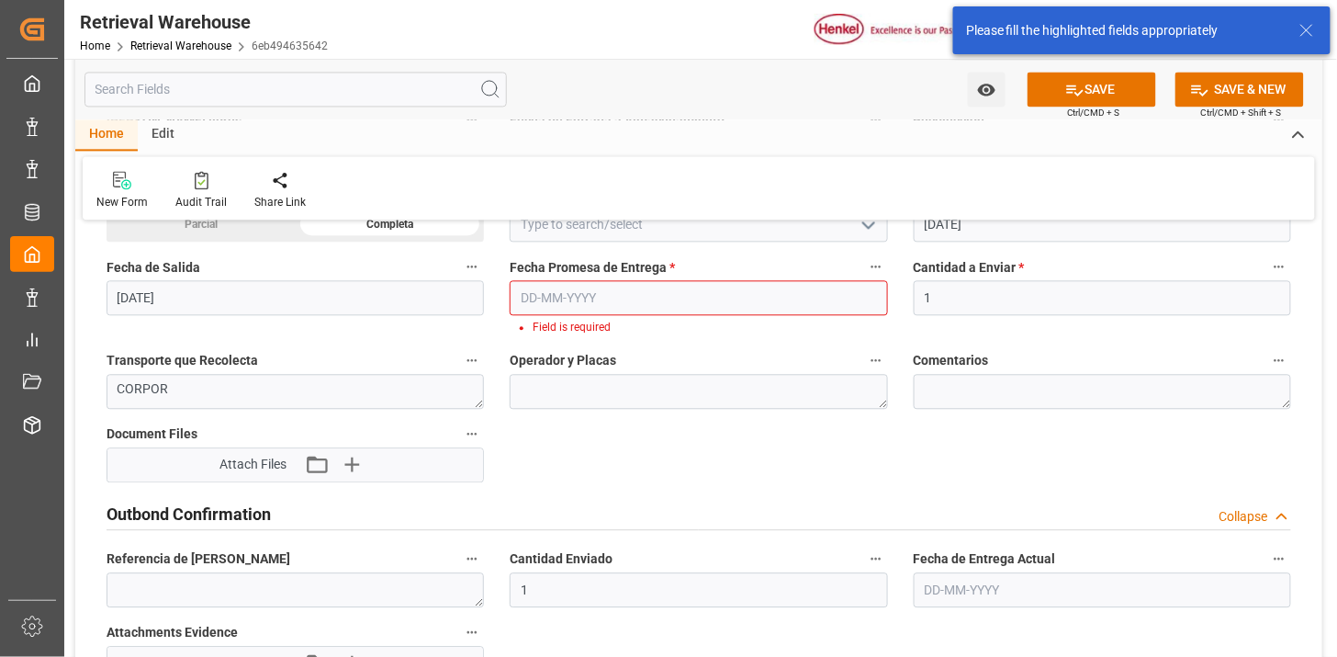
scroll to position [1061, 0]
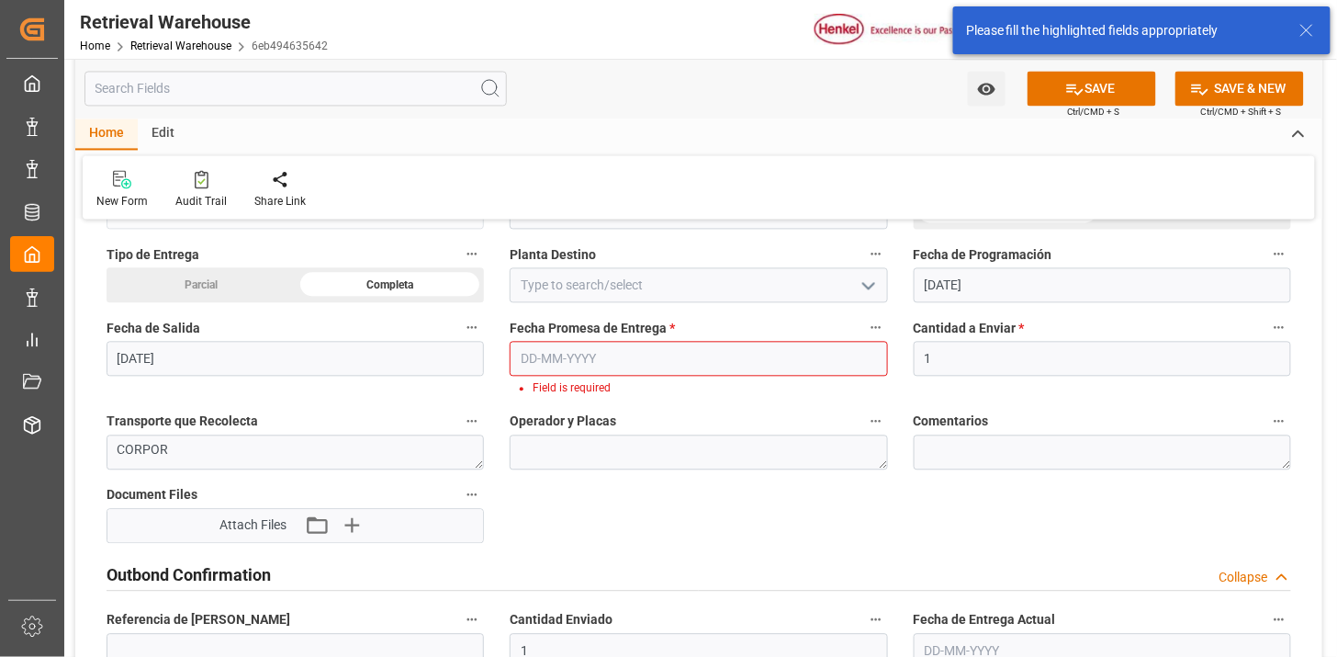
click at [531, 369] on input "text" at bounding box center [698, 359] width 377 height 35
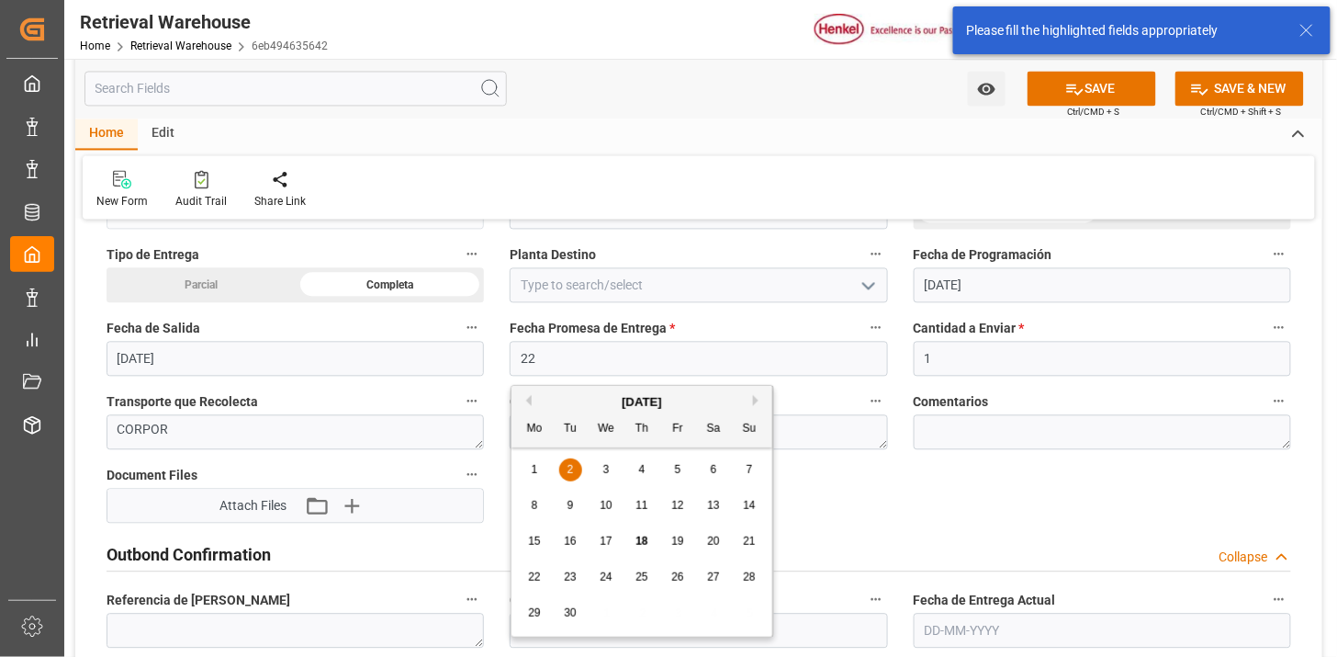
type input "22-09-2025"
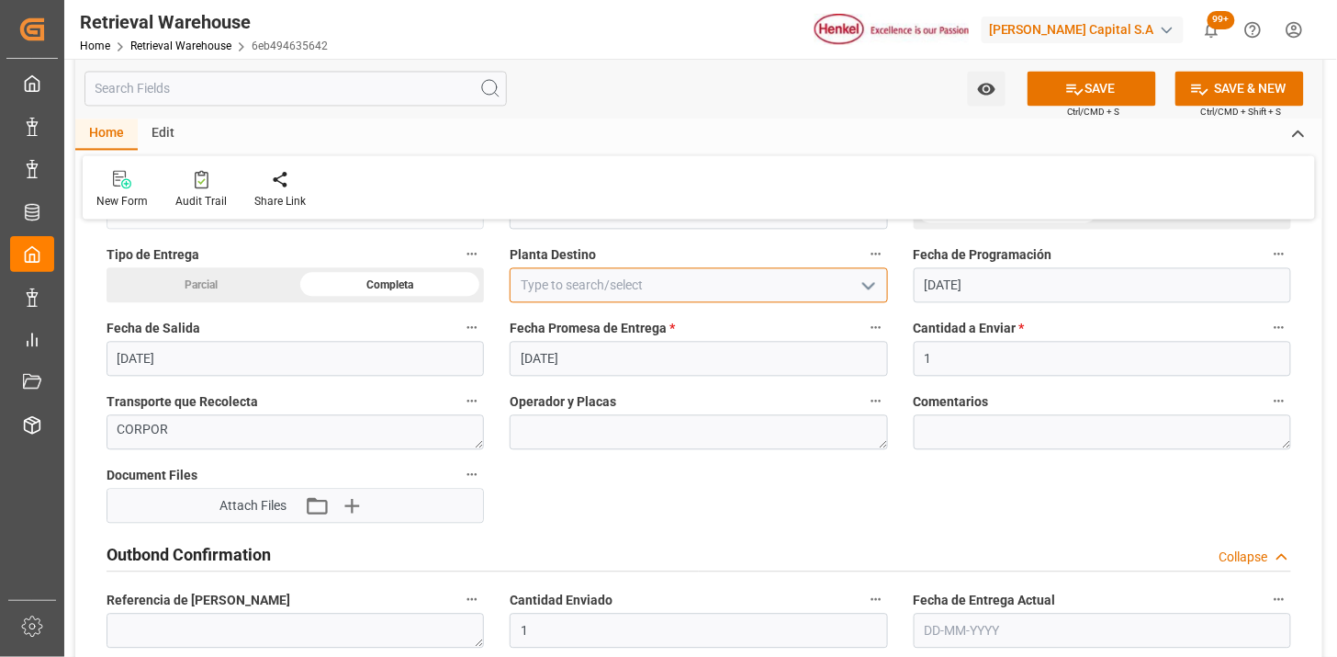
click at [536, 290] on input at bounding box center [698, 285] width 377 height 35
type input "Toro"
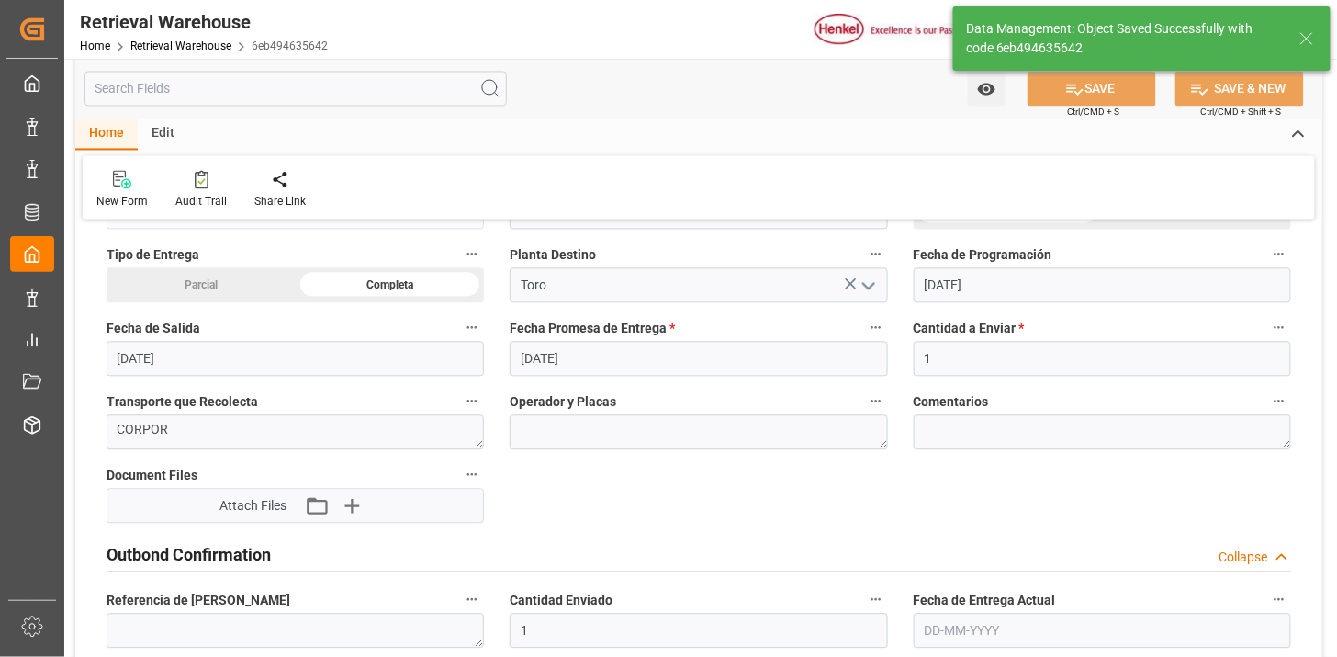
type textarea "18"
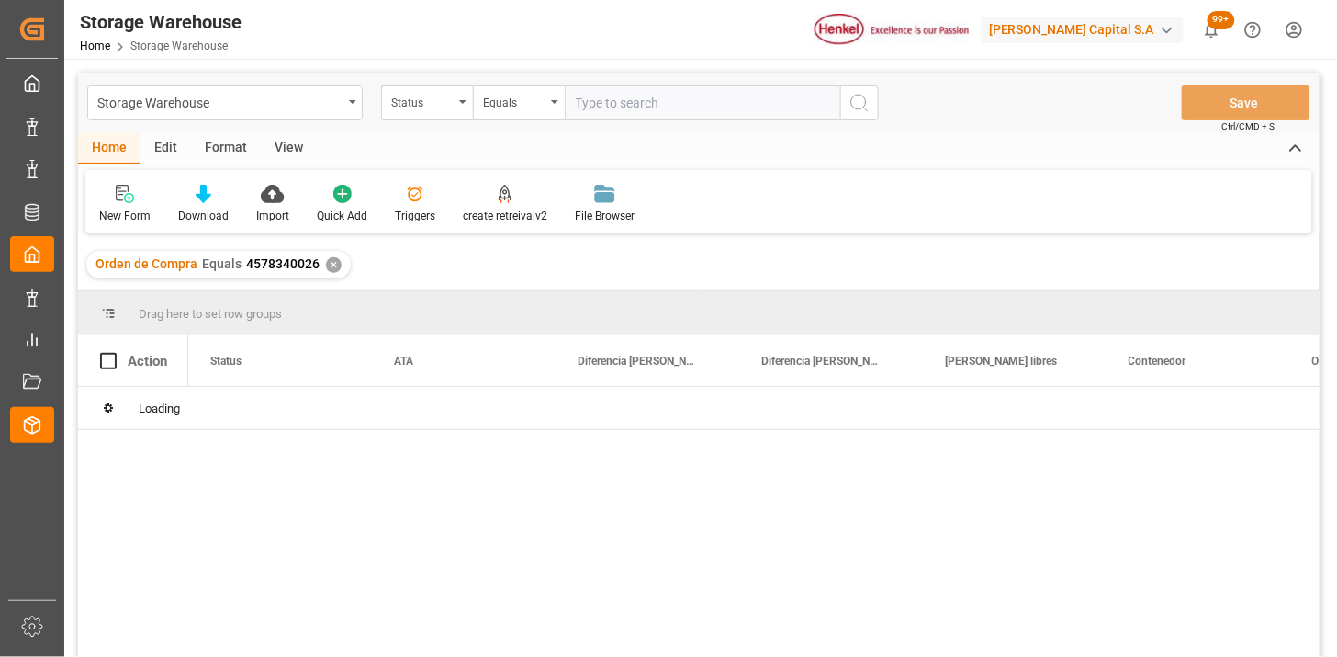
click at [294, 159] on div "View" at bounding box center [289, 148] width 56 height 31
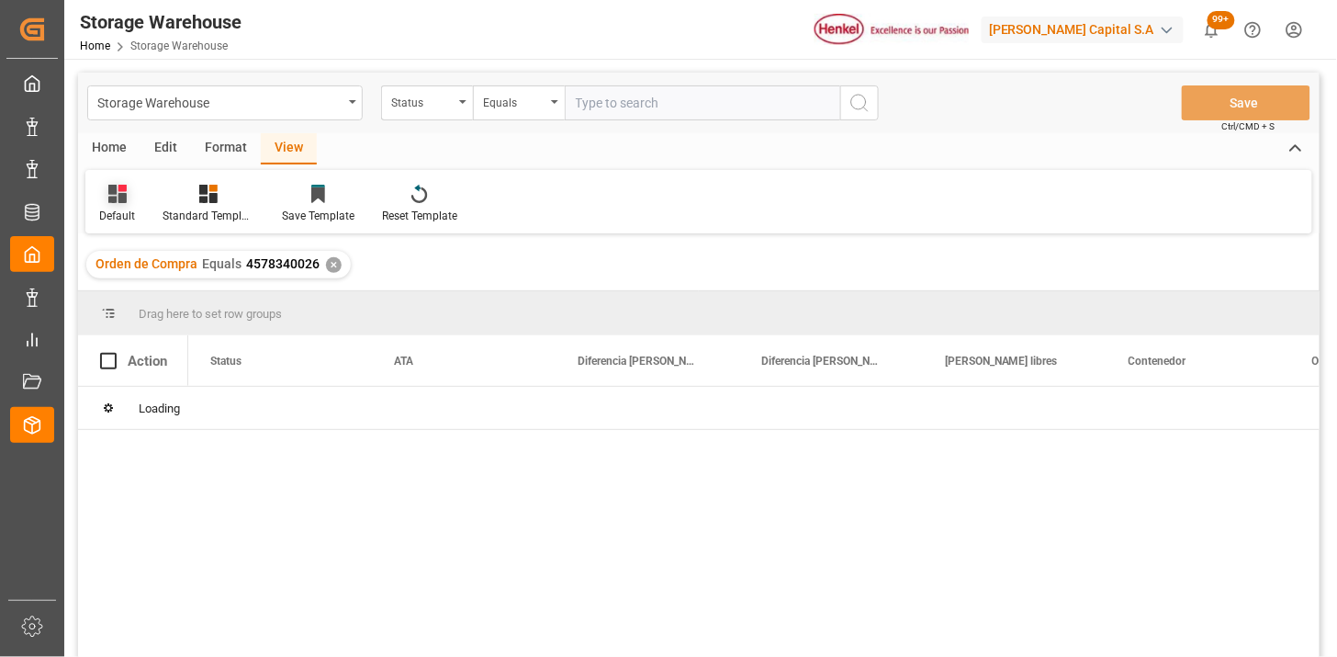
click at [111, 200] on icon at bounding box center [117, 194] width 18 height 18
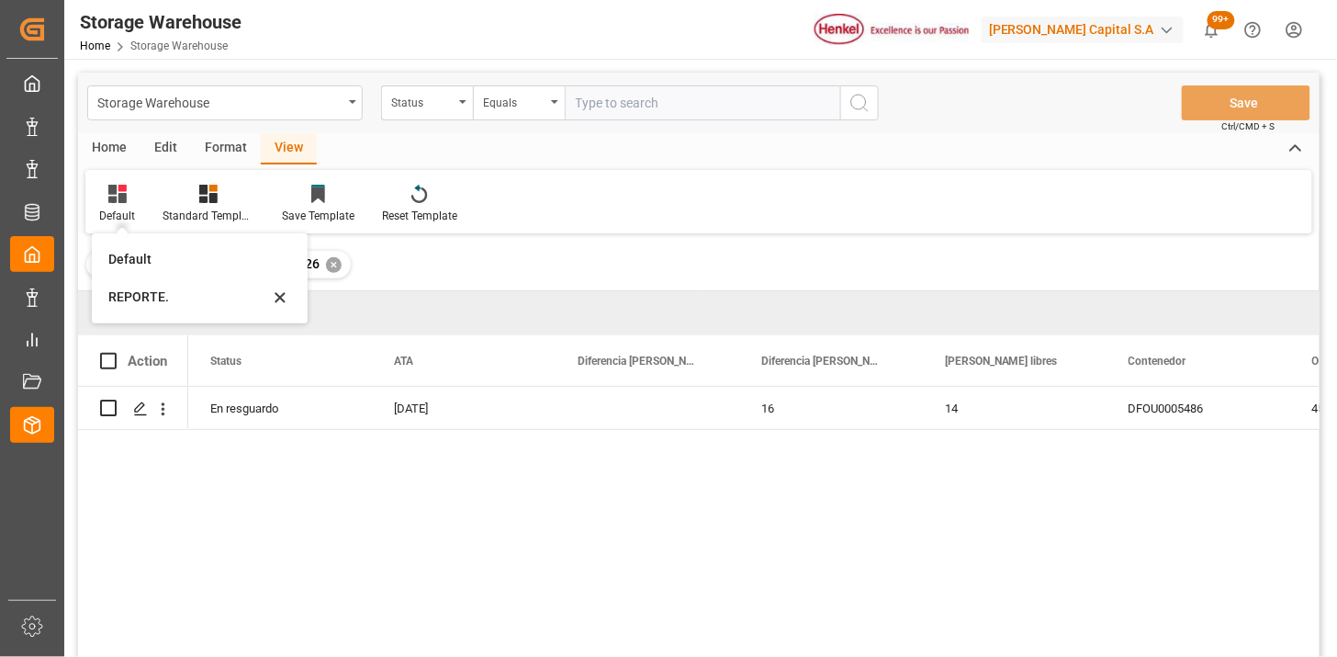
click at [149, 300] on div "REPORTE." at bounding box center [188, 296] width 161 height 19
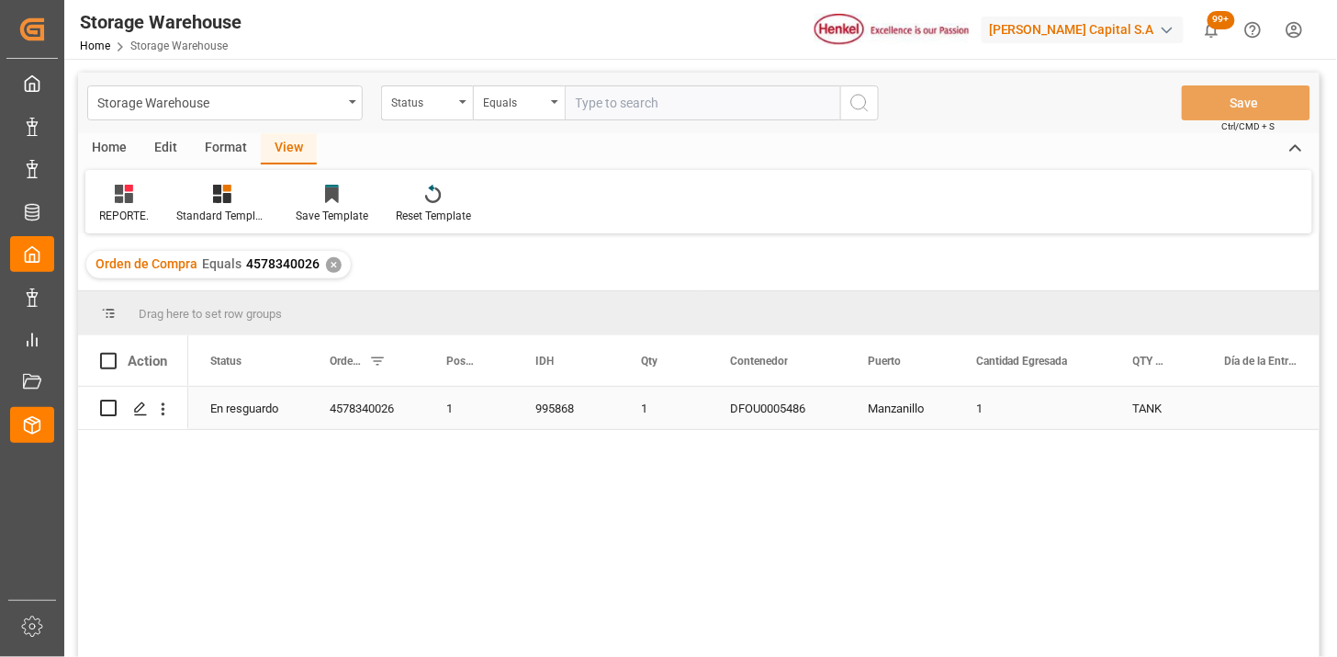
click at [545, 414] on div "995868" at bounding box center [566, 408] width 106 height 42
